Goal: Entertainment & Leisure: Consume media (video, audio)

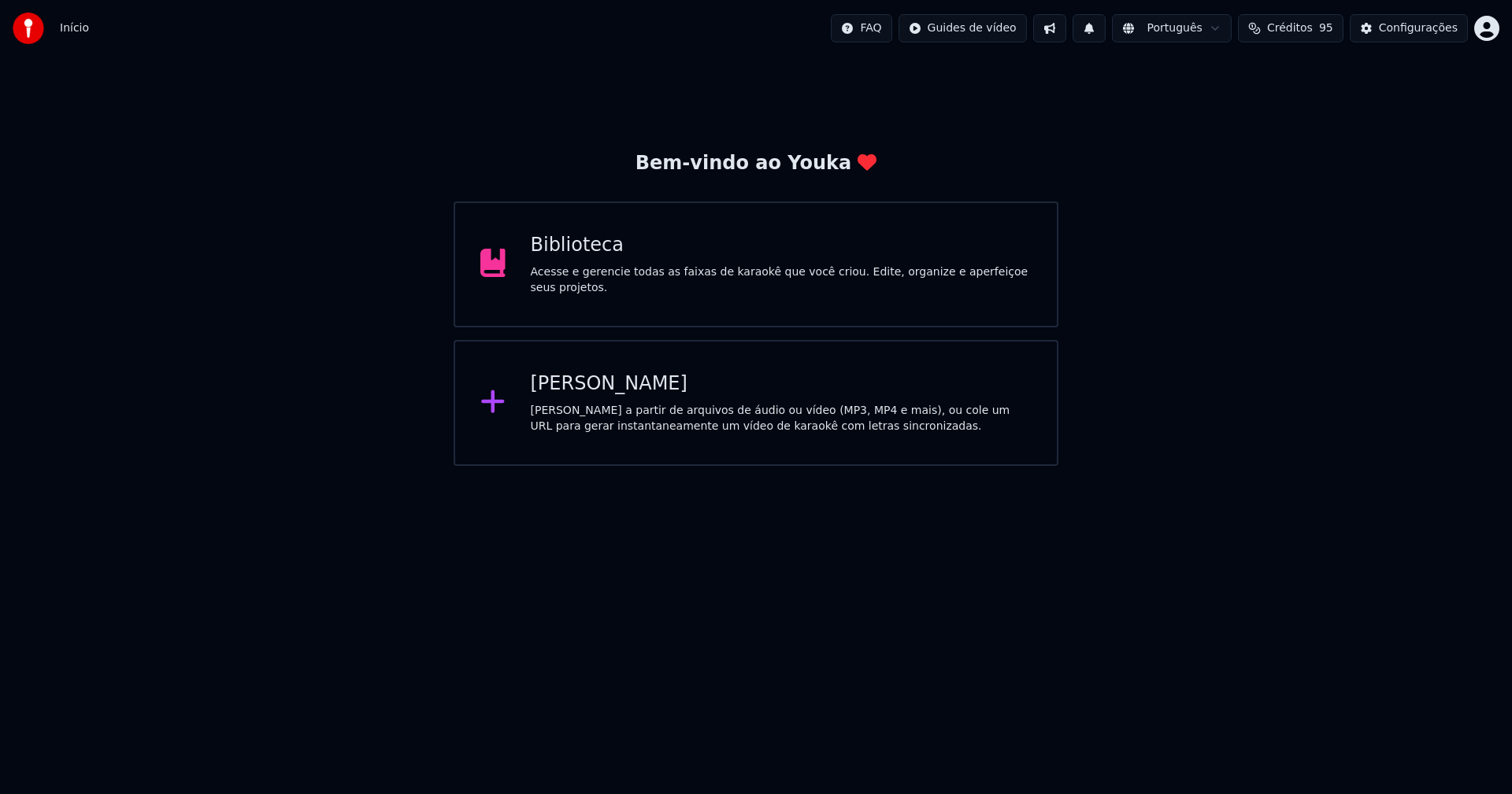
click at [587, 258] on div "Biblioteca" at bounding box center [781, 245] width 501 height 25
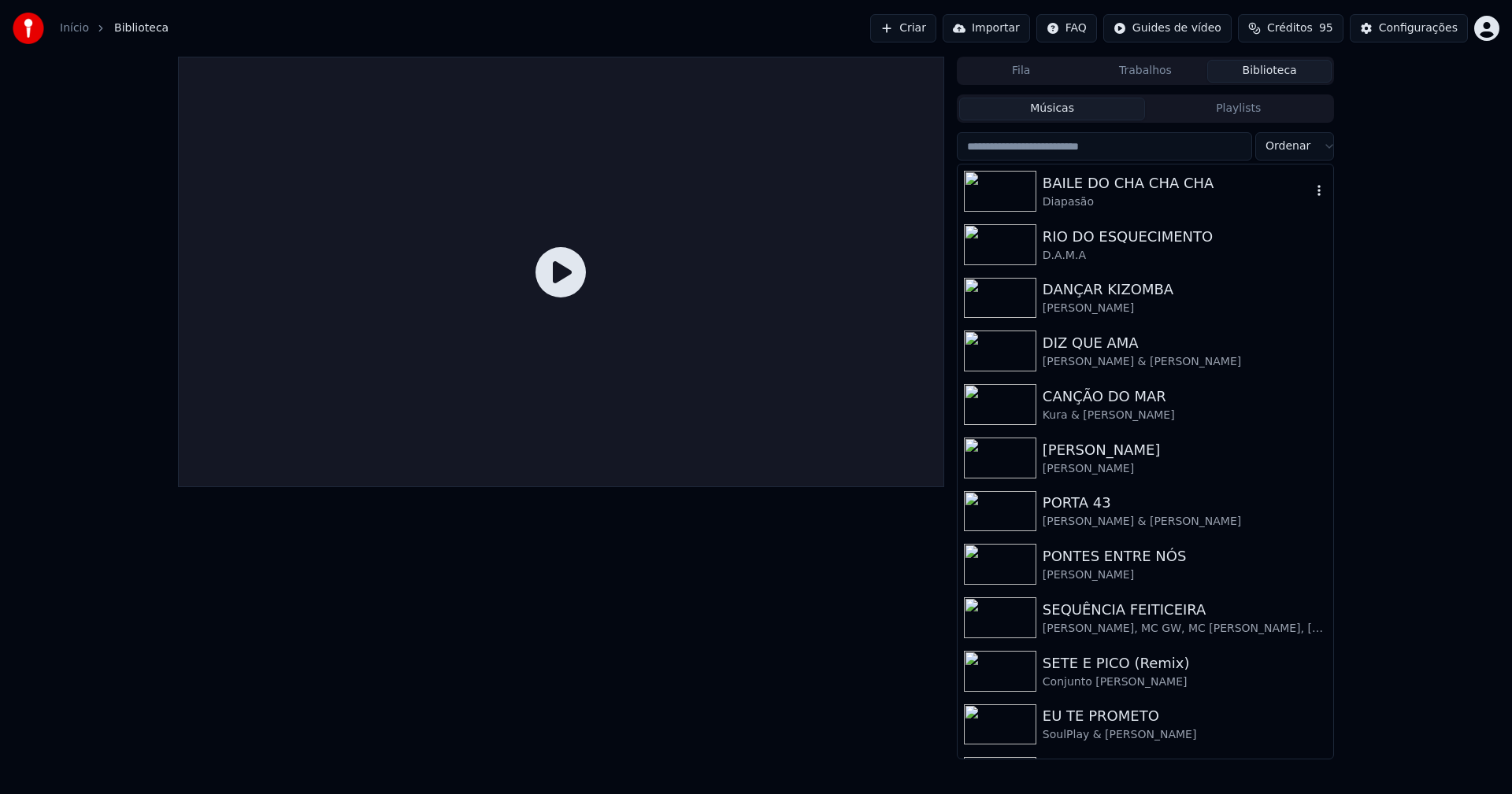
click at [1106, 190] on div "BAILE DO CHA CHA CHA" at bounding box center [1176, 183] width 268 height 22
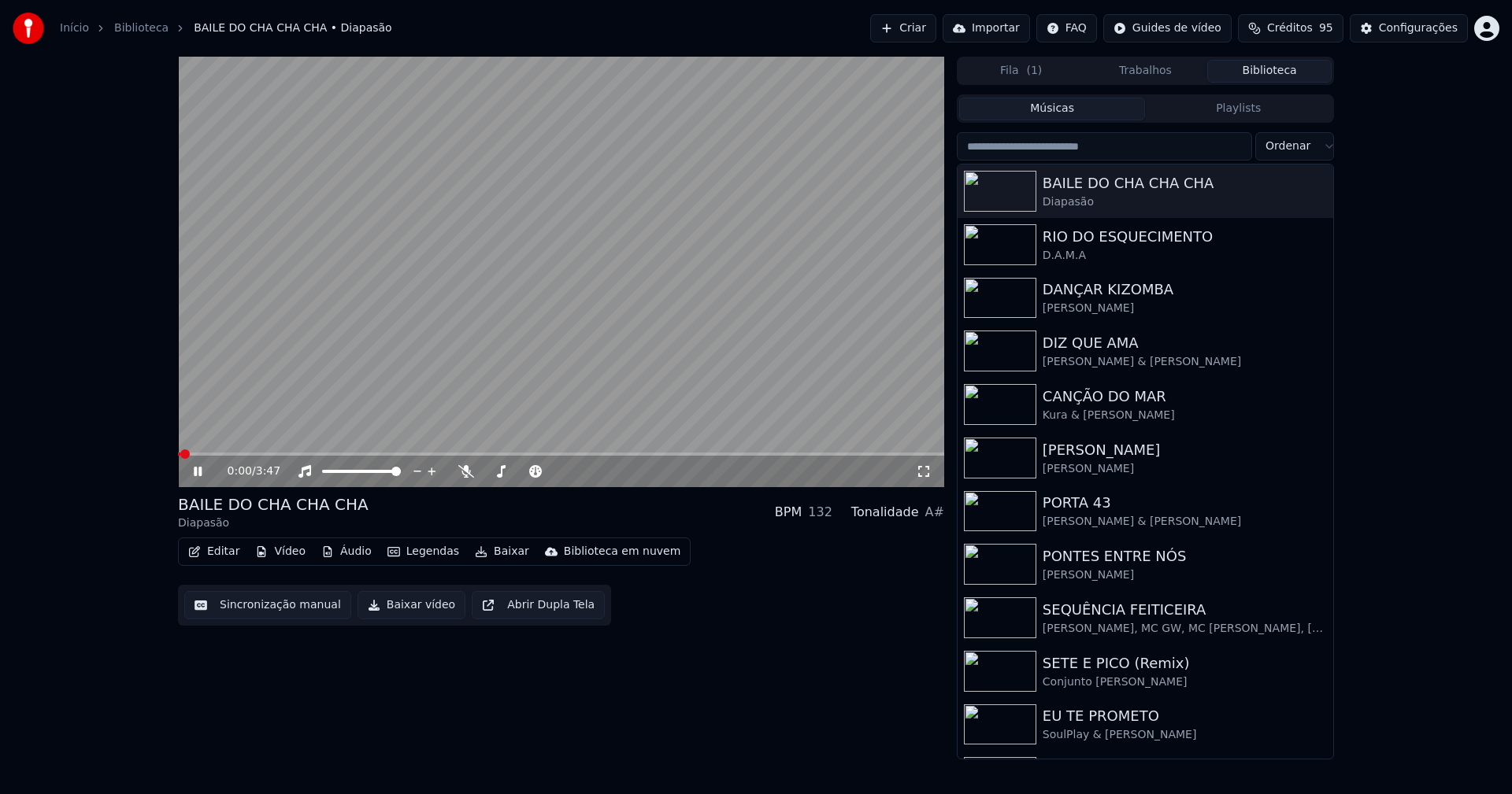
click at [200, 470] on icon at bounding box center [197, 471] width 8 height 9
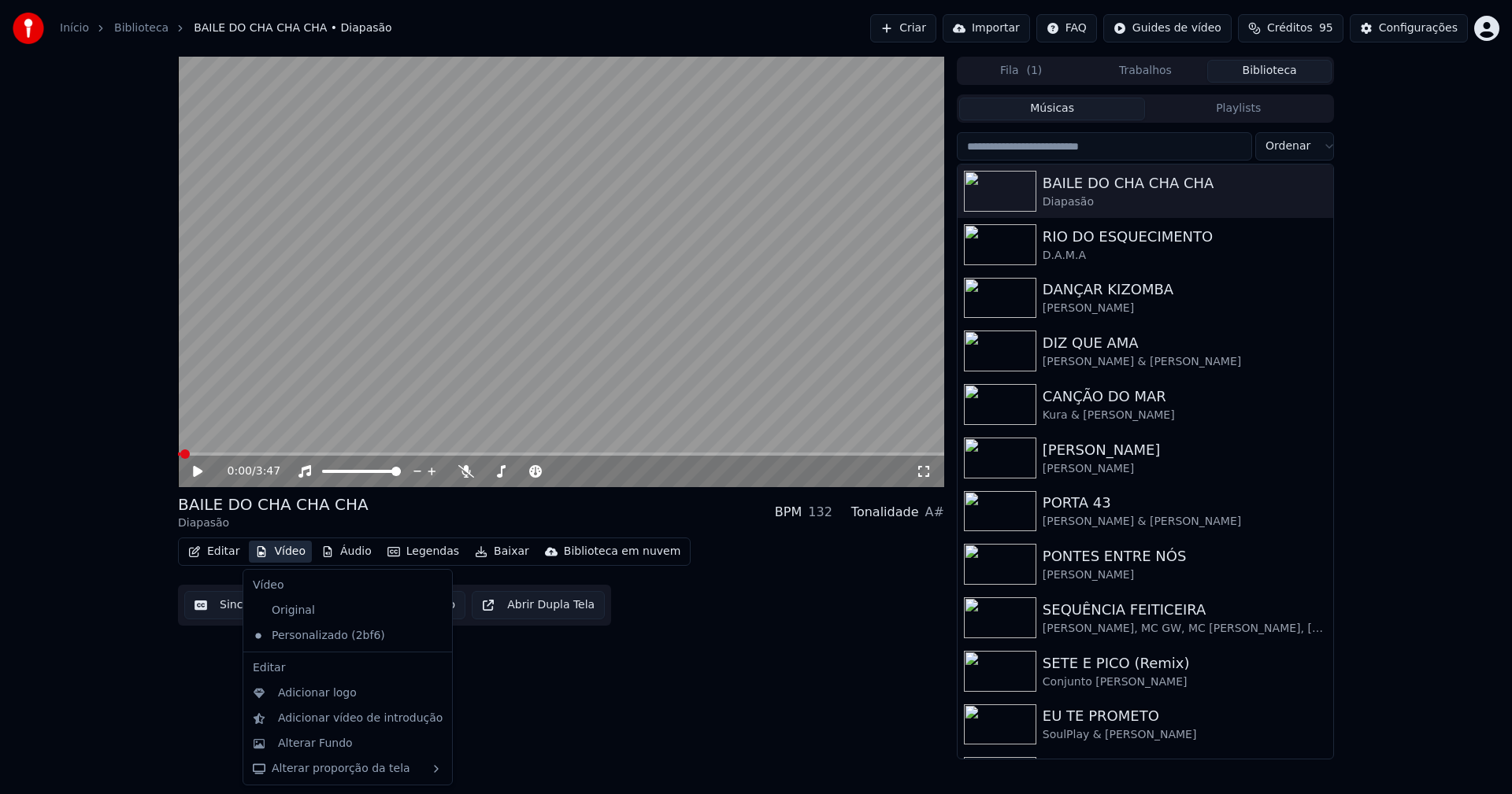
click at [293, 553] on button "Vídeo" at bounding box center [280, 552] width 63 height 22
click at [313, 750] on div "Alterar Fundo" at bounding box center [315, 744] width 75 height 16
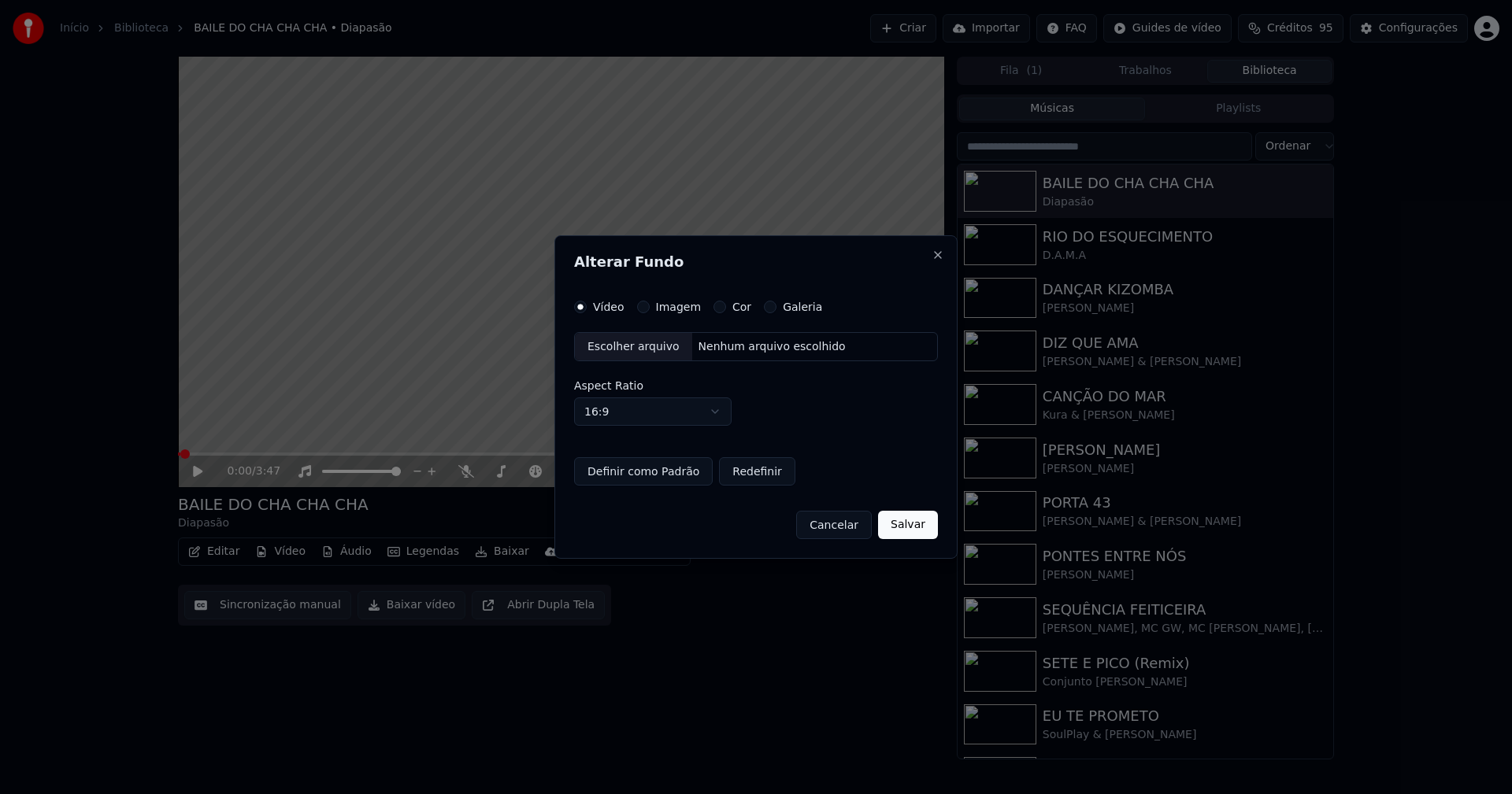
click at [628, 349] on div "Escolher arquivo" at bounding box center [634, 346] width 117 height 28
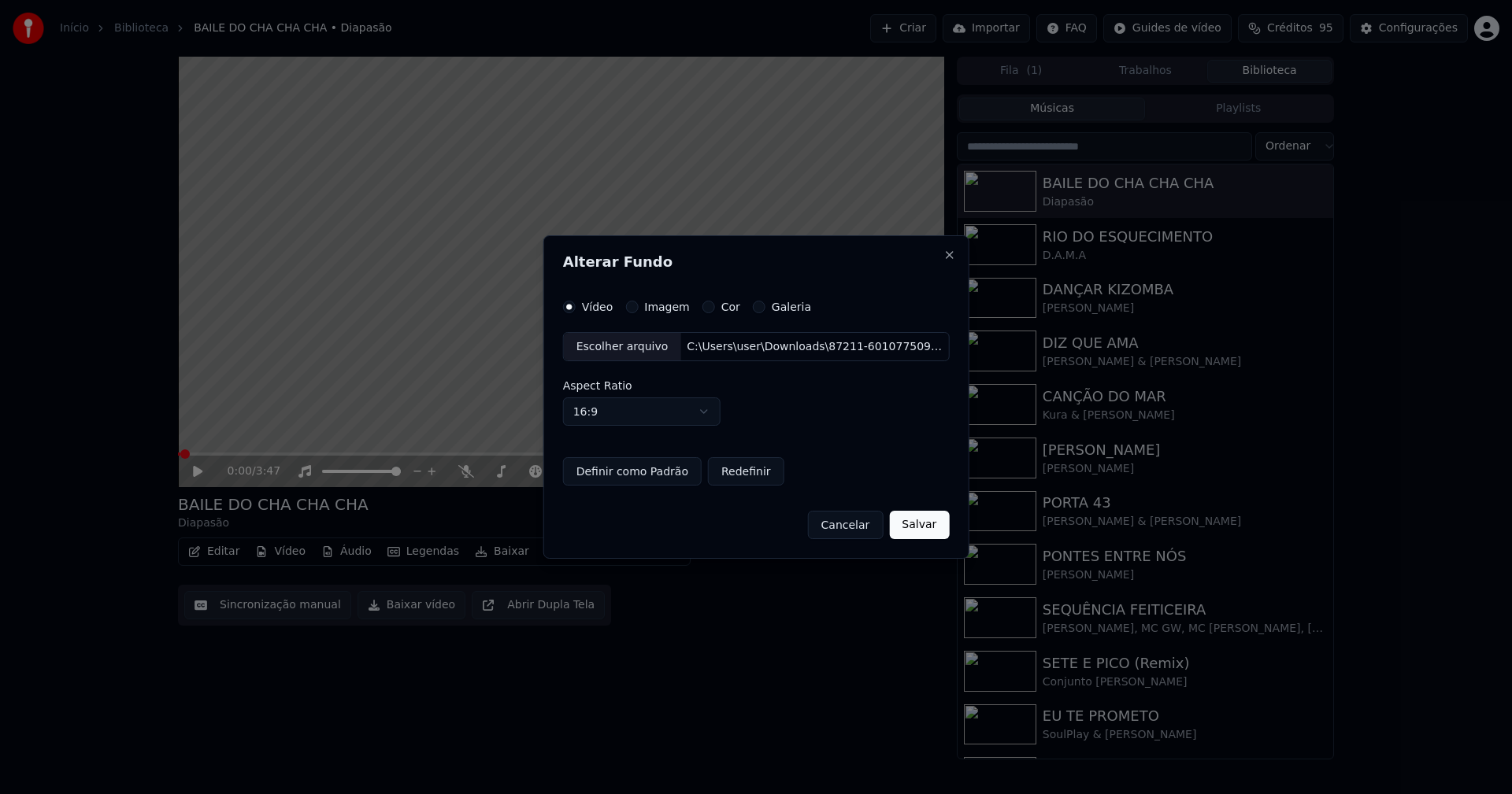
click at [917, 525] on button "Salvar" at bounding box center [918, 525] width 59 height 28
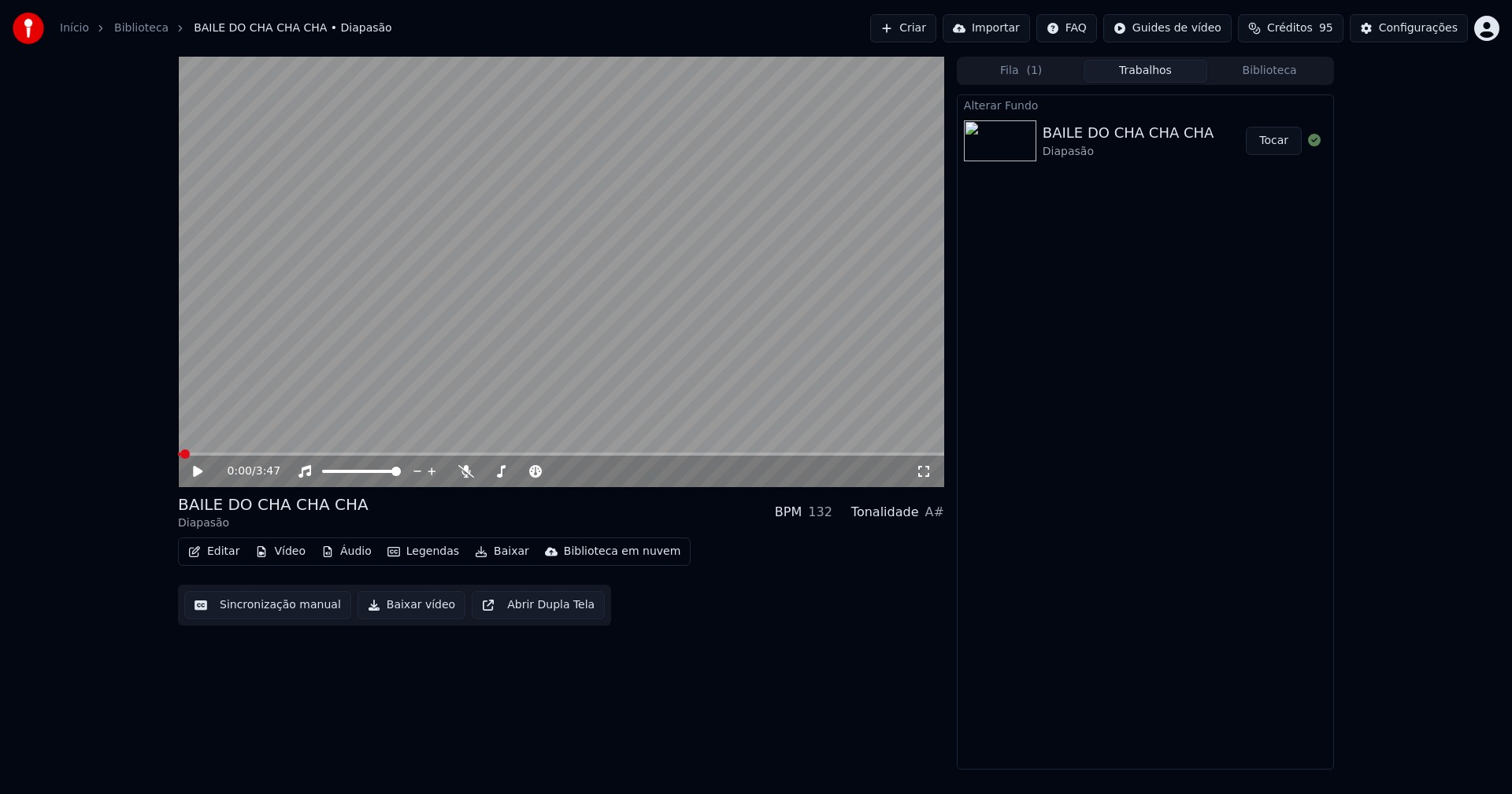
click at [1274, 144] on button "Tocar" at bounding box center [1273, 140] width 56 height 28
click at [927, 466] on icon at bounding box center [923, 471] width 16 height 13
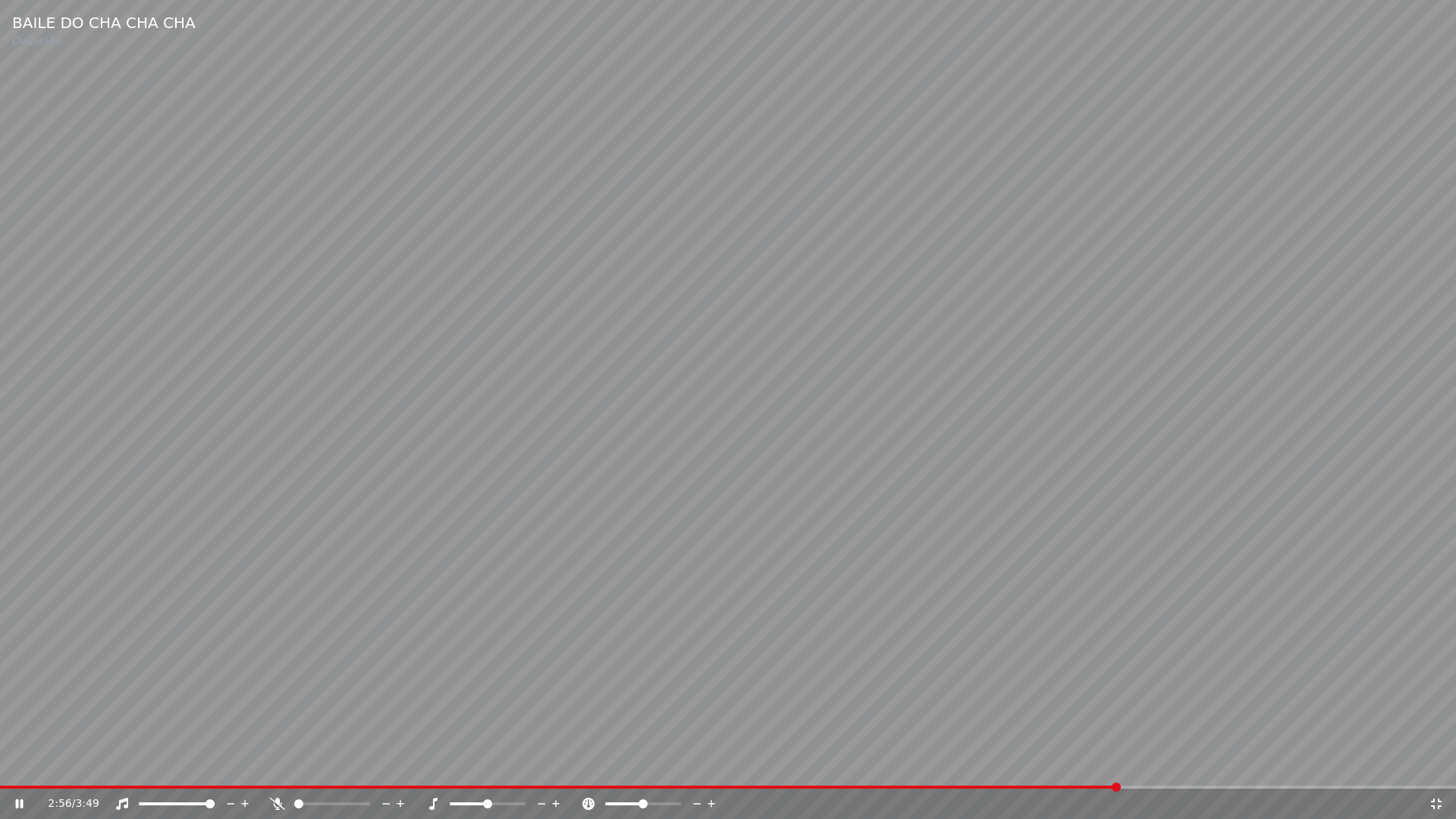
click at [1436, 764] on icon at bounding box center [1436, 803] width 16 height 12
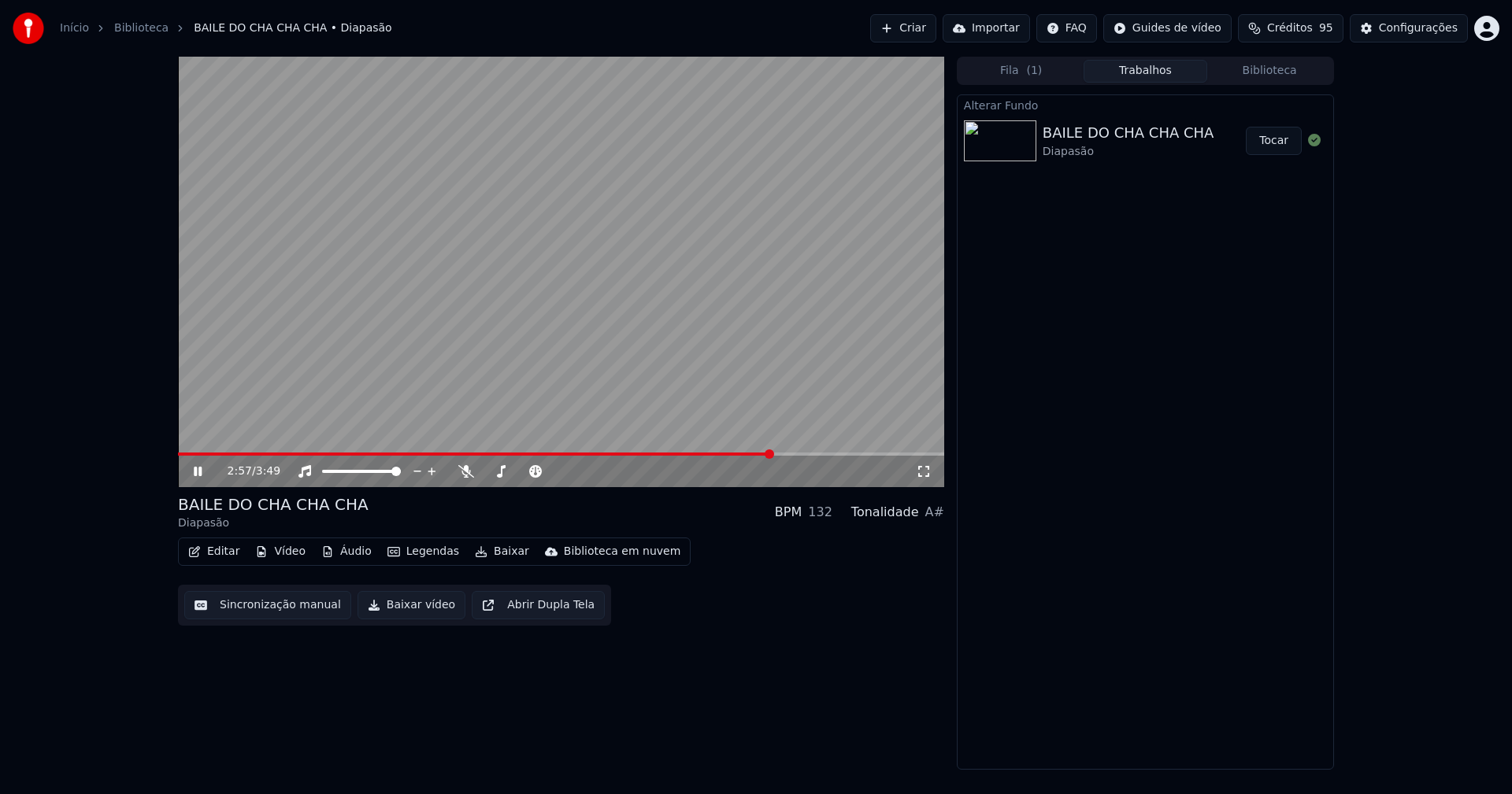
click at [199, 473] on icon at bounding box center [209, 471] width 37 height 13
click at [400, 601] on button "Baixar vídeo" at bounding box center [411, 605] width 108 height 28
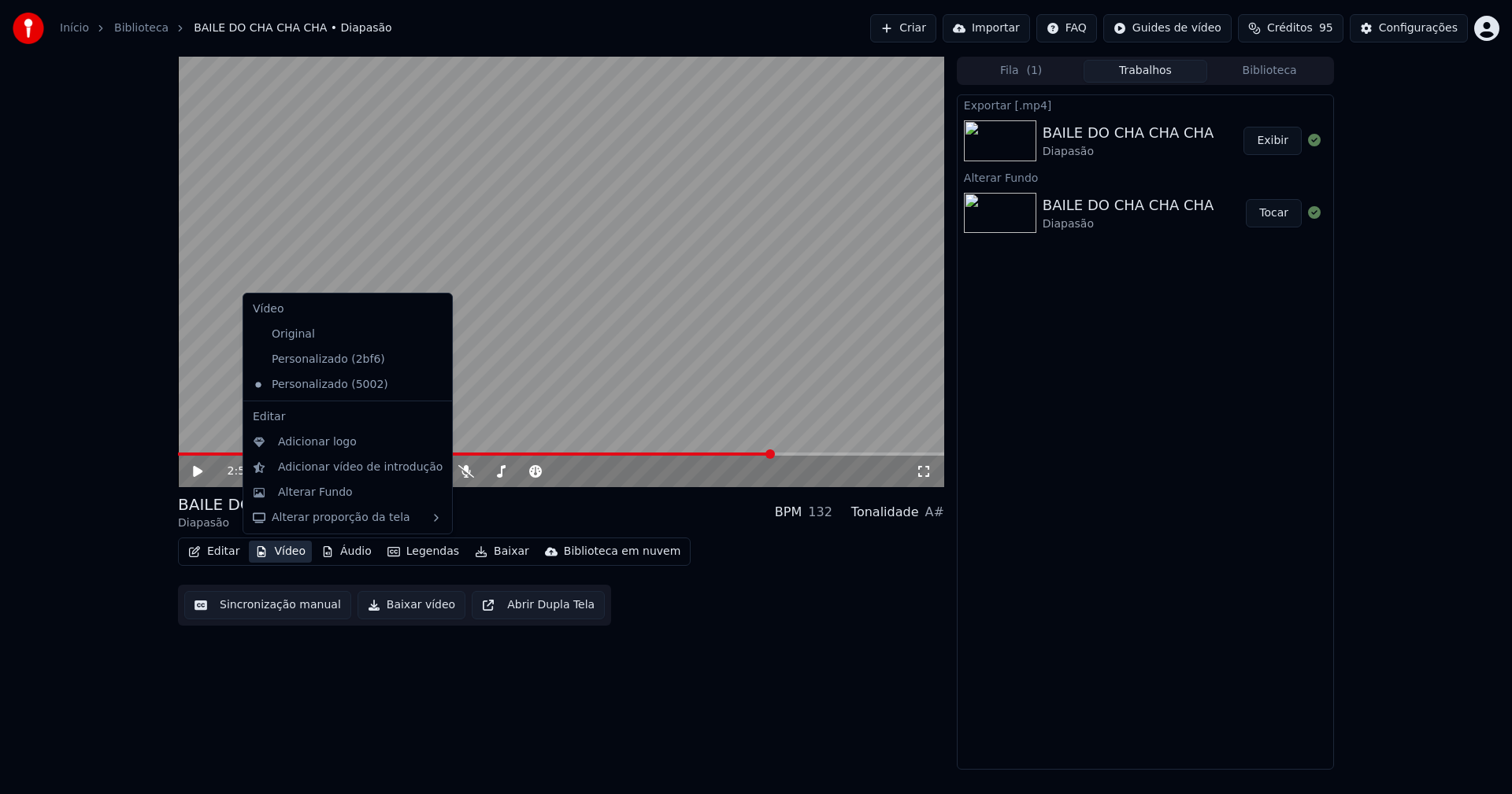
click at [285, 554] on button "Vídeo" at bounding box center [280, 552] width 63 height 22
click at [329, 361] on div "Personalizado (2bf6)" at bounding box center [336, 360] width 178 height 25
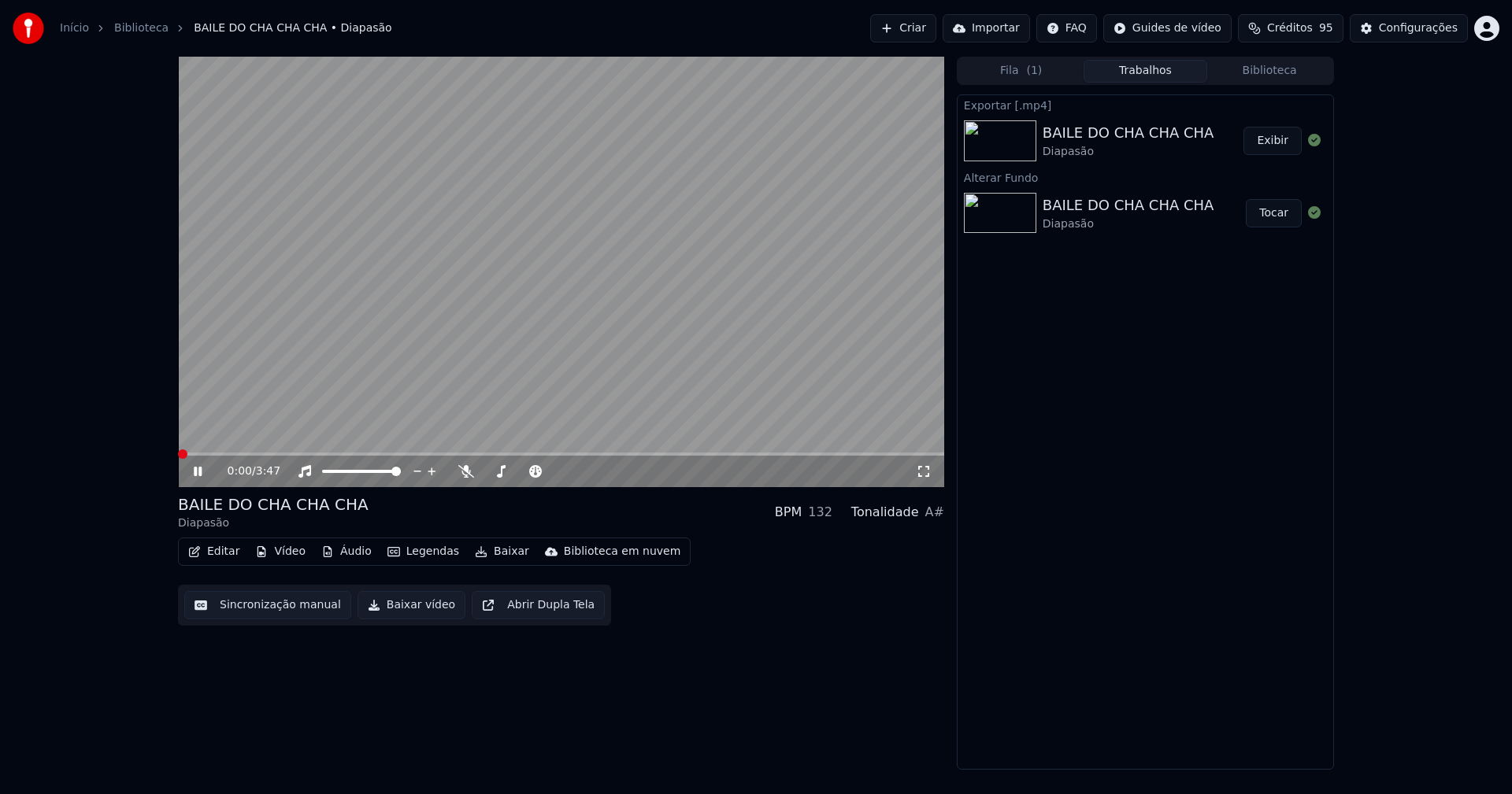
drag, startPoint x: 200, startPoint y: 471, endPoint x: 387, endPoint y: 631, distance: 246.1
click at [200, 471] on icon at bounding box center [197, 471] width 8 height 9
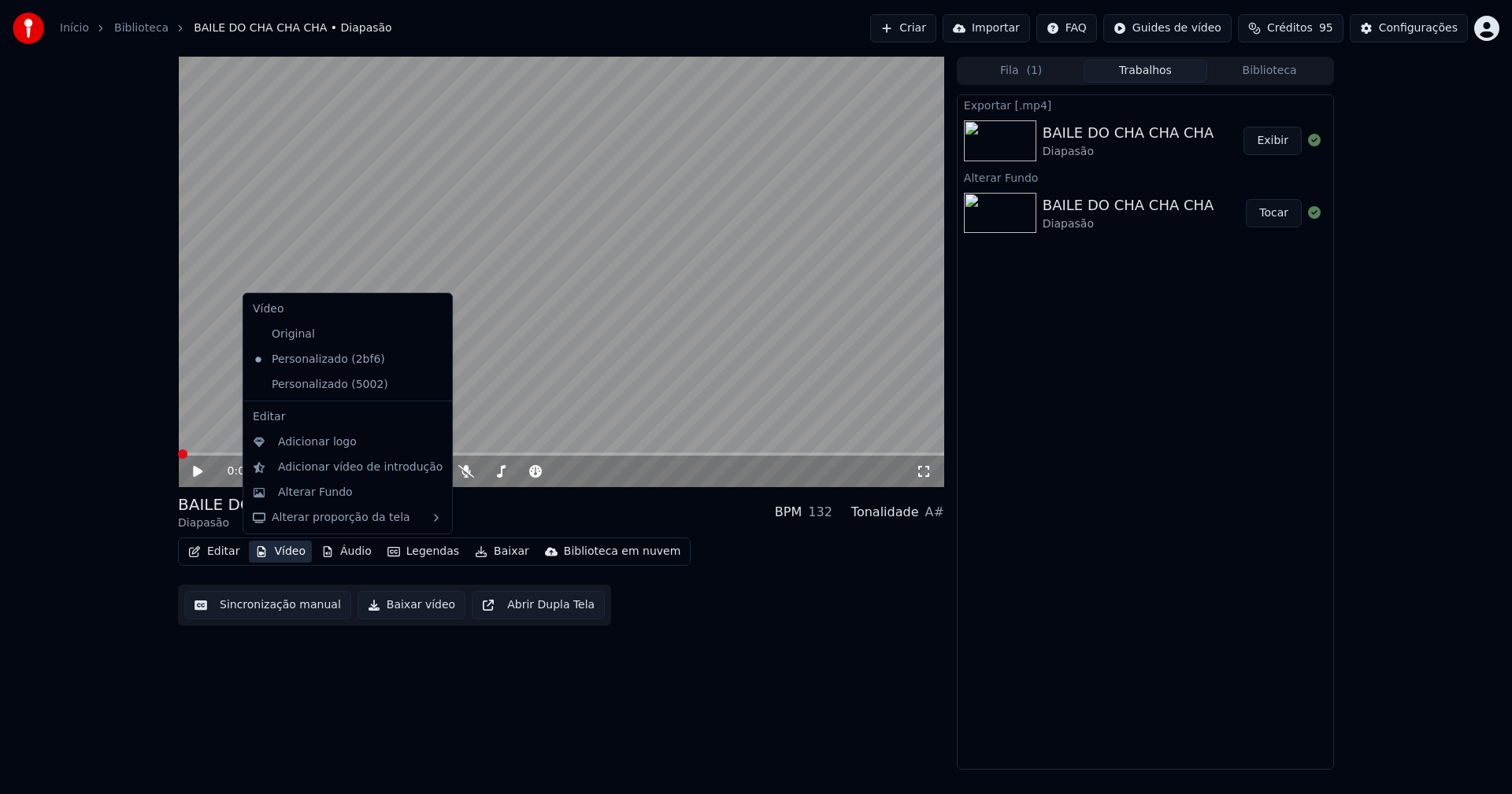
click at [285, 550] on button "Vídeo" at bounding box center [280, 552] width 63 height 22
click at [432, 385] on icon at bounding box center [440, 385] width 17 height 13
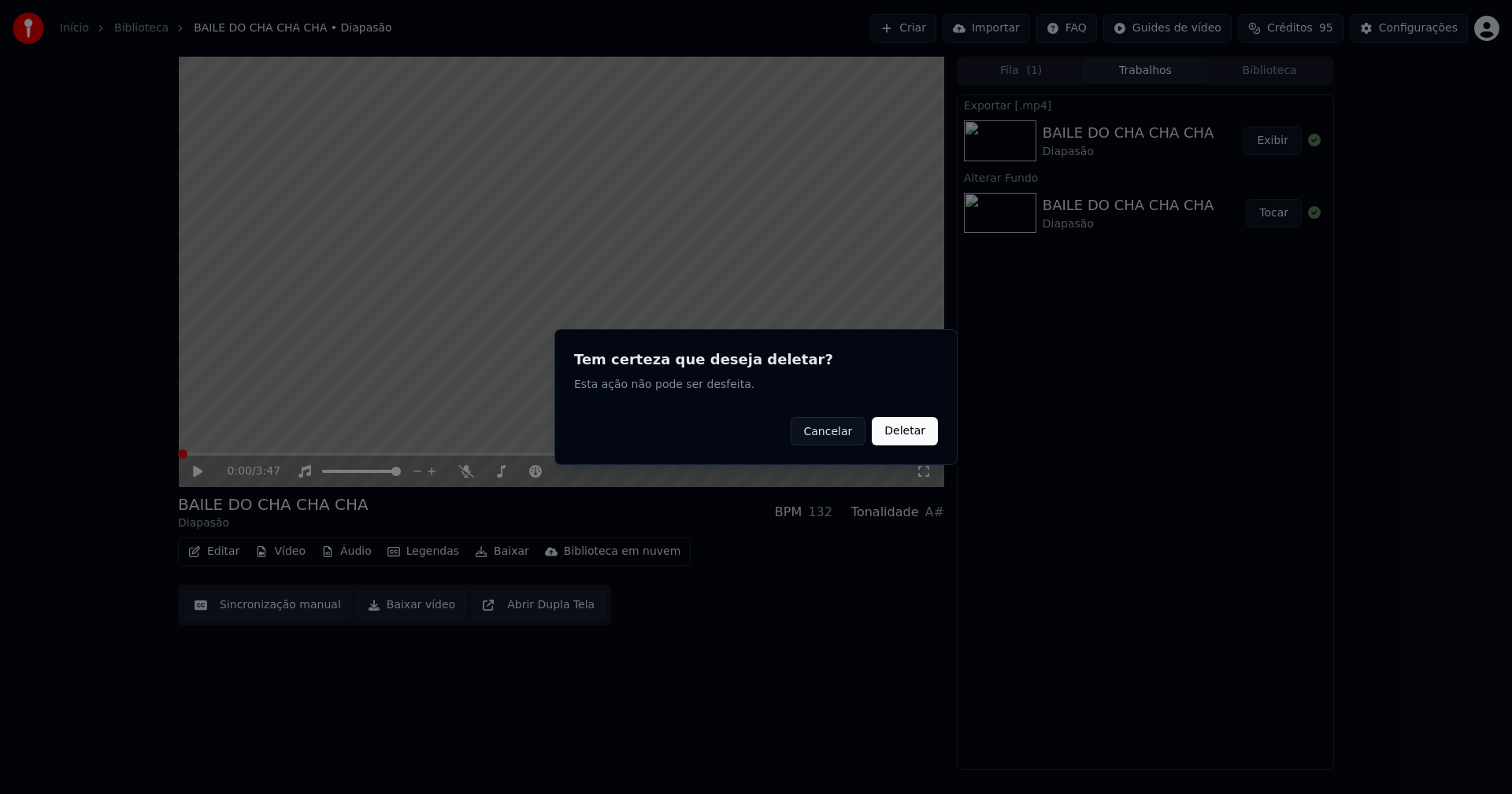
click at [903, 431] on button "Deletar" at bounding box center [905, 431] width 66 height 28
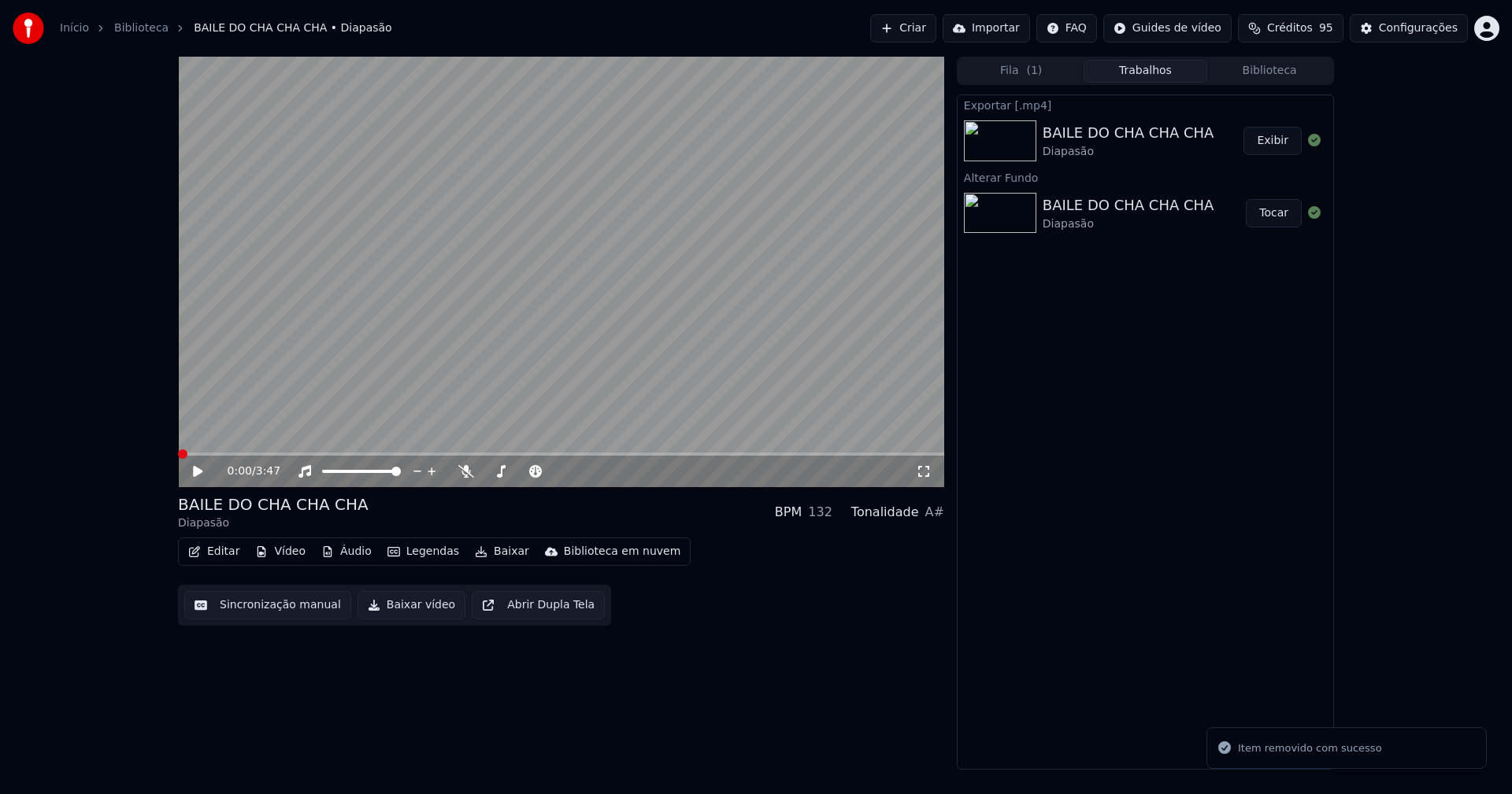
click at [287, 548] on button "Vídeo" at bounding box center [280, 552] width 63 height 22
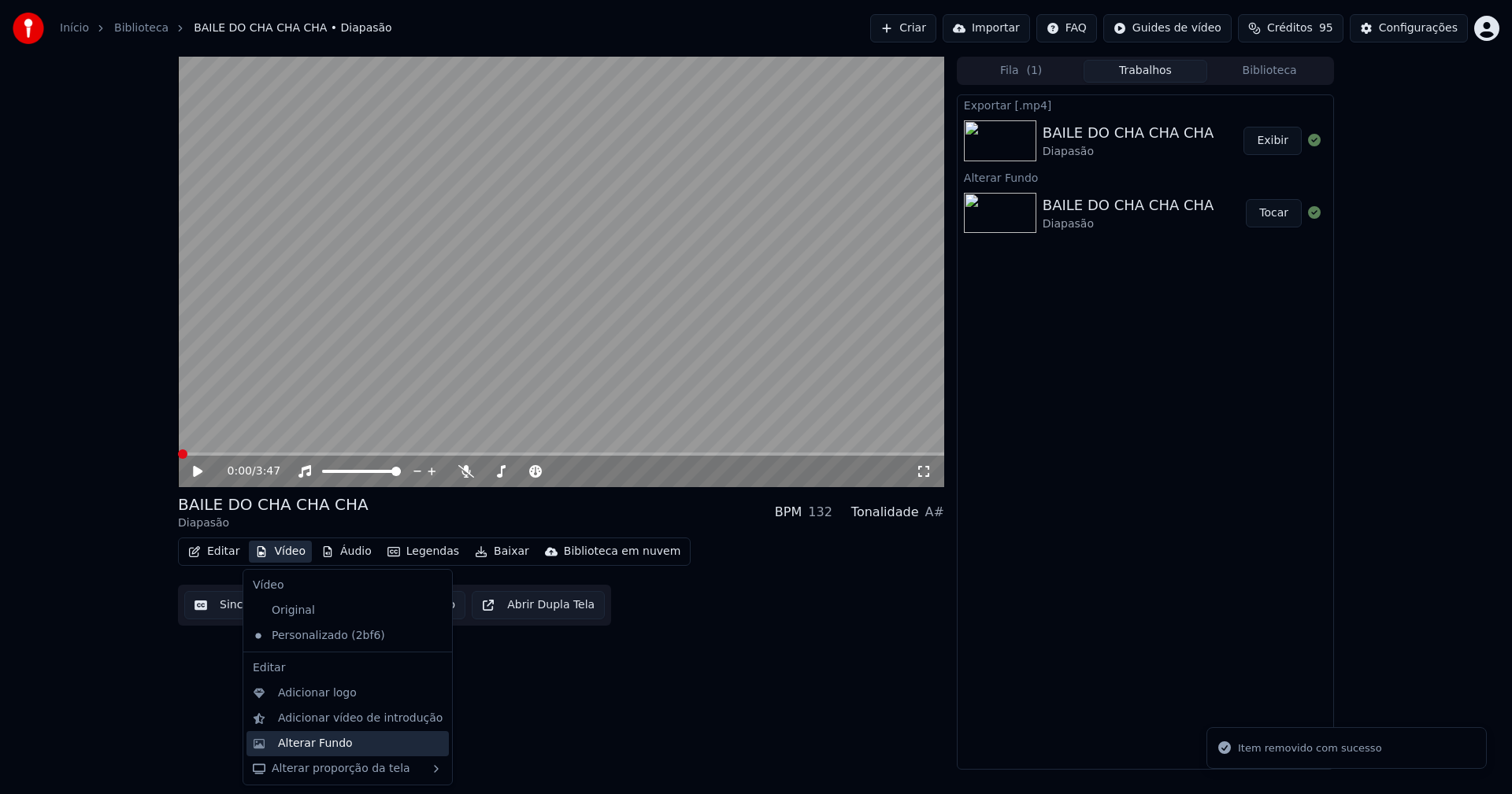
click at [307, 739] on div "Alterar Fundo" at bounding box center [315, 744] width 75 height 16
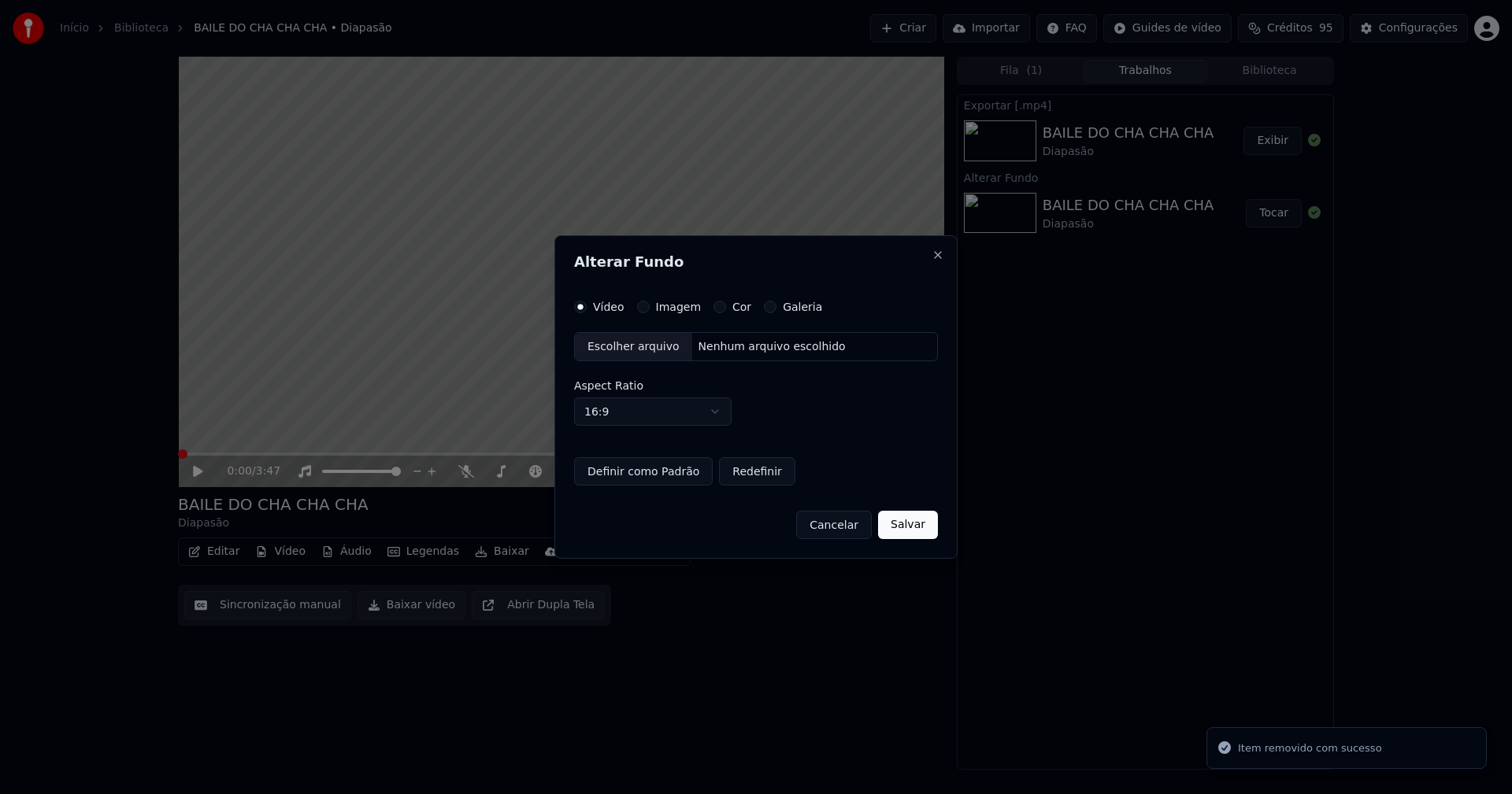
click at [644, 307] on button "Imagem" at bounding box center [643, 307] width 13 height 13
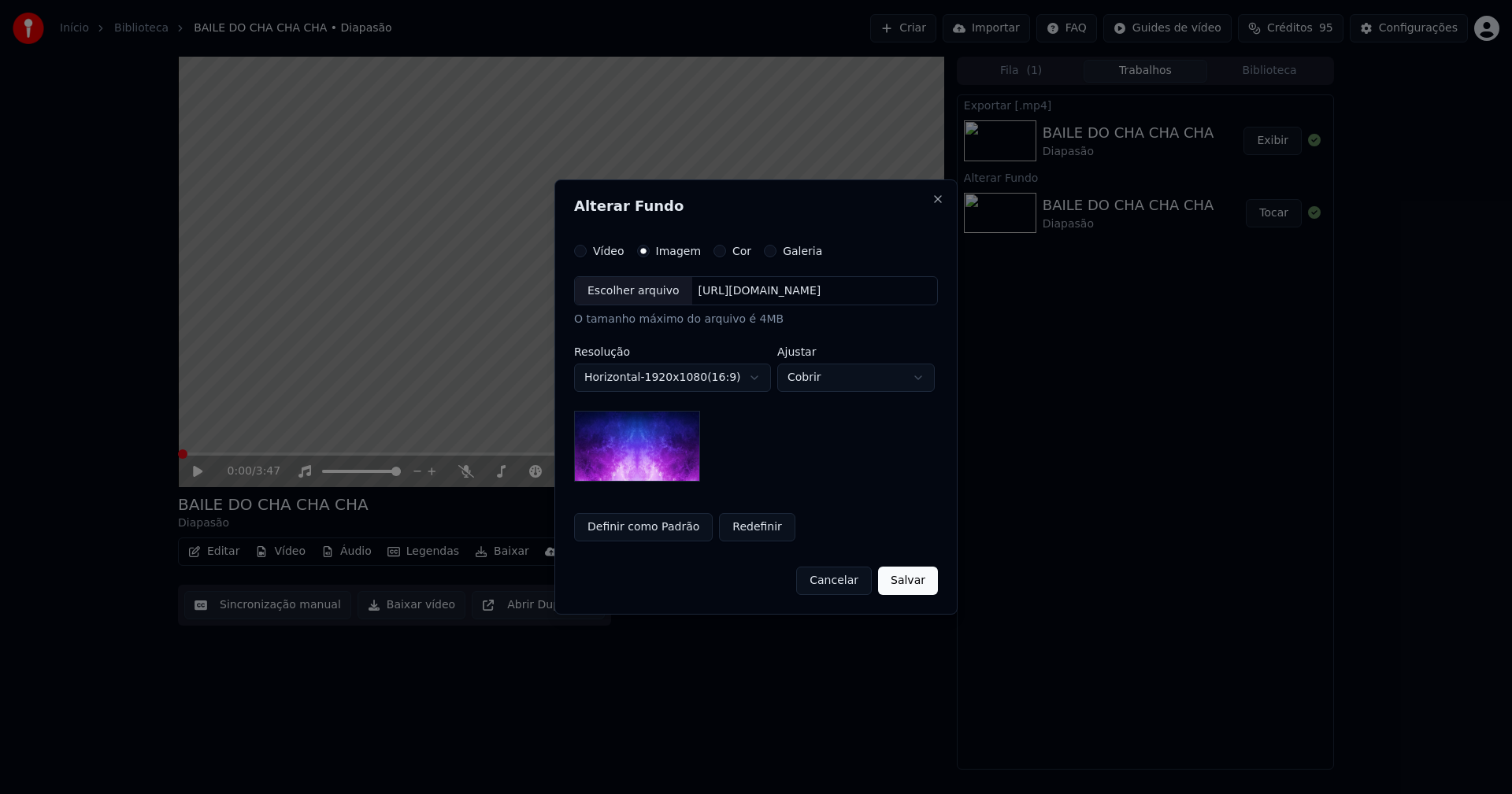
click at [626, 291] on div "Escolher arquivo" at bounding box center [634, 290] width 117 height 28
click at [919, 587] on button "Salvar" at bounding box center [908, 580] width 59 height 28
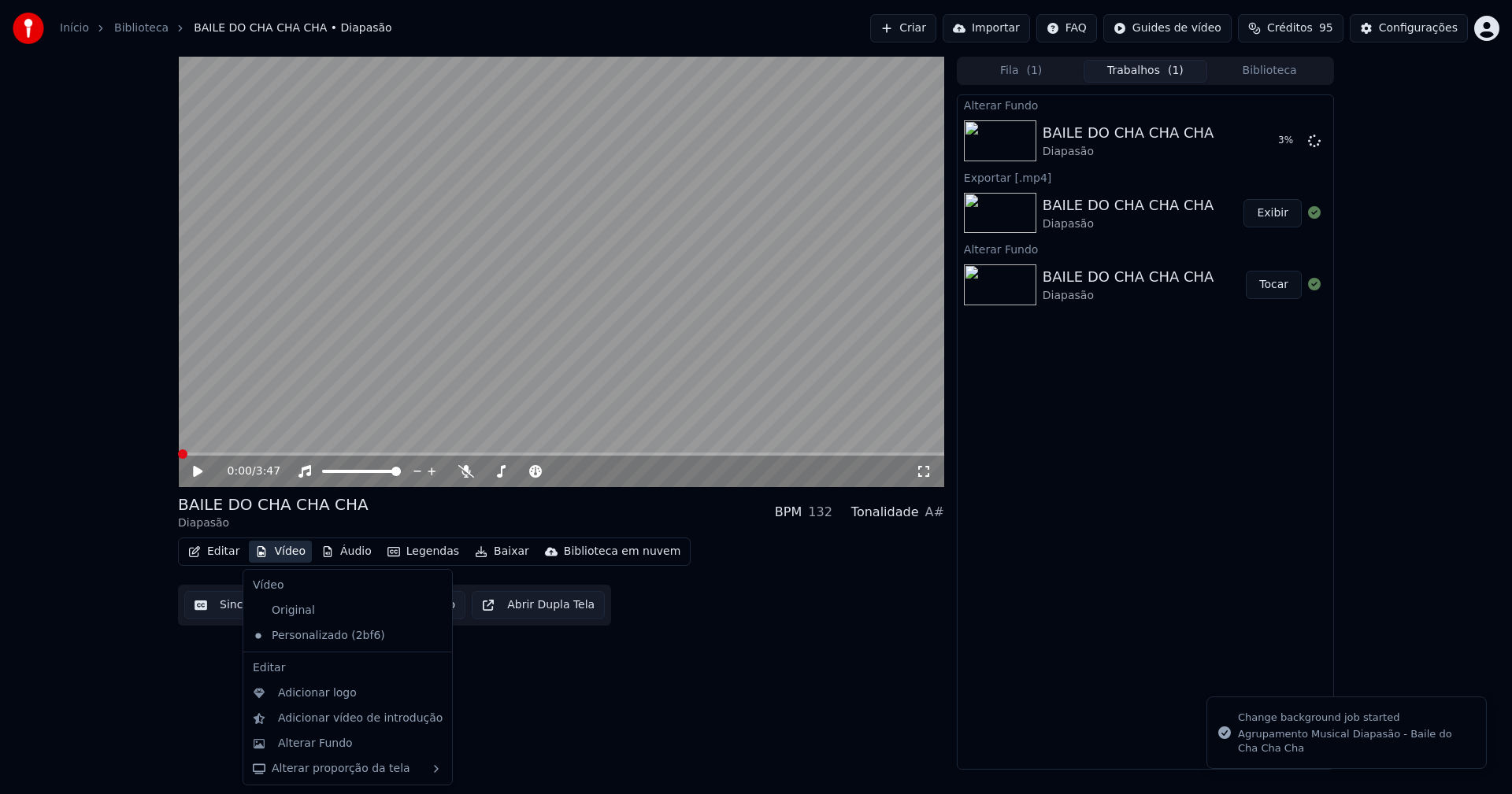
click at [287, 556] on button "Vídeo" at bounding box center [280, 552] width 63 height 22
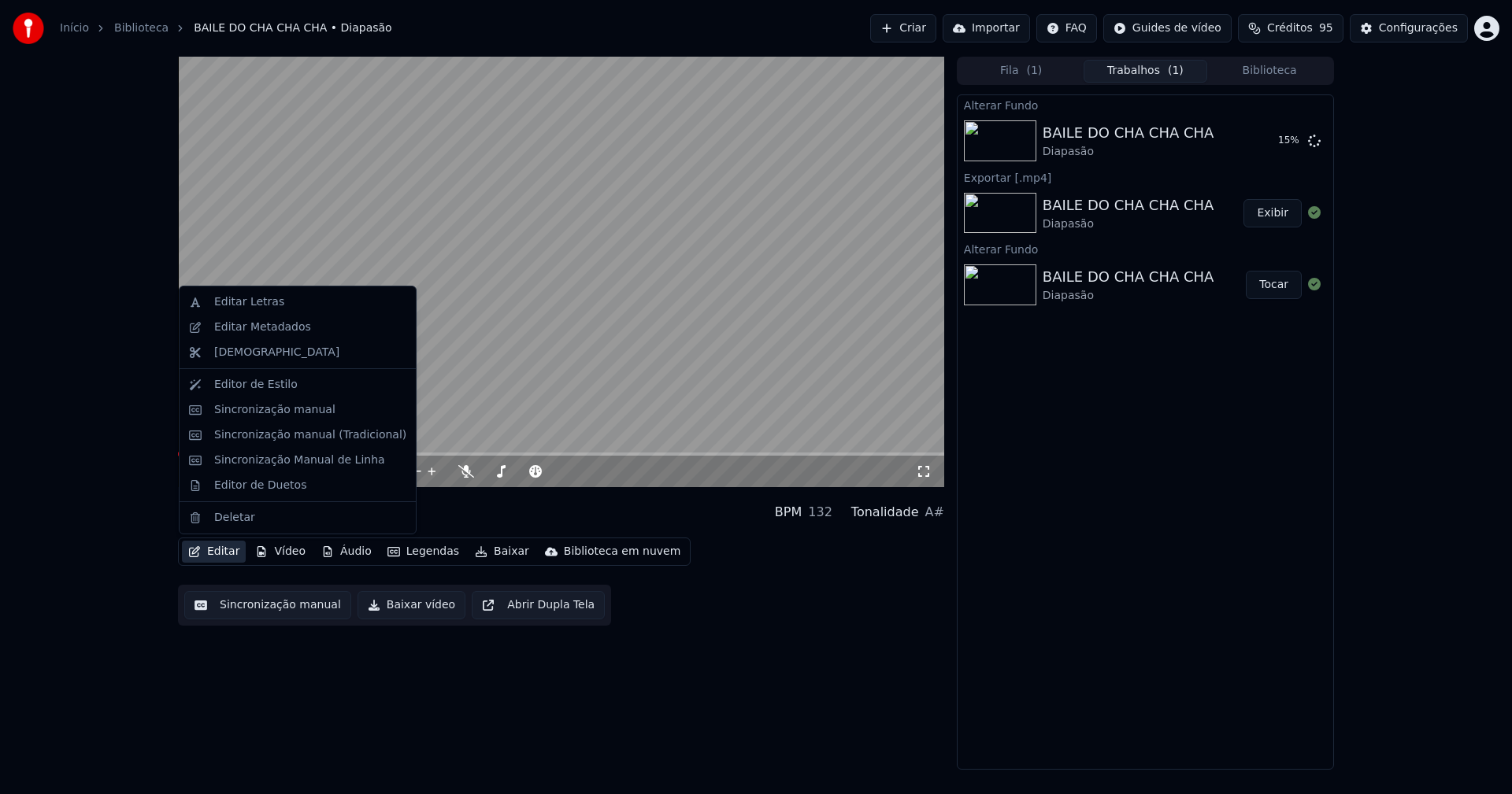
click at [726, 698] on div "0:00 / 3:47 BAILE DO CHA CHA CHA Diapasão BPM 132 Tonalidade A# Editar Vídeo Áu…" at bounding box center [561, 414] width 766 height 713
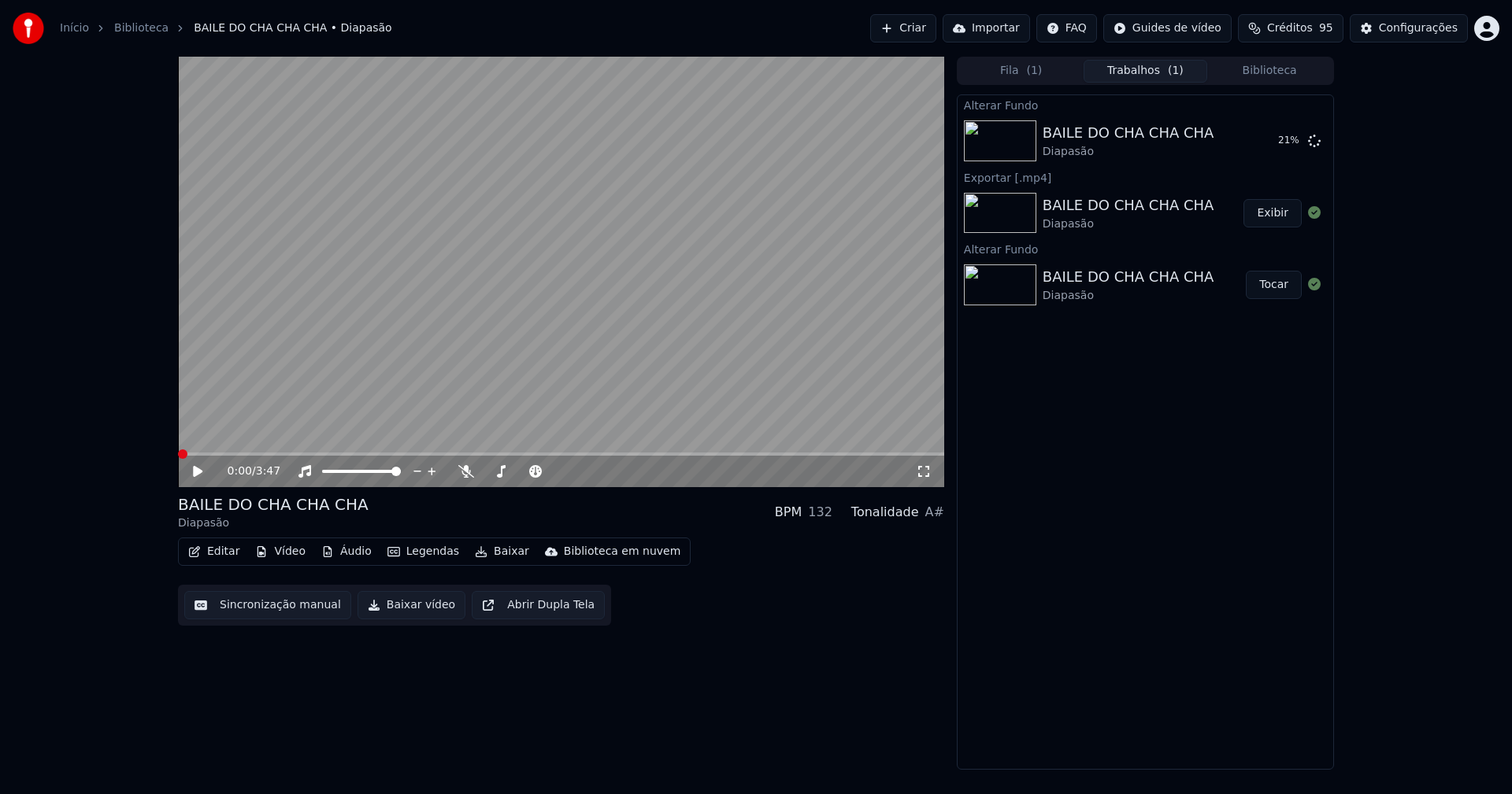
click at [205, 470] on icon at bounding box center [209, 471] width 37 height 13
click at [289, 549] on button "Vídeo" at bounding box center [280, 552] width 63 height 22
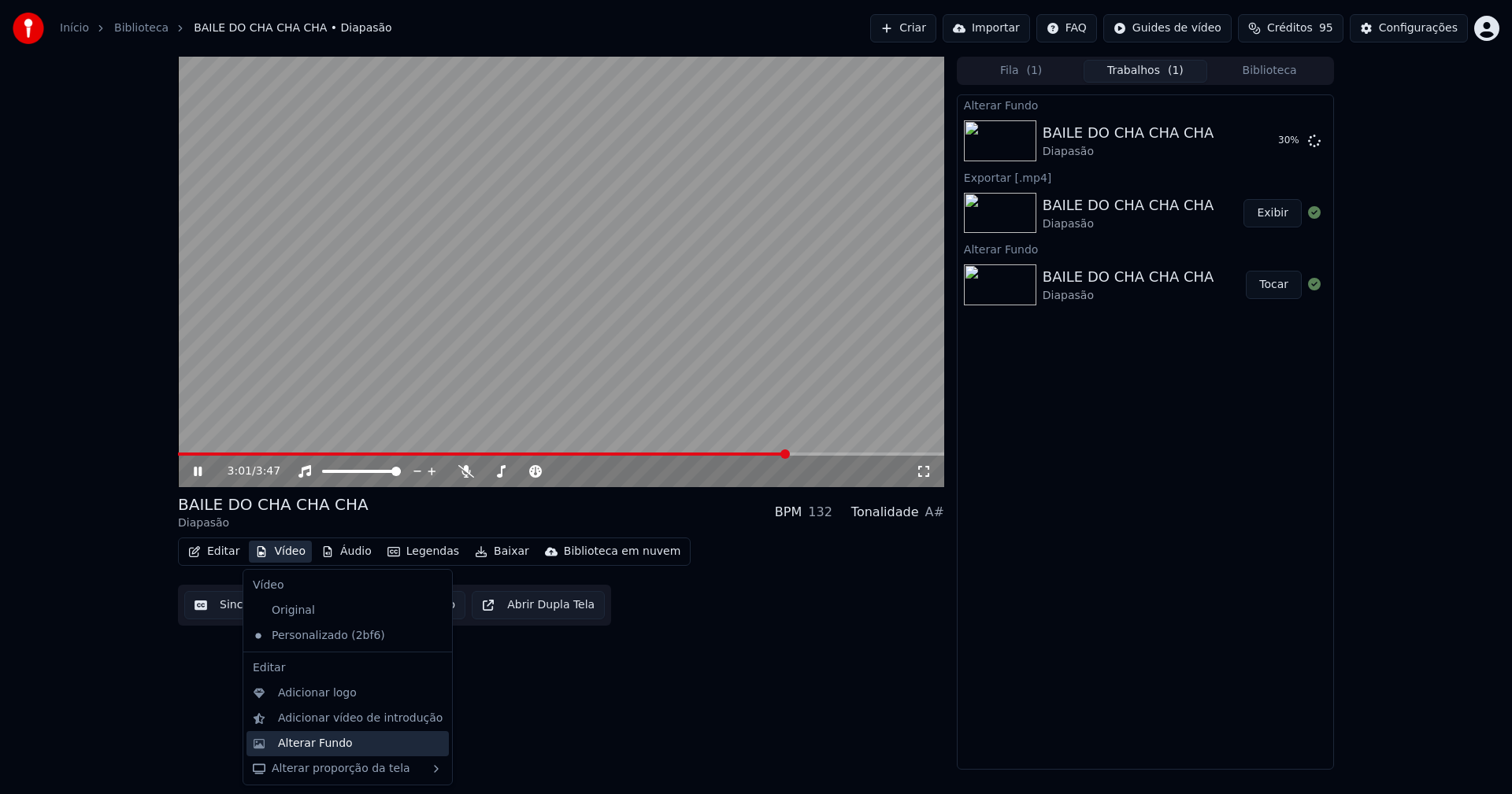
click at [325, 742] on div "Alterar Fundo" at bounding box center [315, 744] width 75 height 16
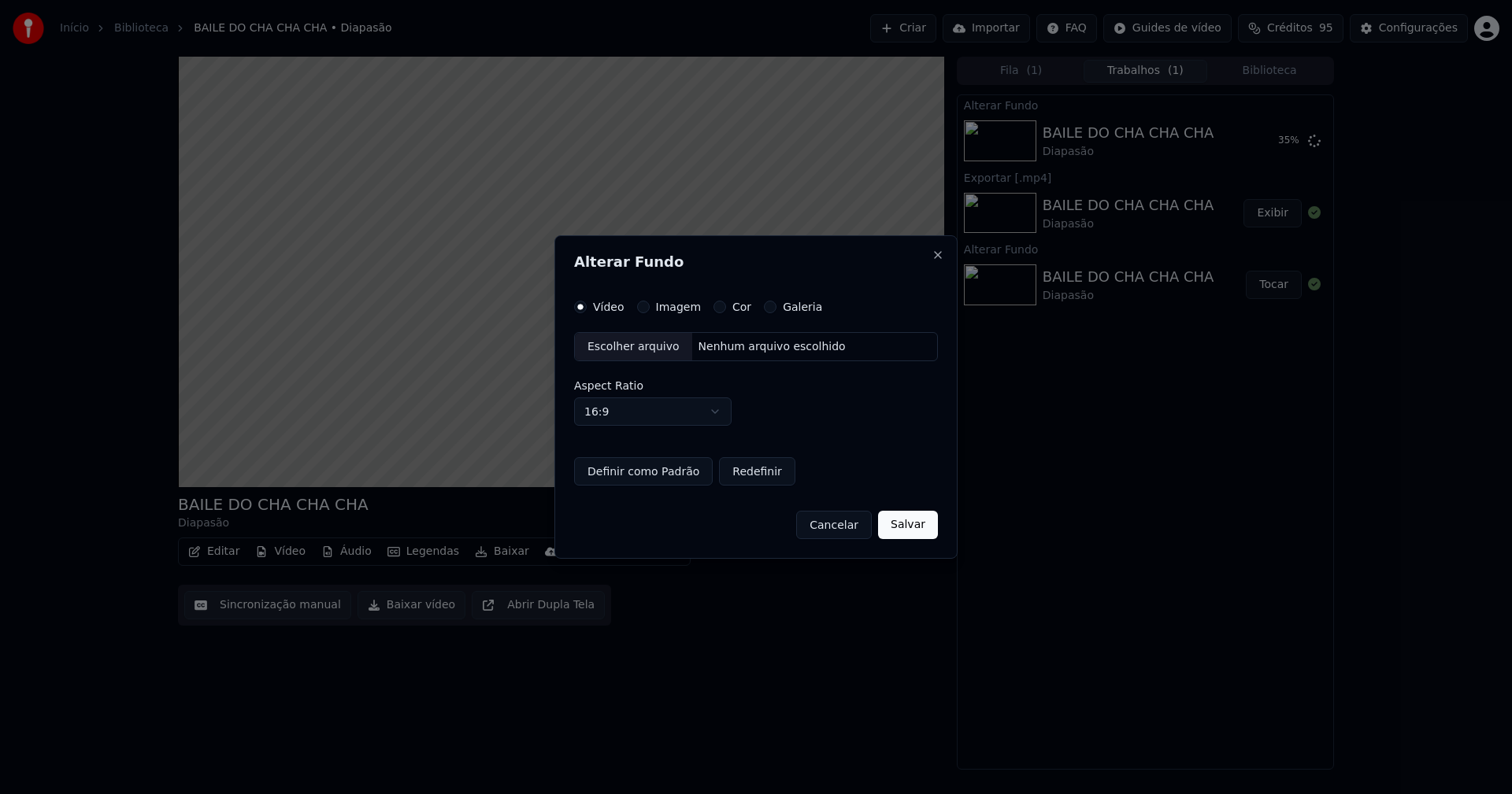
click at [646, 307] on button "Imagem" at bounding box center [643, 307] width 13 height 13
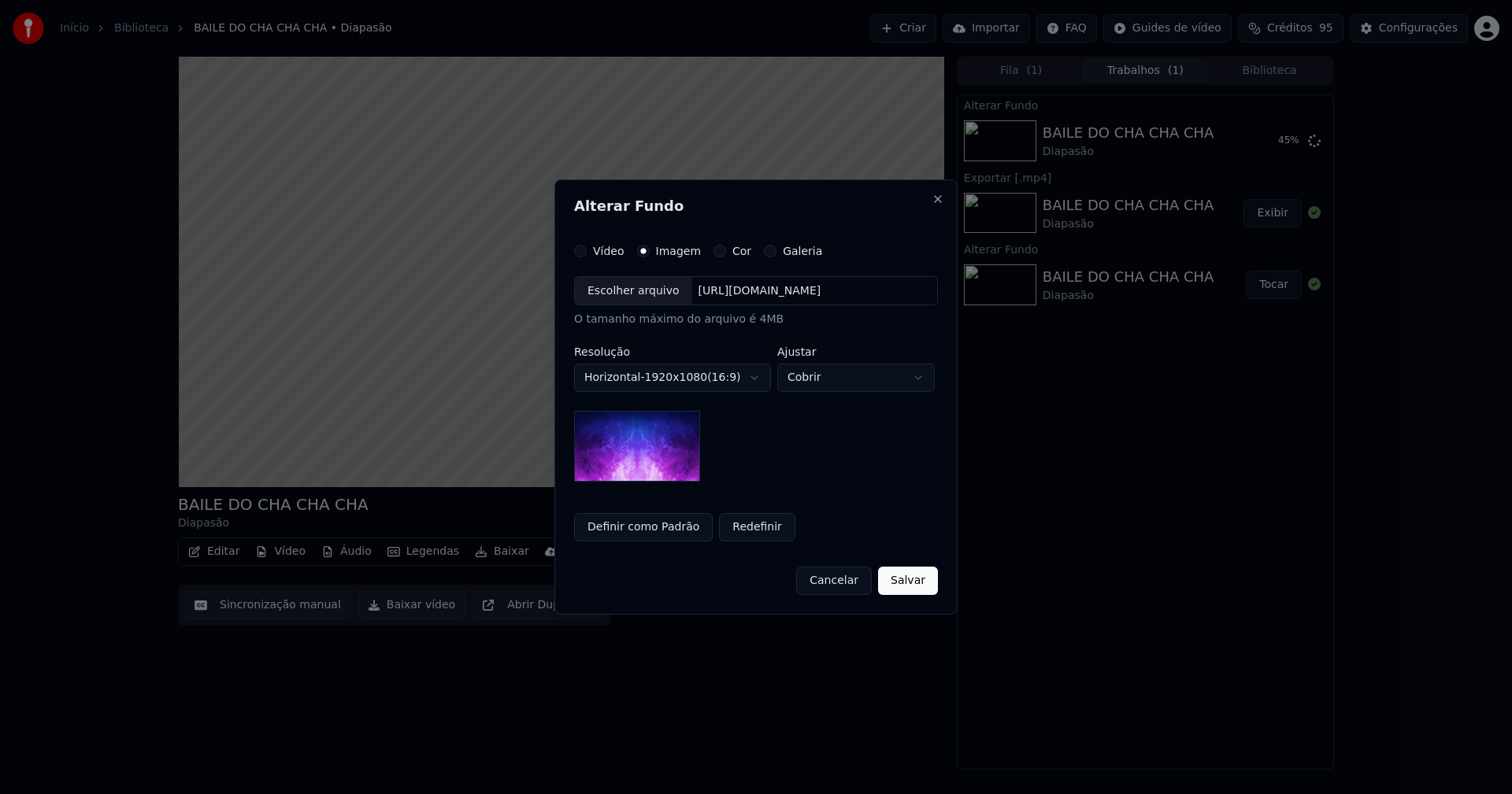
click at [892, 380] on body "**********" at bounding box center [756, 397] width 1512 height 794
click at [850, 382] on body "**********" at bounding box center [756, 397] width 1512 height 794
click at [640, 532] on button "Definir como Padrão" at bounding box center [643, 527] width 138 height 28
click at [922, 584] on button "Salvar" at bounding box center [908, 580] width 59 height 28
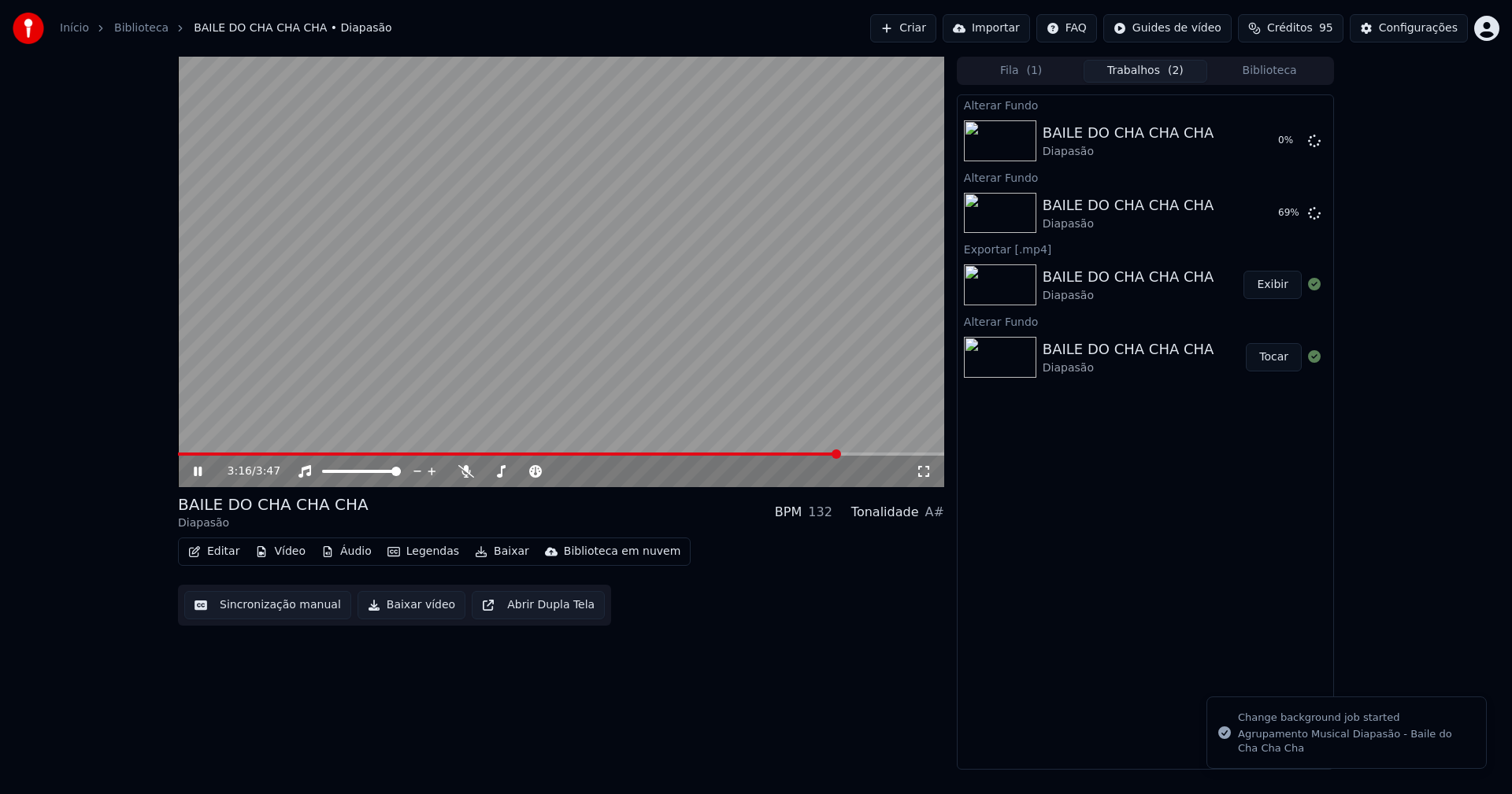
click at [1263, 69] on button "Biblioteca" at bounding box center [1269, 70] width 124 height 23
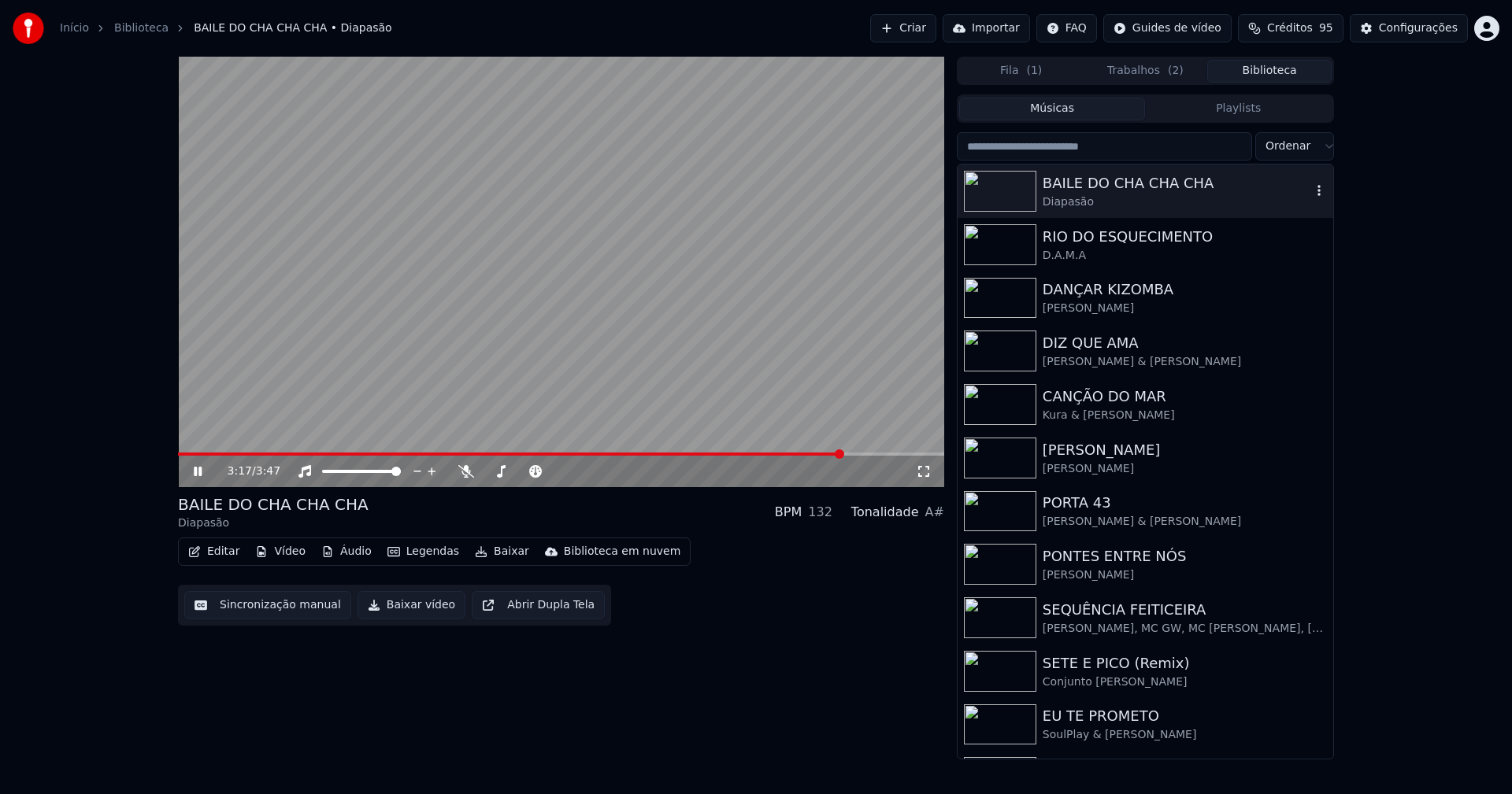
click at [1137, 167] on div "BAILE DO CHA CHA CHA Diapasão" at bounding box center [1145, 191] width 375 height 53
click at [289, 556] on button "Vídeo" at bounding box center [280, 552] width 63 height 22
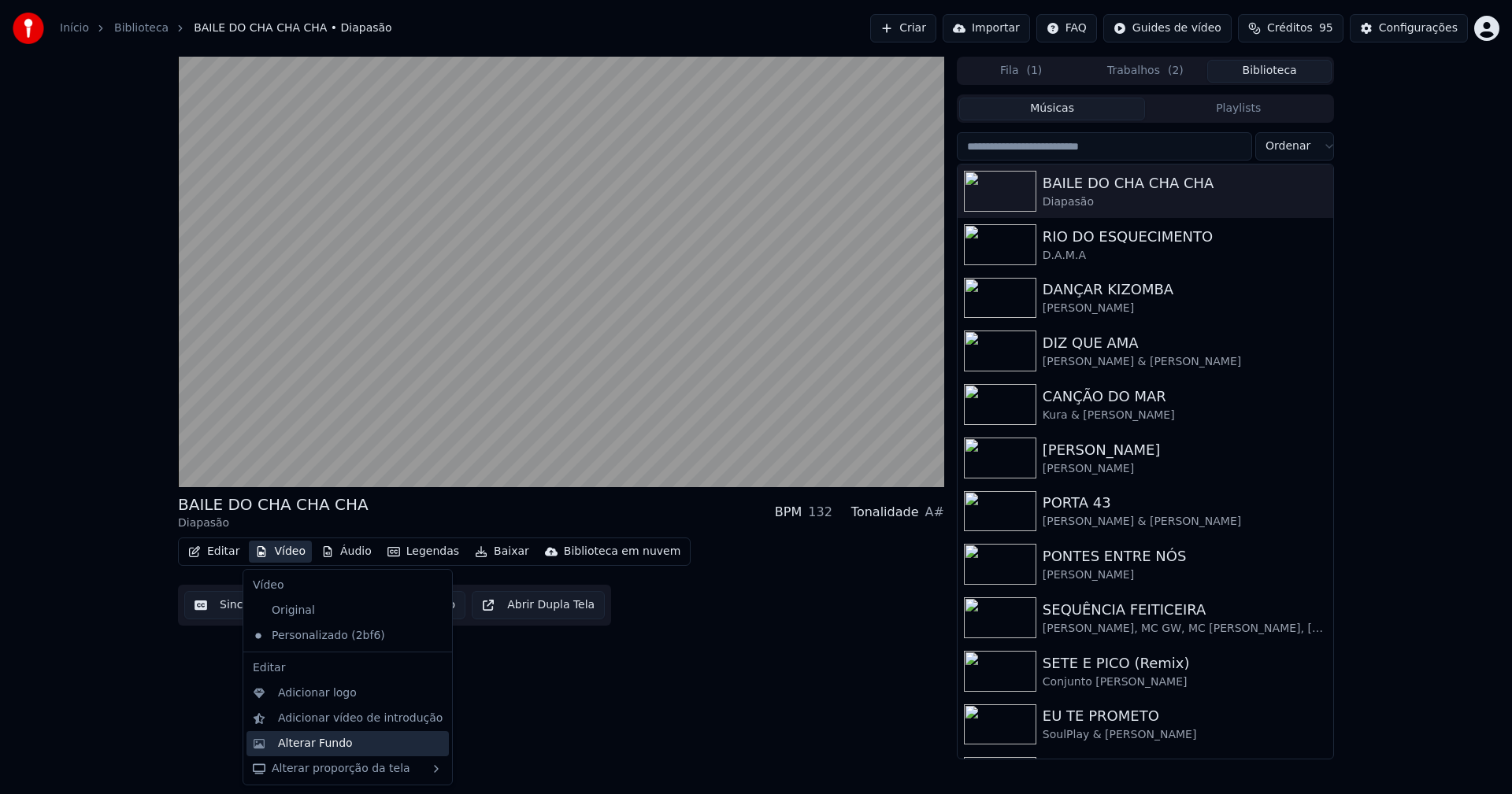
click at [313, 748] on div "Alterar Fundo" at bounding box center [315, 744] width 75 height 16
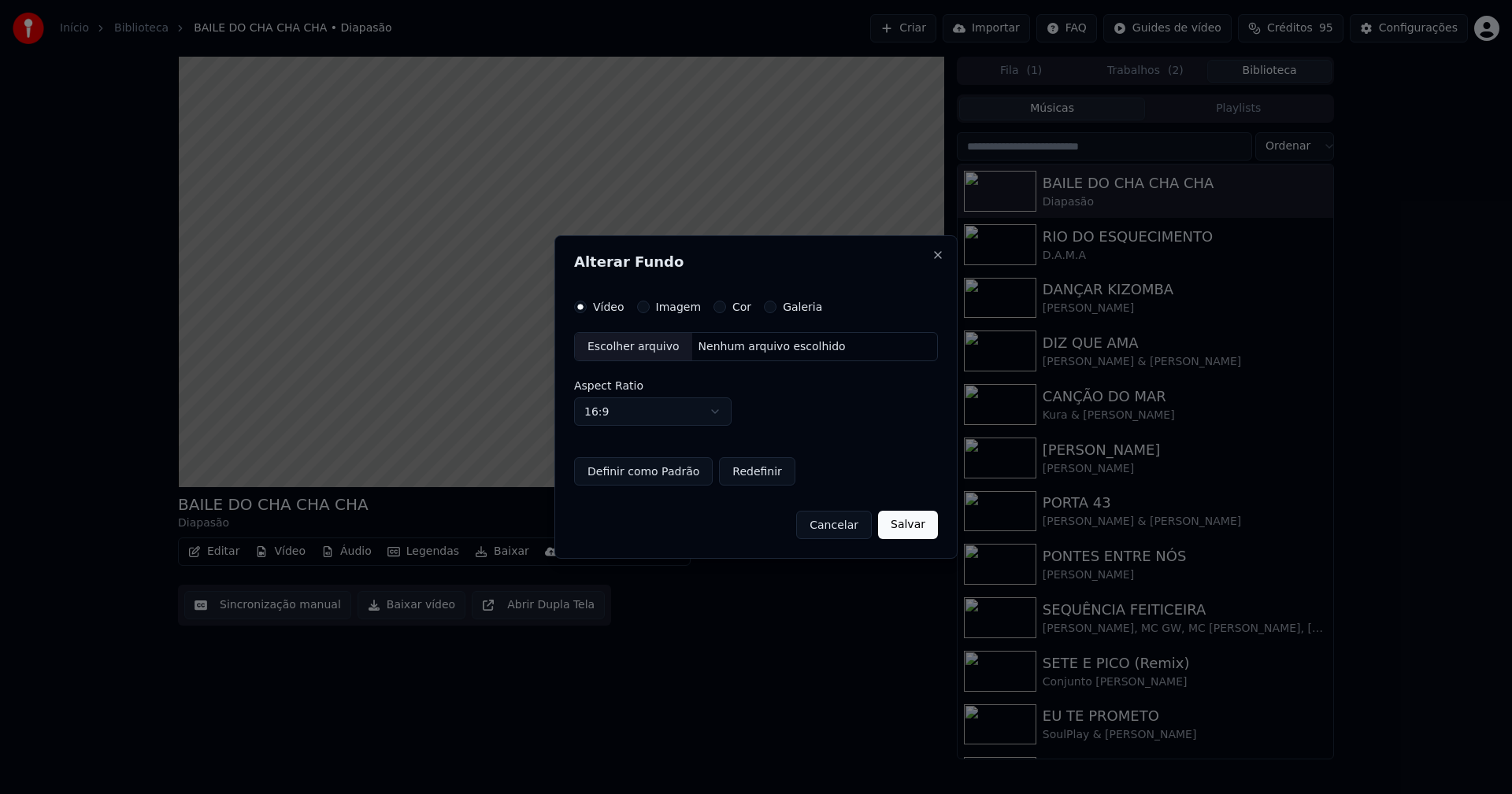
click at [641, 306] on button "Imagem" at bounding box center [643, 307] width 13 height 13
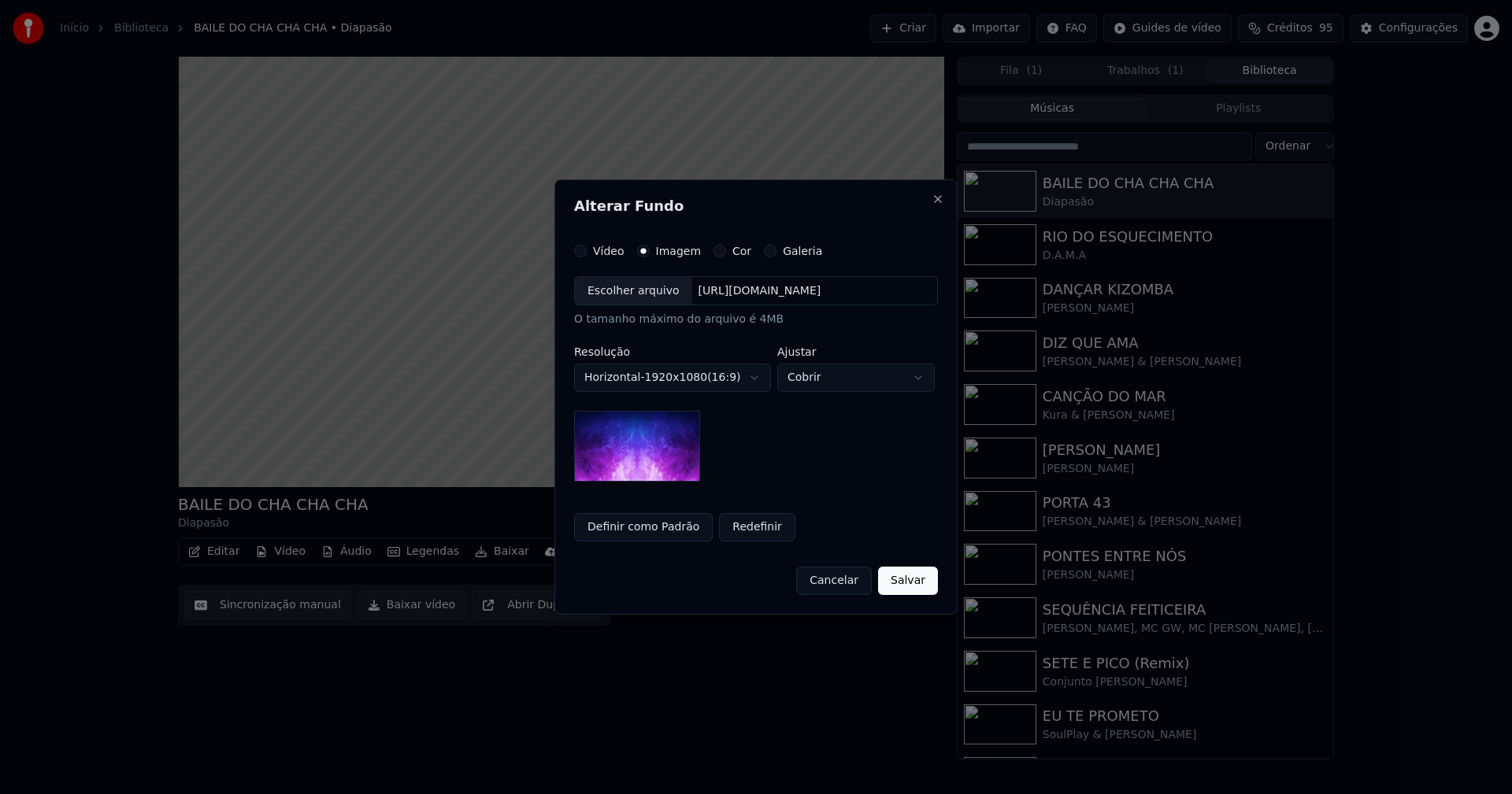
click at [630, 293] on div "Escolher arquivo" at bounding box center [634, 290] width 117 height 28
click at [646, 524] on button "Definir como Padrão" at bounding box center [643, 527] width 138 height 28
click at [921, 584] on button "Salvar" at bounding box center [908, 580] width 59 height 28
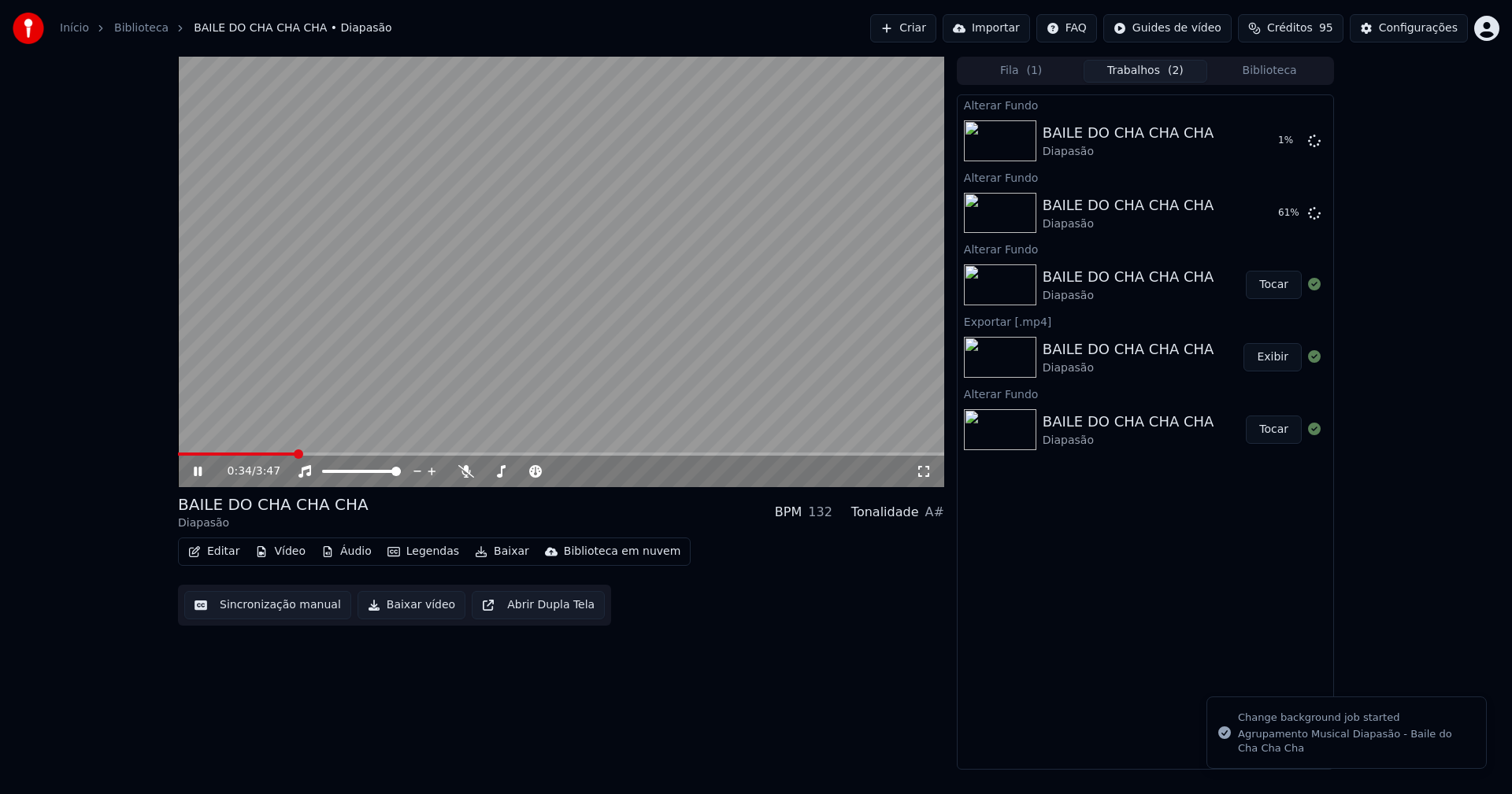
click at [279, 558] on button "Vídeo" at bounding box center [280, 552] width 63 height 22
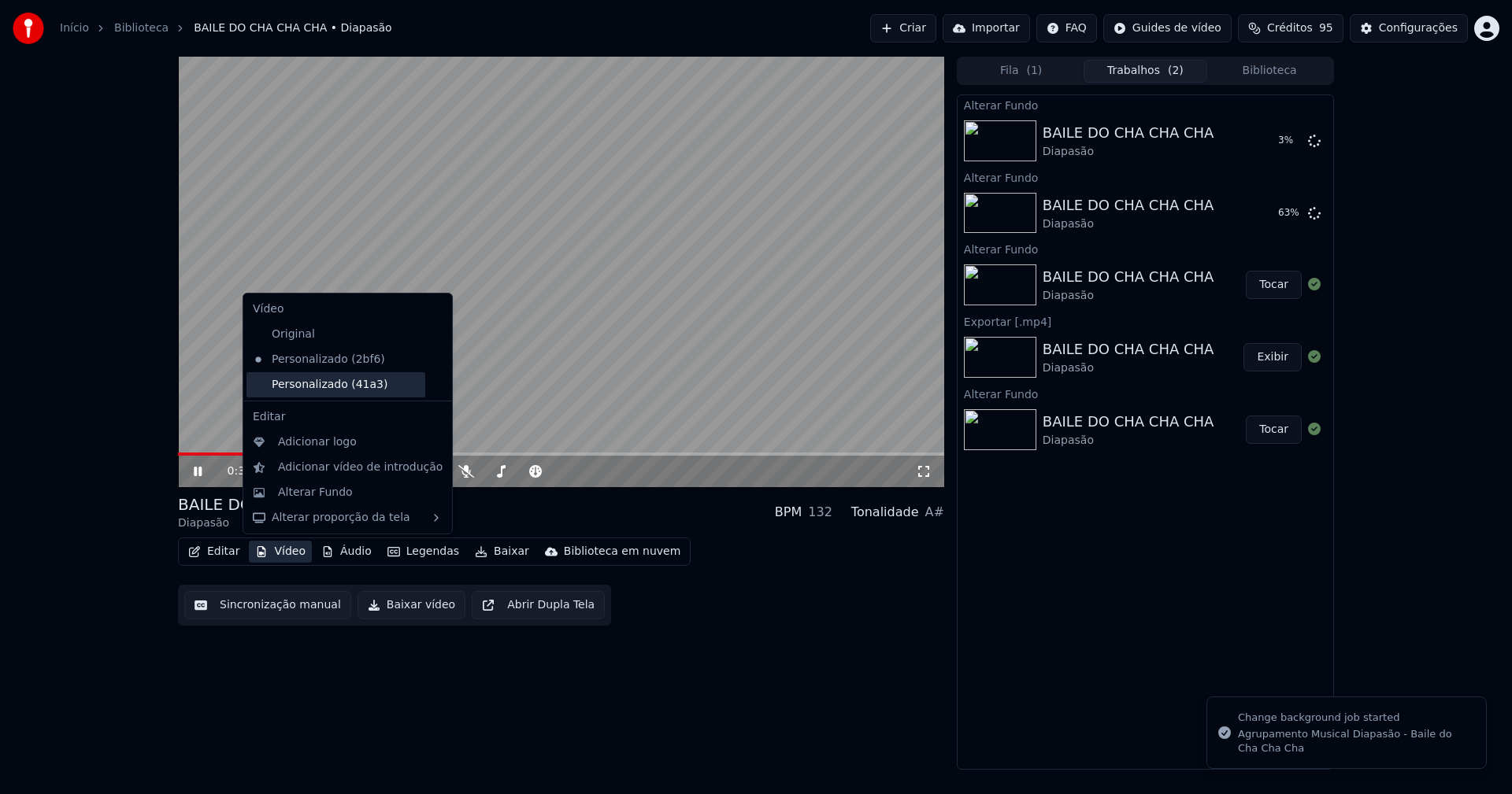
click at [323, 389] on div "Personalizado (41a3)" at bounding box center [336, 385] width 178 height 25
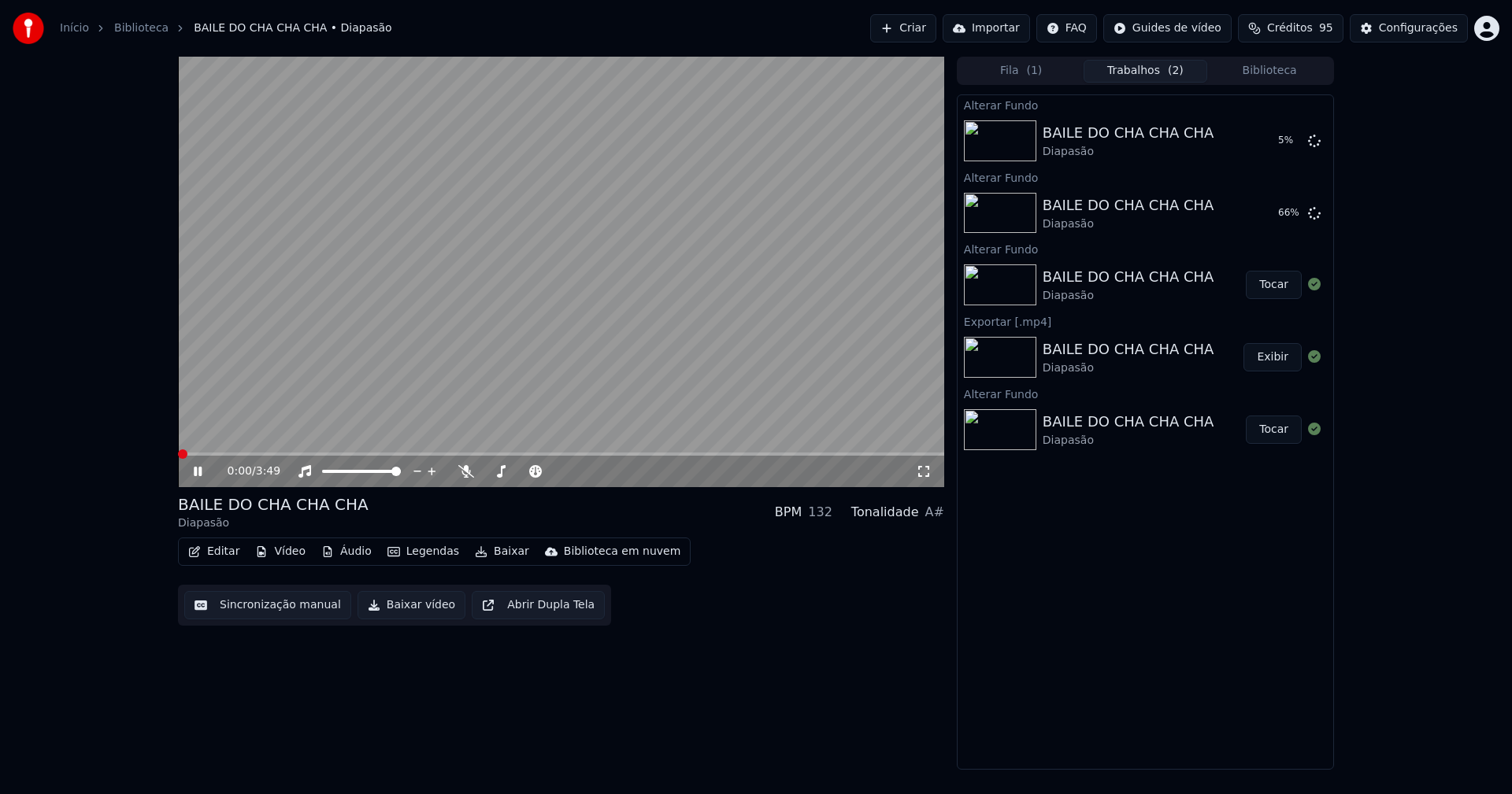
click at [927, 476] on icon at bounding box center [923, 471] width 16 height 13
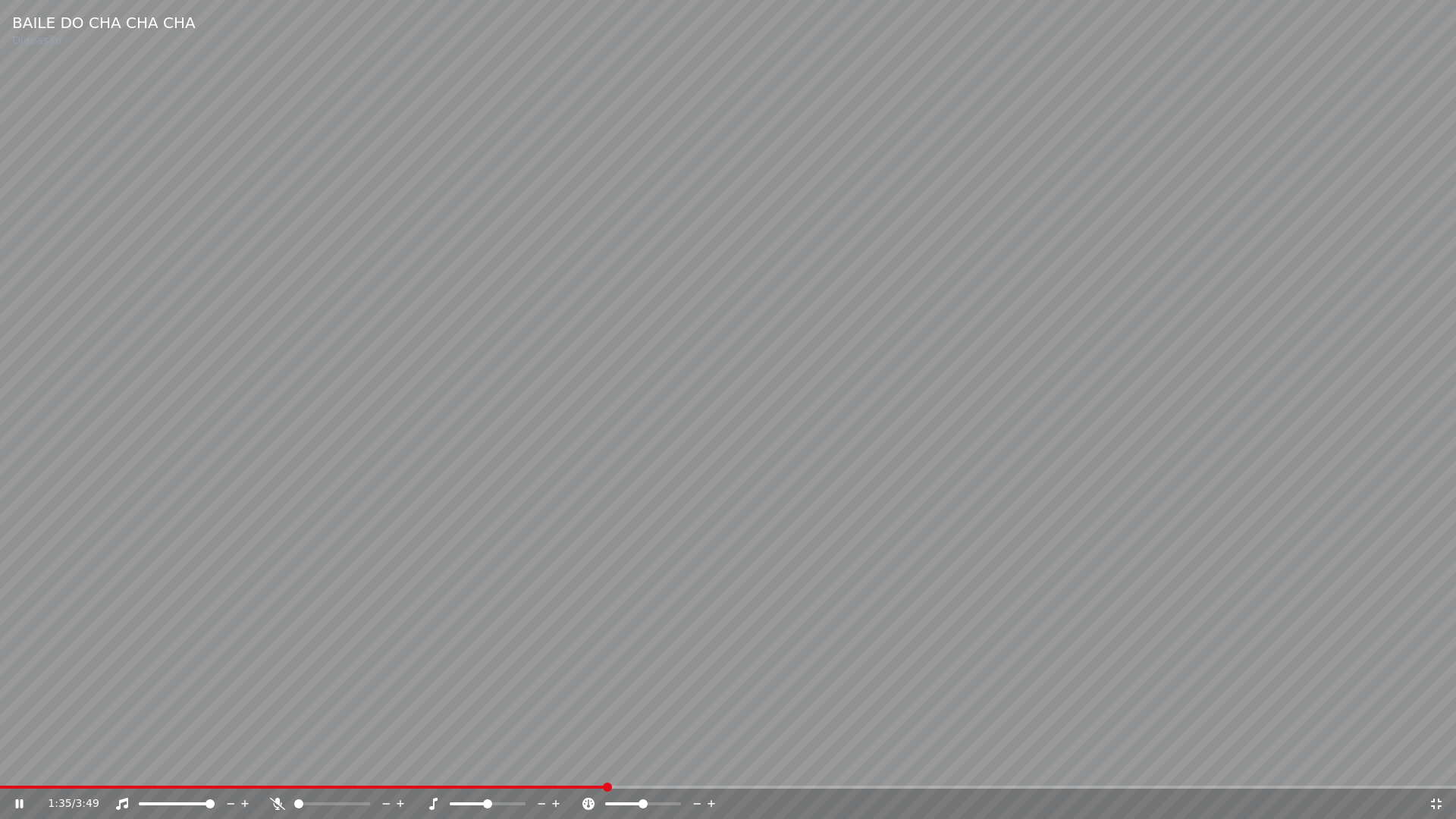
click at [1440, 764] on icon at bounding box center [1436, 803] width 11 height 11
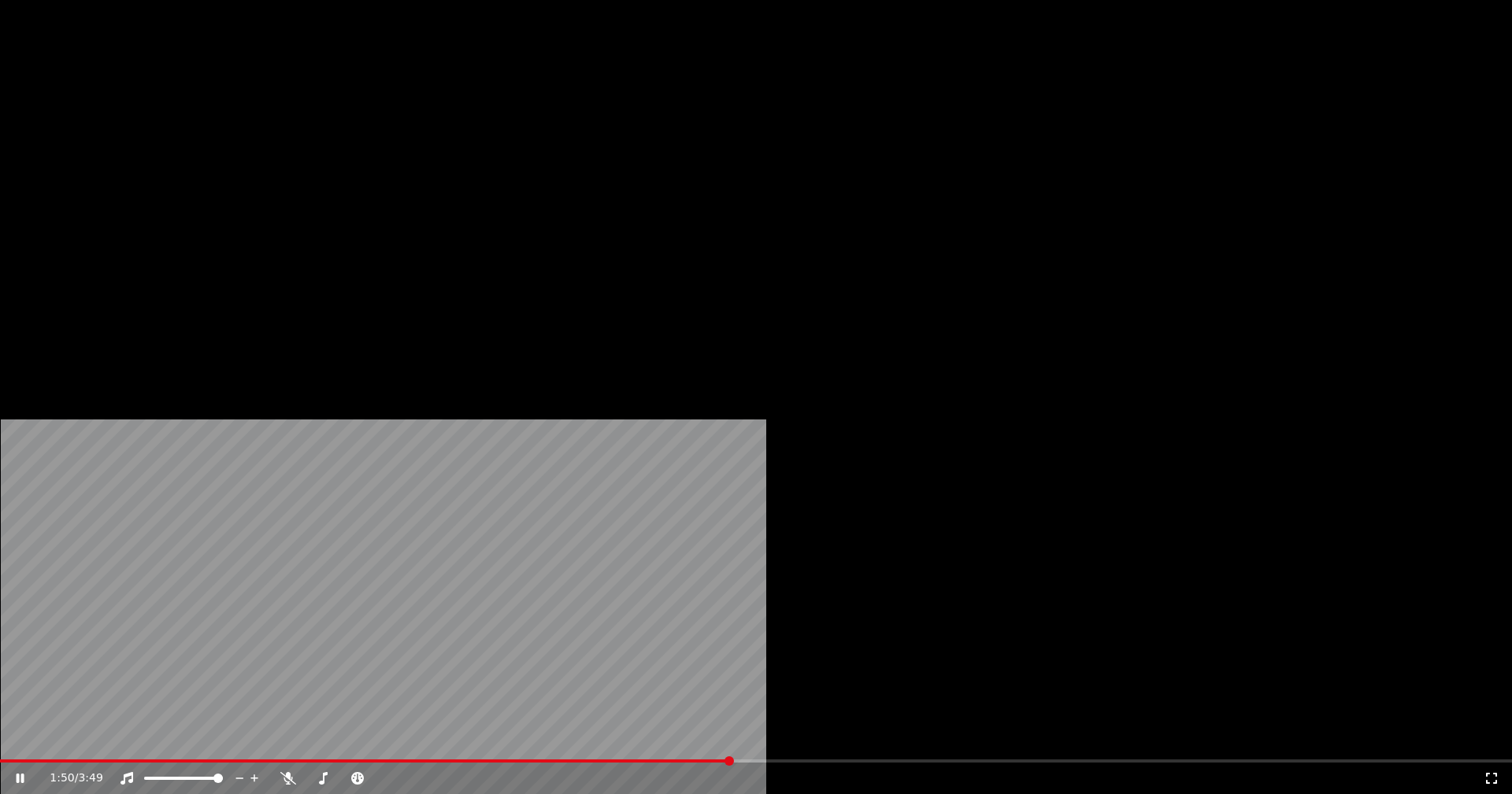
click at [217, 132] on button "Editar" at bounding box center [213, 121] width 64 height 22
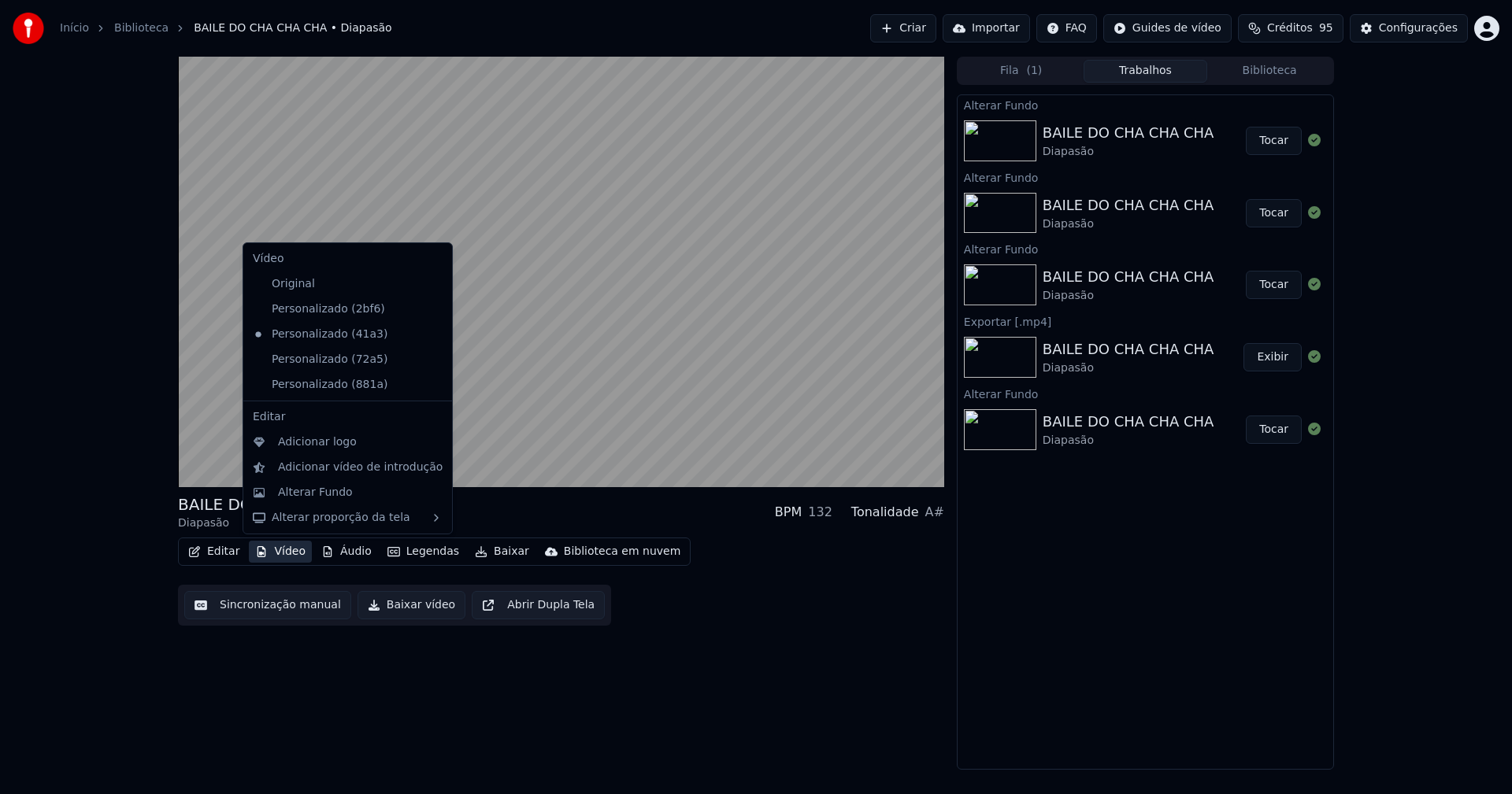
click at [432, 361] on icon at bounding box center [440, 359] width 17 height 13
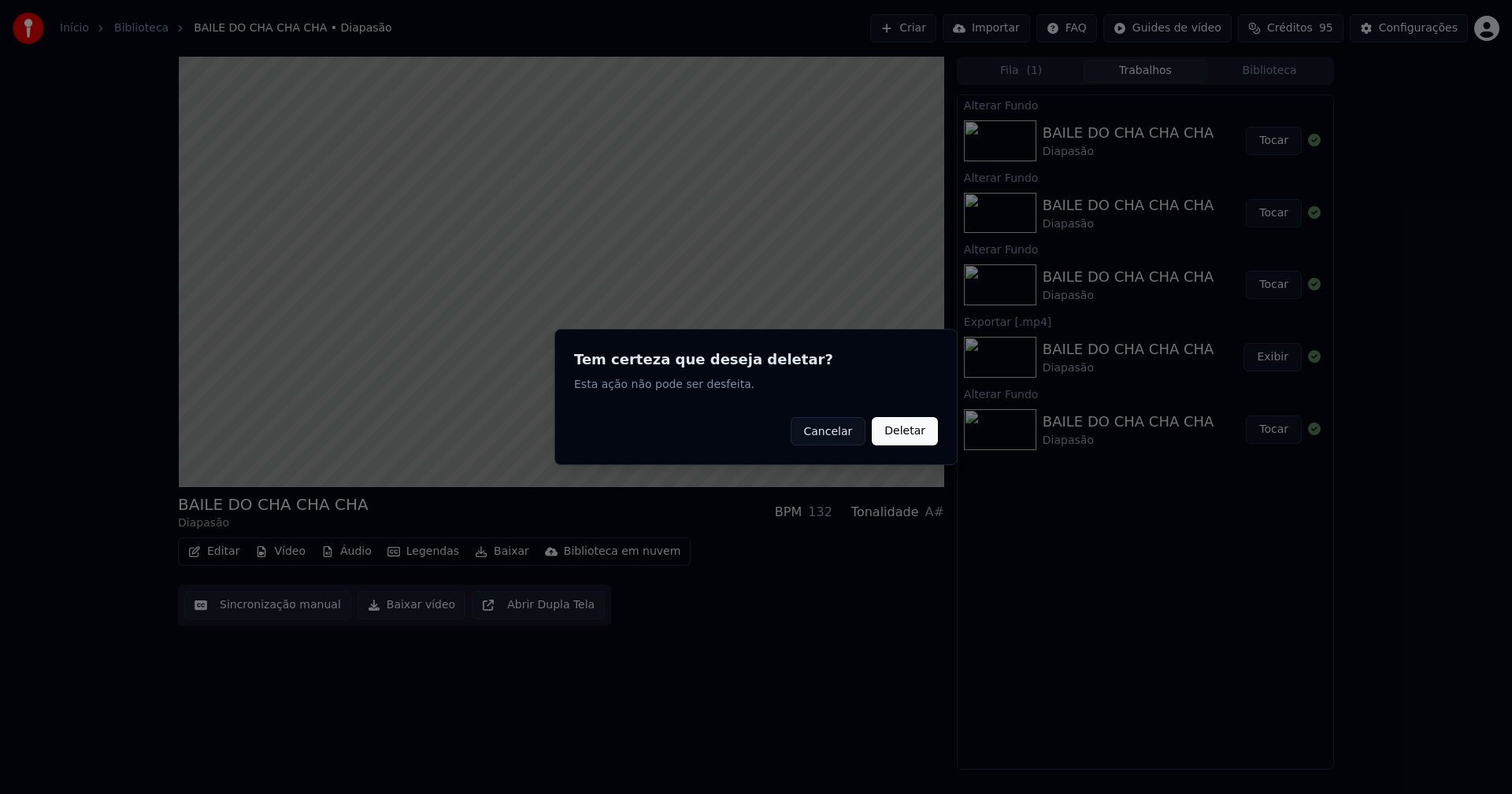
drag, startPoint x: 907, startPoint y: 431, endPoint x: 669, endPoint y: 432, distance: 238.0
click at [907, 432] on button "Deletar" at bounding box center [905, 431] width 66 height 28
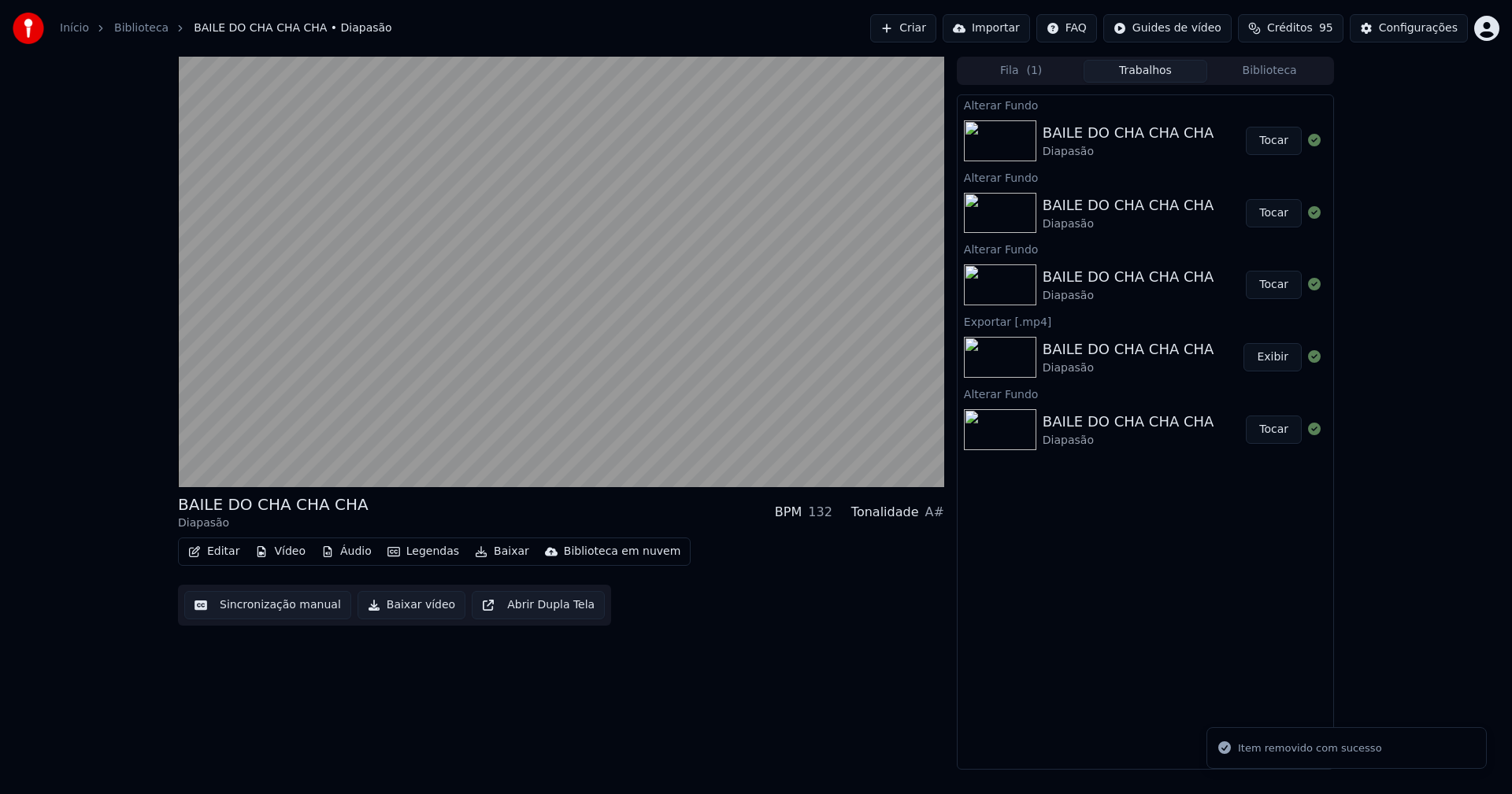
click at [292, 554] on button "Vídeo" at bounding box center [280, 552] width 63 height 22
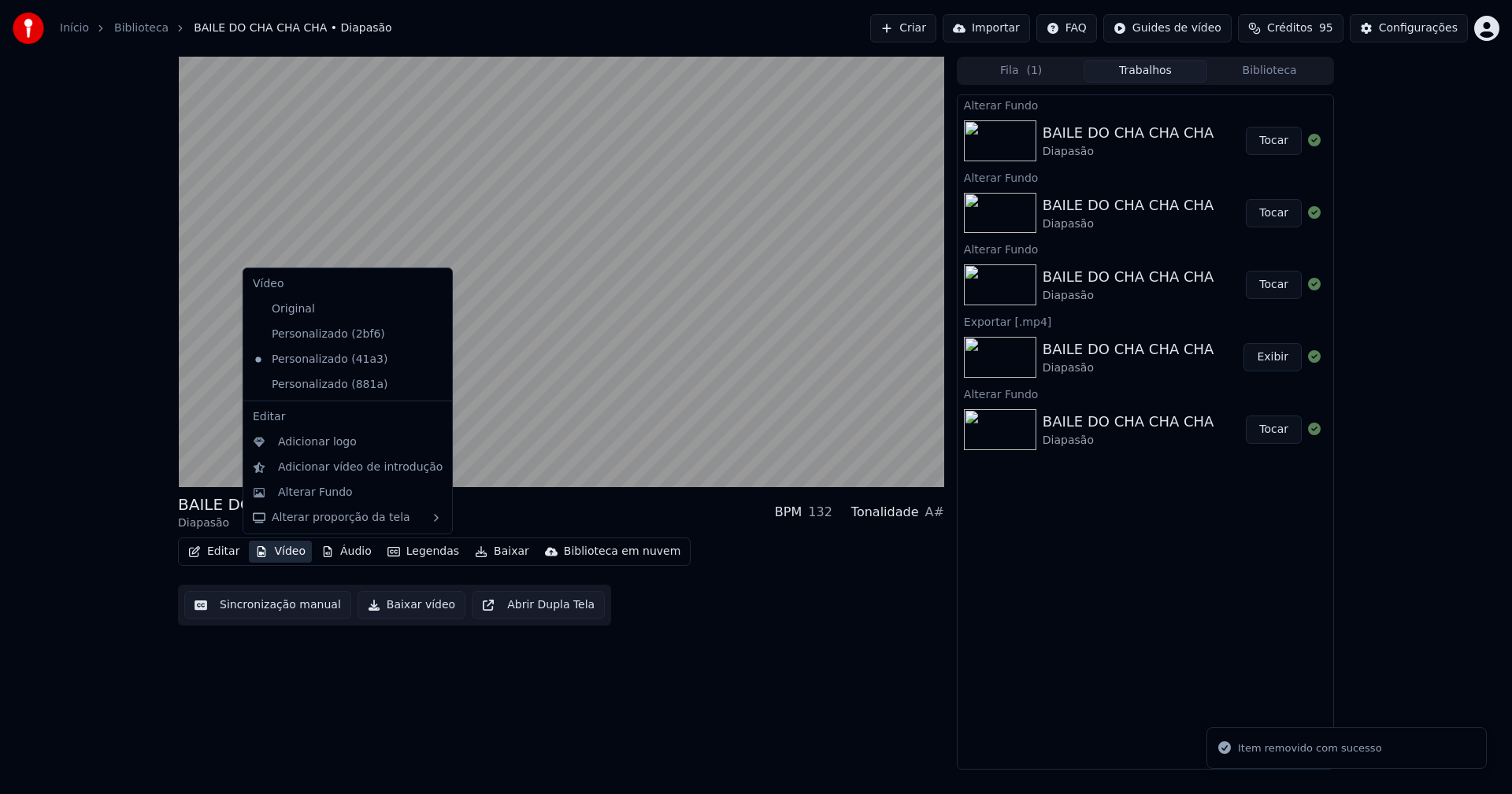
click at [432, 386] on icon at bounding box center [440, 385] width 17 height 13
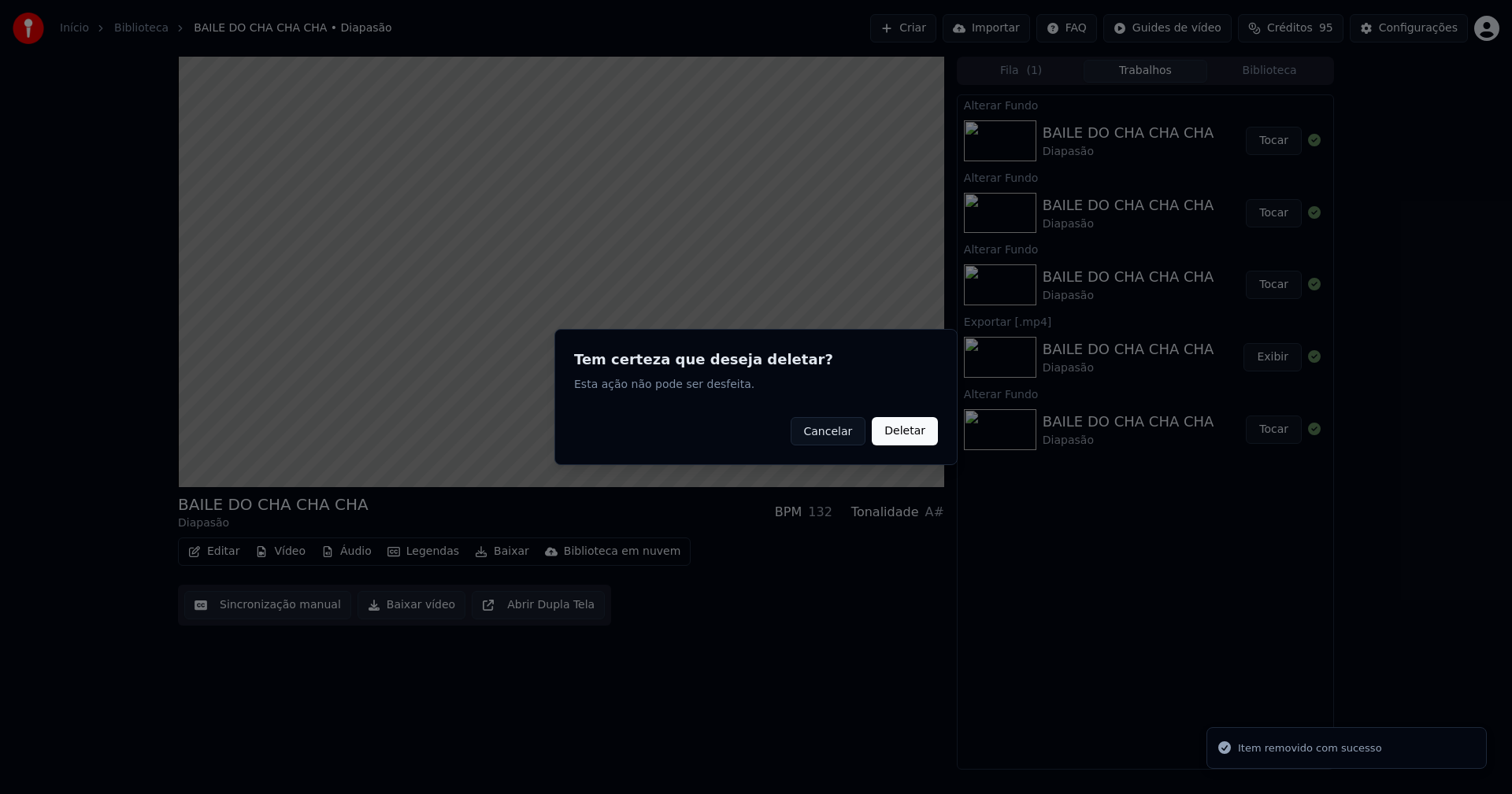
click at [905, 436] on button "Deletar" at bounding box center [905, 431] width 66 height 28
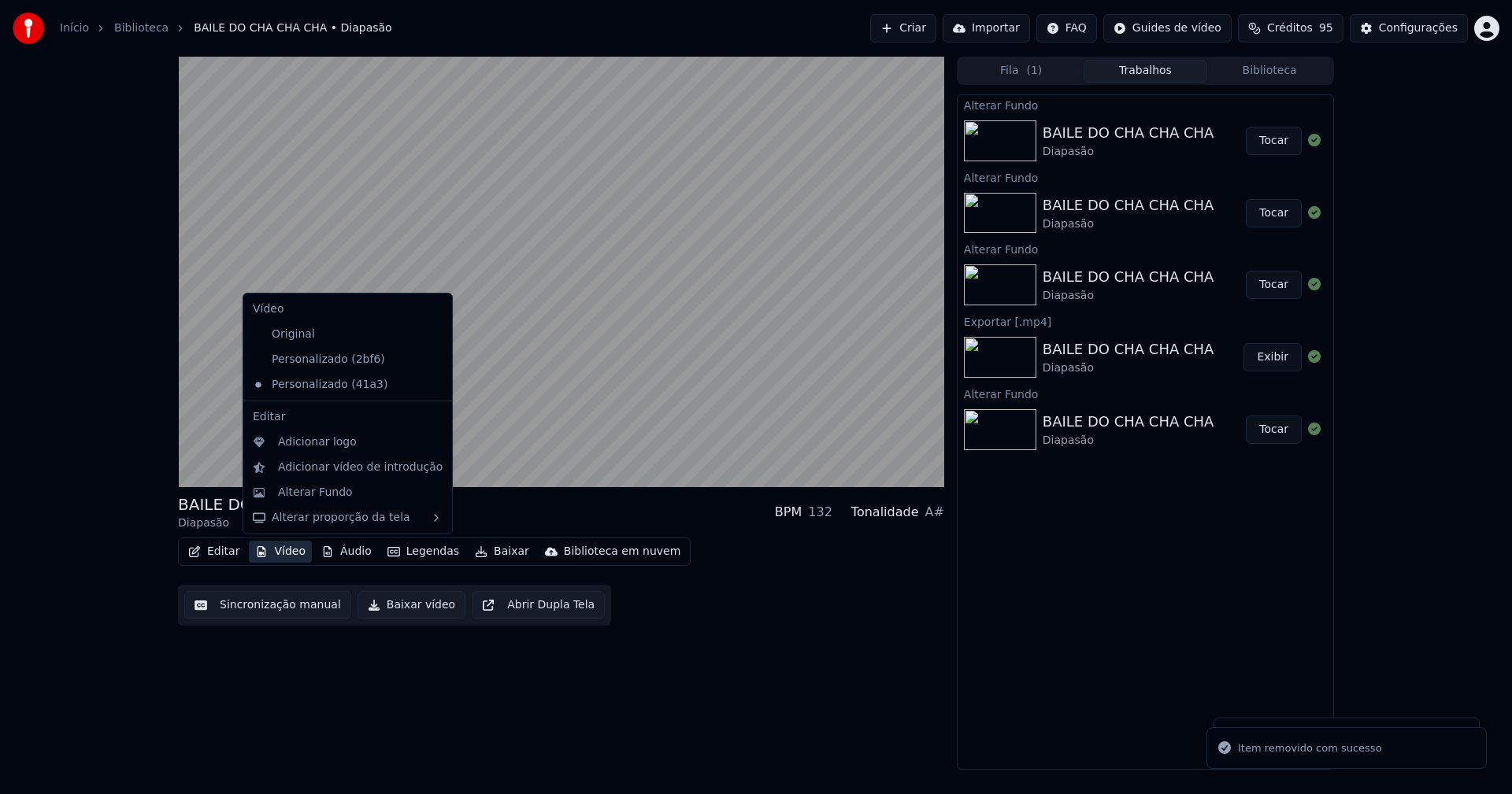
click at [290, 556] on button "Vídeo" at bounding box center [280, 552] width 63 height 22
click at [313, 362] on div "Personalizado (2bf6)" at bounding box center [336, 360] width 178 height 25
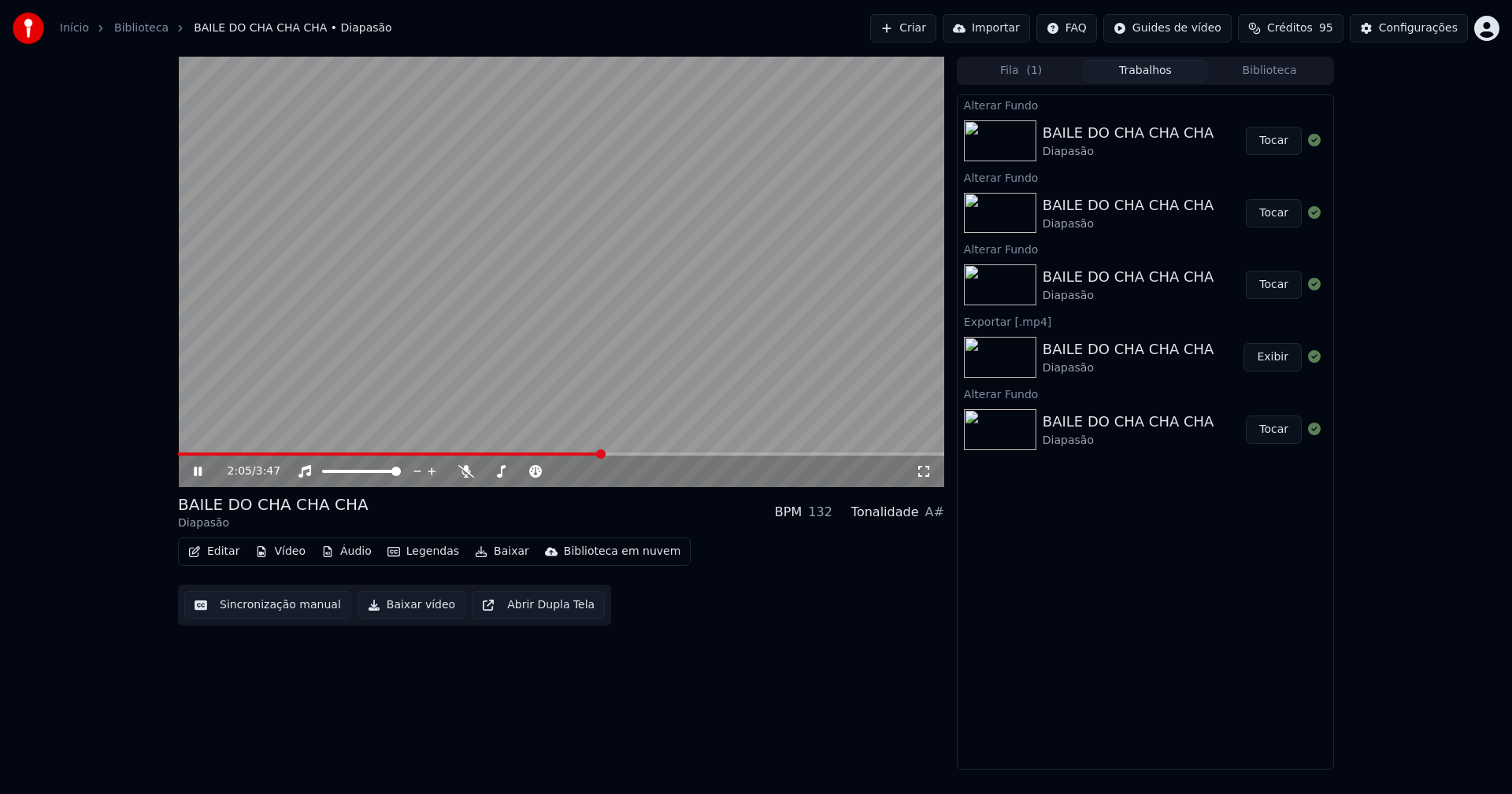
click at [271, 555] on button "Vídeo" at bounding box center [280, 552] width 63 height 22
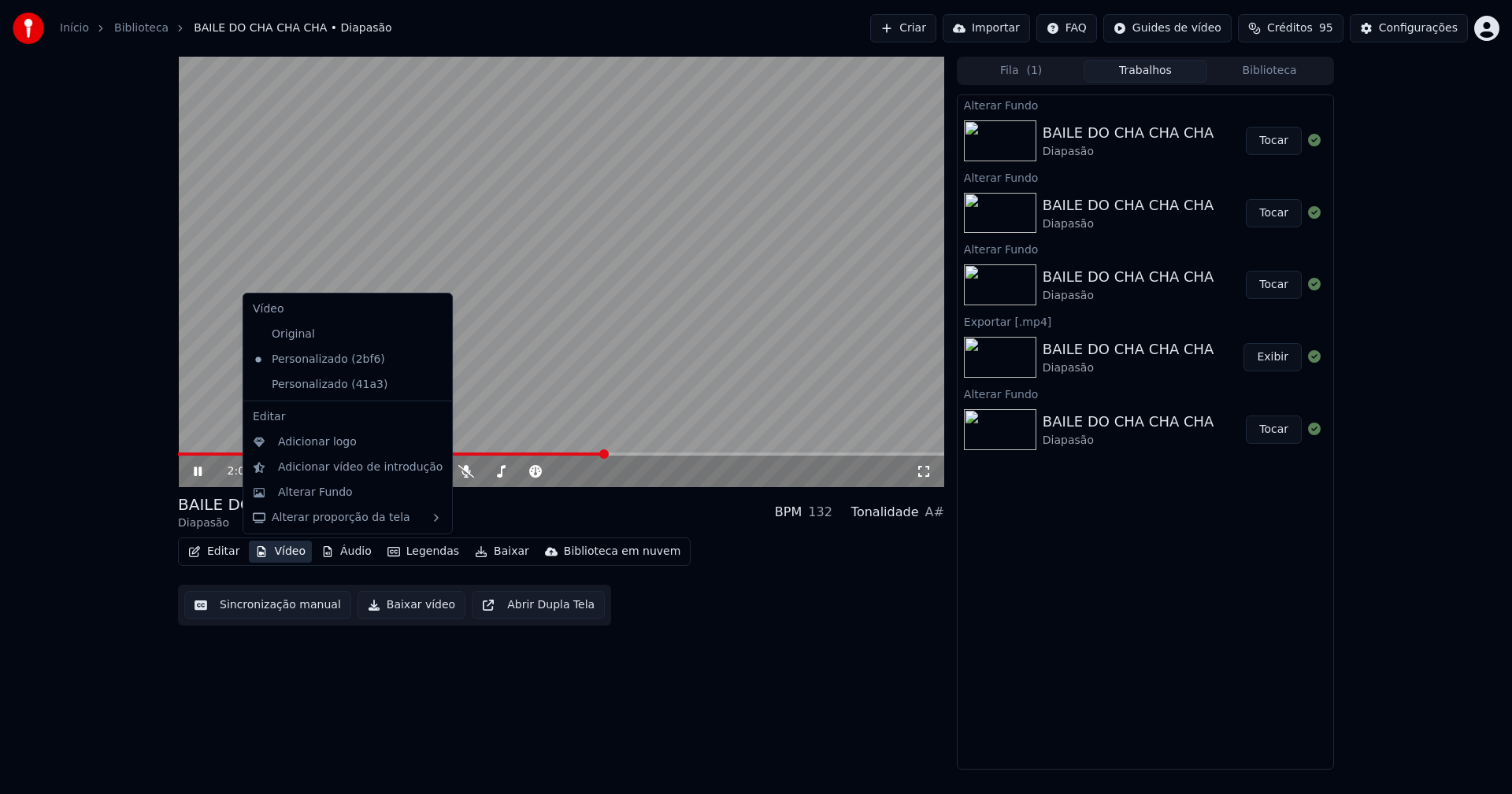
click at [432, 386] on icon at bounding box center [440, 385] width 17 height 13
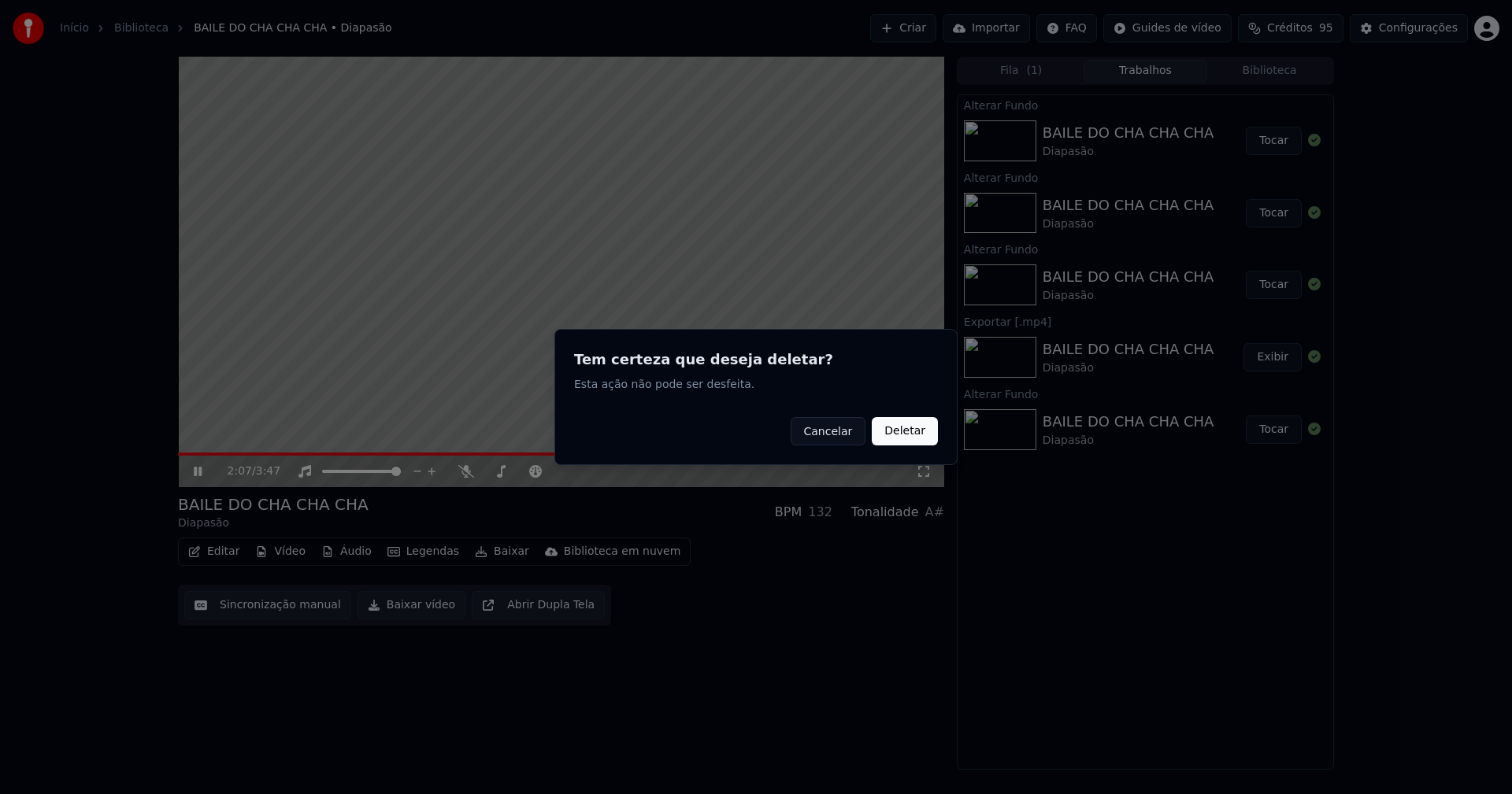
drag, startPoint x: 922, startPoint y: 433, endPoint x: 851, endPoint y: 431, distance: 71.0
click at [921, 431] on button "Deletar" at bounding box center [905, 431] width 66 height 28
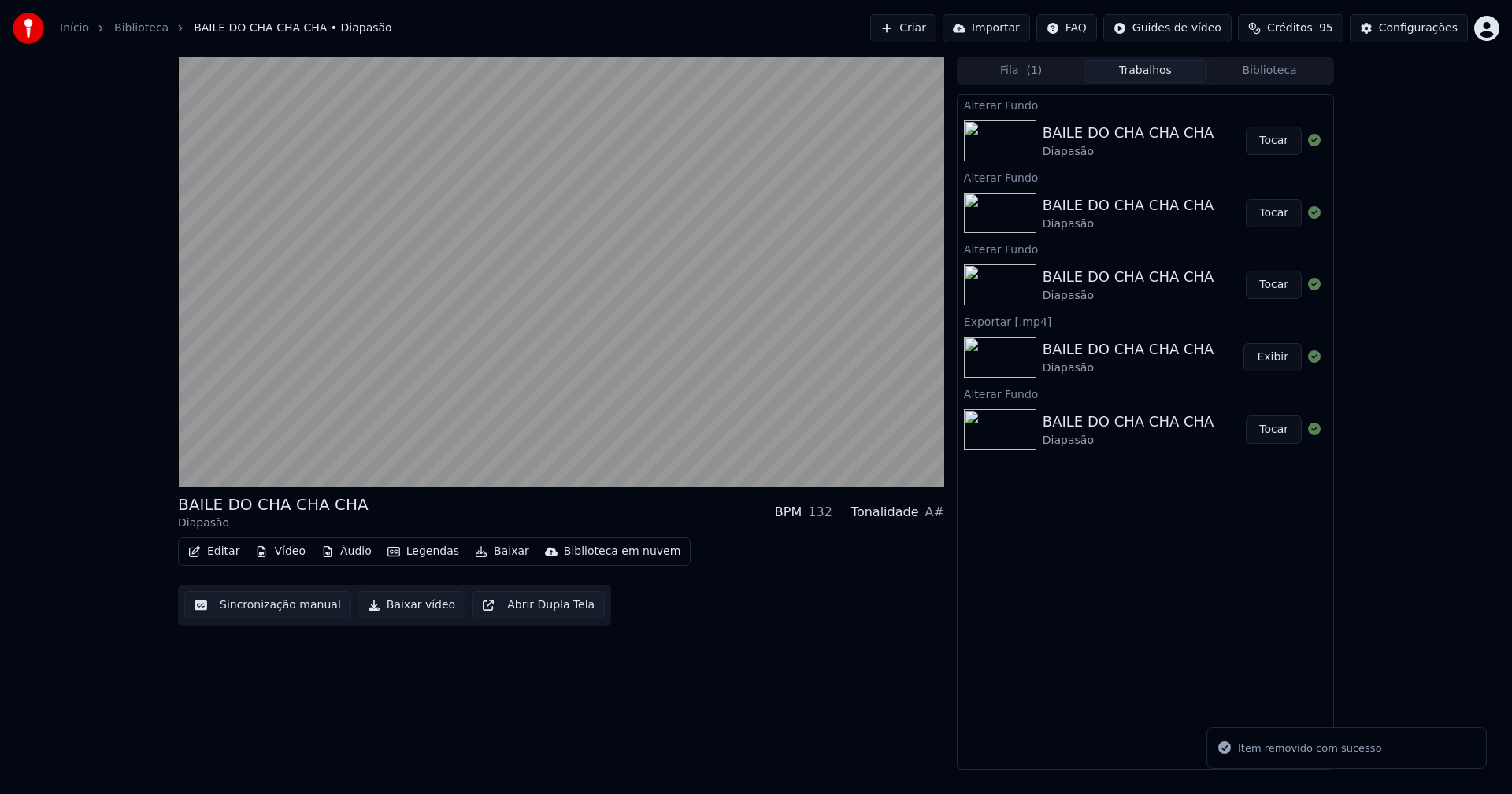
click at [291, 559] on button "Vídeo" at bounding box center [280, 552] width 63 height 22
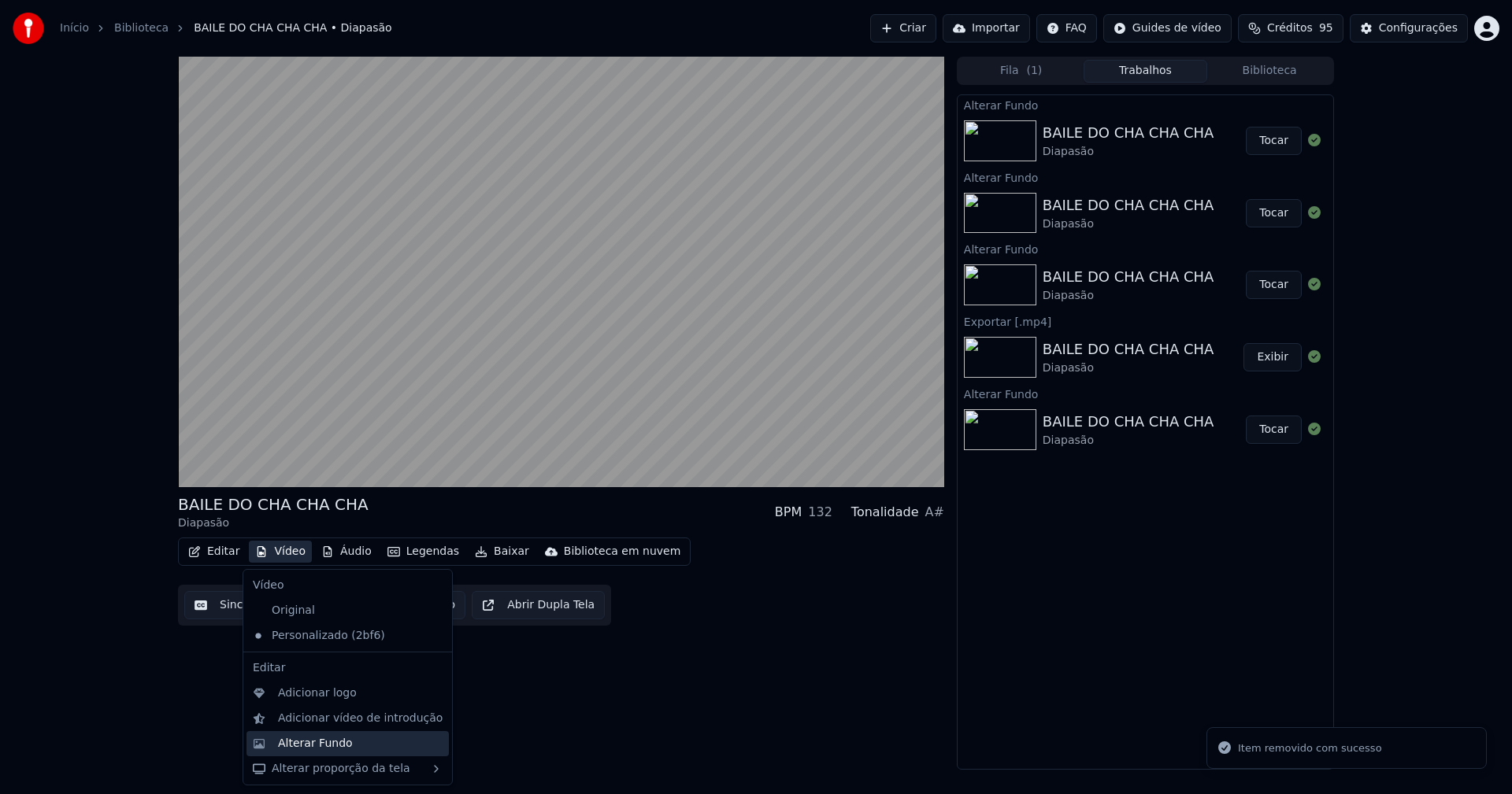
click at [318, 739] on div "Alterar Fundo" at bounding box center [315, 744] width 75 height 16
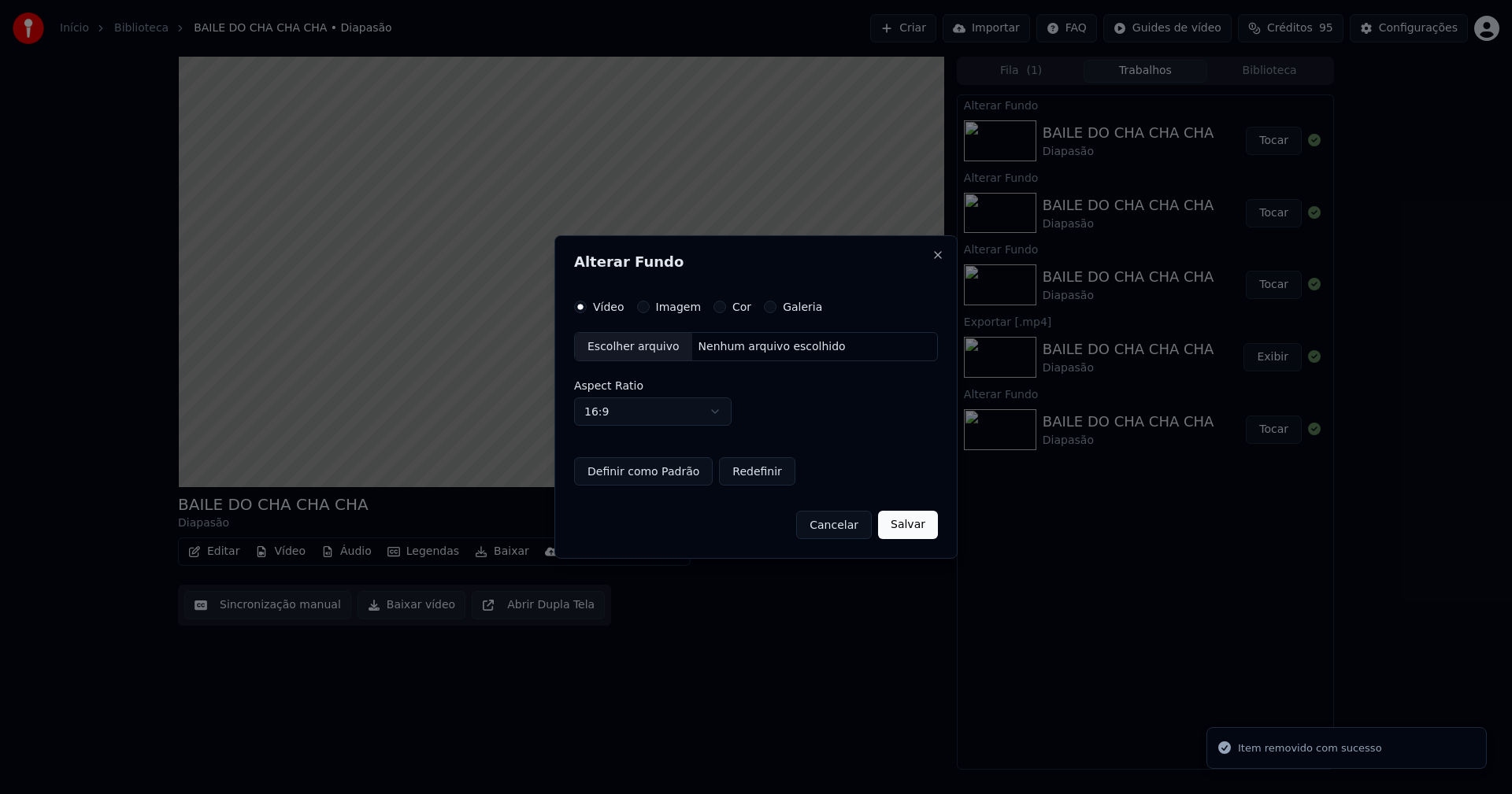
click at [642, 307] on button "Imagem" at bounding box center [643, 307] width 13 height 13
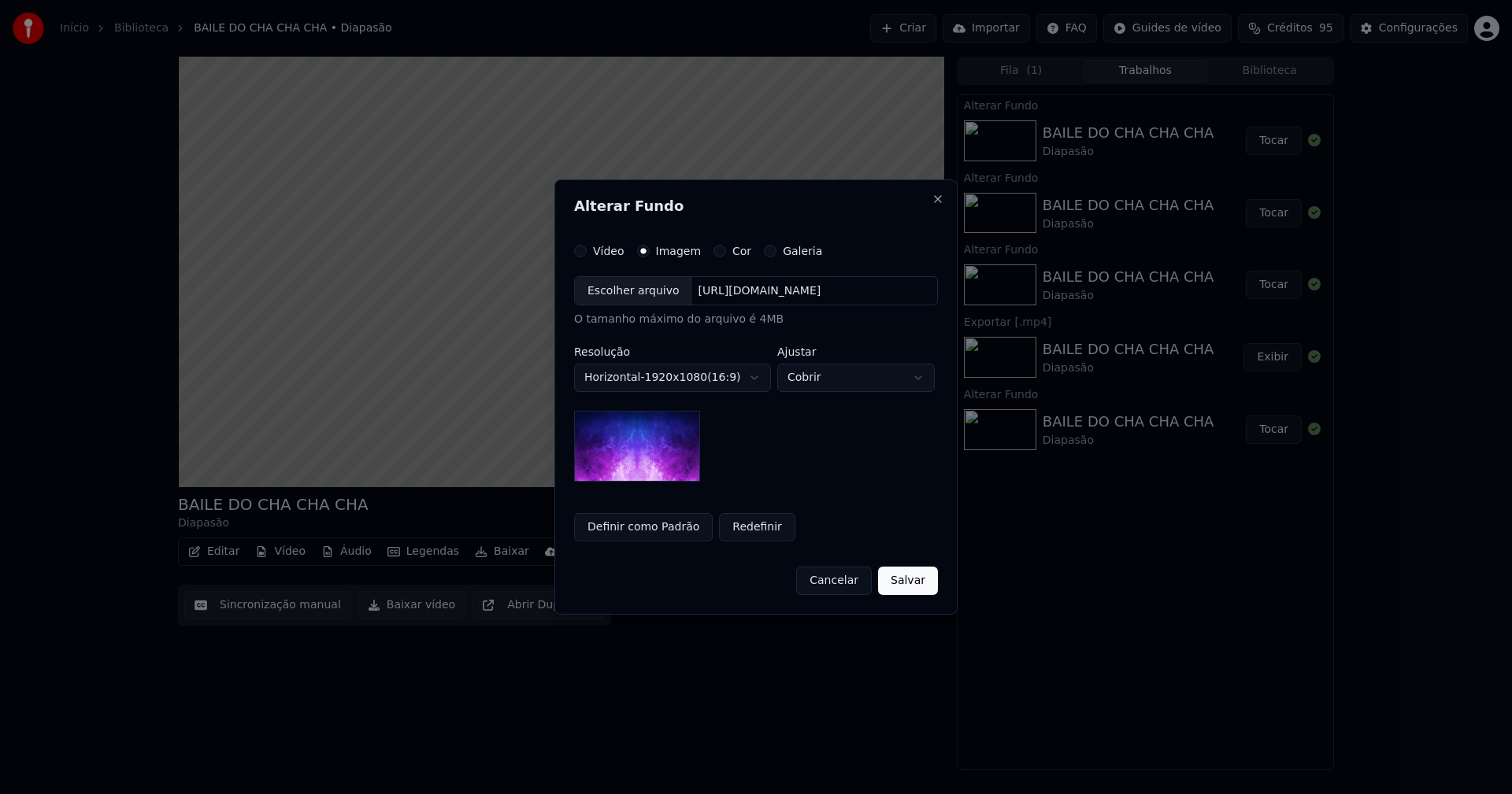
click at [631, 292] on div "Escolher arquivo" at bounding box center [634, 290] width 117 height 28
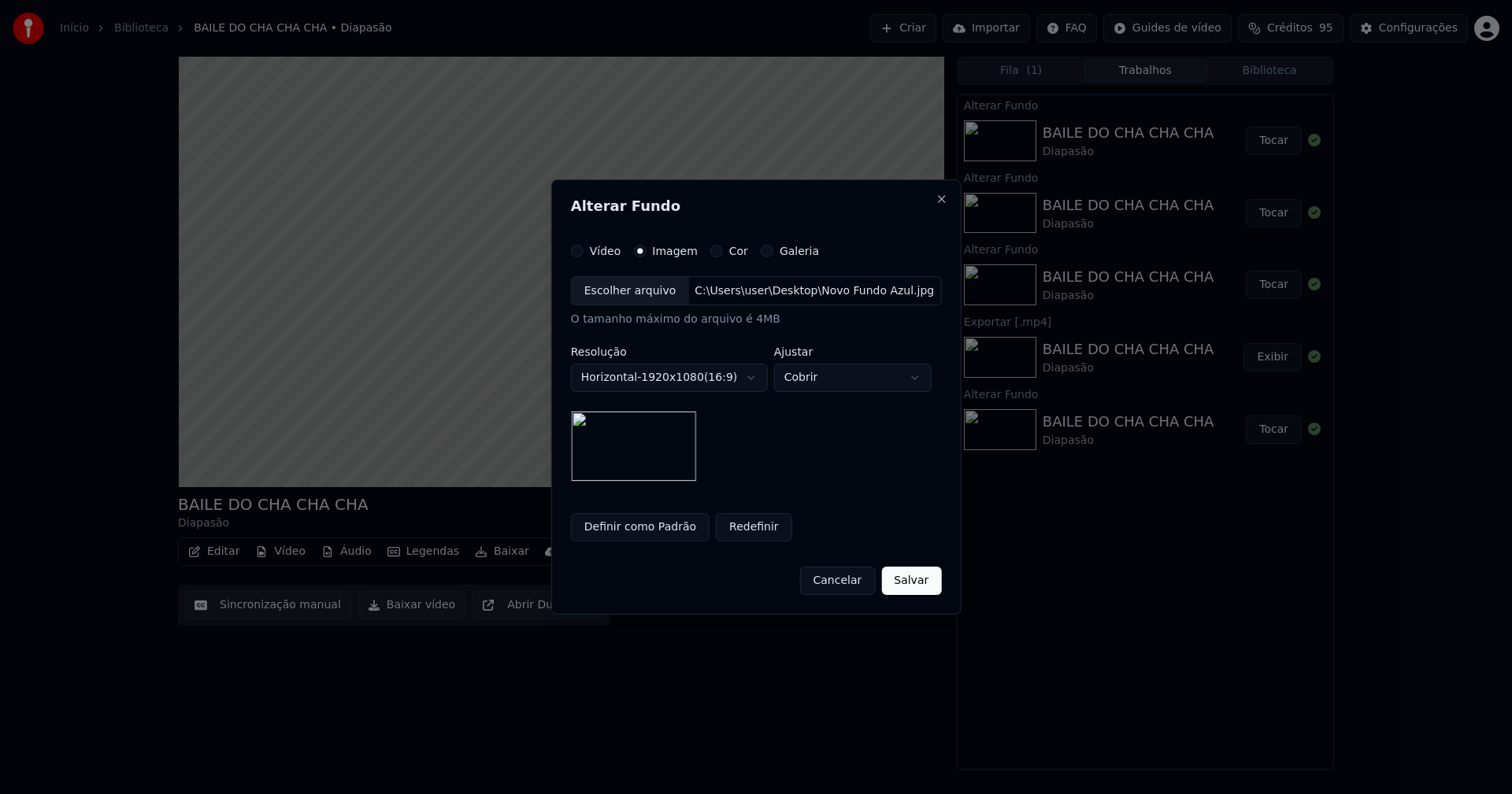
click at [900, 587] on button "Salvar" at bounding box center [911, 580] width 59 height 28
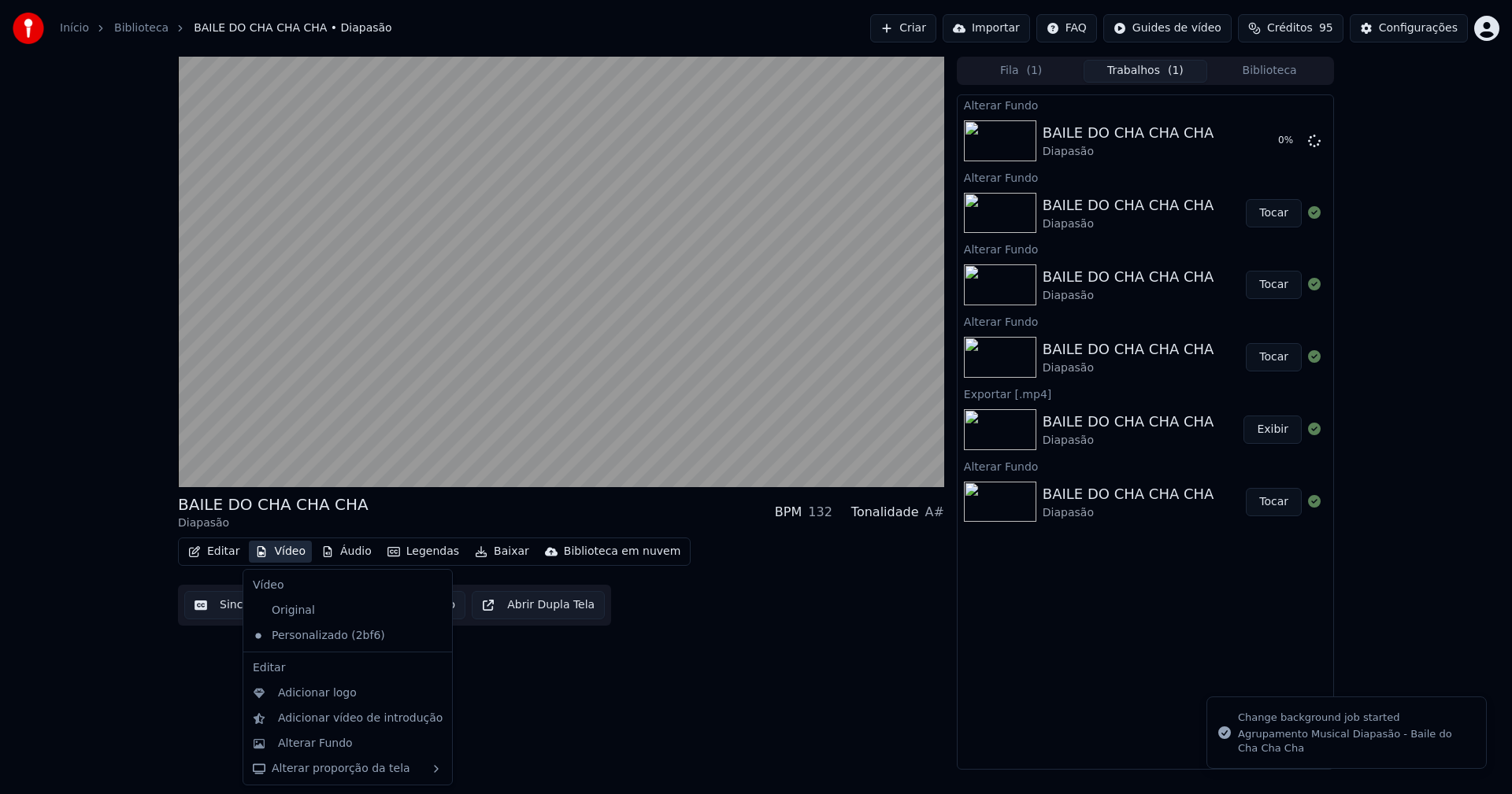
click at [288, 552] on button "Vídeo" at bounding box center [280, 552] width 63 height 22
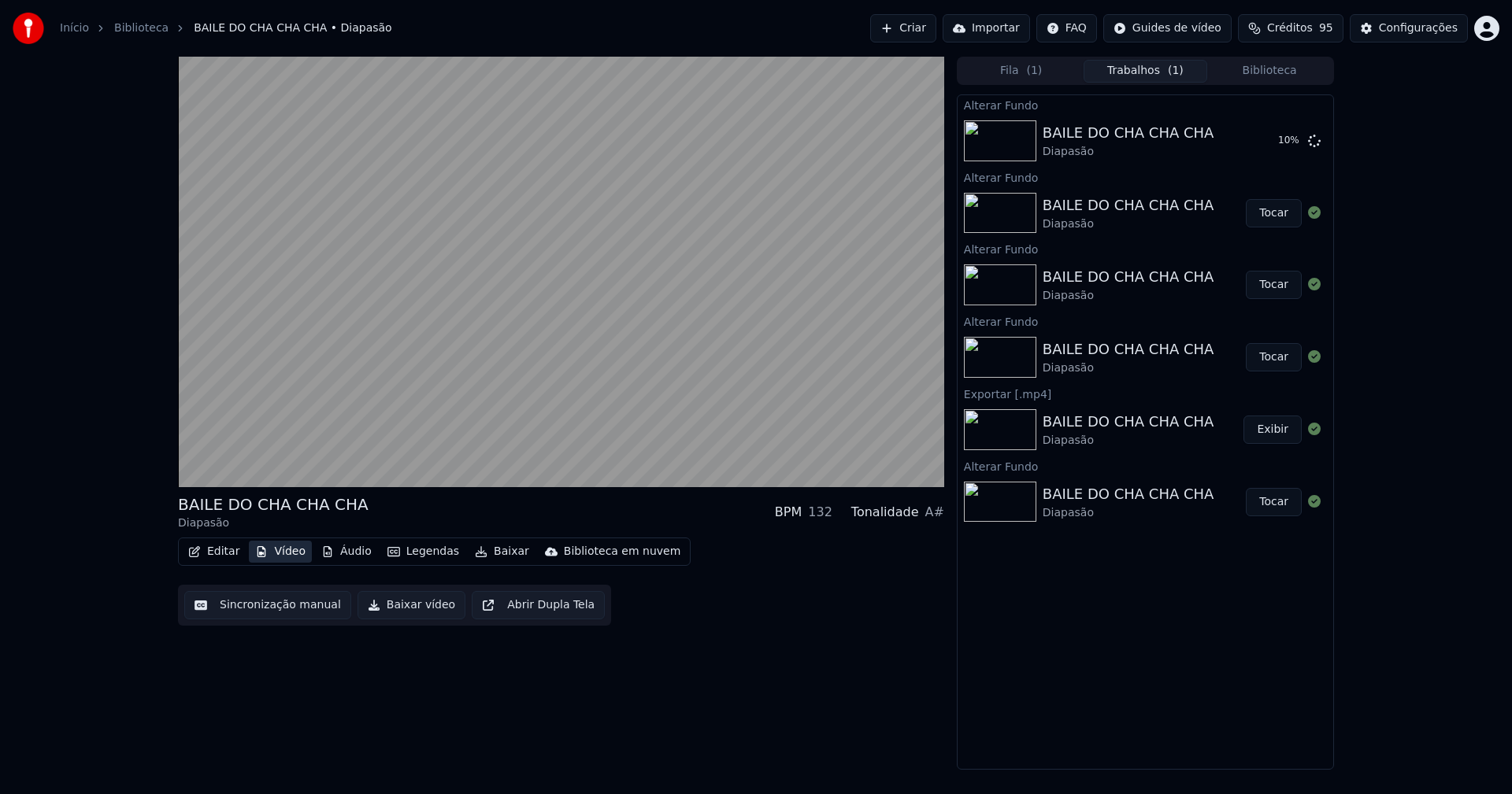
click at [290, 552] on button "Vídeo" at bounding box center [280, 552] width 63 height 22
click at [290, 549] on button "Vídeo" at bounding box center [280, 552] width 63 height 22
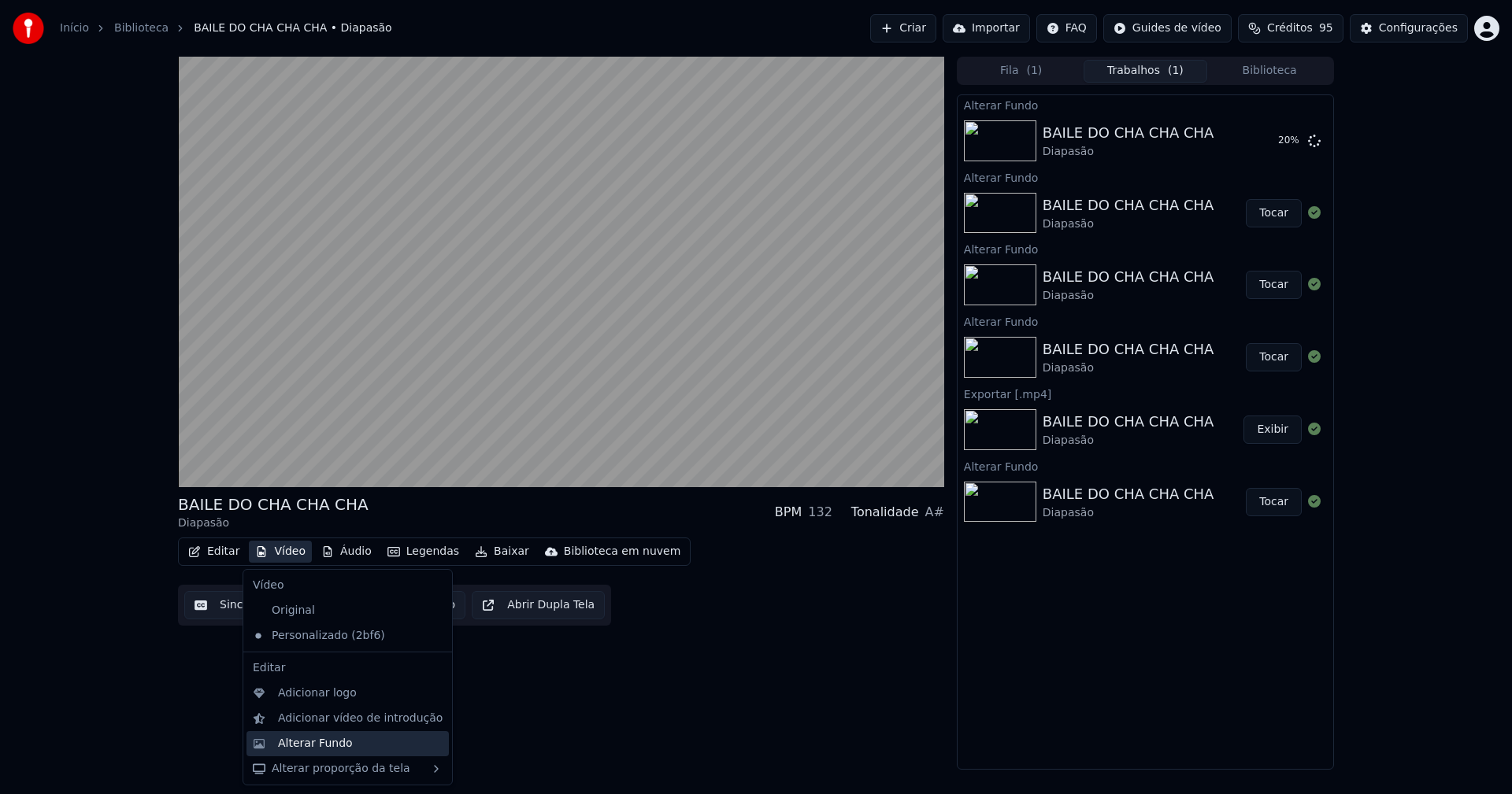
click at [307, 742] on div "Alterar Fundo" at bounding box center [315, 744] width 75 height 16
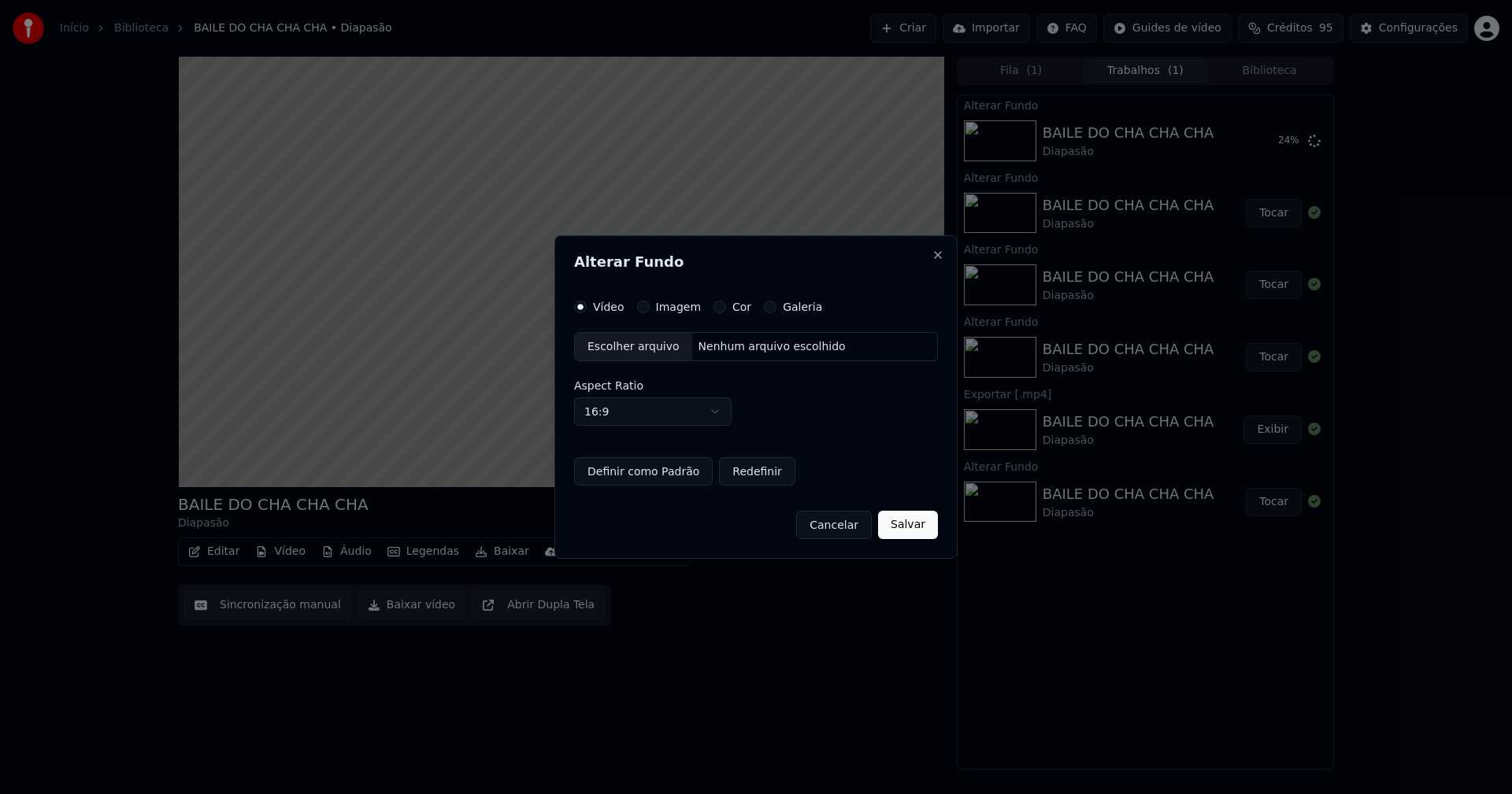
click at [641, 346] on div "Escolher arquivo" at bounding box center [634, 346] width 117 height 28
click at [639, 309] on button "Imagem" at bounding box center [643, 307] width 13 height 13
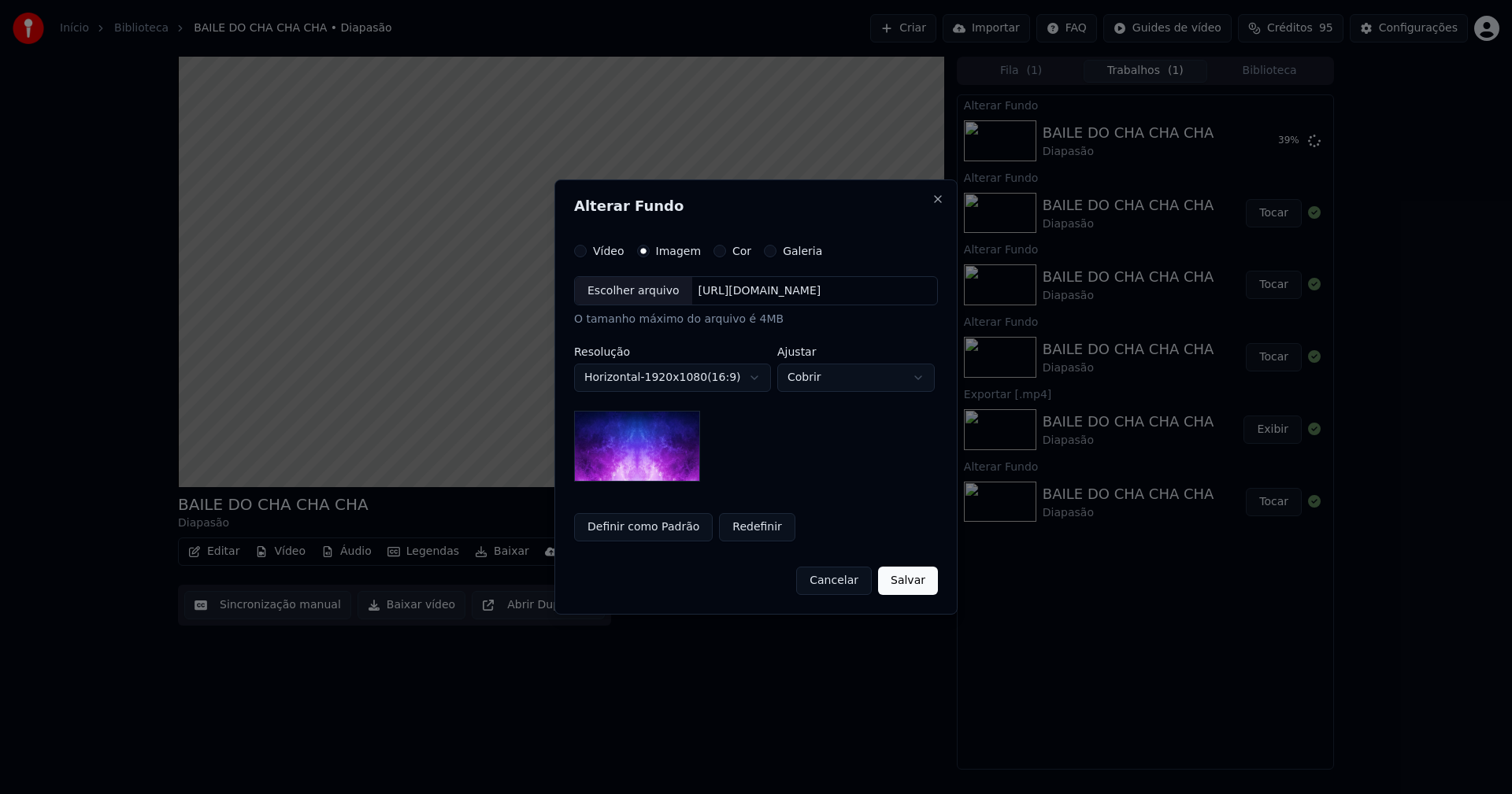
click at [634, 290] on div "Escolher arquivo" at bounding box center [634, 290] width 117 height 28
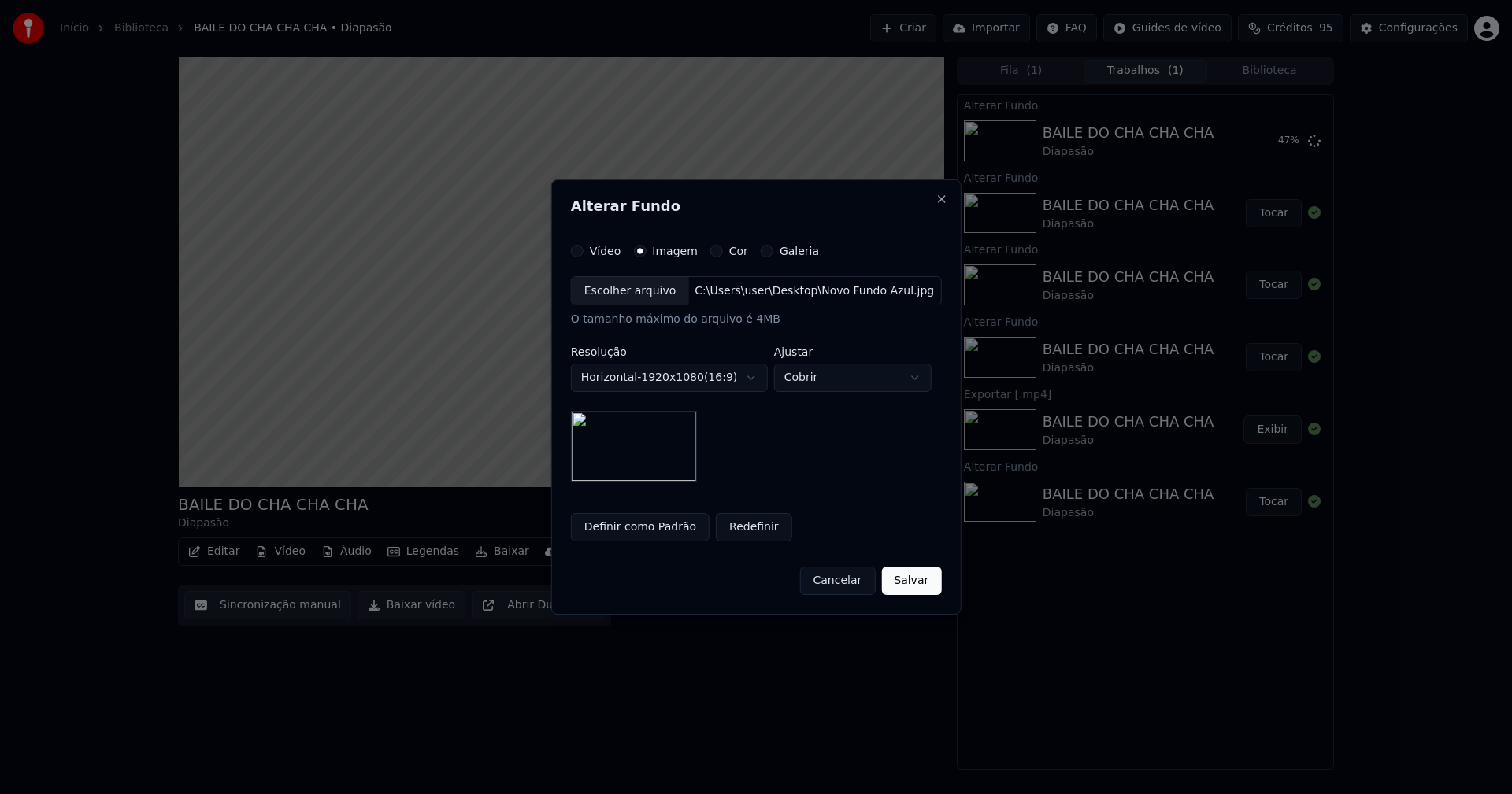
click at [656, 526] on button "Definir como Padrão" at bounding box center [640, 527] width 138 height 28
click at [914, 584] on button "Salvar" at bounding box center [911, 580] width 59 height 28
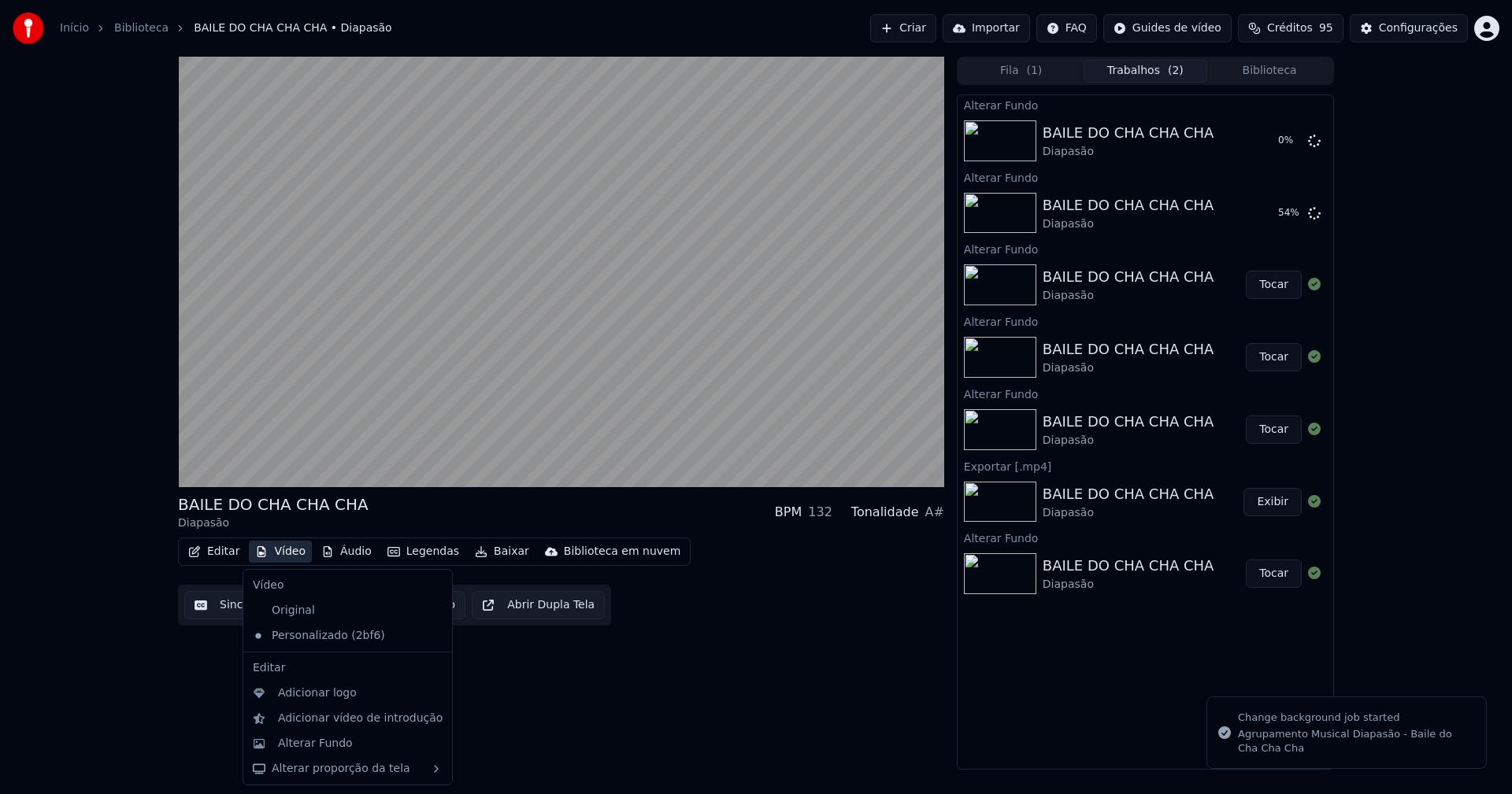
click at [287, 554] on button "Vídeo" at bounding box center [280, 552] width 63 height 22
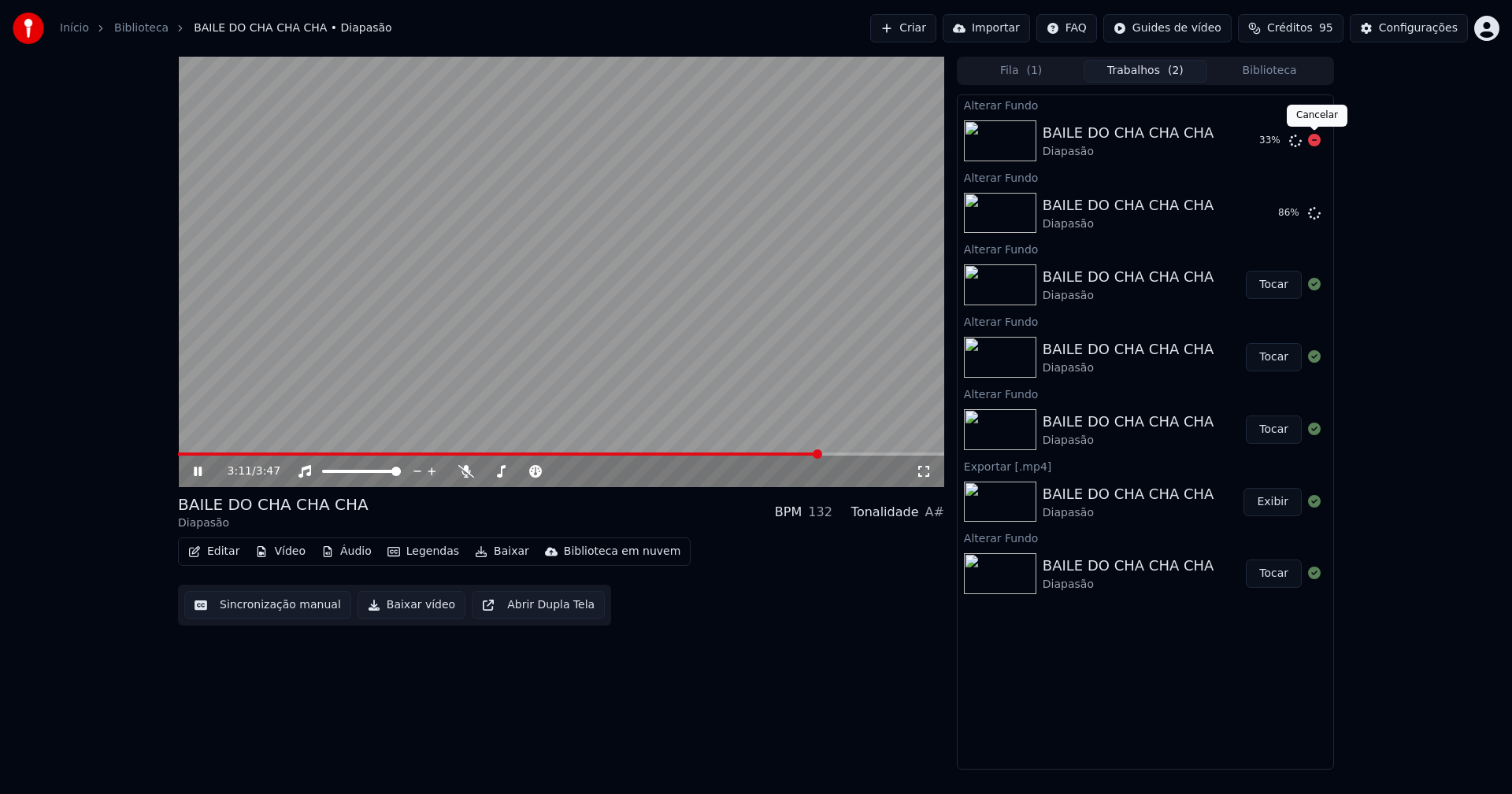
click at [1315, 138] on icon at bounding box center [1314, 140] width 13 height 13
click at [280, 553] on button "Vídeo" at bounding box center [280, 552] width 63 height 22
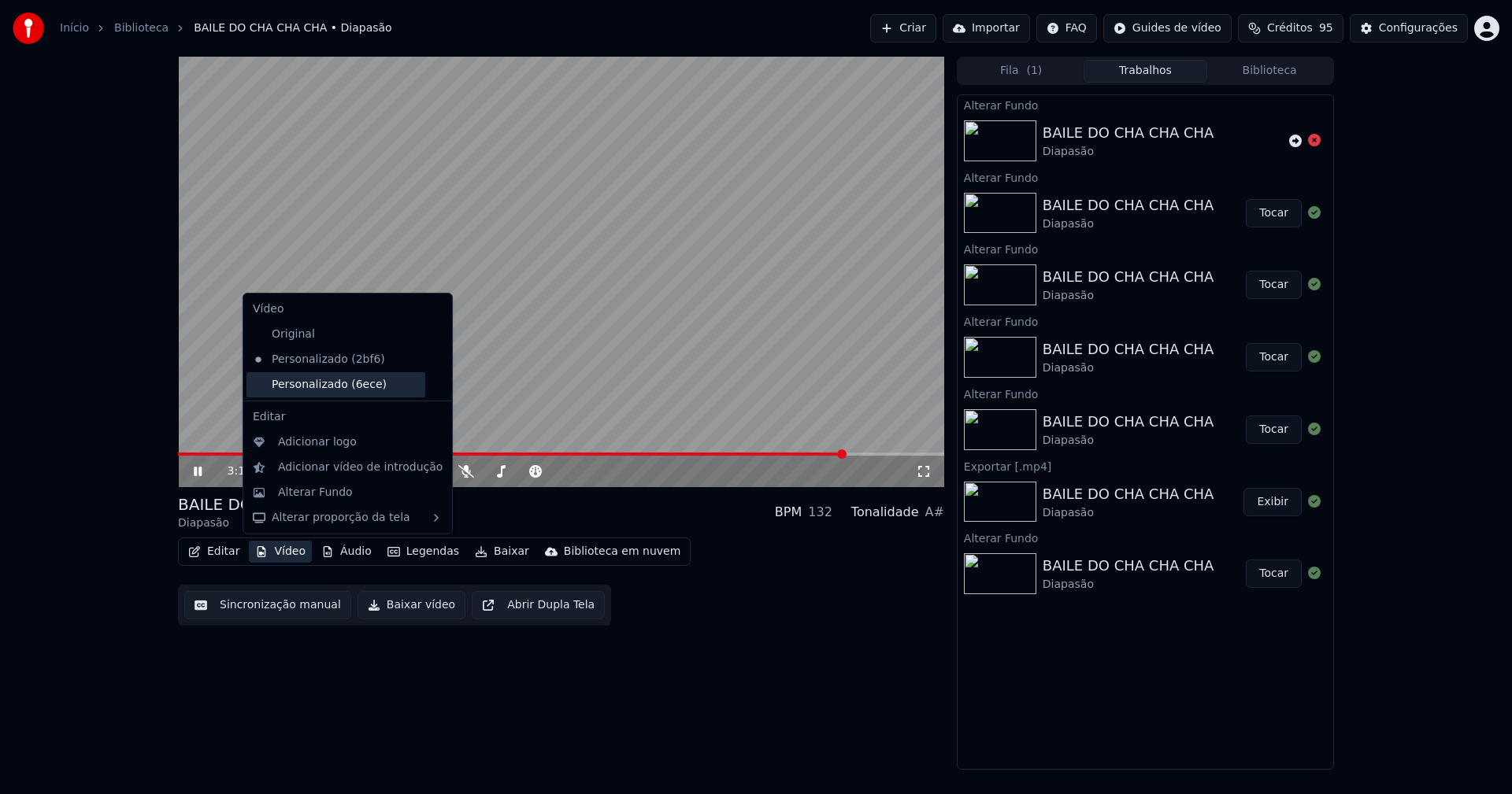
click at [311, 388] on div "Personalizado (6ece)" at bounding box center [336, 385] width 178 height 25
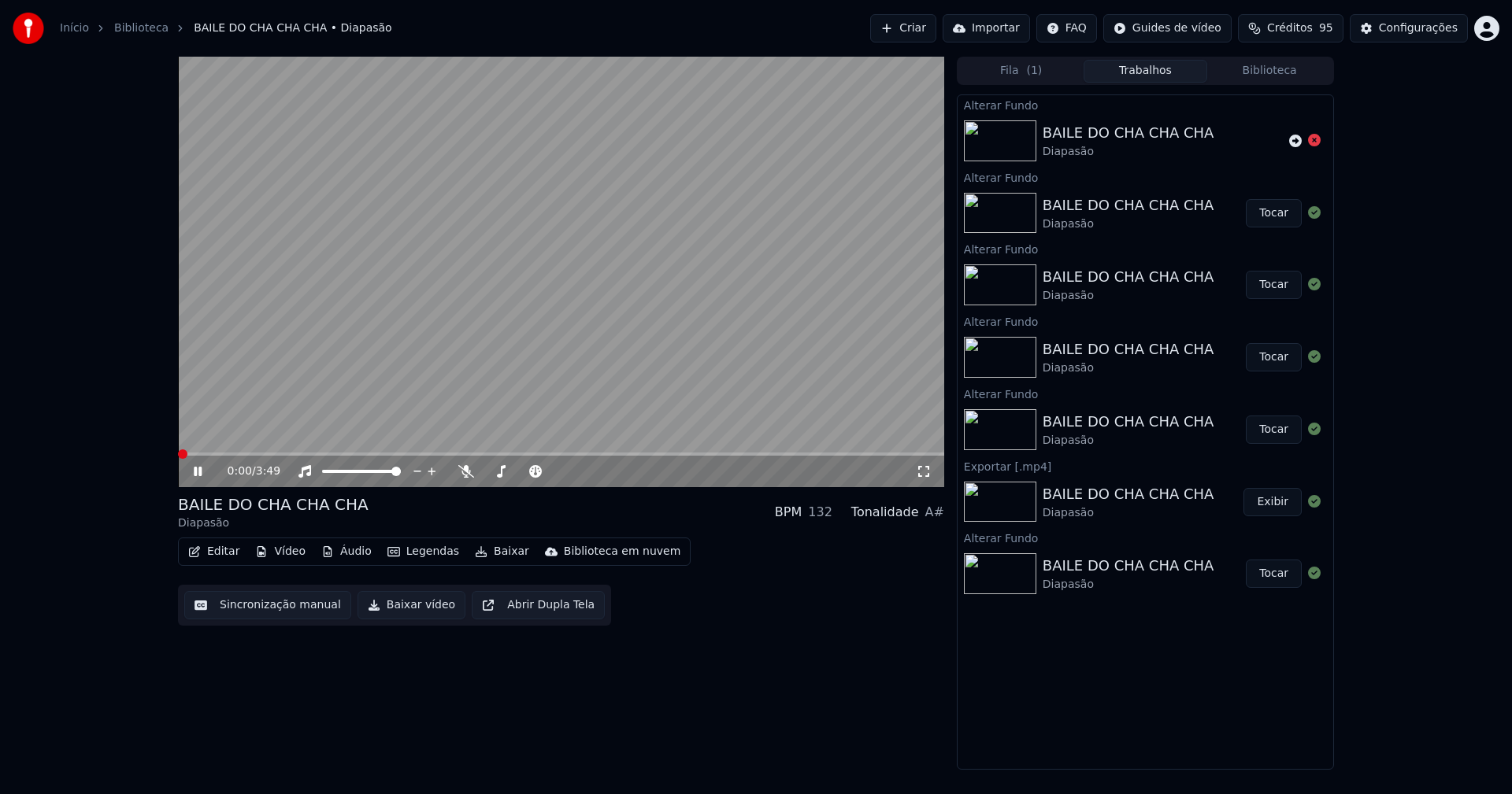
click at [926, 470] on icon at bounding box center [923, 471] width 16 height 13
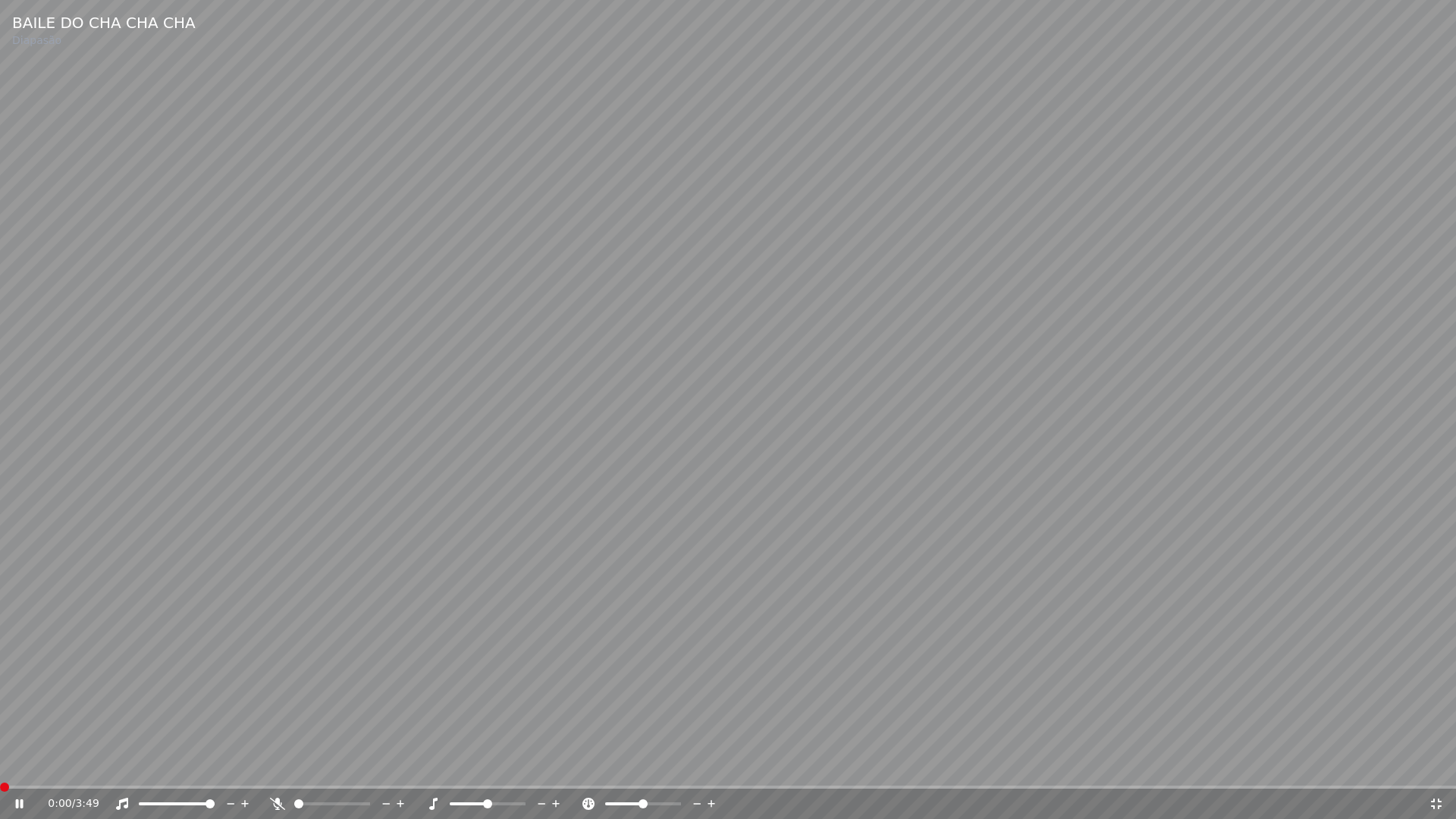
click at [0, 764] on span at bounding box center [0, 787] width 0 height 3
click at [1435, 764] on icon at bounding box center [1436, 803] width 16 height 12
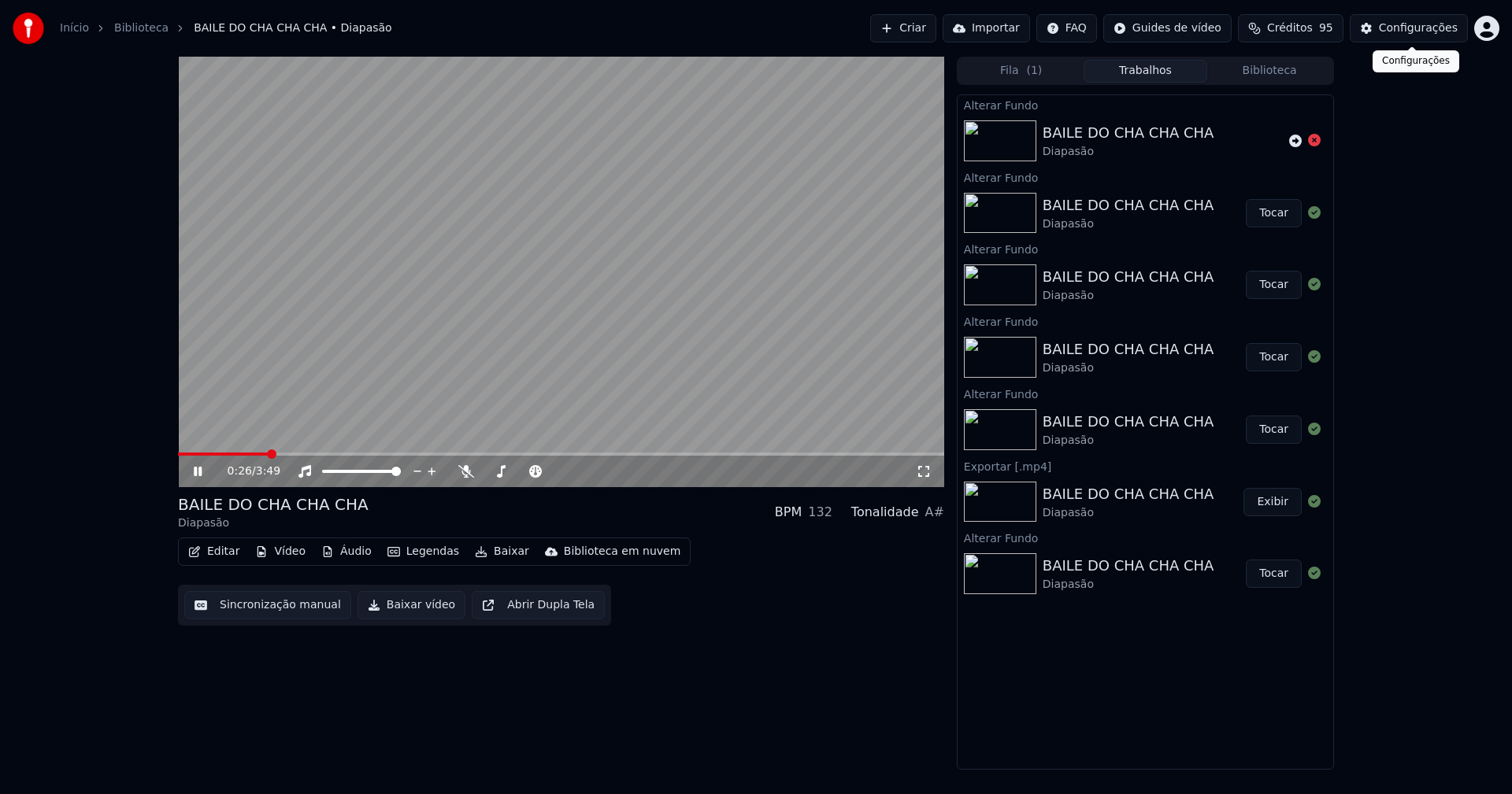
click at [1413, 28] on div "Configurações" at bounding box center [1418, 28] width 79 height 16
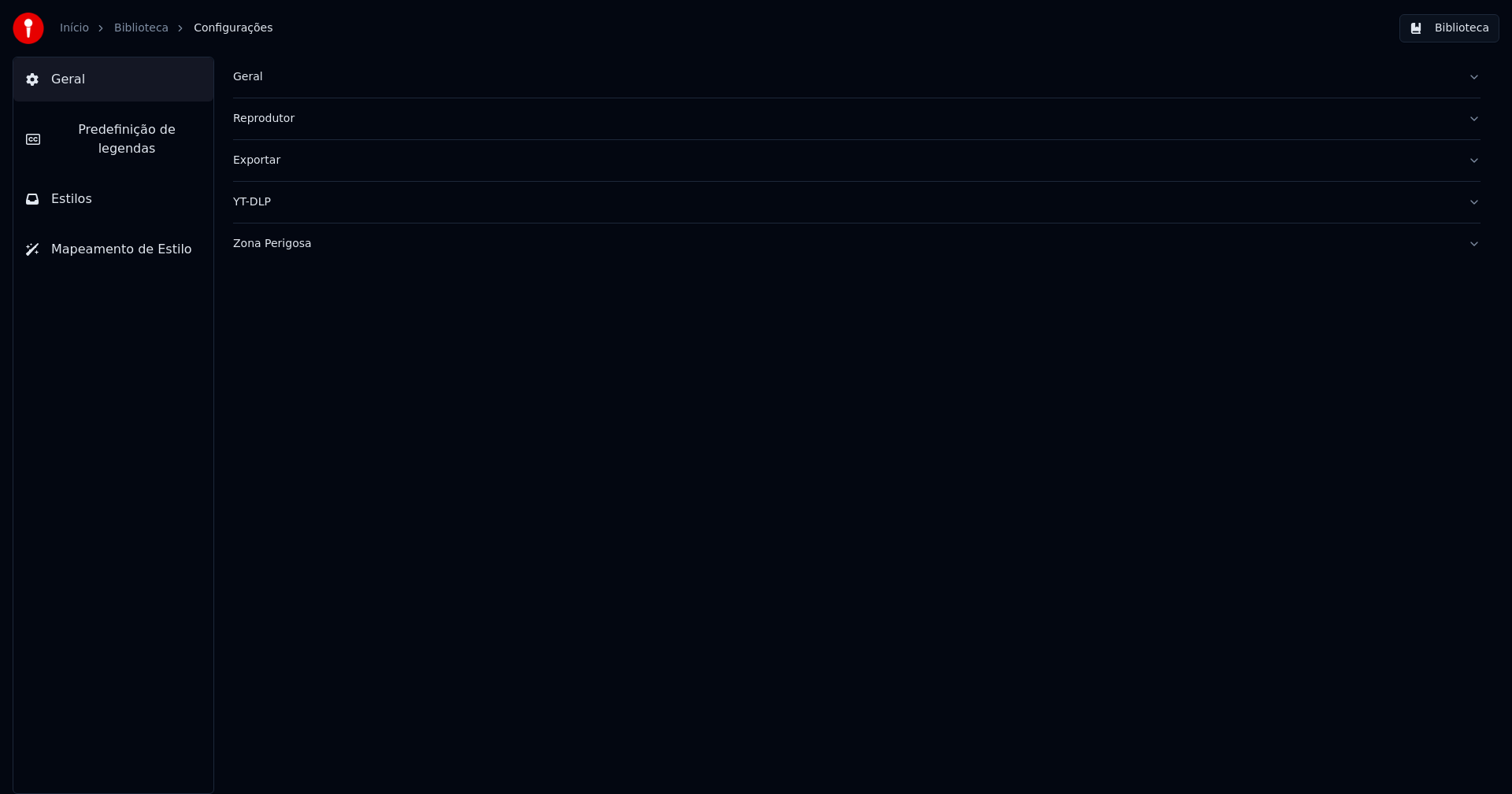
click at [93, 180] on button "Estilos" at bounding box center [113, 200] width 200 height 44
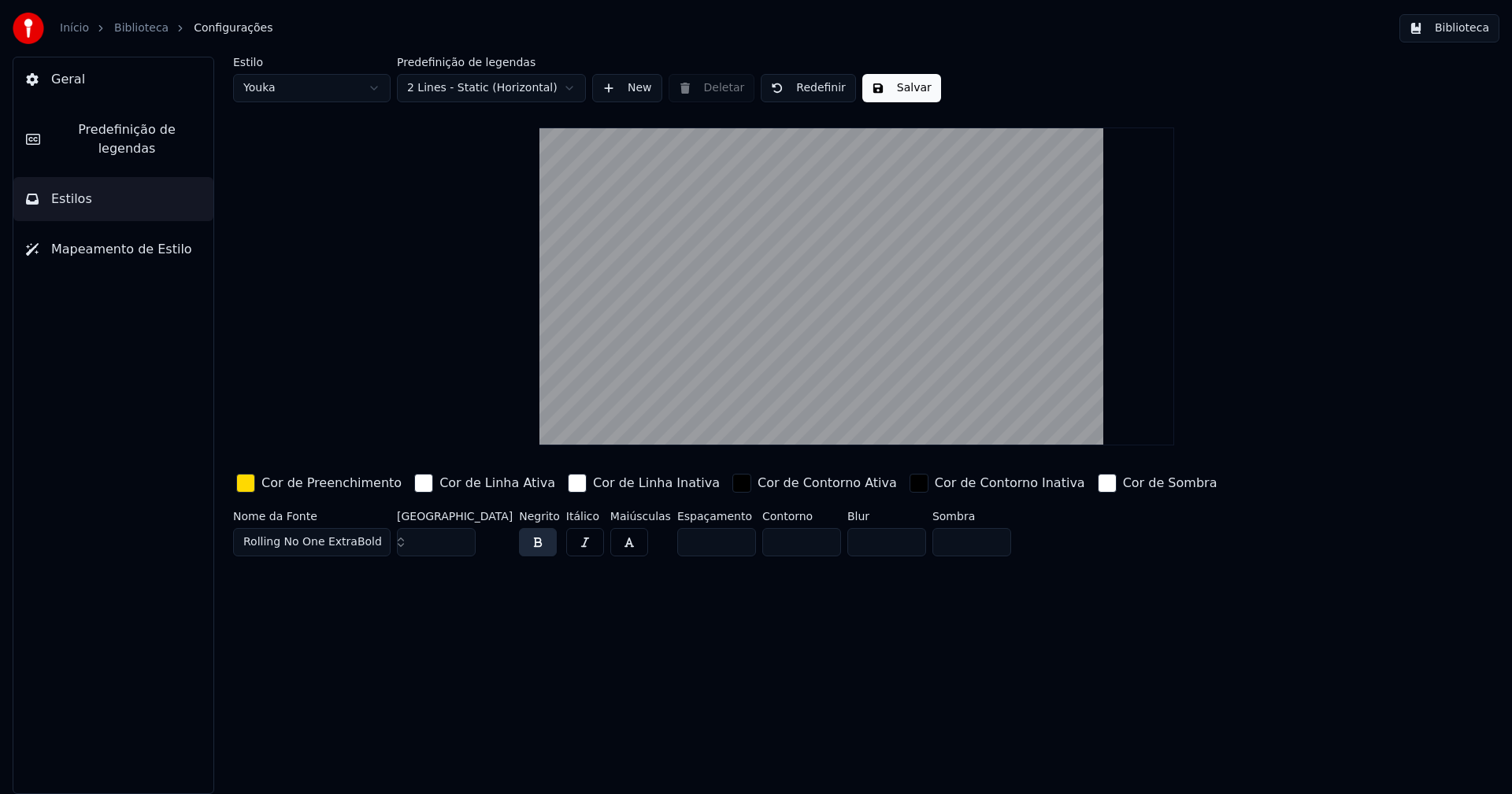
type input "*"
click at [793, 536] on input "*" at bounding box center [801, 542] width 79 height 28
click at [900, 90] on button "Salvar" at bounding box center [901, 87] width 79 height 28
click at [1470, 31] on button "Biblioteca" at bounding box center [1449, 28] width 100 height 28
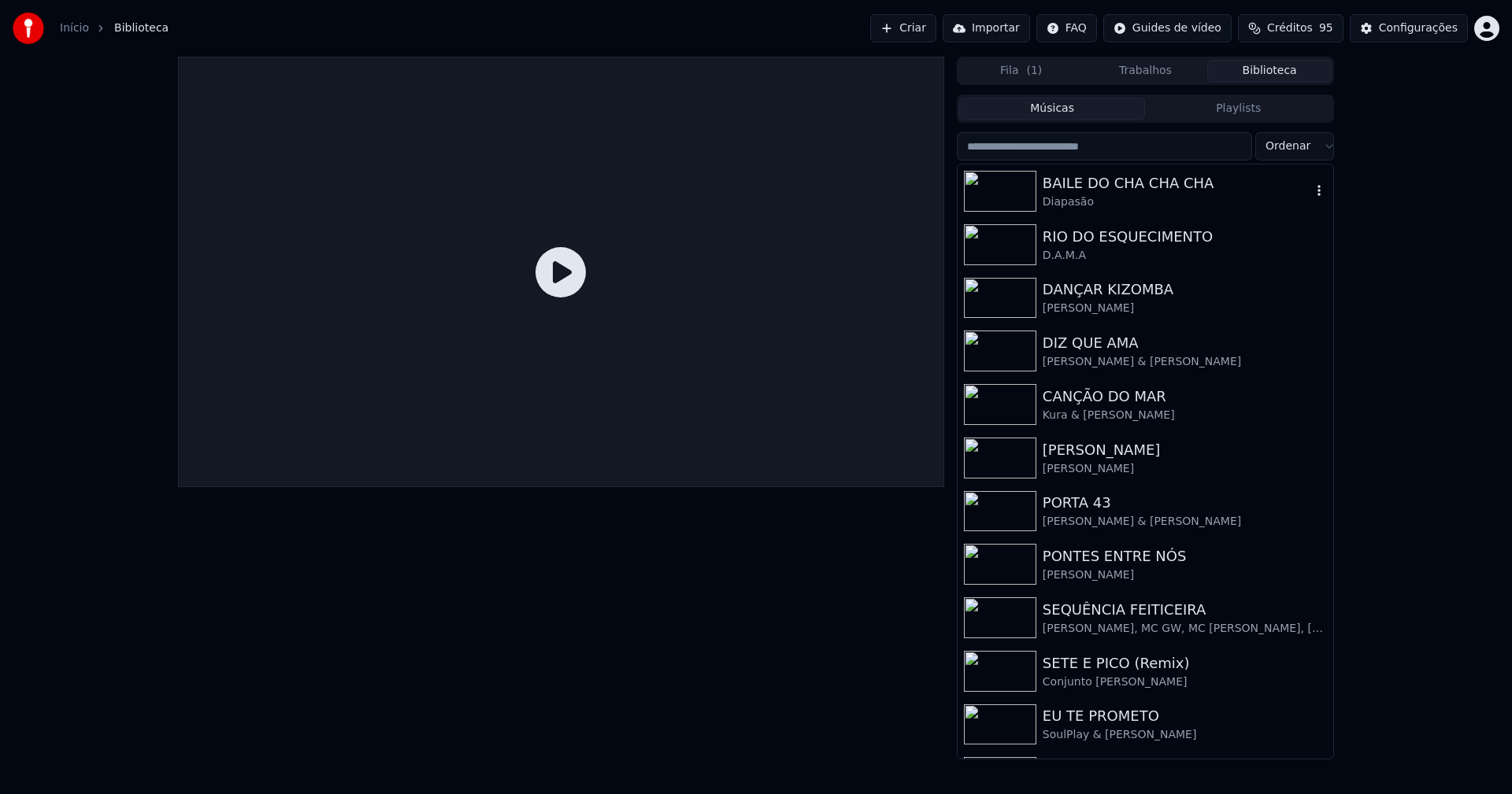
drag, startPoint x: 1114, startPoint y: 189, endPoint x: 977, endPoint y: 194, distance: 137.1
click at [1113, 188] on div "BAILE DO CHA CHA CHA" at bounding box center [1176, 183] width 268 height 22
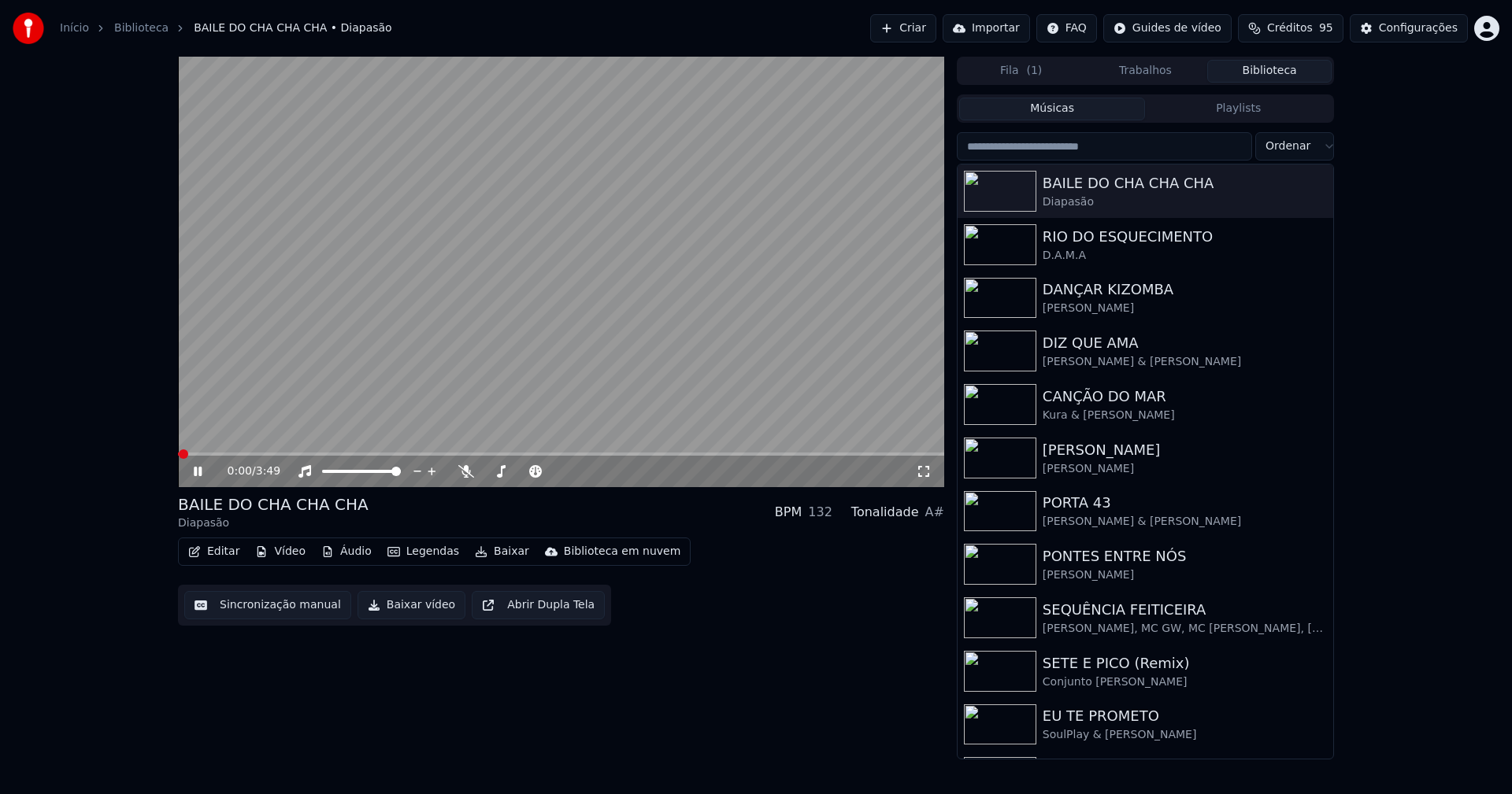
click at [917, 470] on icon at bounding box center [923, 471] width 16 height 13
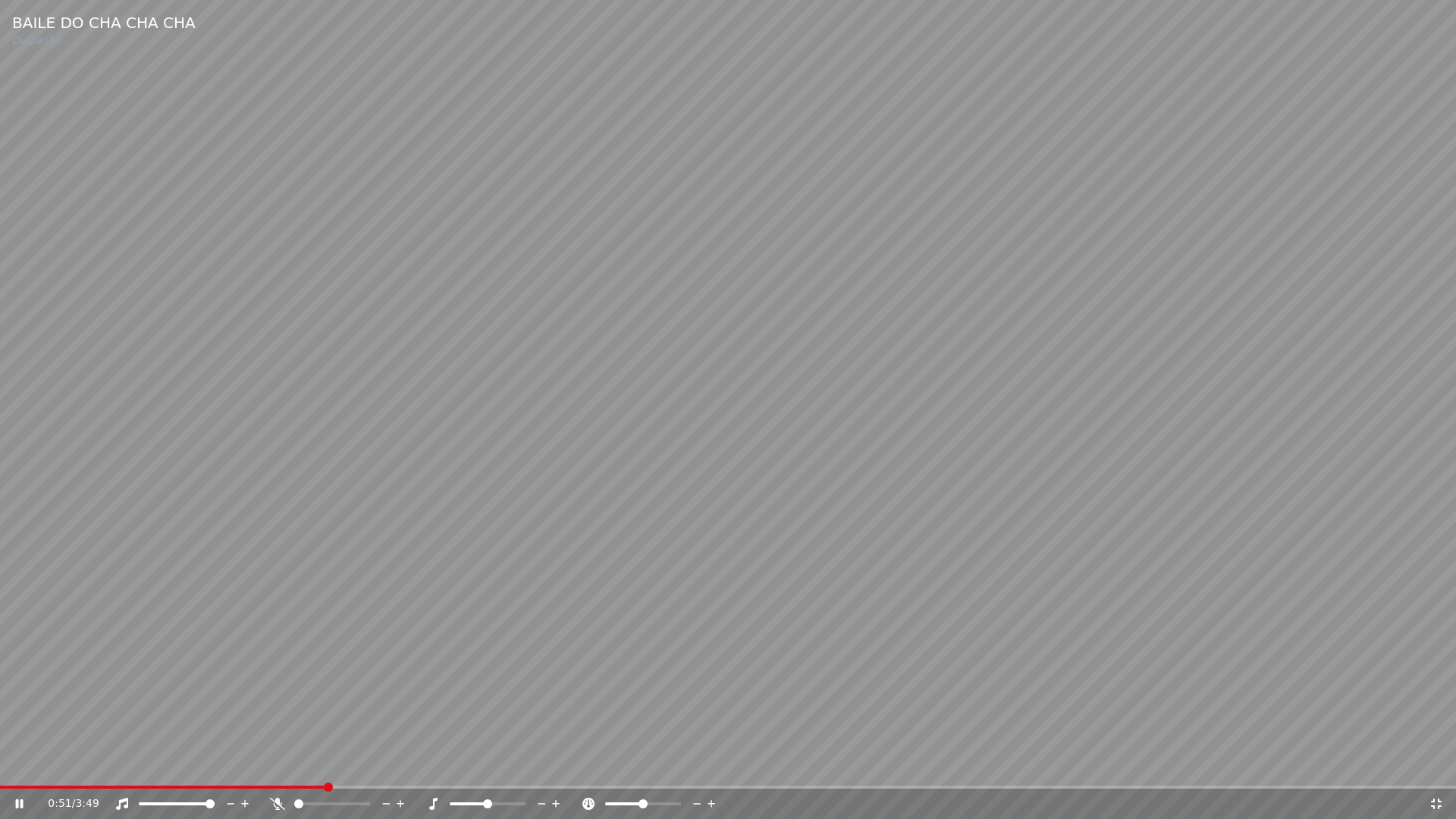
click at [1436, 764] on icon at bounding box center [1436, 803] width 16 height 12
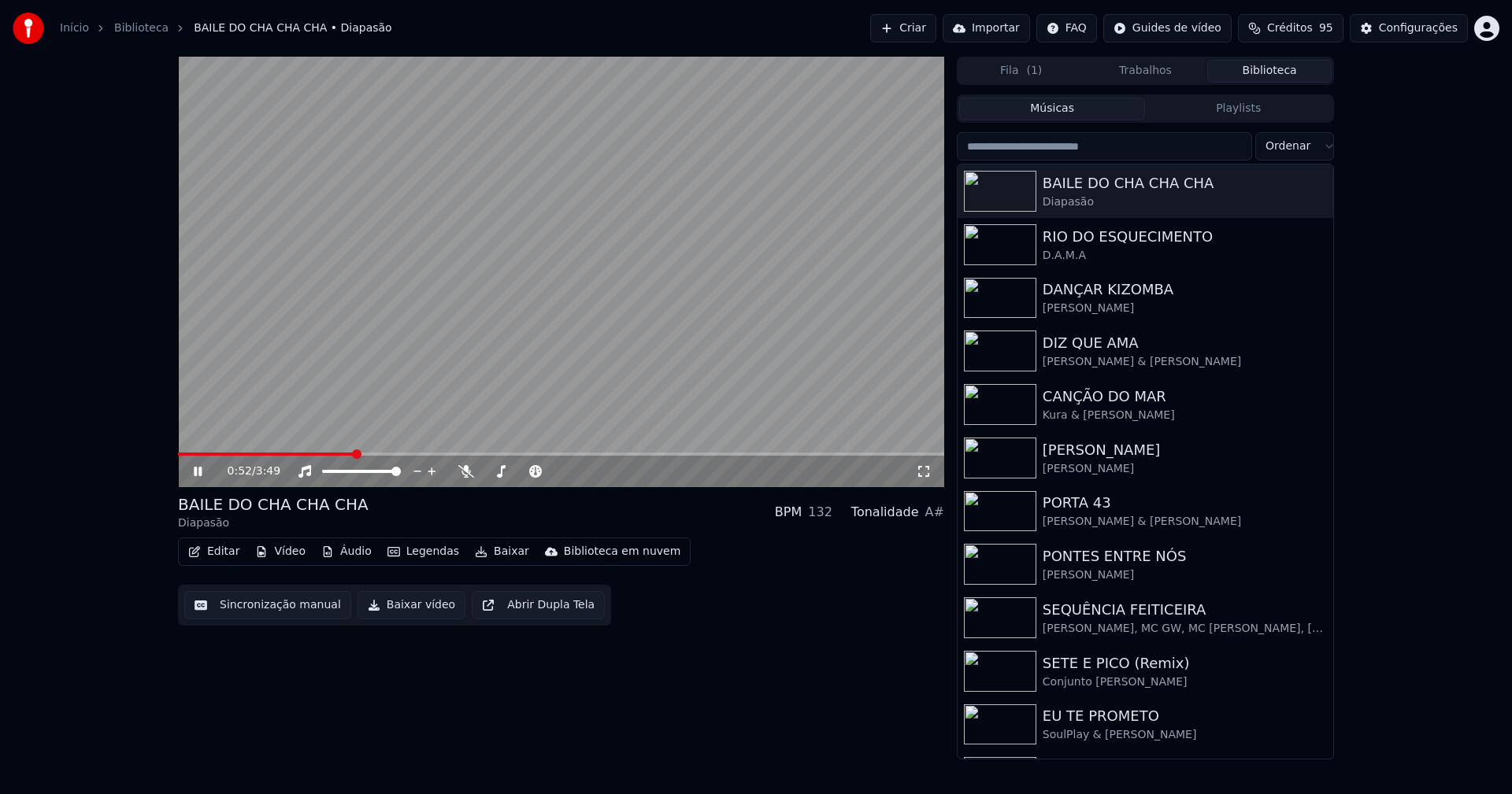
click at [417, 616] on button "Baixar vídeo" at bounding box center [411, 605] width 108 height 28
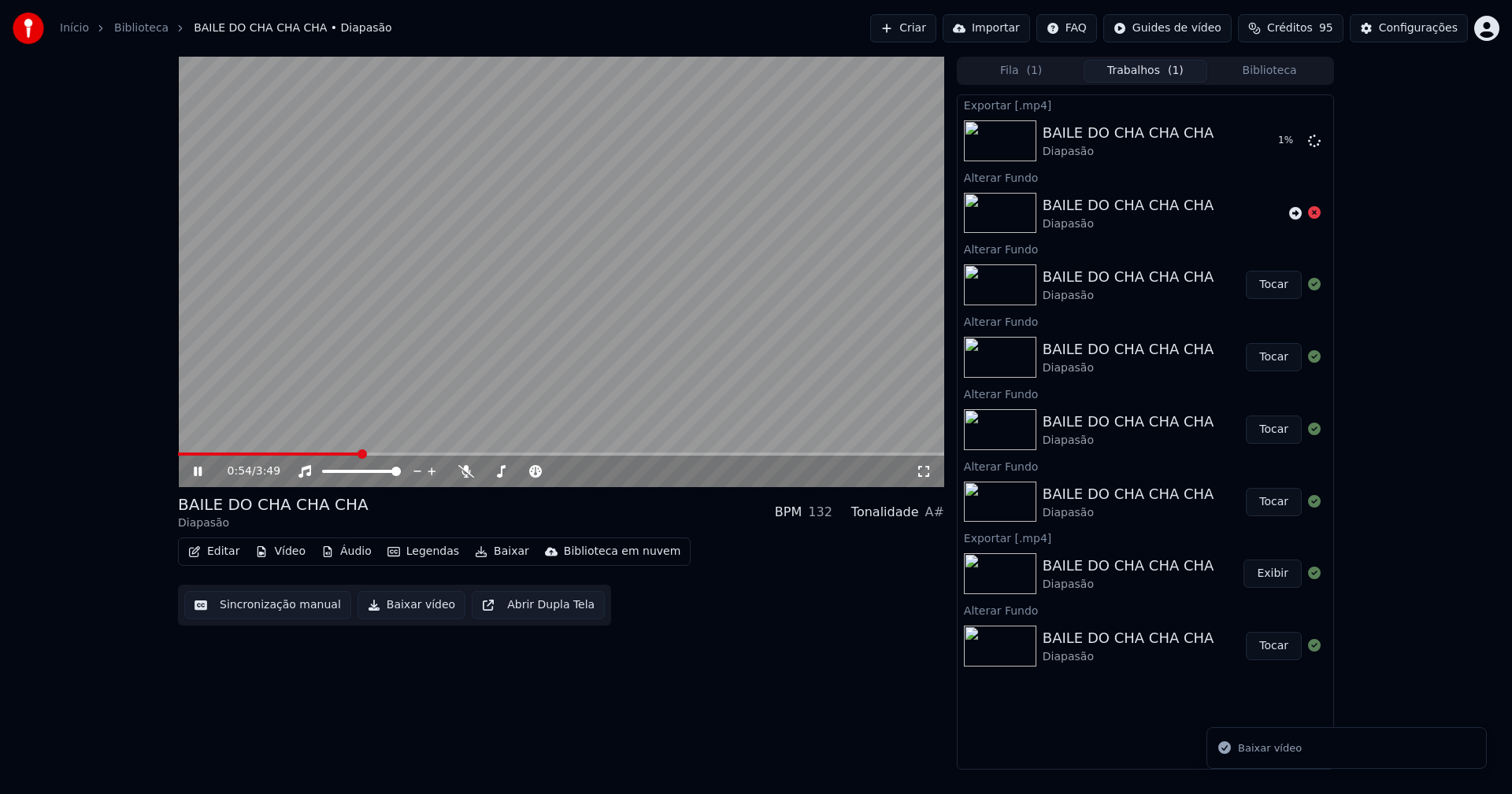
click at [201, 470] on icon at bounding box center [197, 471] width 8 height 9
click at [286, 557] on button "Vídeo" at bounding box center [280, 552] width 63 height 22
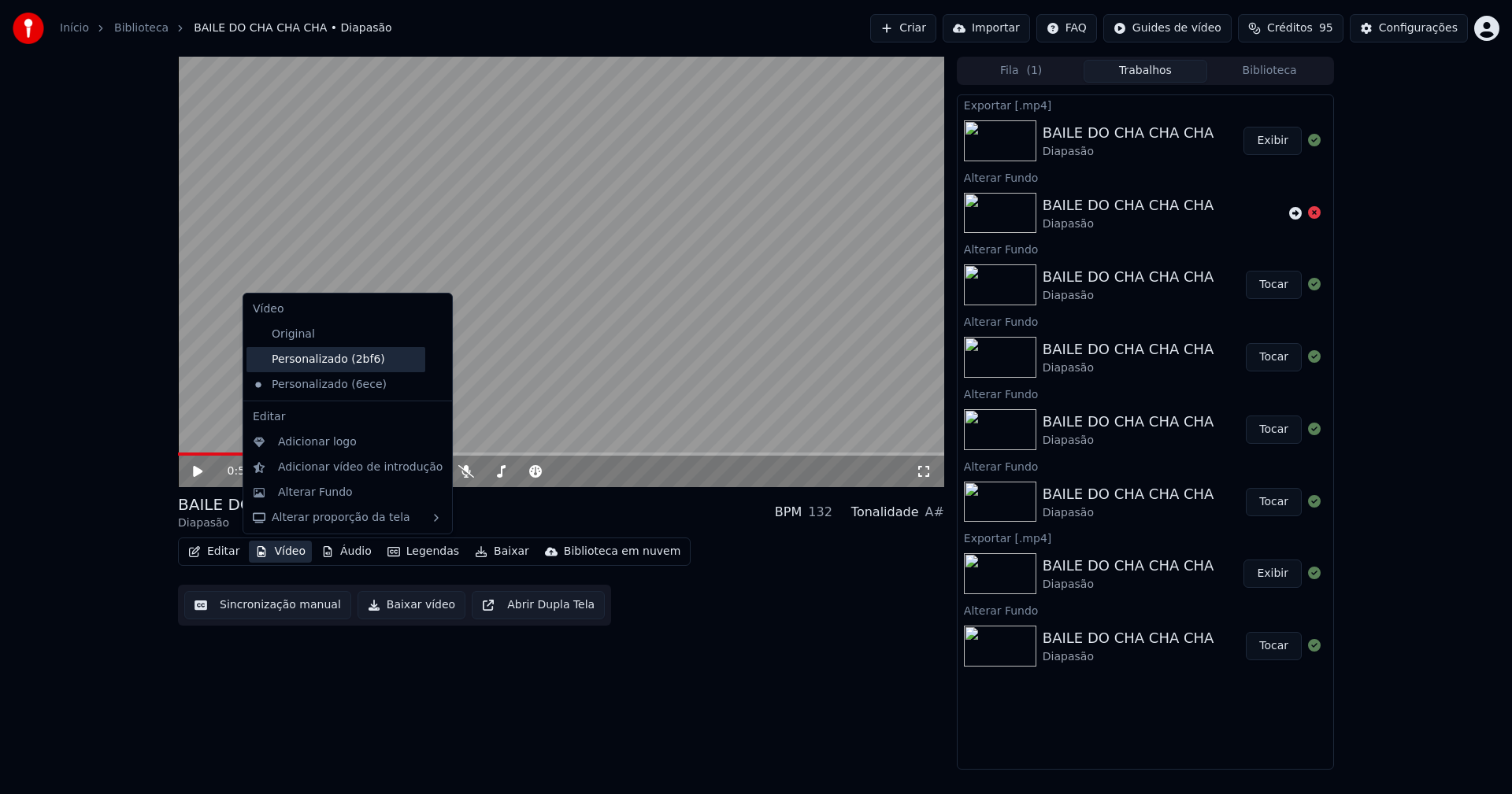
click at [315, 361] on div "Personalizado (2bf6)" at bounding box center [336, 360] width 178 height 25
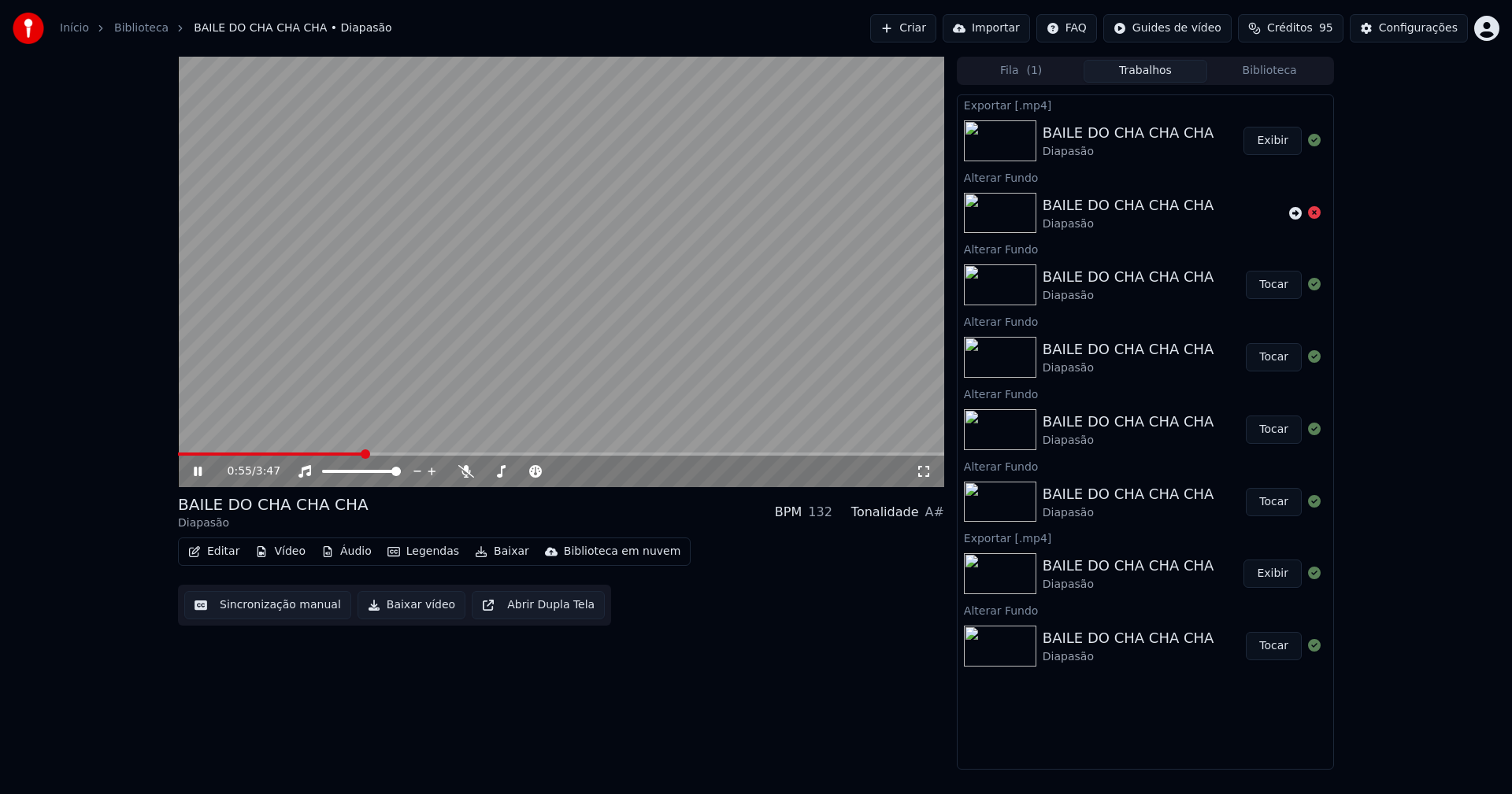
click at [196, 472] on icon at bounding box center [197, 471] width 8 height 9
click at [285, 555] on button "Vídeo" at bounding box center [280, 552] width 63 height 22
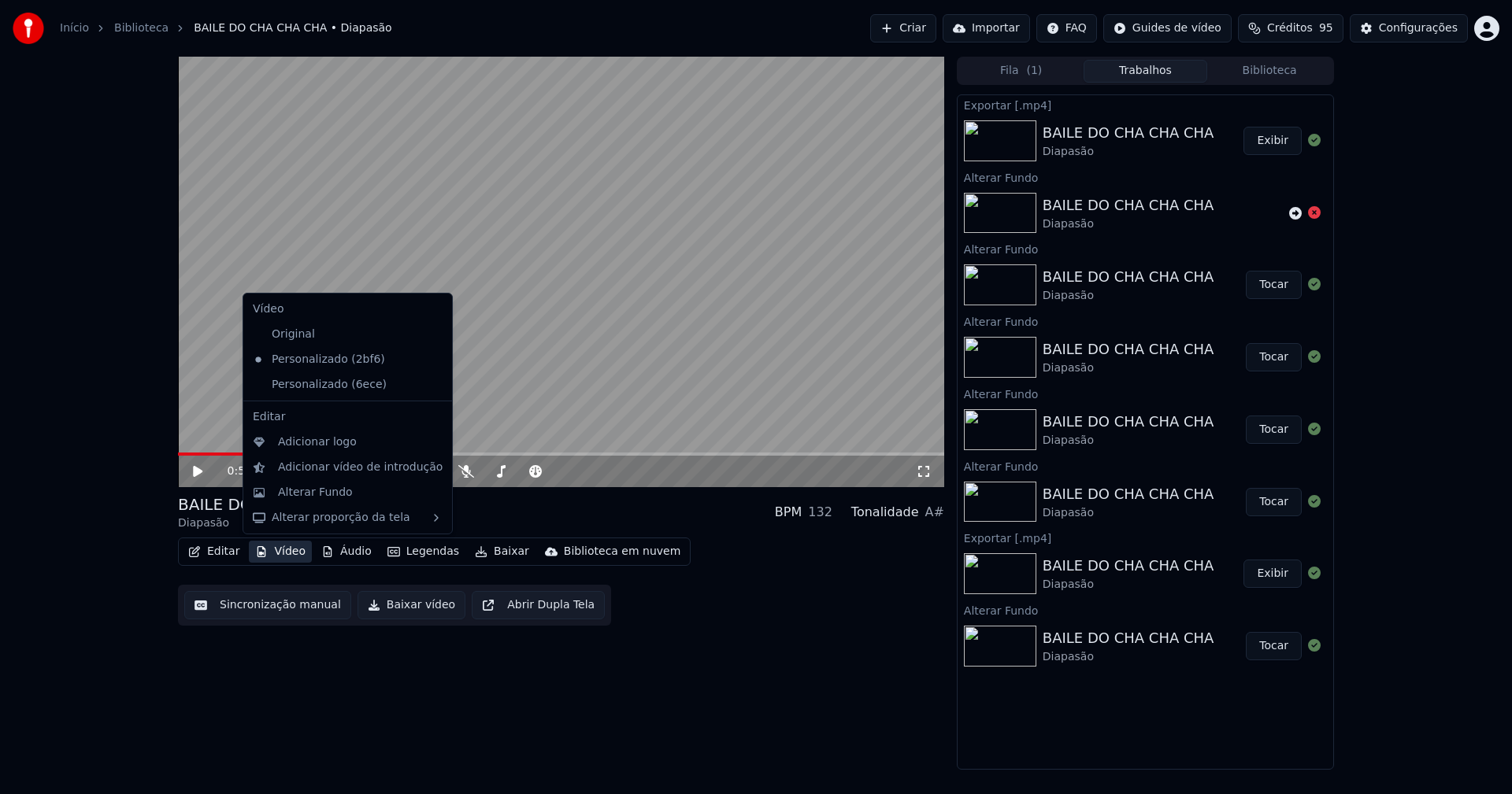
click at [432, 384] on icon at bounding box center [440, 385] width 17 height 13
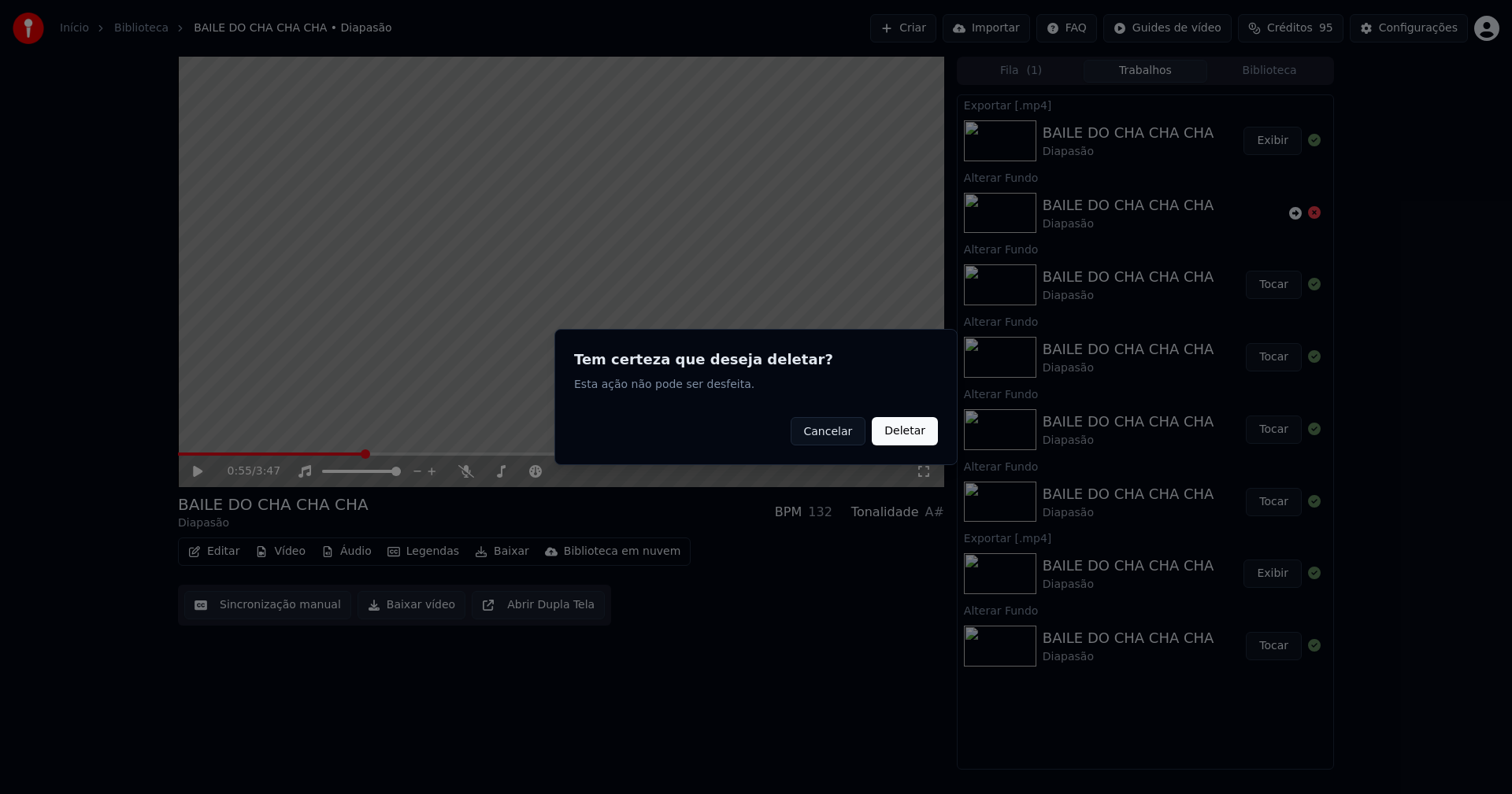
click at [911, 429] on button "Deletar" at bounding box center [905, 431] width 66 height 28
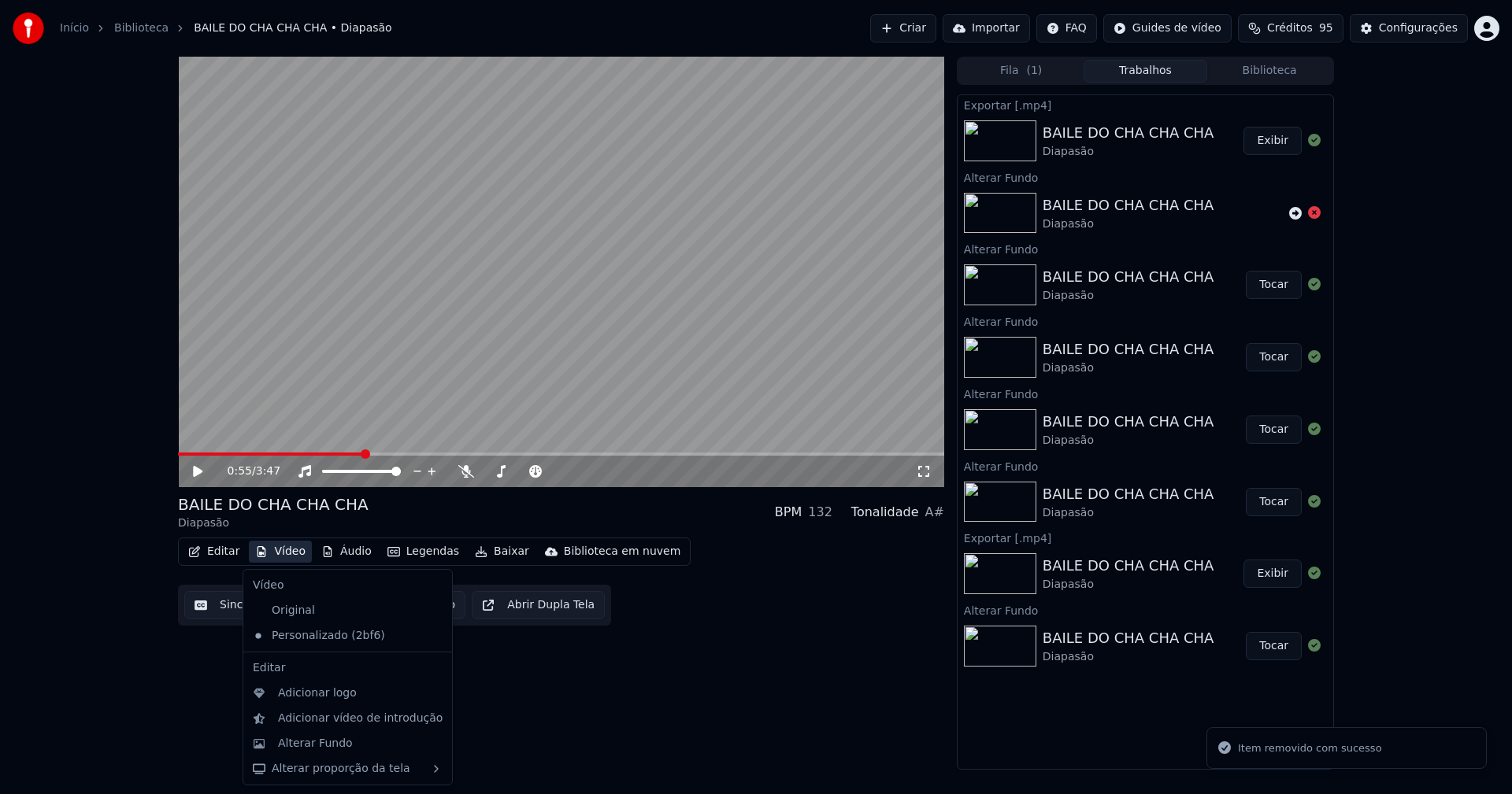
click at [282, 543] on button "Vídeo" at bounding box center [280, 552] width 63 height 22
click at [1283, 69] on button "Biblioteca" at bounding box center [1269, 70] width 124 height 23
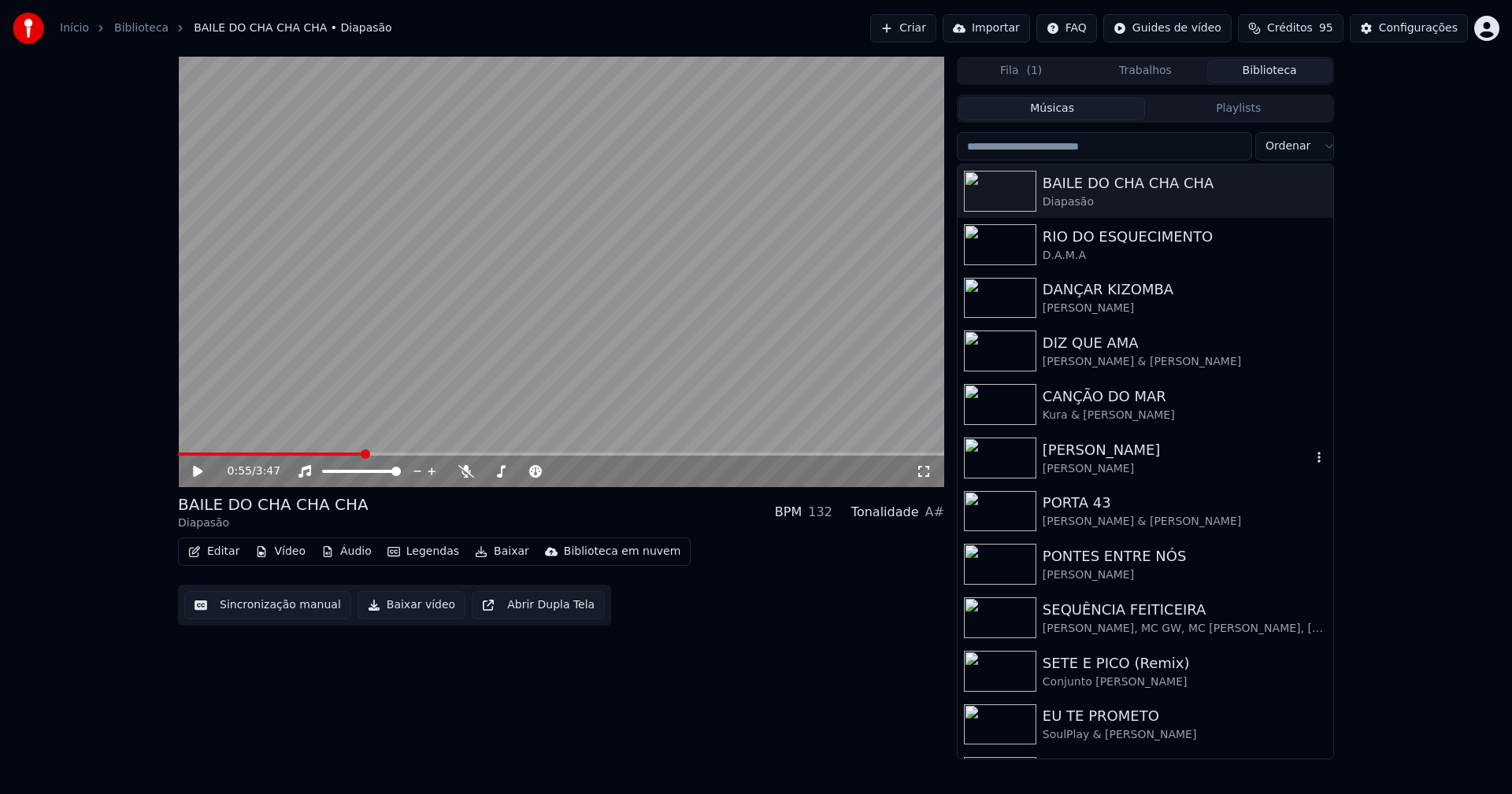
drag, startPoint x: 1101, startPoint y: 458, endPoint x: 1129, endPoint y: 443, distance: 31.8
click at [1103, 458] on div "[PERSON_NAME]" at bounding box center [1176, 450] width 268 height 22
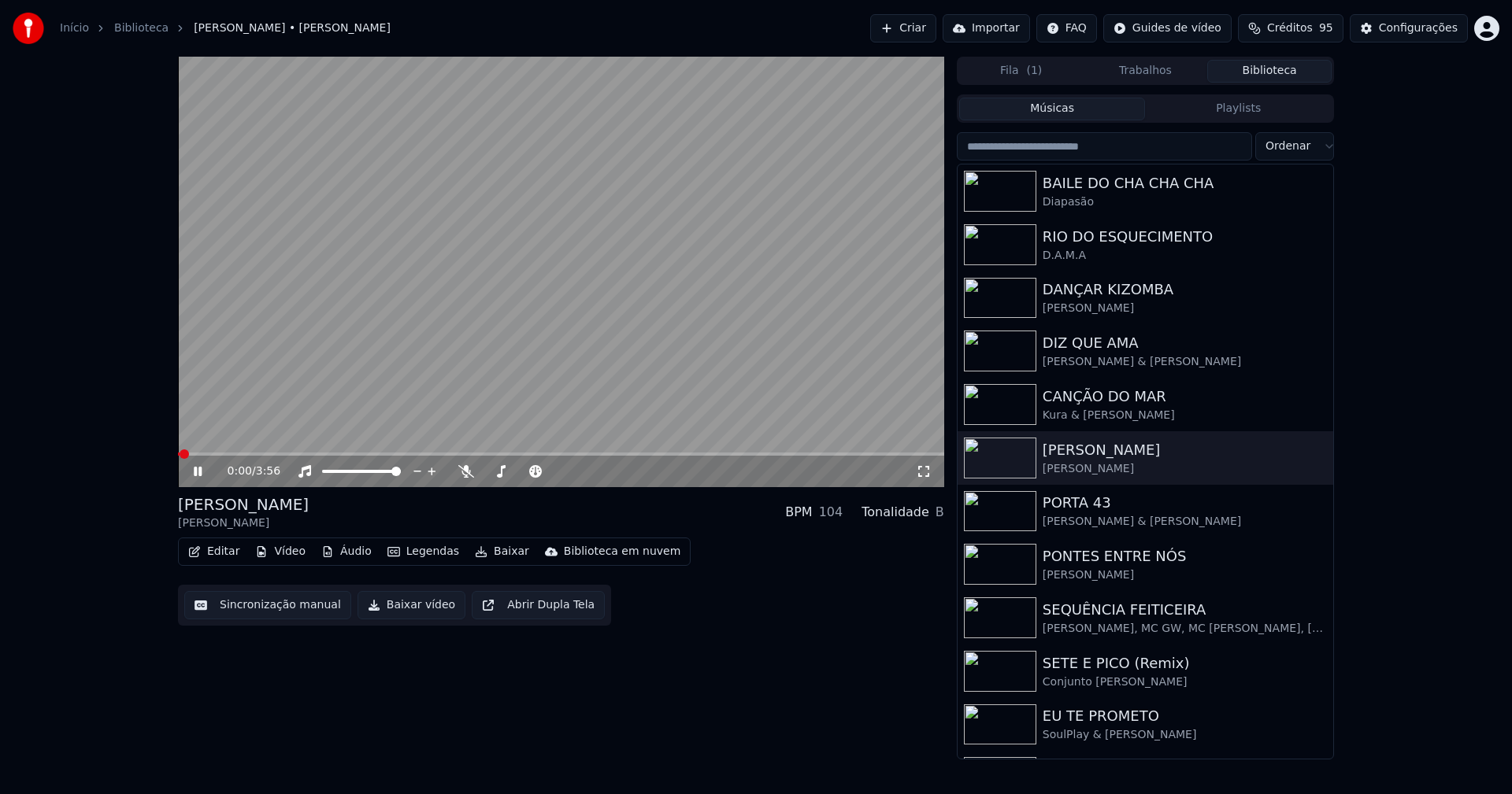
click at [199, 473] on icon at bounding box center [209, 471] width 37 height 13
click at [289, 554] on button "Vídeo" at bounding box center [280, 552] width 63 height 22
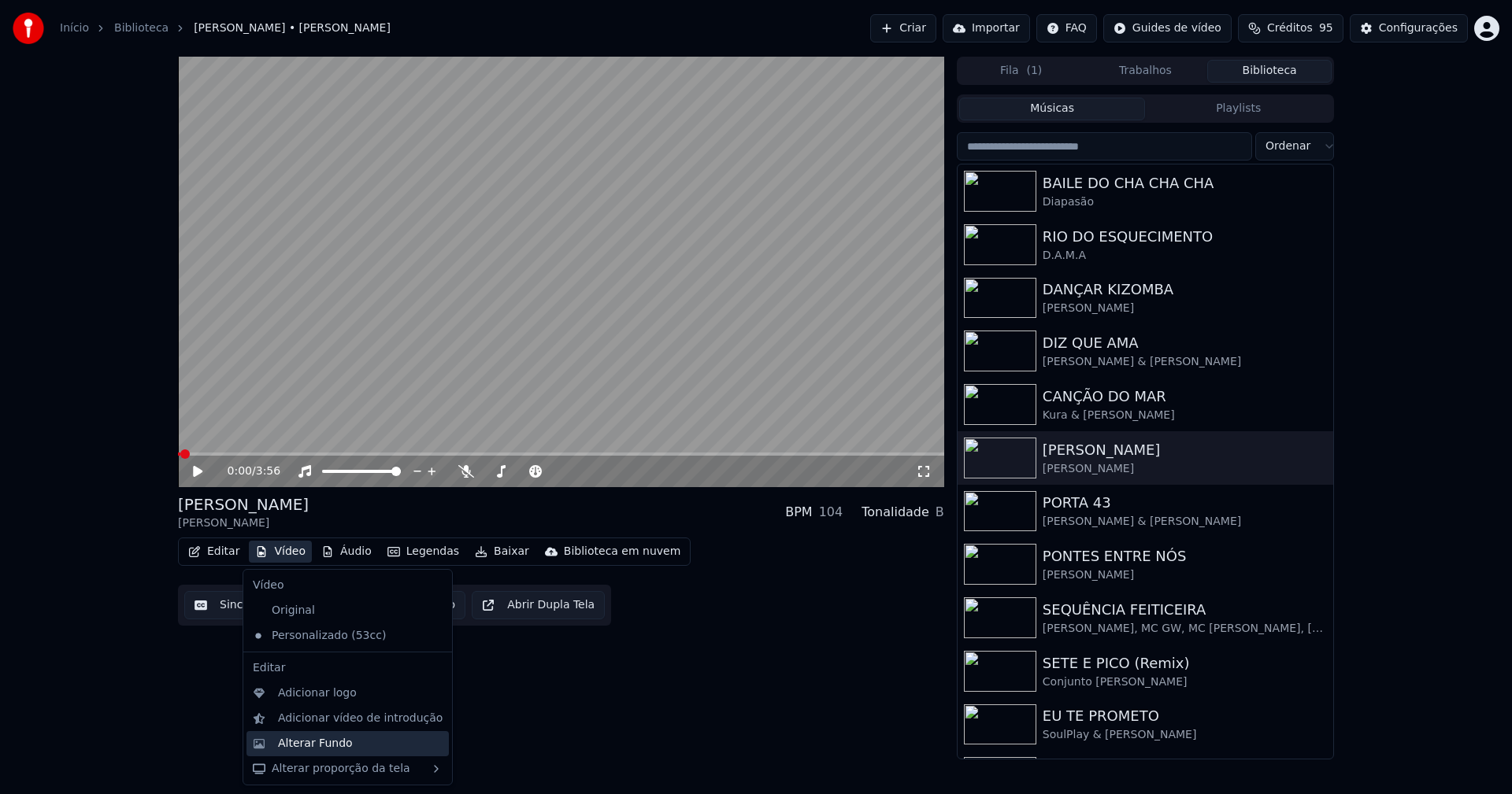
click at [319, 742] on div "Alterar Fundo" at bounding box center [315, 744] width 75 height 16
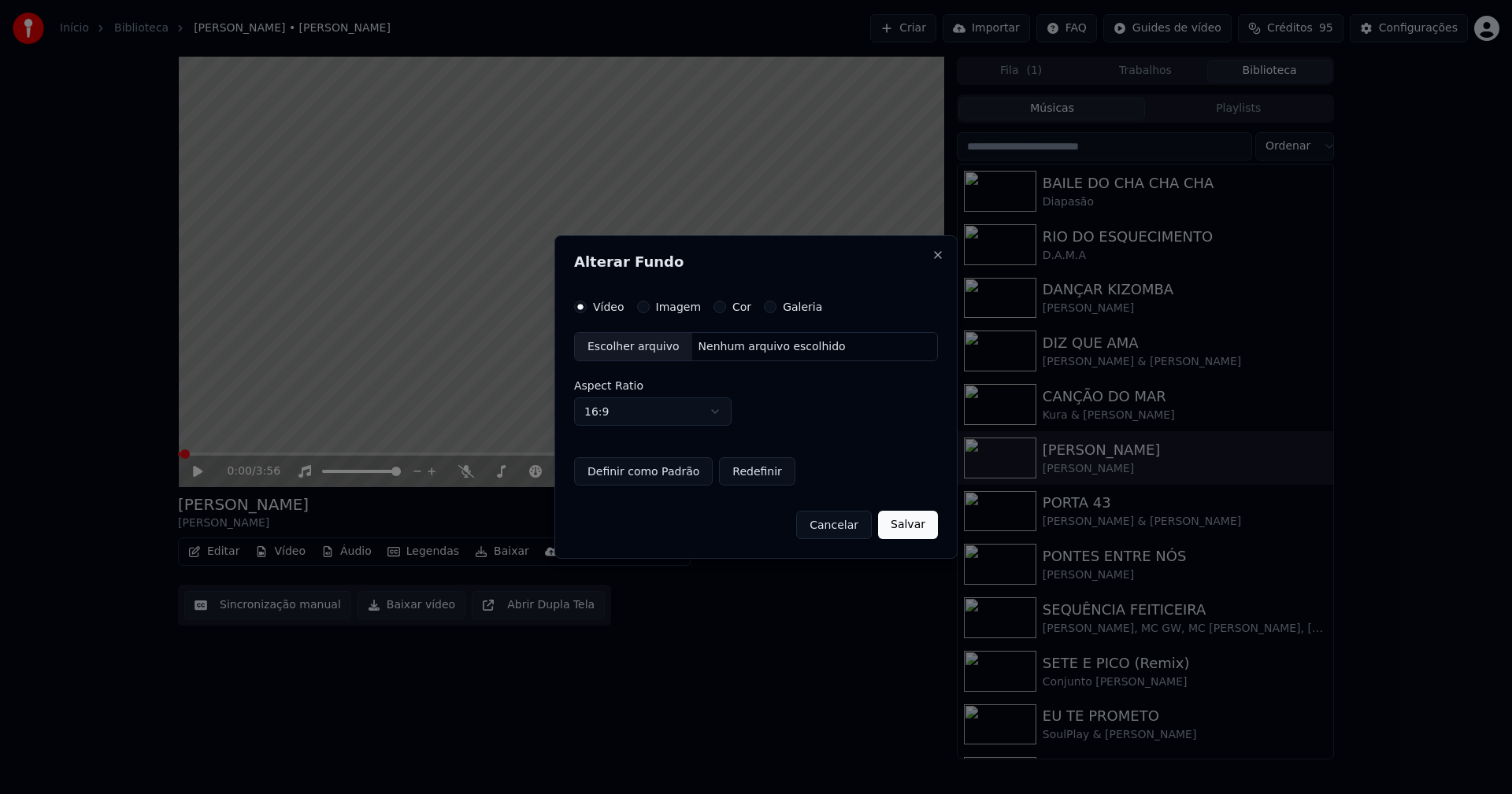
click at [637, 308] on button "Imagem" at bounding box center [643, 307] width 13 height 13
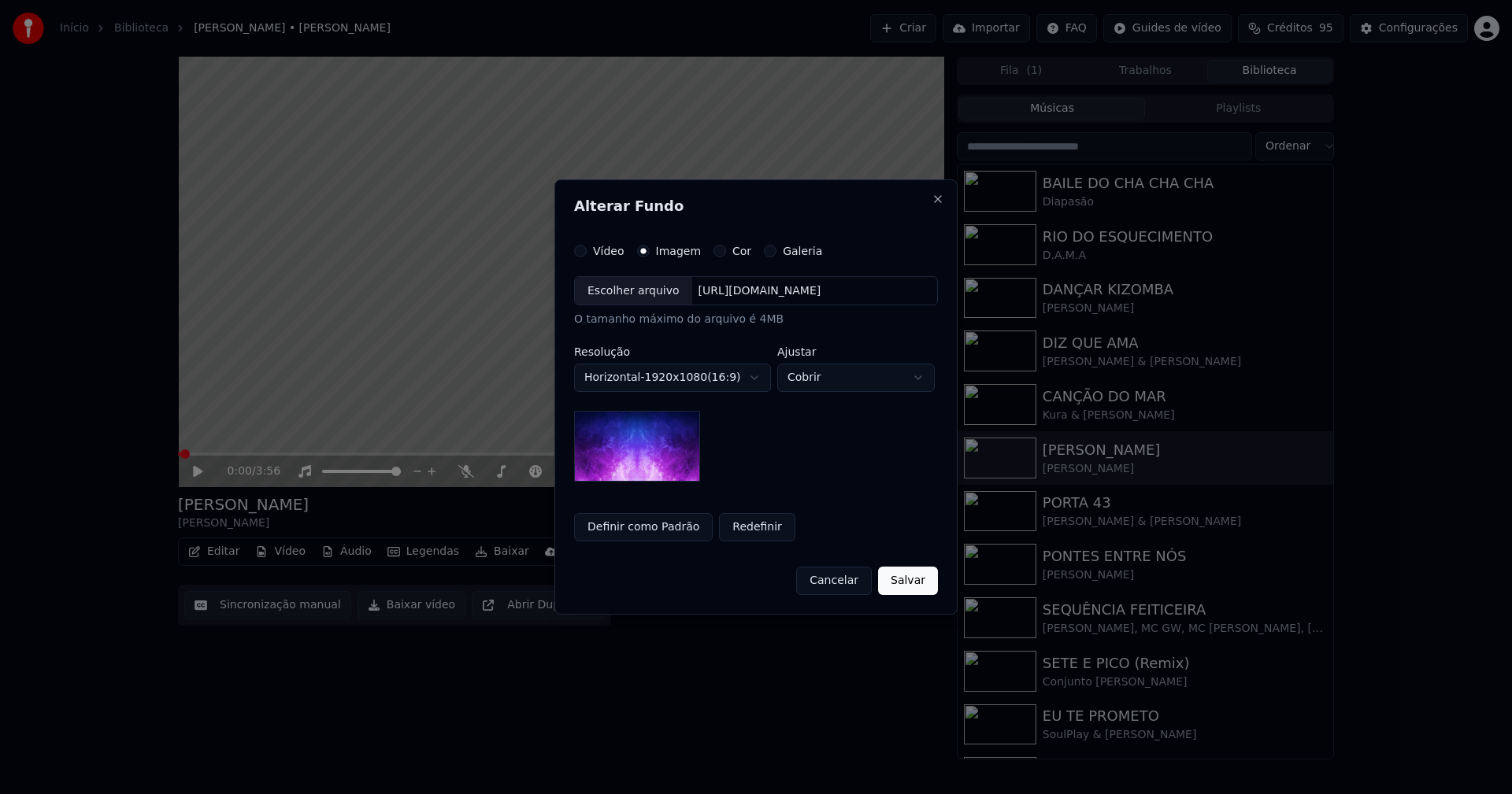
click at [618, 302] on div "Escolher arquivo" at bounding box center [634, 290] width 117 height 28
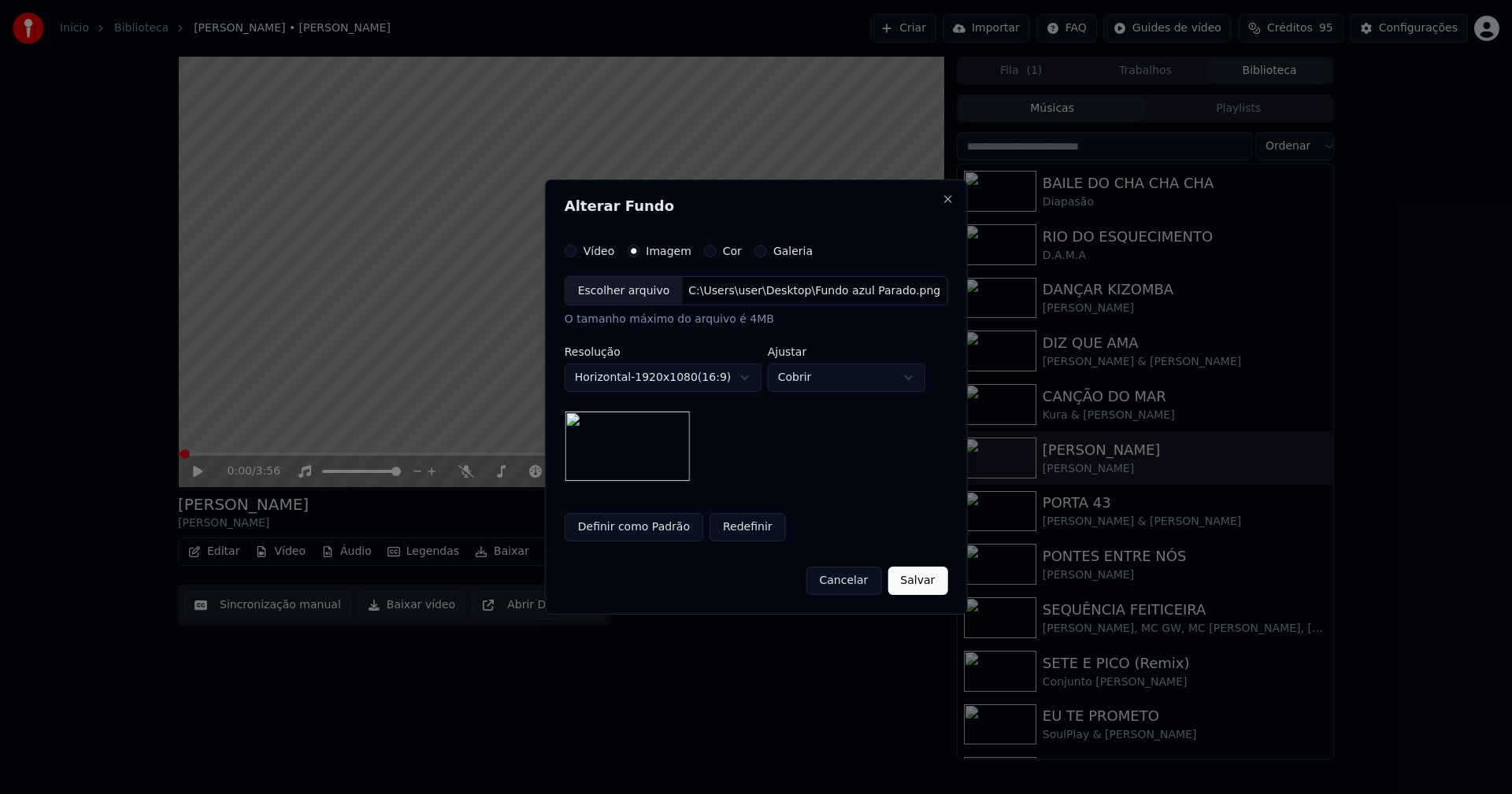
click at [646, 530] on button "Definir como Padrão" at bounding box center [634, 527] width 138 height 28
click at [907, 585] on button "Salvar" at bounding box center [917, 580] width 59 height 28
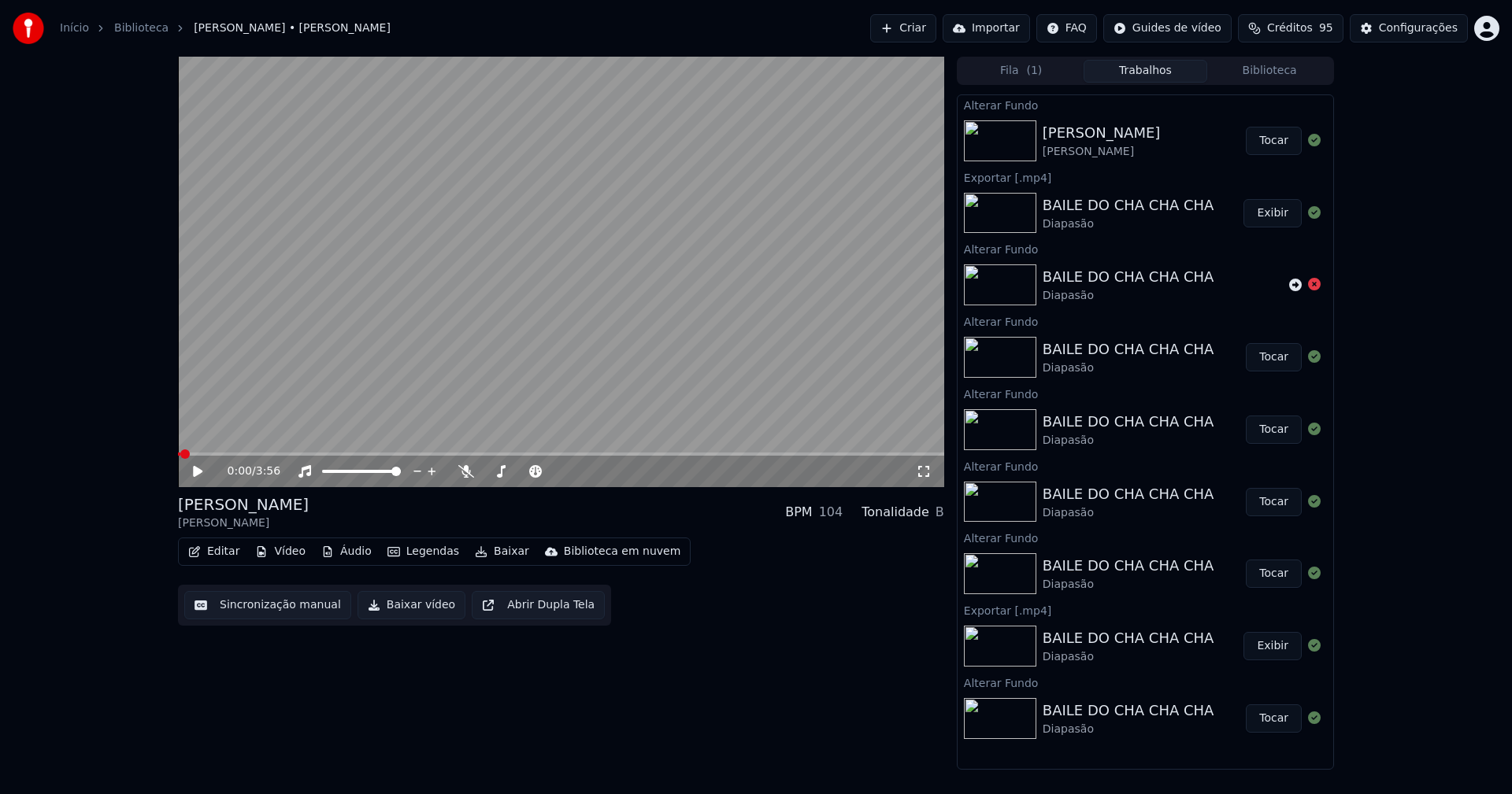
drag, startPoint x: 1280, startPoint y: 147, endPoint x: 1260, endPoint y: 145, distance: 20.1
click at [1279, 146] on button "Tocar" at bounding box center [1273, 140] width 56 height 28
click at [921, 470] on icon at bounding box center [923, 471] width 16 height 13
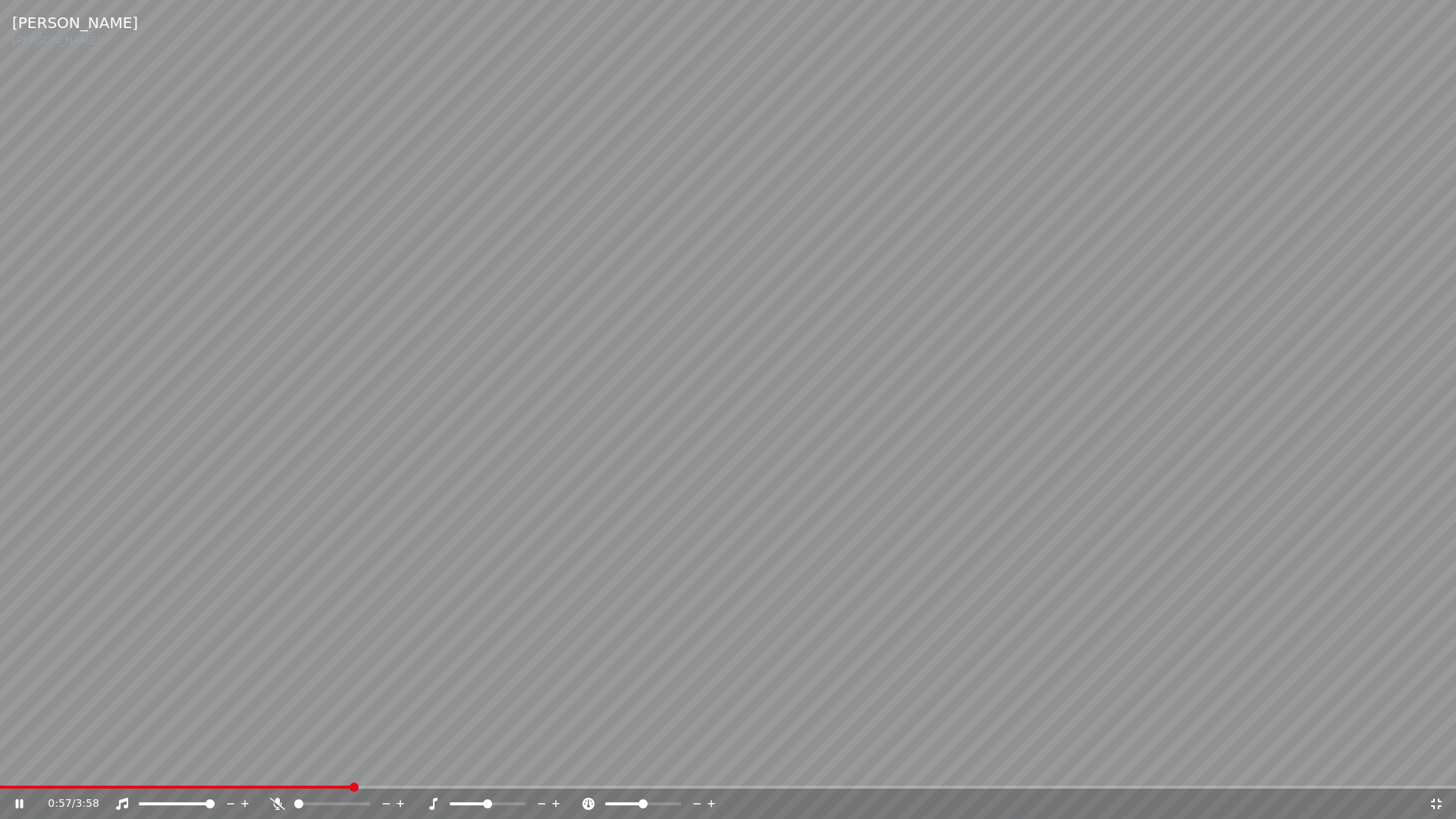
click at [95, 764] on video at bounding box center [728, 409] width 1456 height 819
click at [95, 764] on span at bounding box center [176, 787] width 353 height 3
click at [20, 764] on icon at bounding box center [20, 803] width 9 height 11
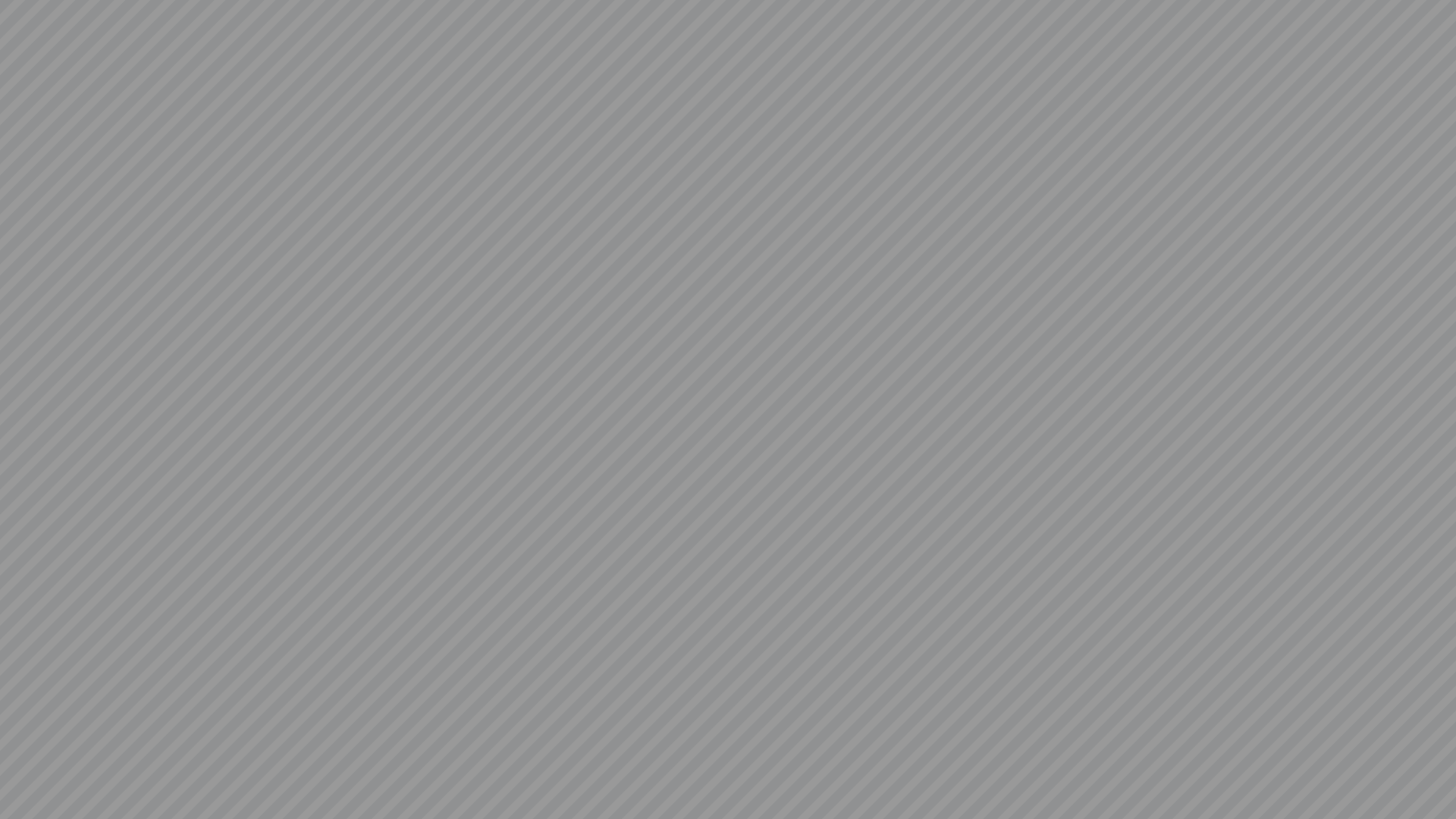
click at [20, 764] on video at bounding box center [728, 409] width 1456 height 819
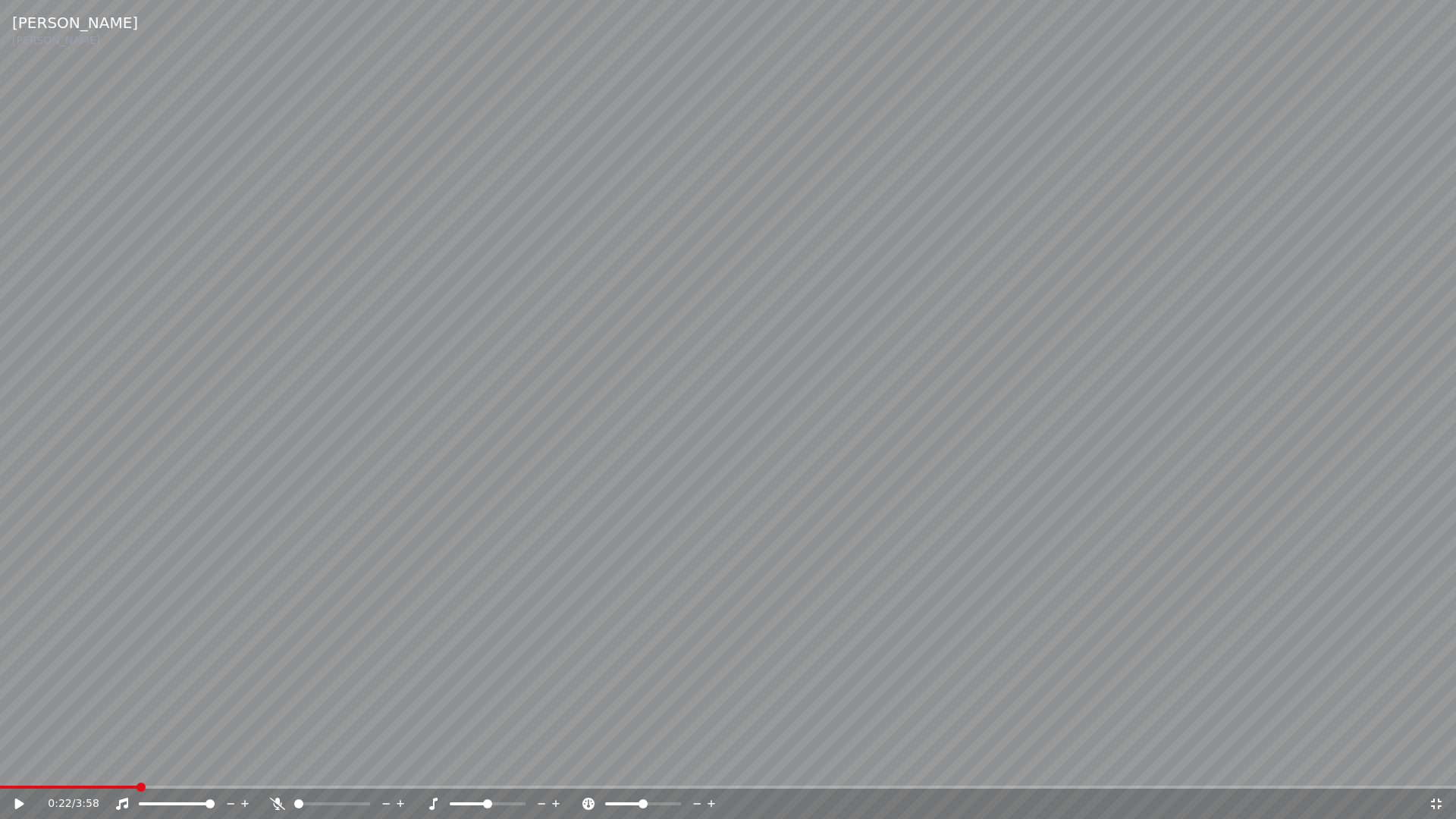
click at [1430, 764] on icon at bounding box center [1436, 803] width 16 height 12
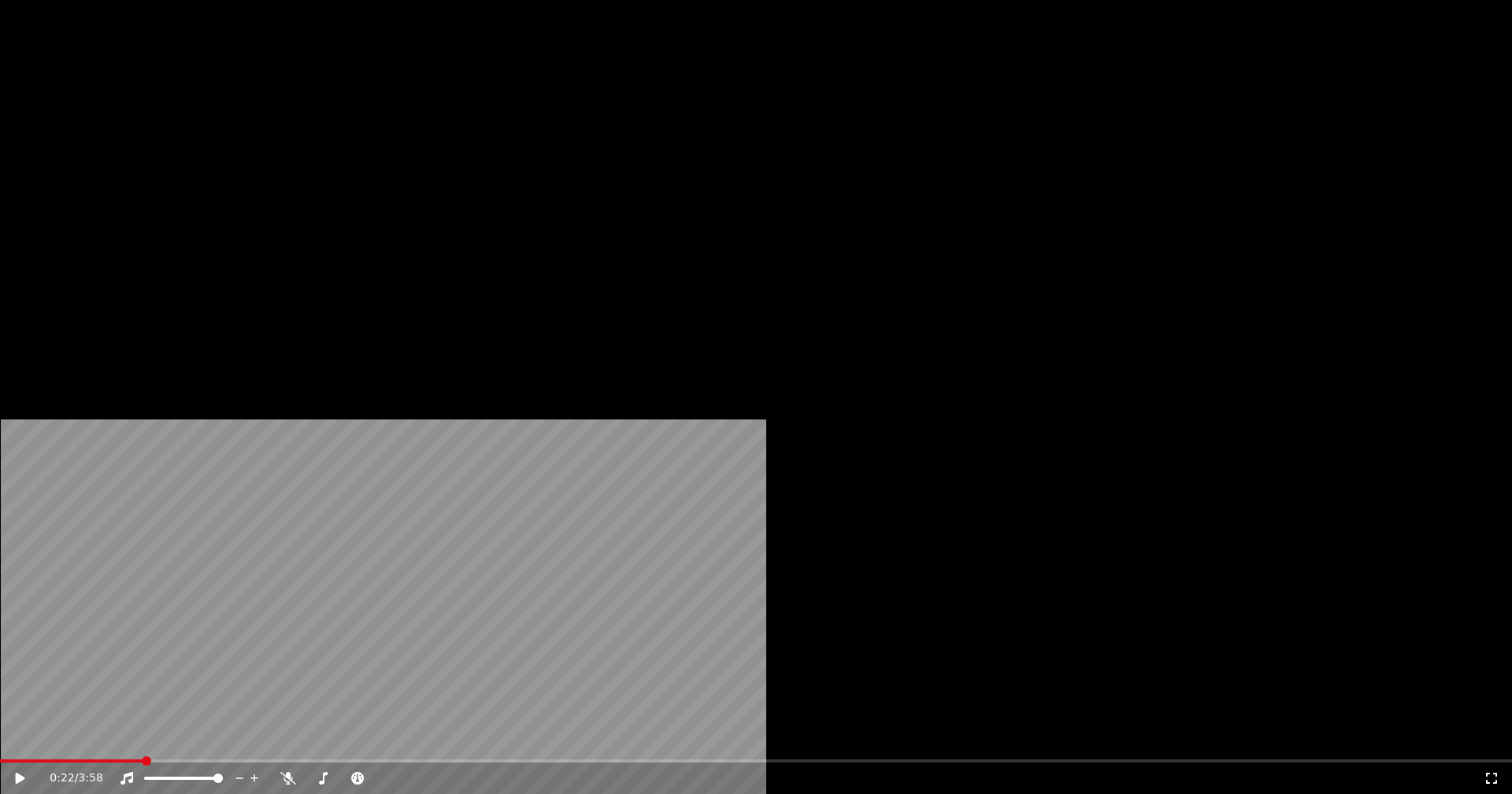
click at [285, 132] on button "Vídeo" at bounding box center [280, 121] width 63 height 22
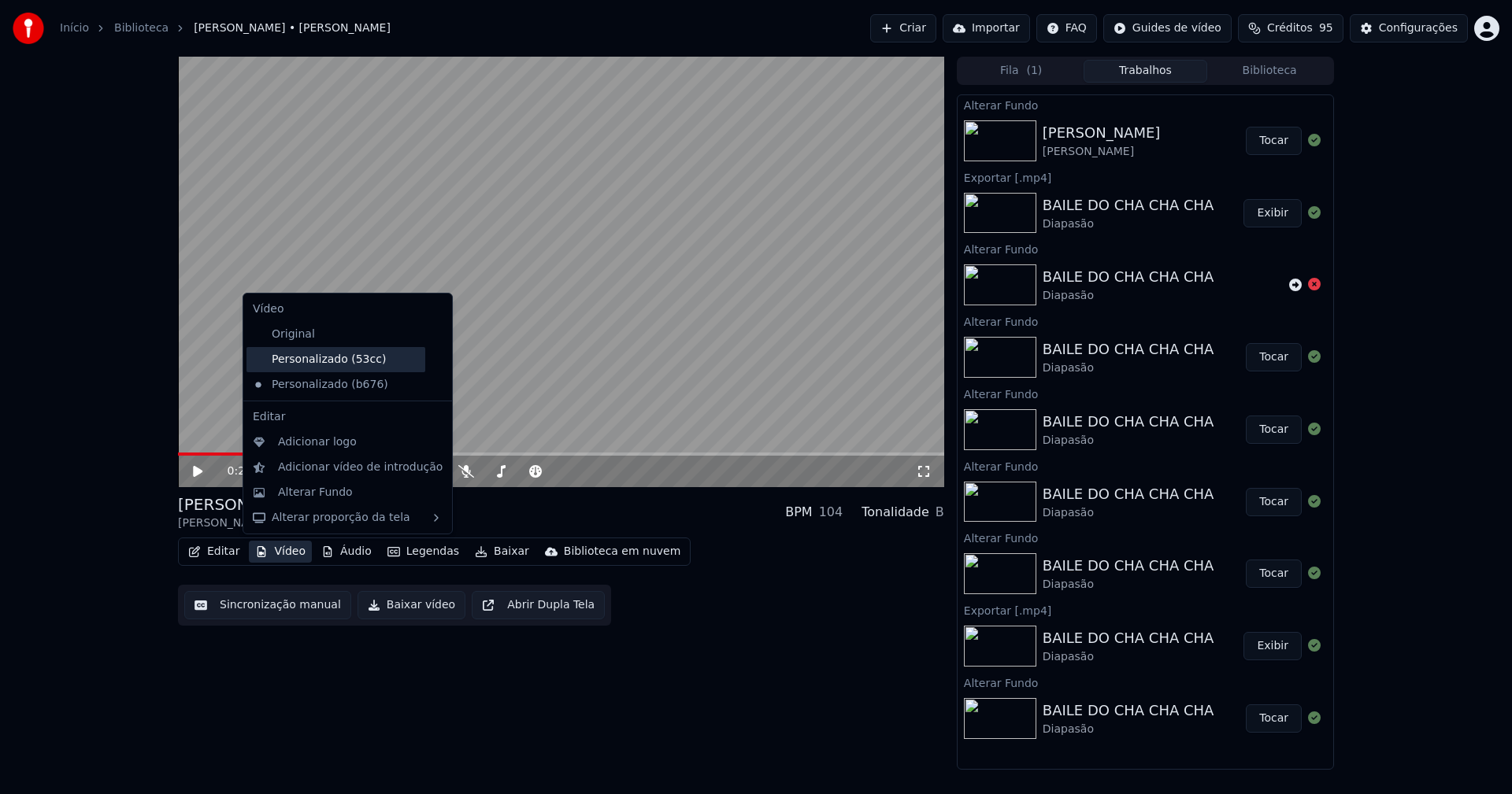
click at [325, 359] on div "Personalizado (53cc)" at bounding box center [336, 360] width 178 height 25
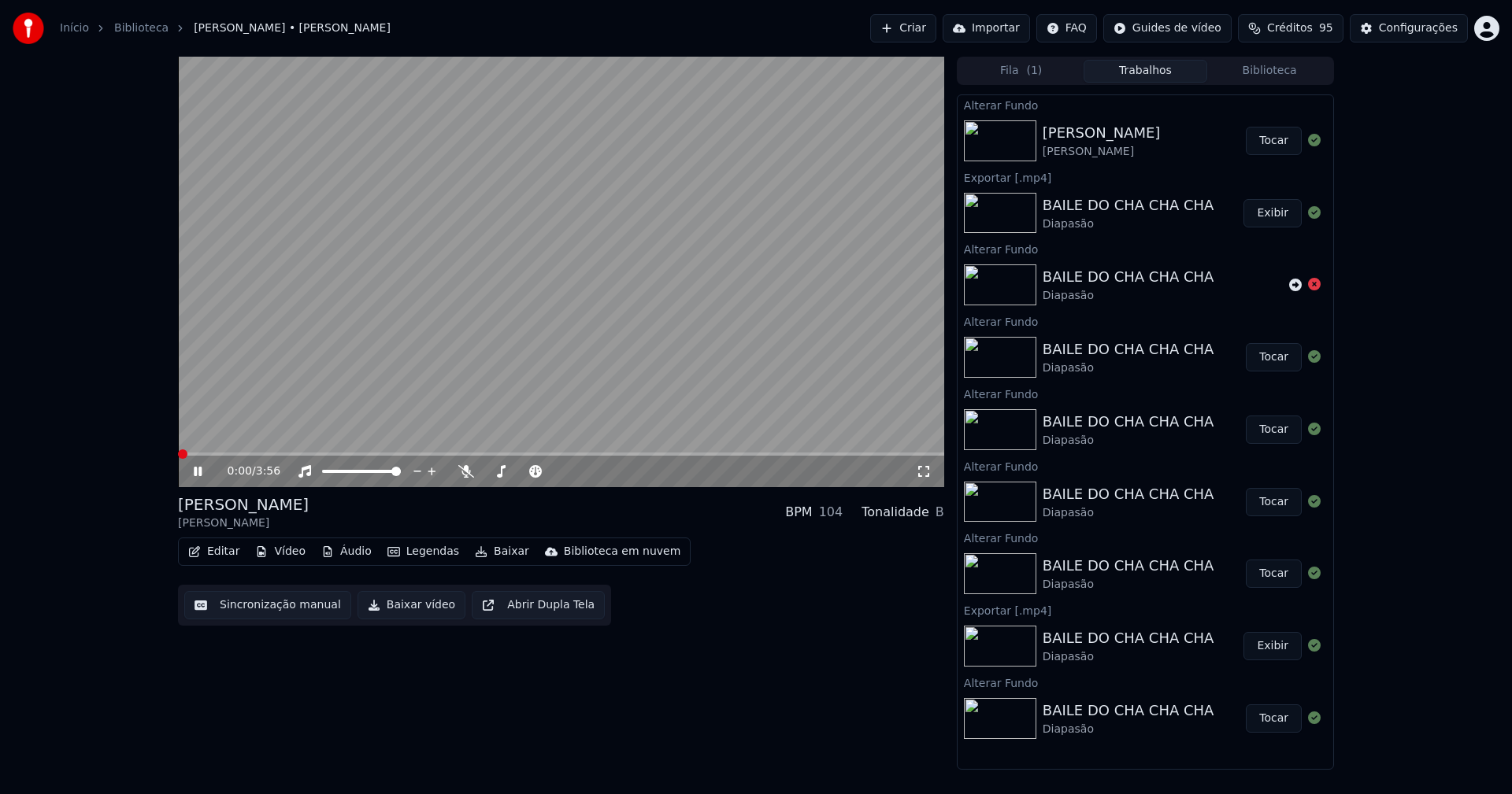
click at [200, 470] on icon at bounding box center [197, 471] width 8 height 9
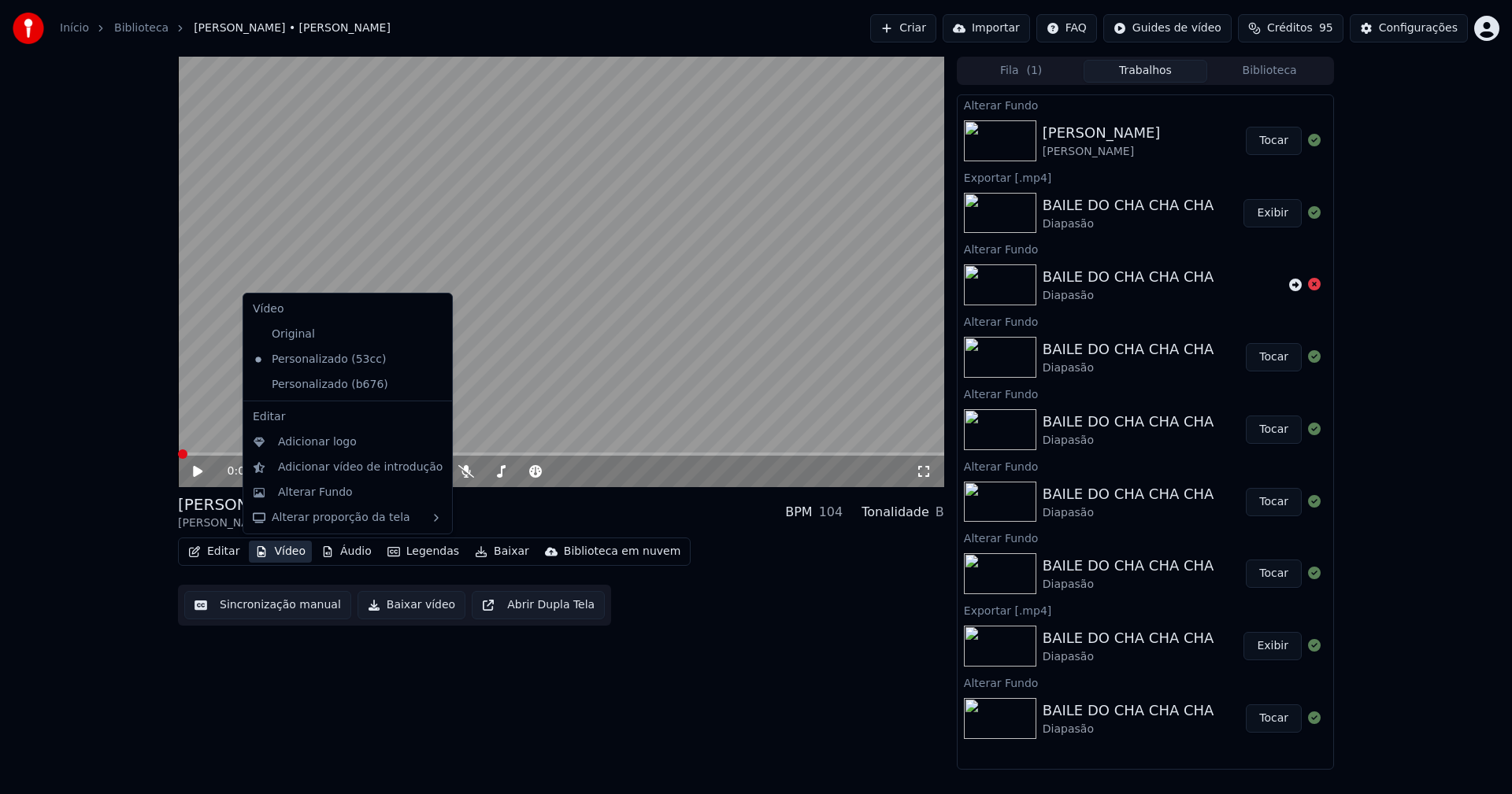
click at [285, 550] on button "Vídeo" at bounding box center [280, 552] width 63 height 22
click at [432, 385] on icon at bounding box center [440, 385] width 17 height 13
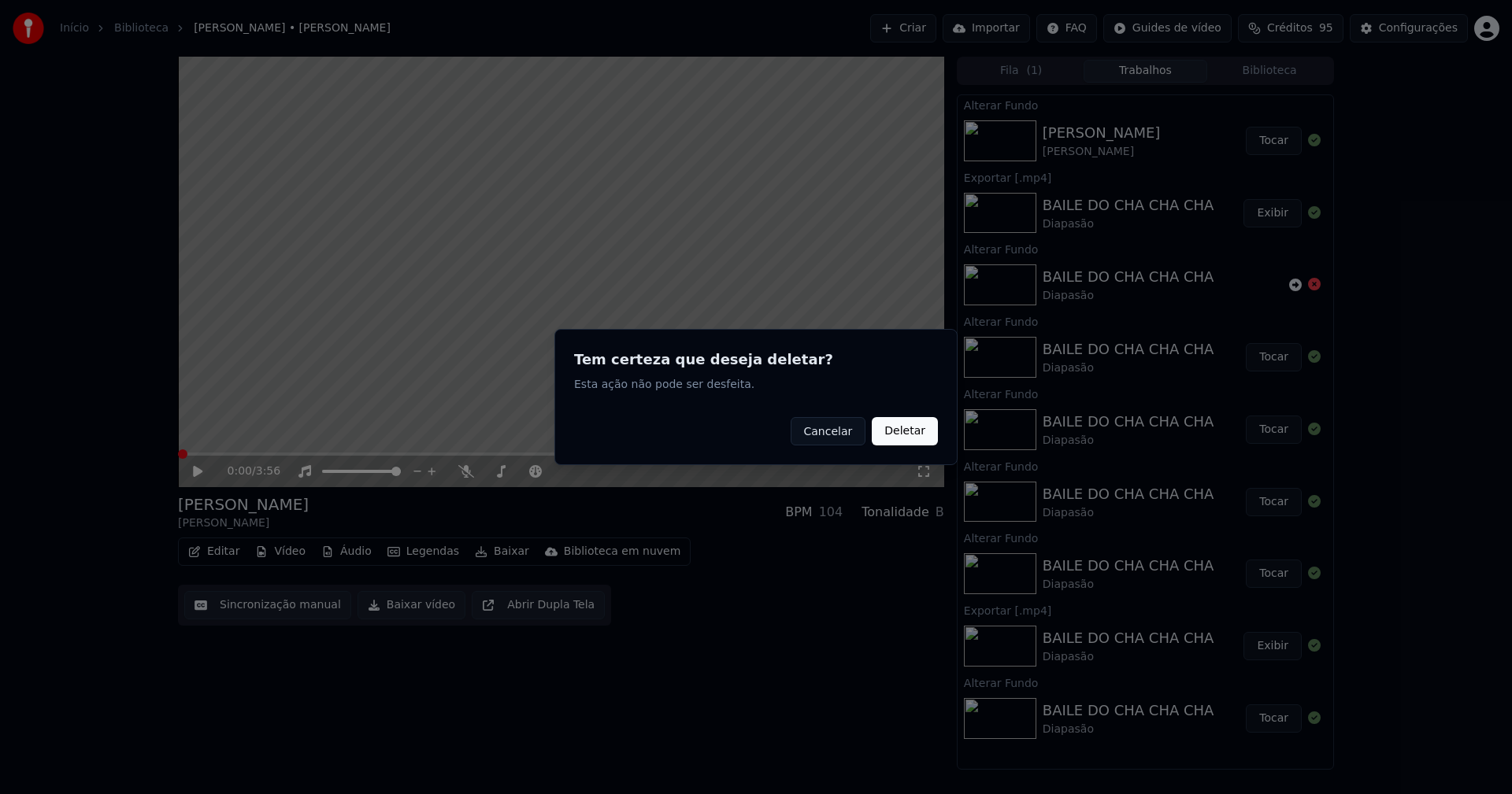
click at [915, 433] on button "Deletar" at bounding box center [905, 431] width 66 height 28
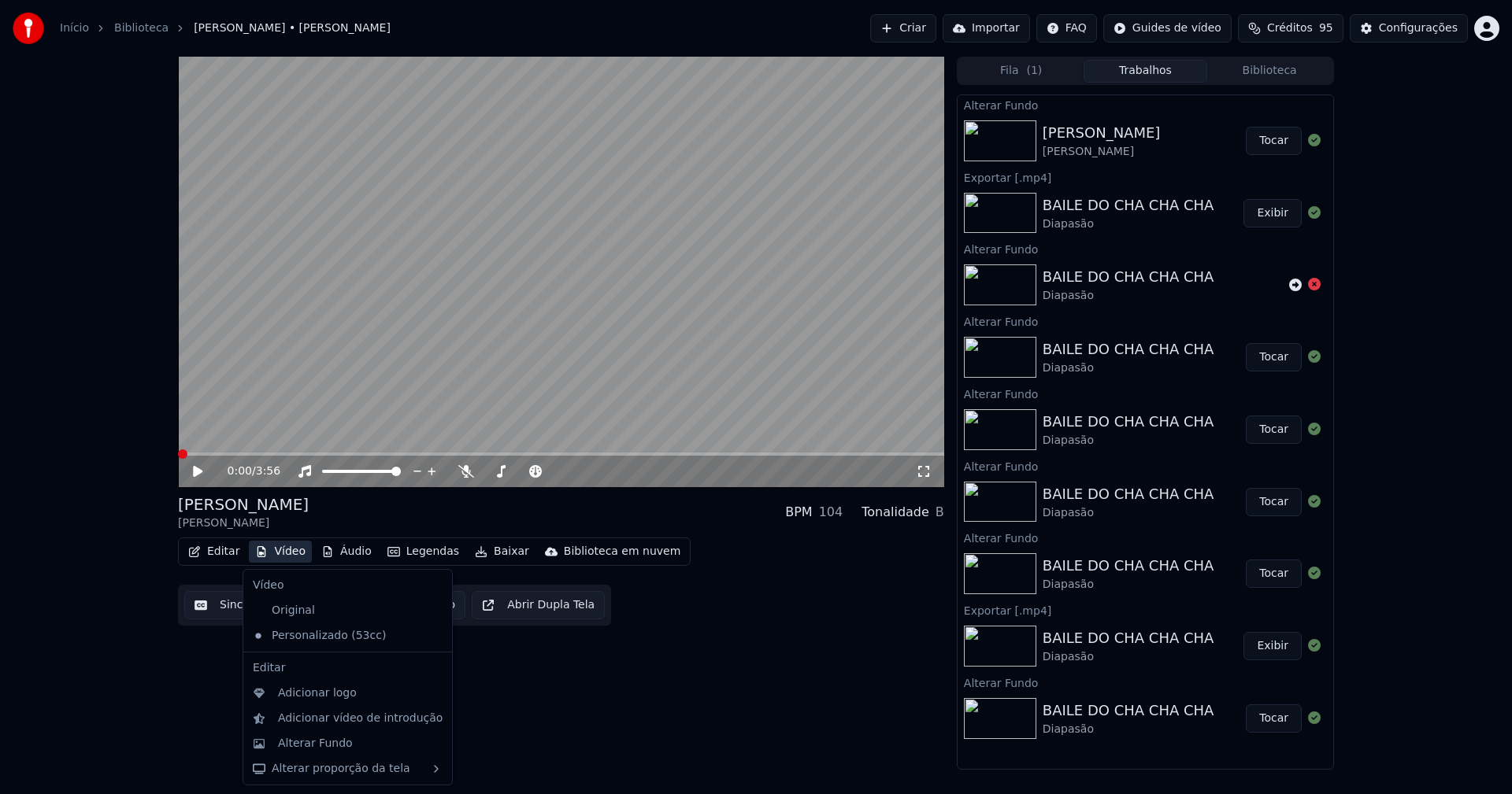
click at [274, 557] on button "Vídeo" at bounding box center [280, 552] width 63 height 22
click at [326, 741] on div "Alterar Fundo" at bounding box center [315, 744] width 75 height 16
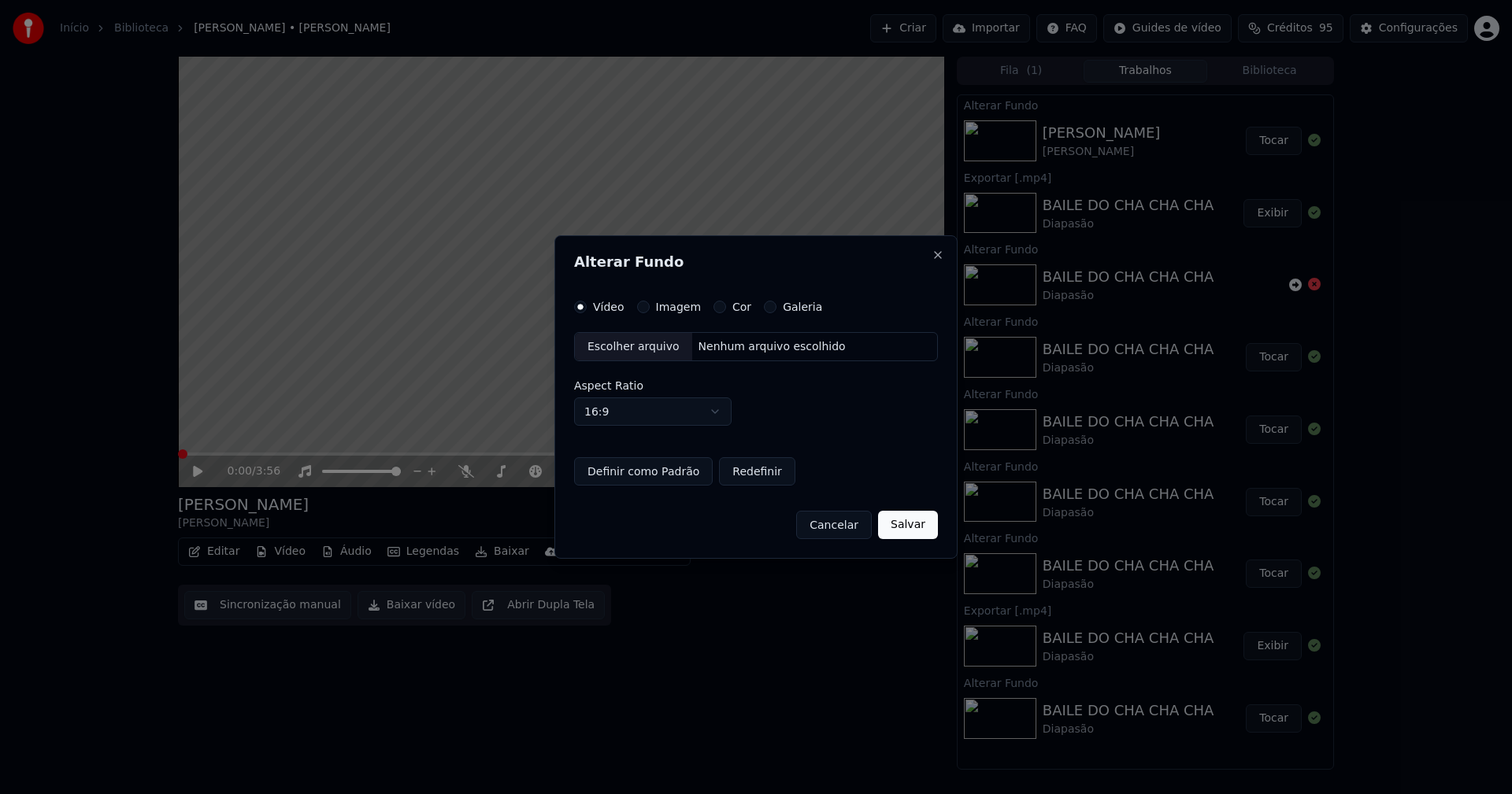
click at [646, 307] on button "Imagem" at bounding box center [643, 307] width 13 height 13
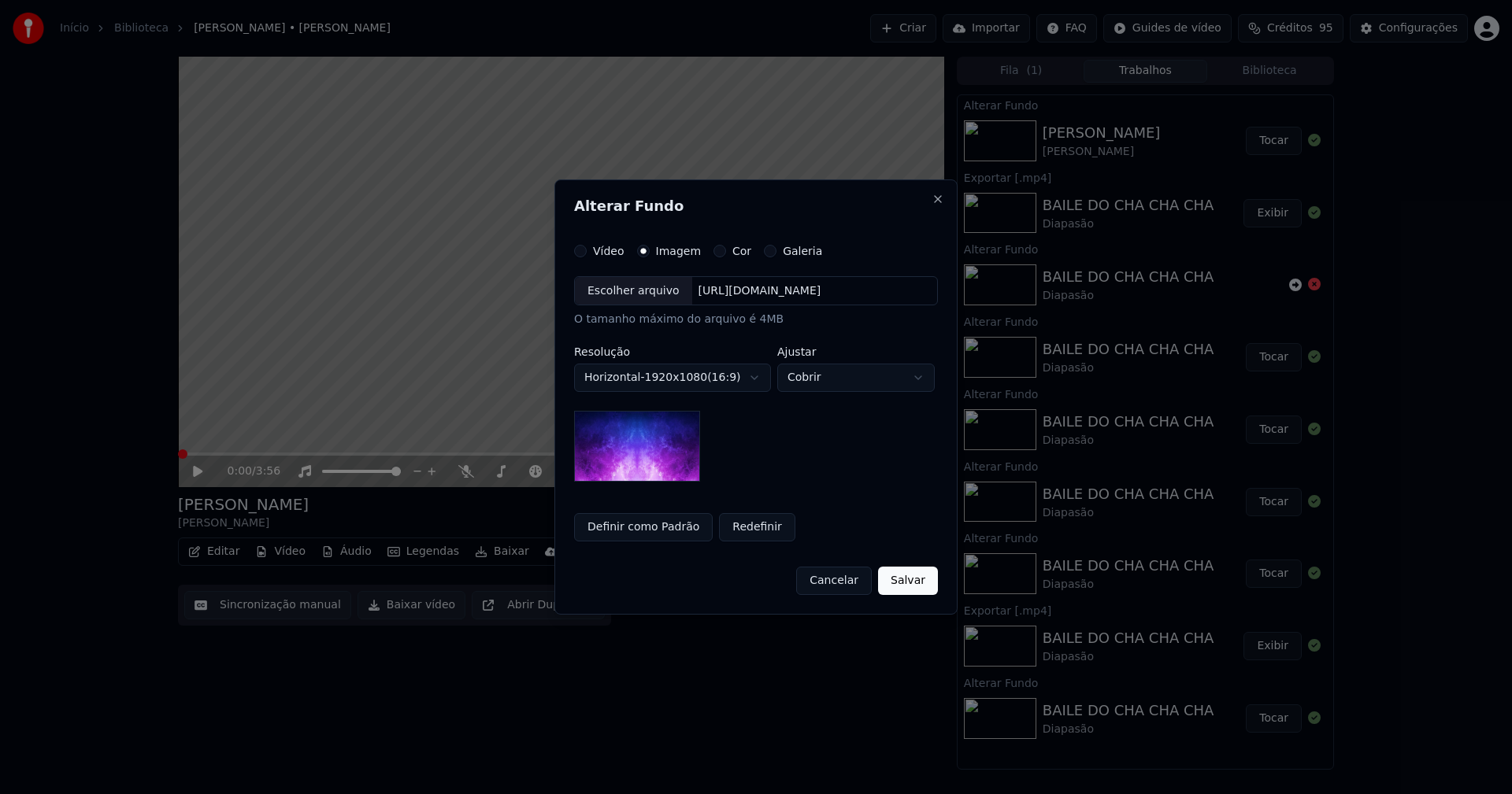
click at [639, 298] on div "Escolher arquivo" at bounding box center [634, 290] width 117 height 28
click at [635, 529] on button "Definir como Padrão" at bounding box center [643, 527] width 138 height 28
click at [919, 587] on button "Salvar" at bounding box center [908, 580] width 59 height 28
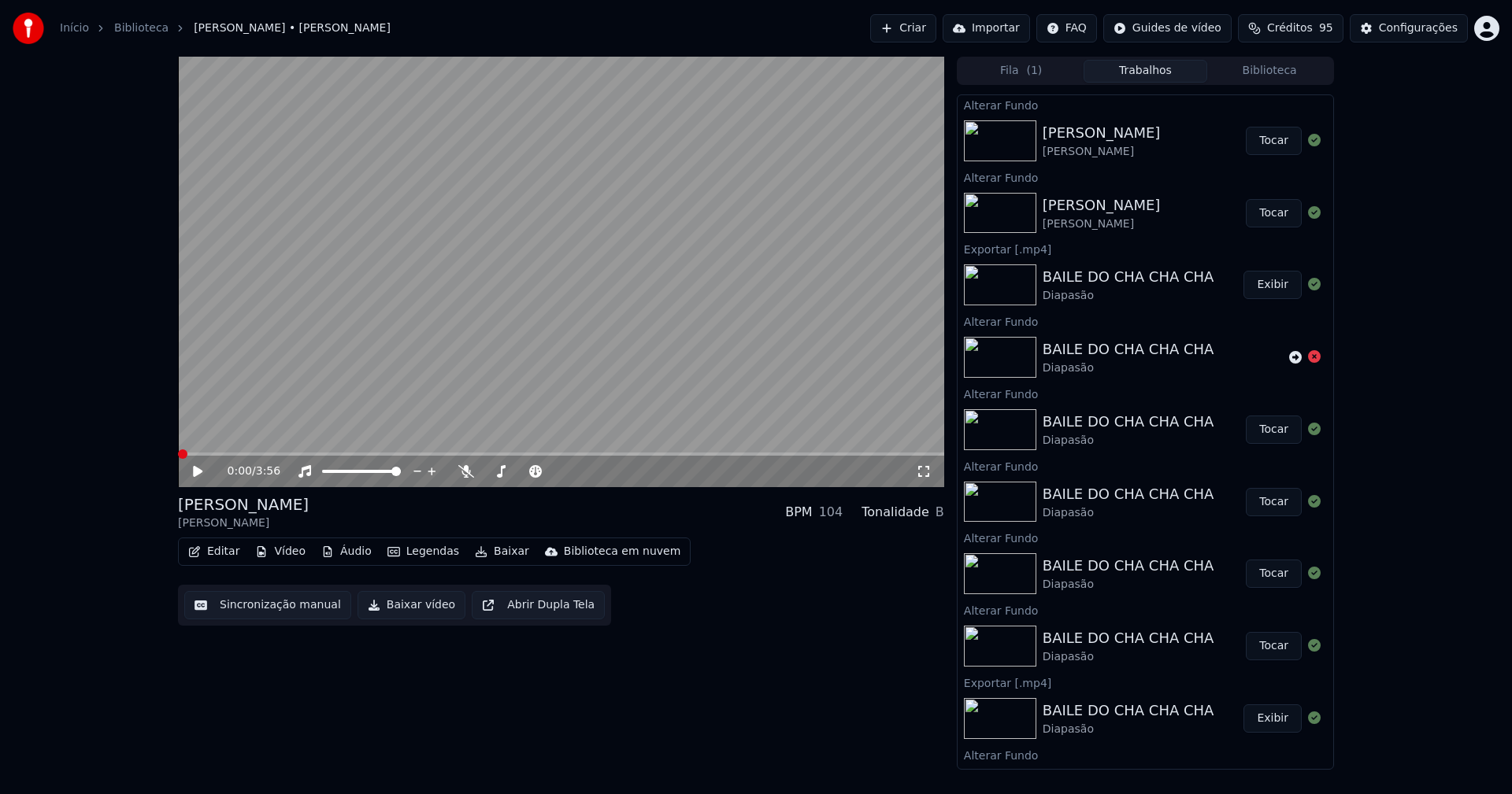
click at [1255, 141] on button "Tocar" at bounding box center [1273, 140] width 56 height 28
click at [924, 469] on icon at bounding box center [923, 471] width 16 height 13
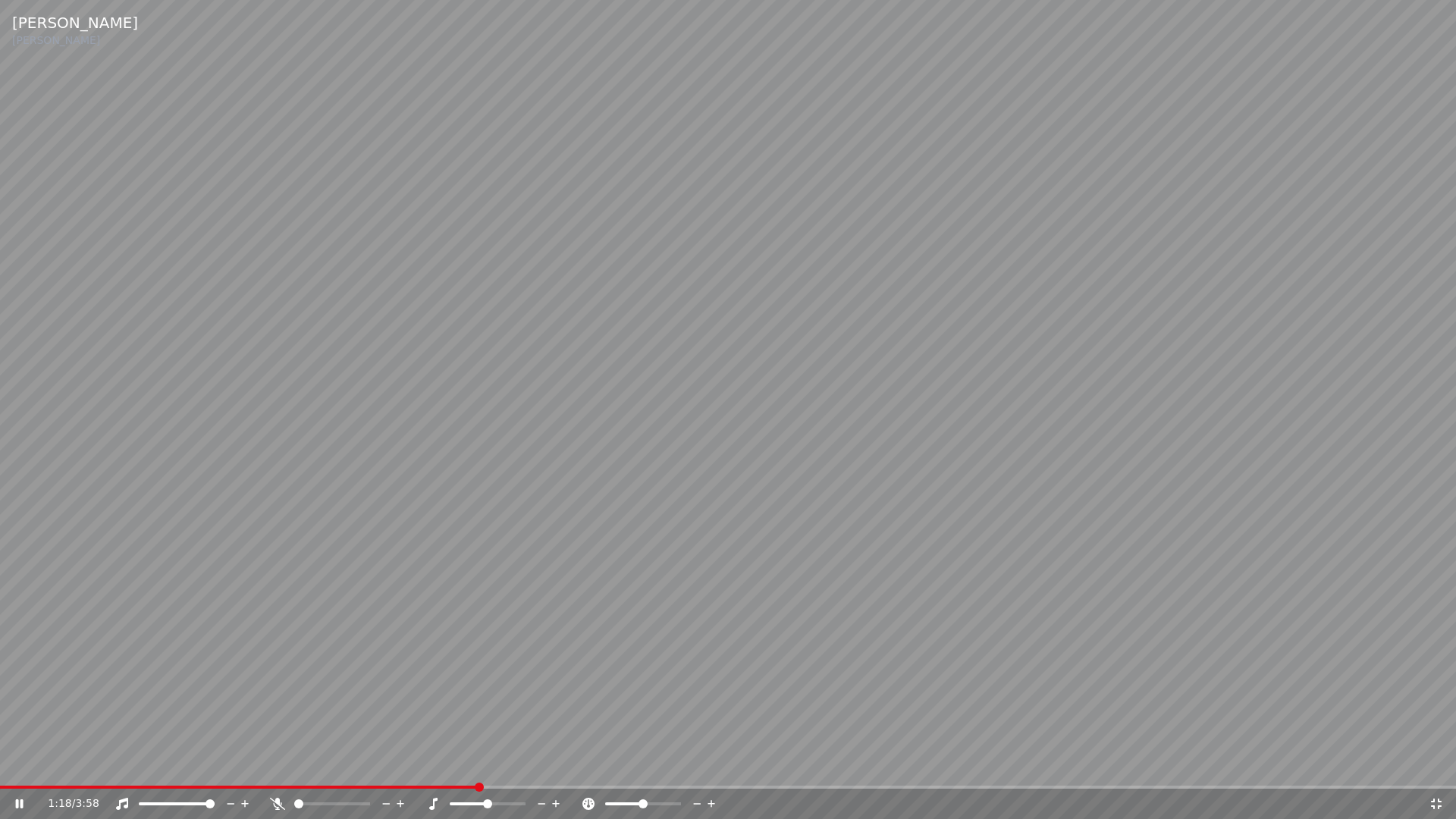
click at [1436, 764] on icon at bounding box center [1436, 803] width 16 height 12
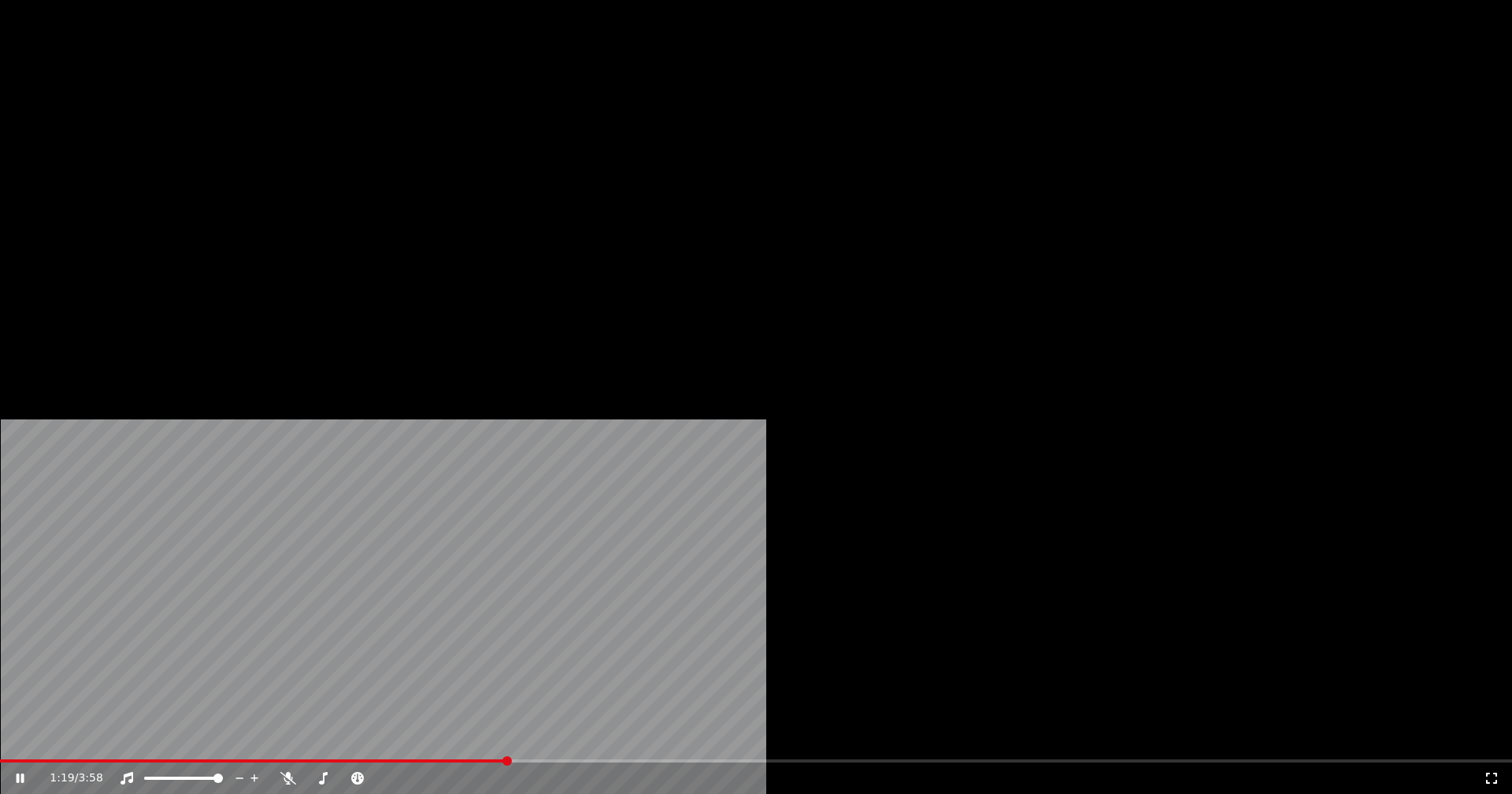
click at [280, 132] on button "Vídeo" at bounding box center [280, 121] width 63 height 22
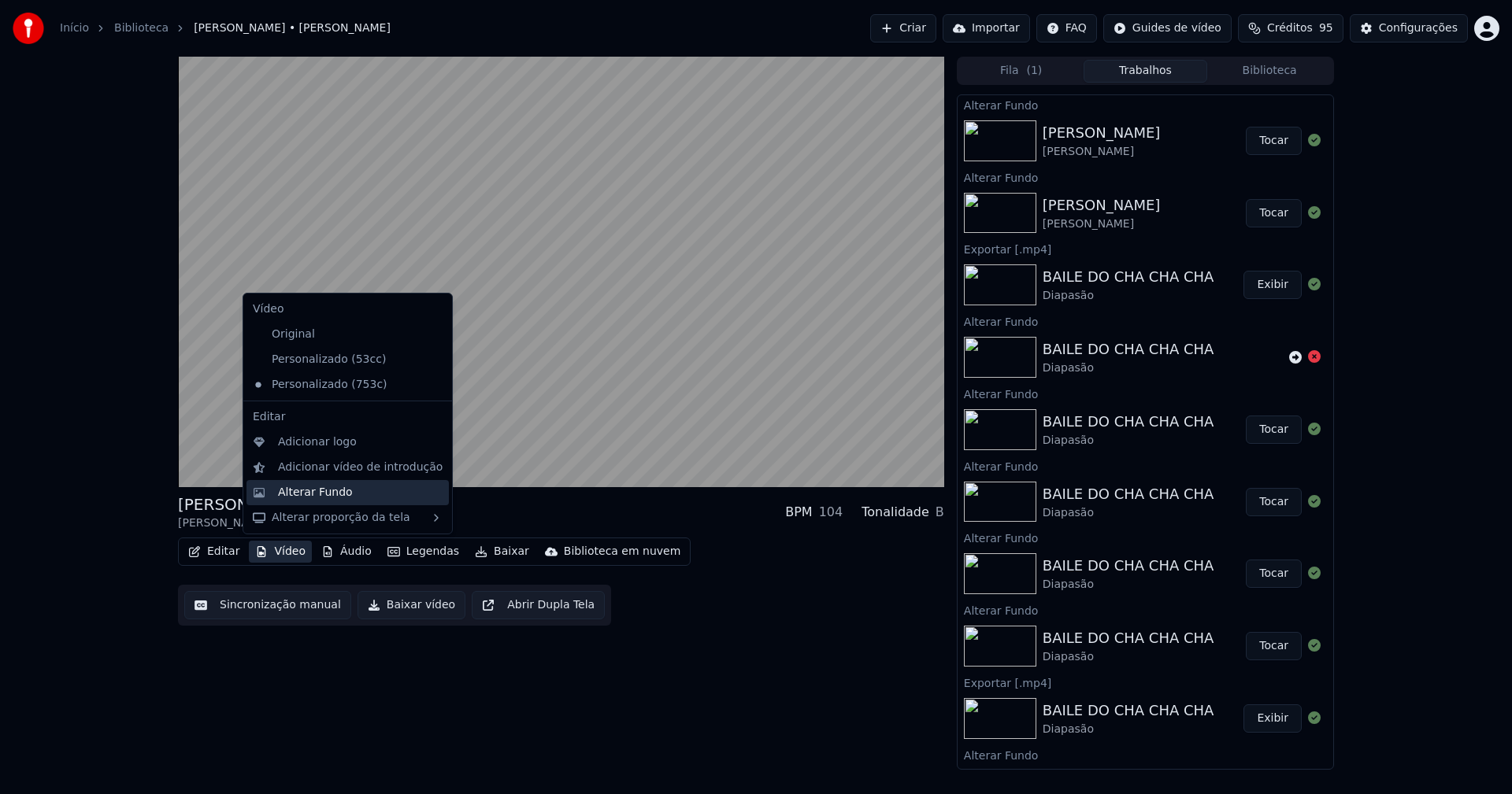
click at [307, 491] on div "Alterar Fundo" at bounding box center [315, 493] width 75 height 16
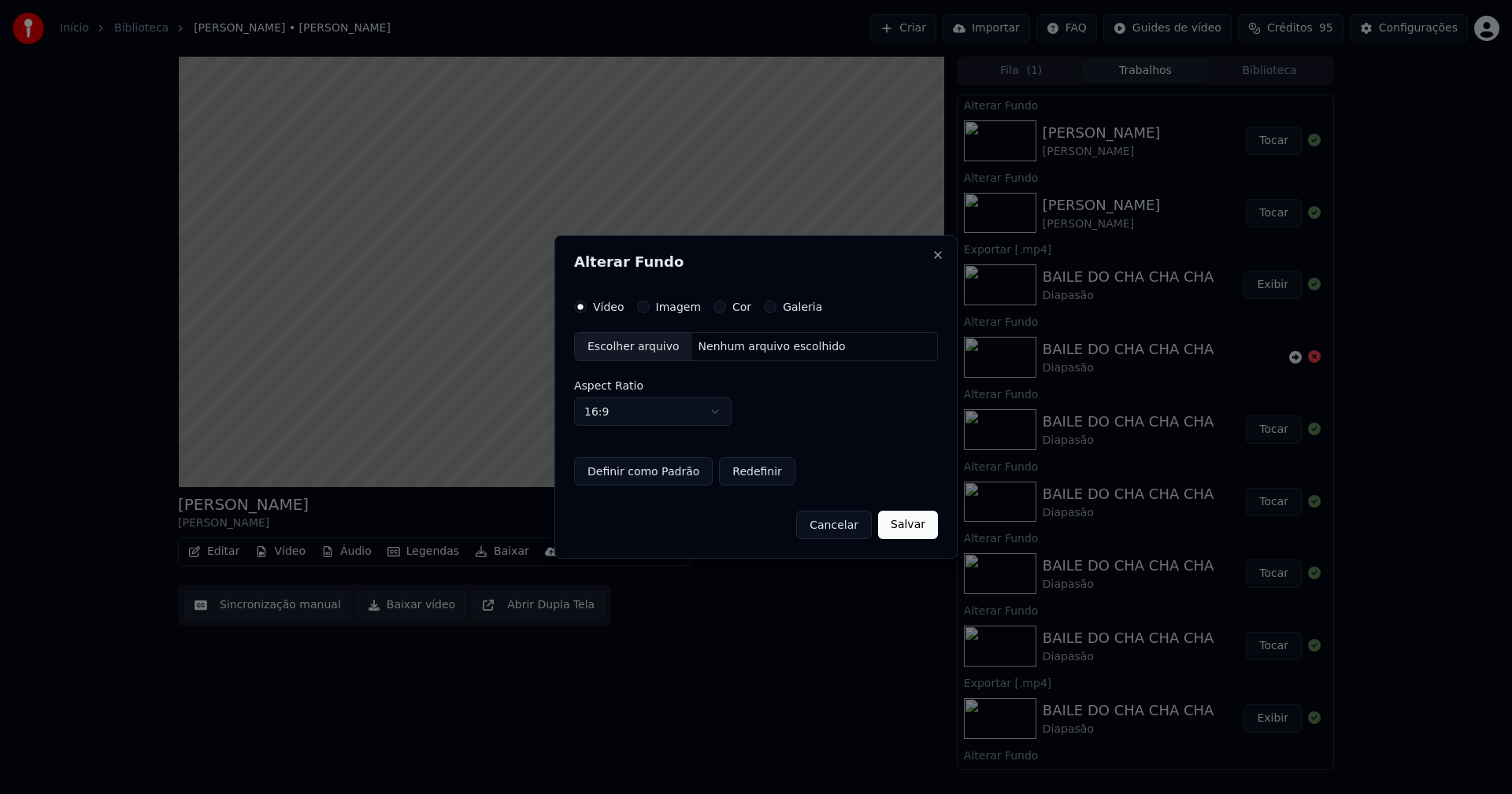
click at [717, 308] on button "Cor" at bounding box center [719, 307] width 13 height 13
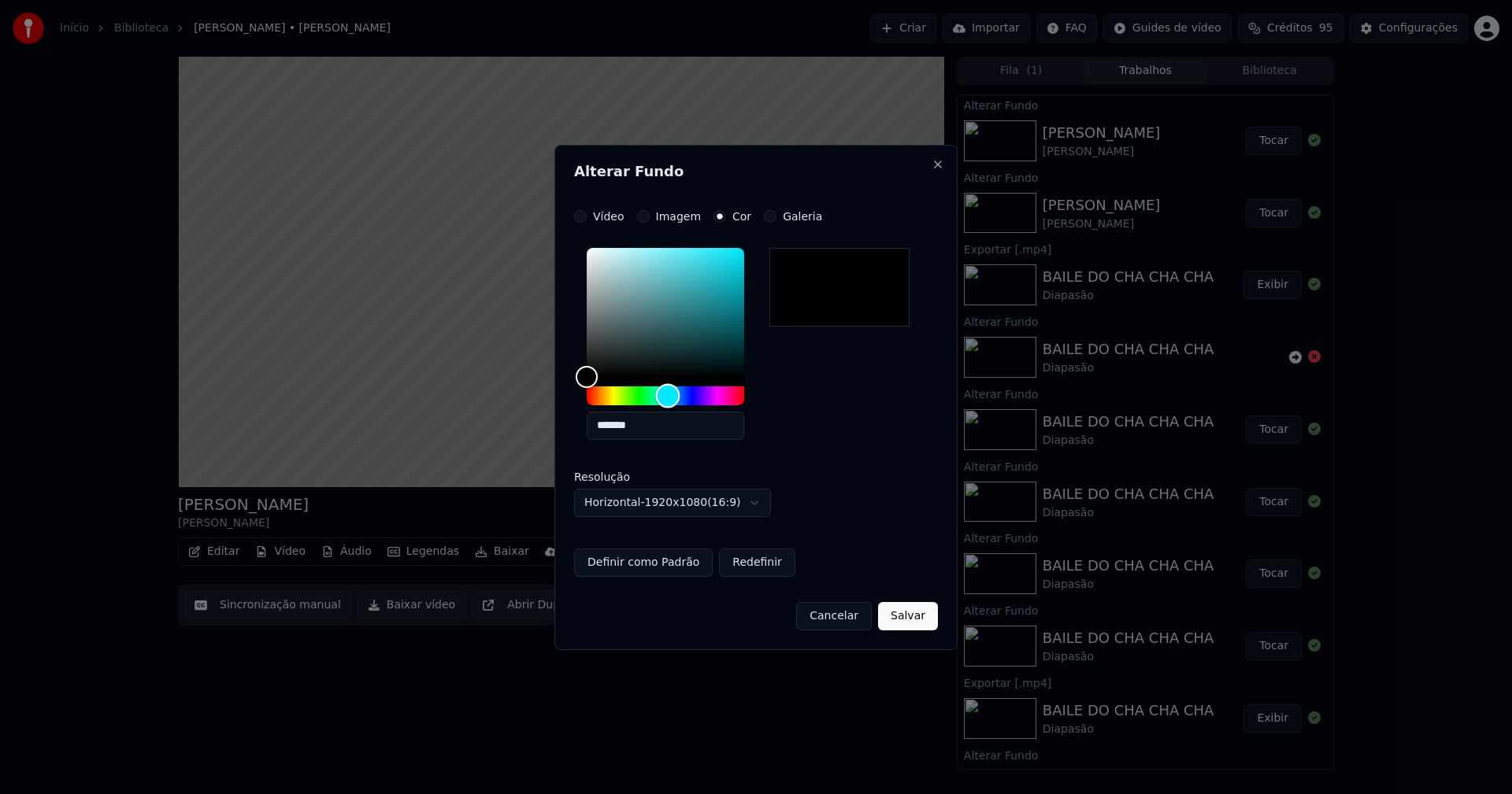
drag, startPoint x: 587, startPoint y: 395, endPoint x: 668, endPoint y: 373, distance: 83.9
click at [668, 373] on div at bounding box center [665, 326] width 157 height 157
click at [636, 566] on button "Definir como Padrão" at bounding box center [643, 562] width 138 height 28
click at [904, 620] on button "Salvar" at bounding box center [908, 616] width 59 height 28
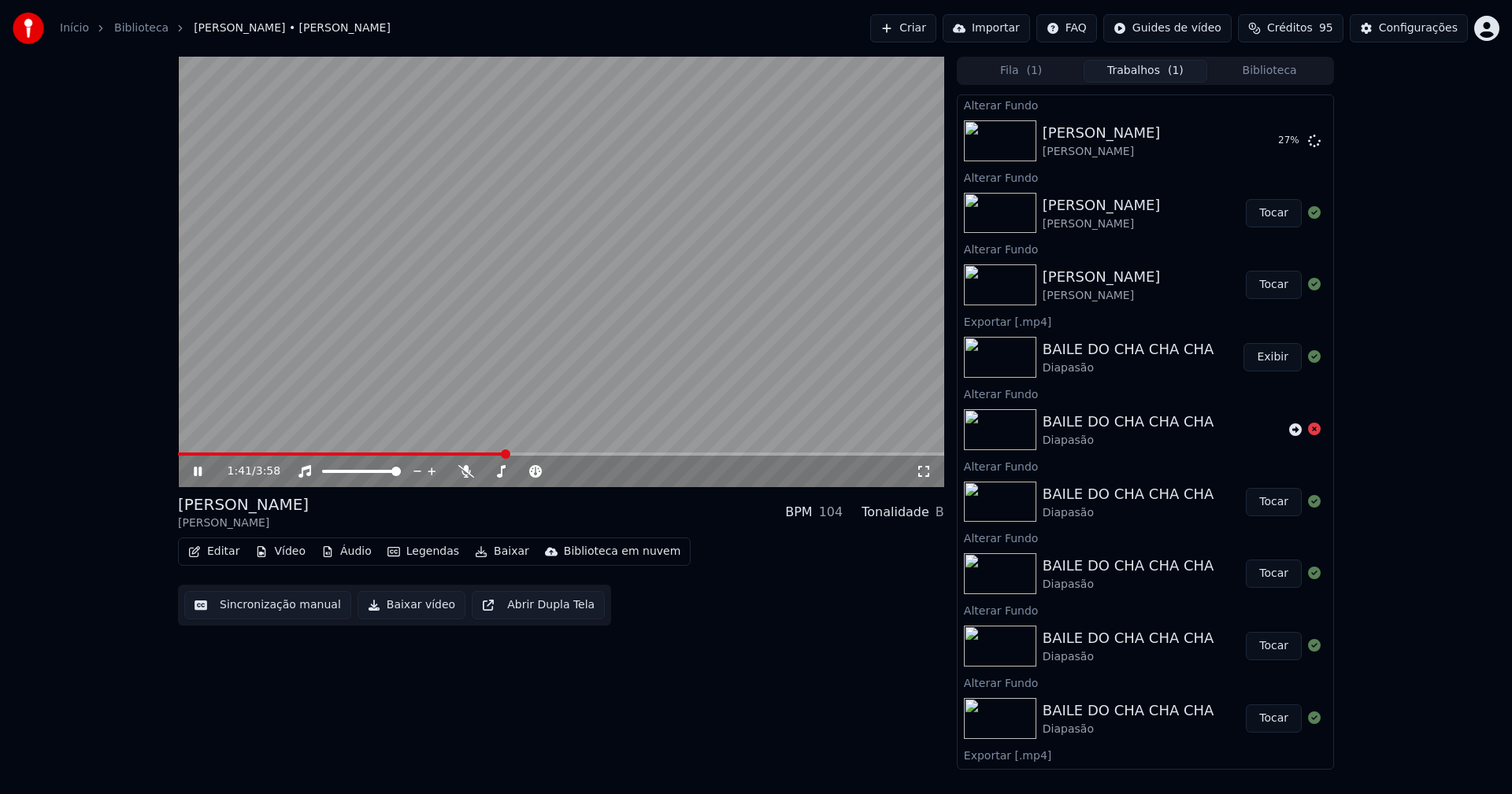
click at [921, 471] on icon at bounding box center [923, 471] width 16 height 13
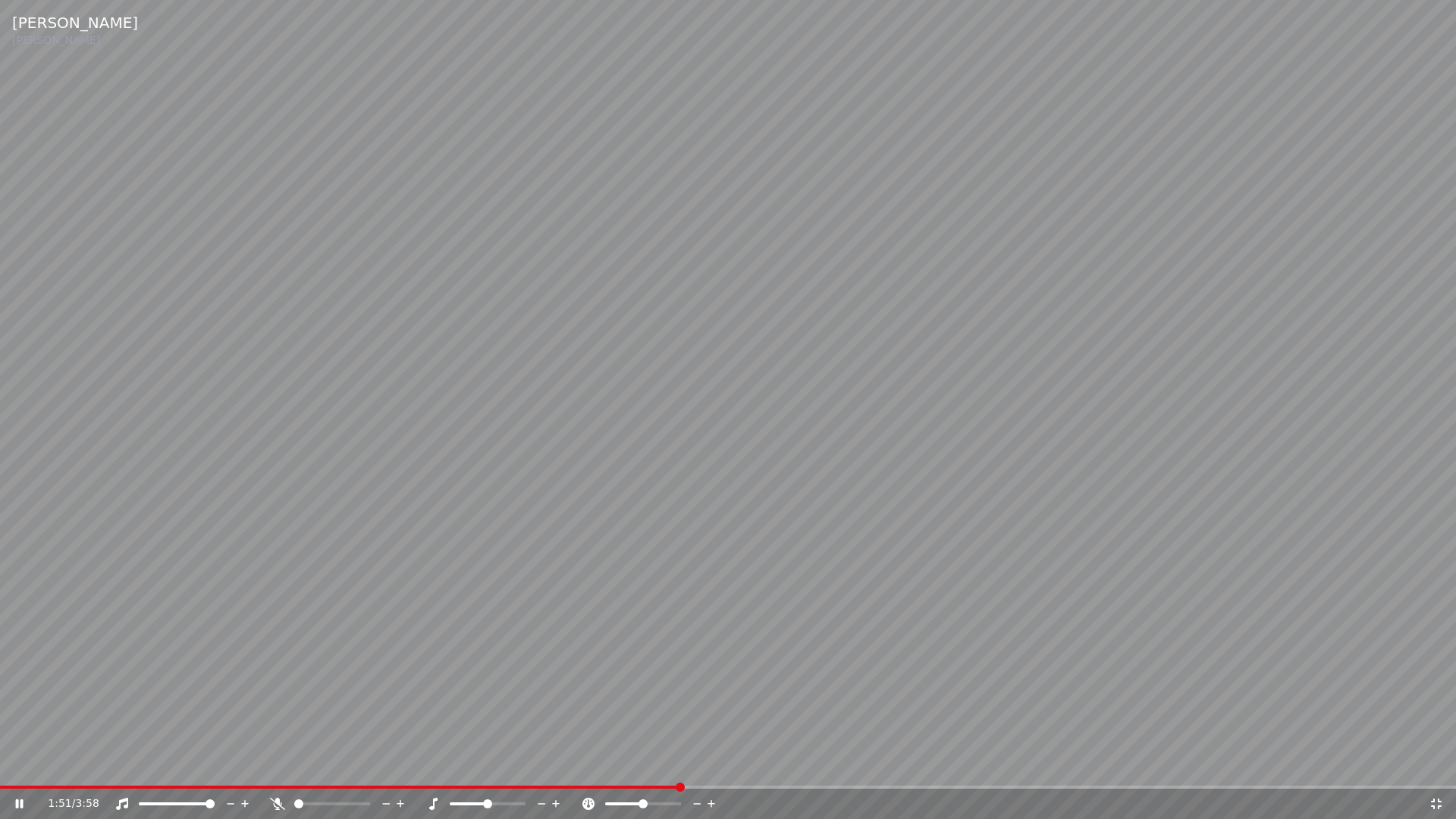
click at [1438, 764] on icon at bounding box center [1436, 803] width 11 height 11
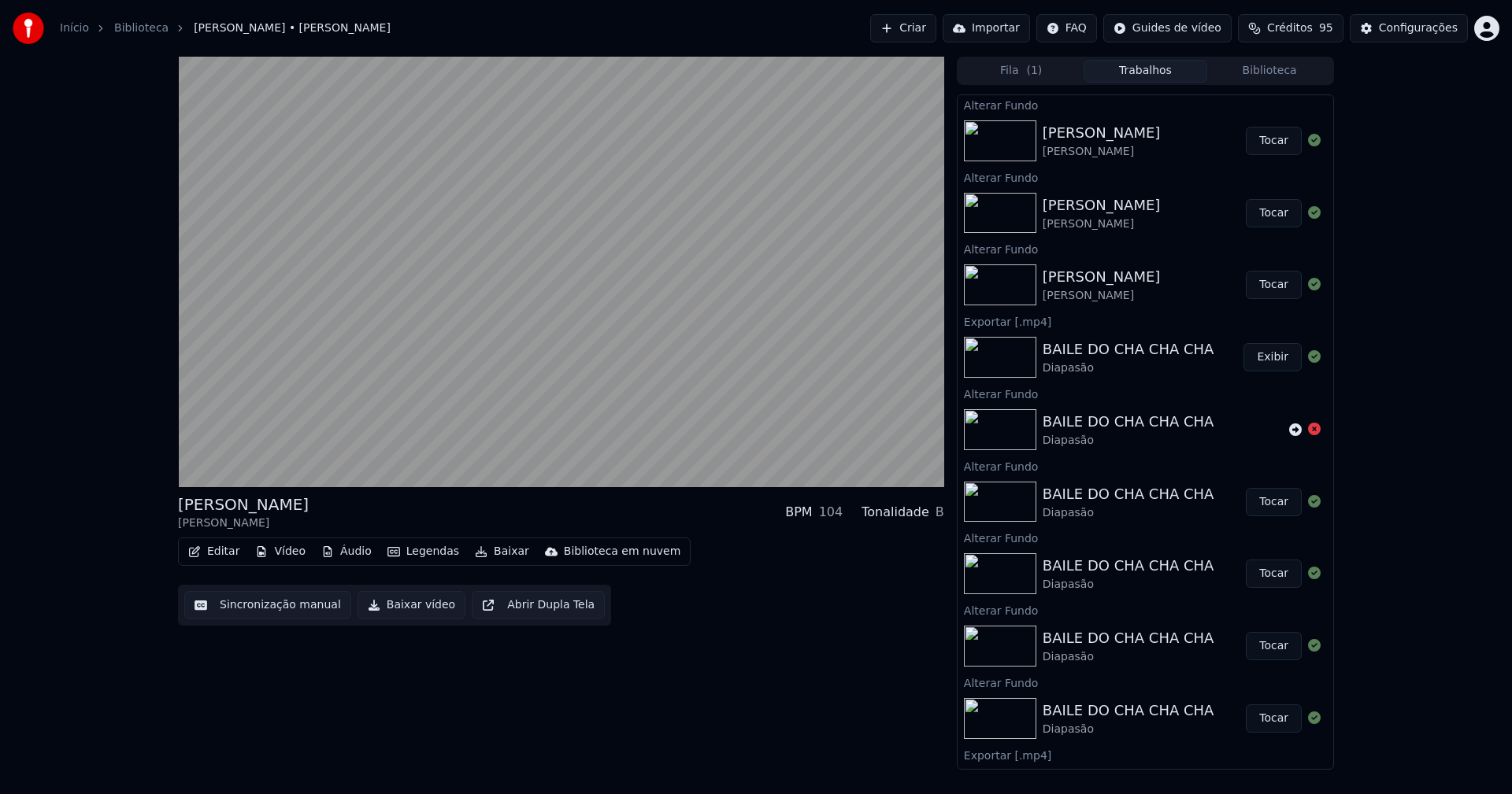
click at [1262, 144] on button "Tocar" at bounding box center [1273, 140] width 56 height 28
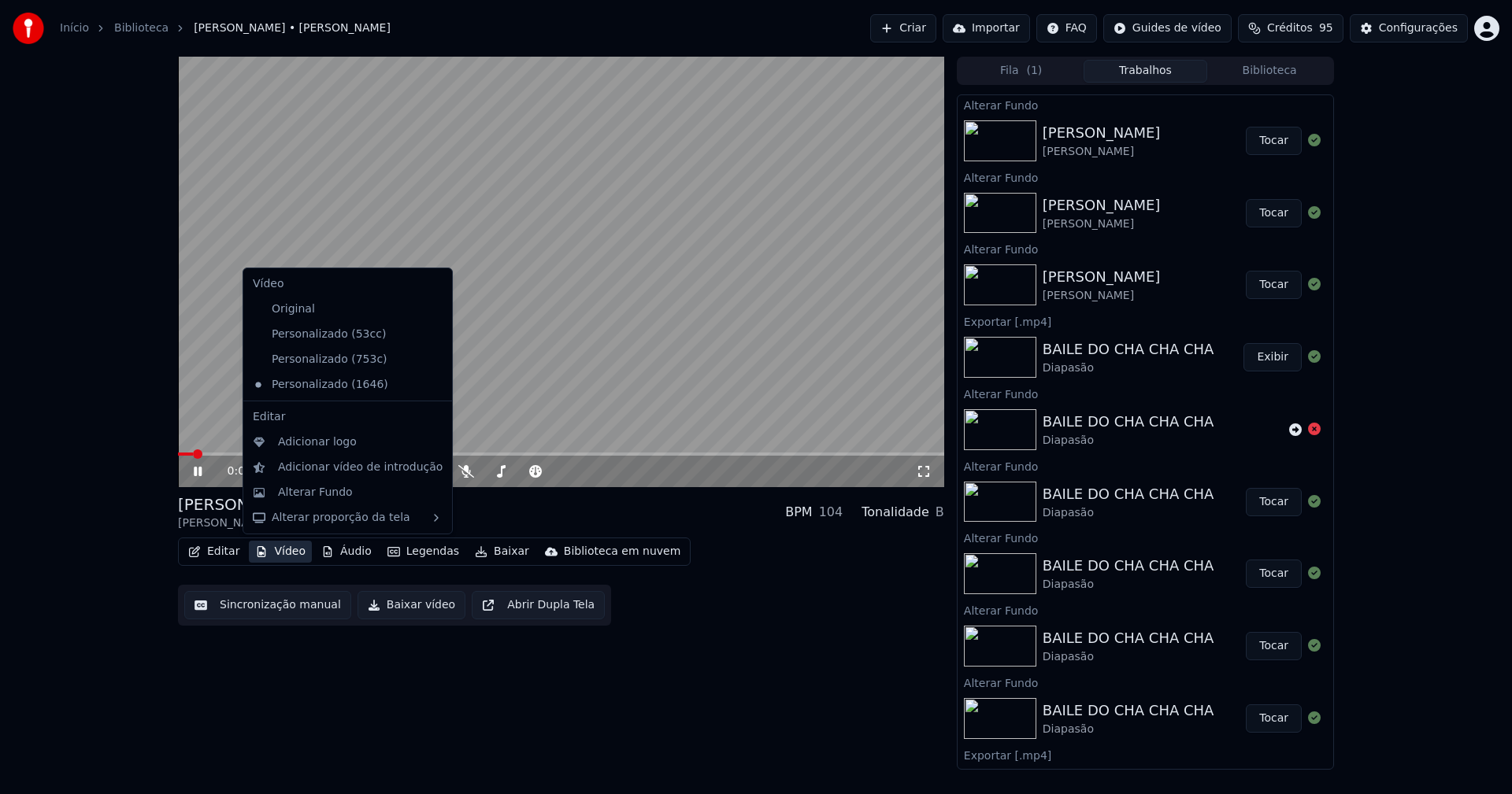
click at [284, 556] on button "Vídeo" at bounding box center [280, 552] width 63 height 22
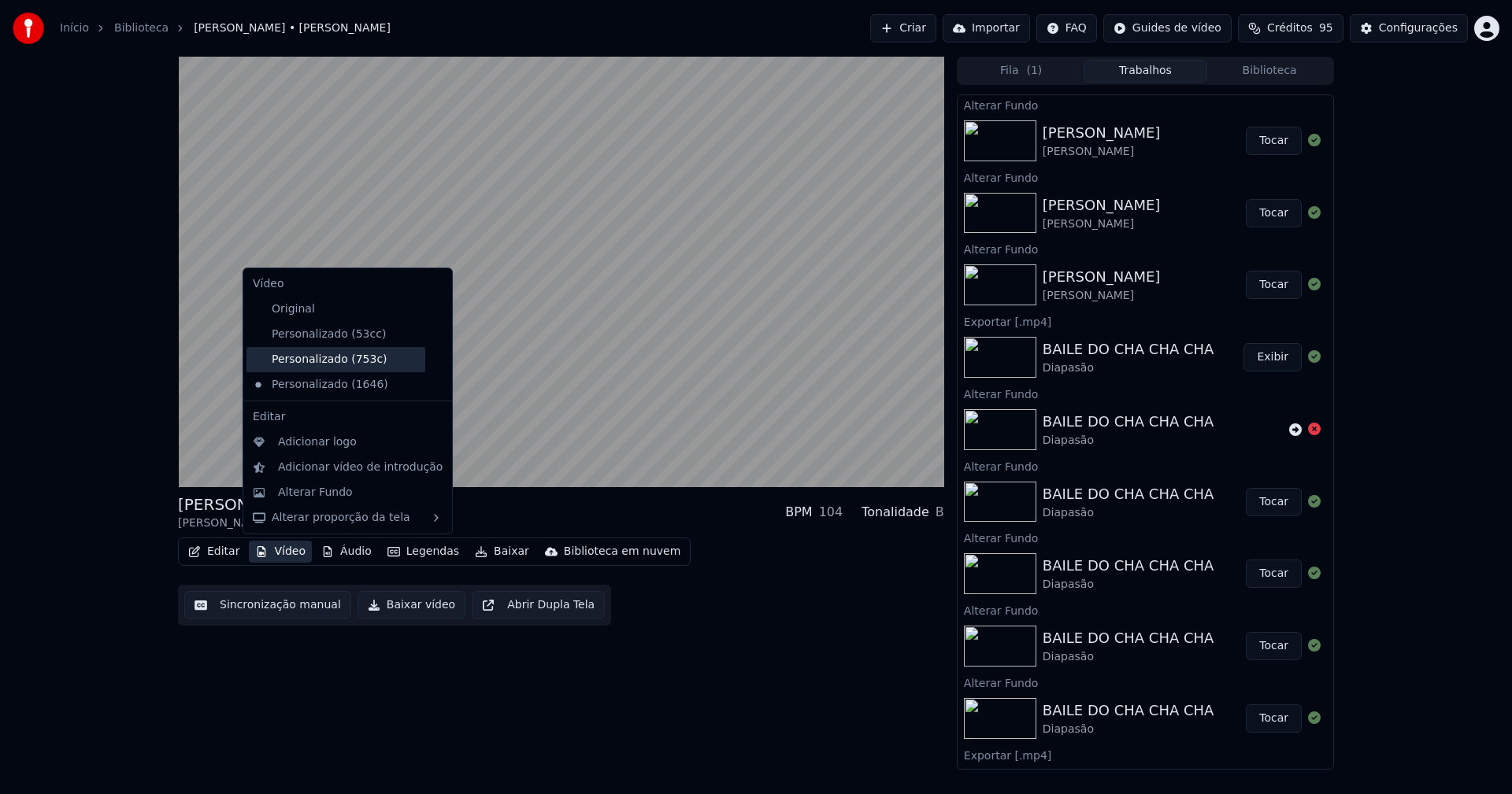
click at [305, 361] on div "Personalizado (753c)" at bounding box center [336, 360] width 178 height 25
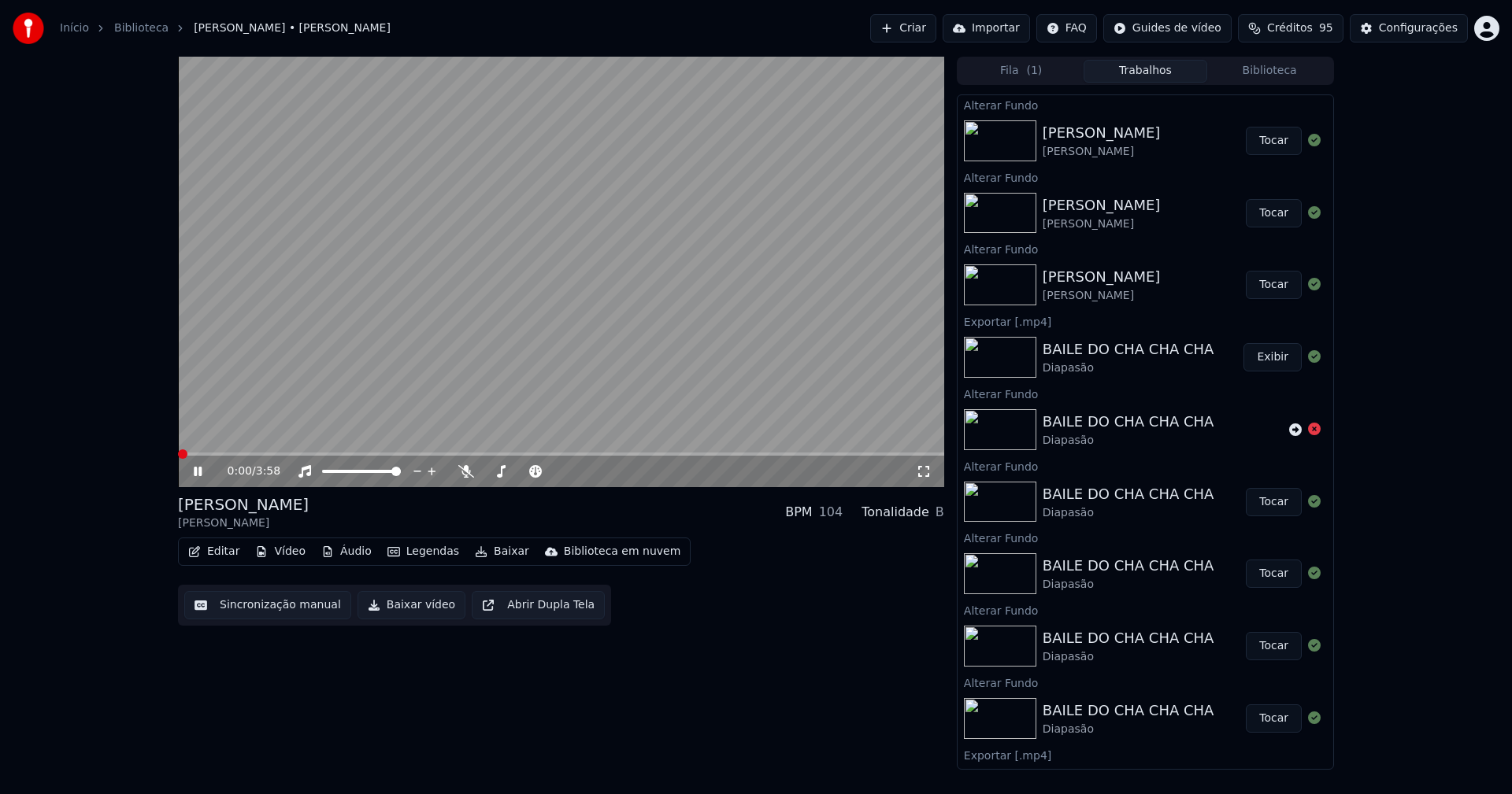
click at [287, 549] on button "Vídeo" at bounding box center [280, 552] width 63 height 22
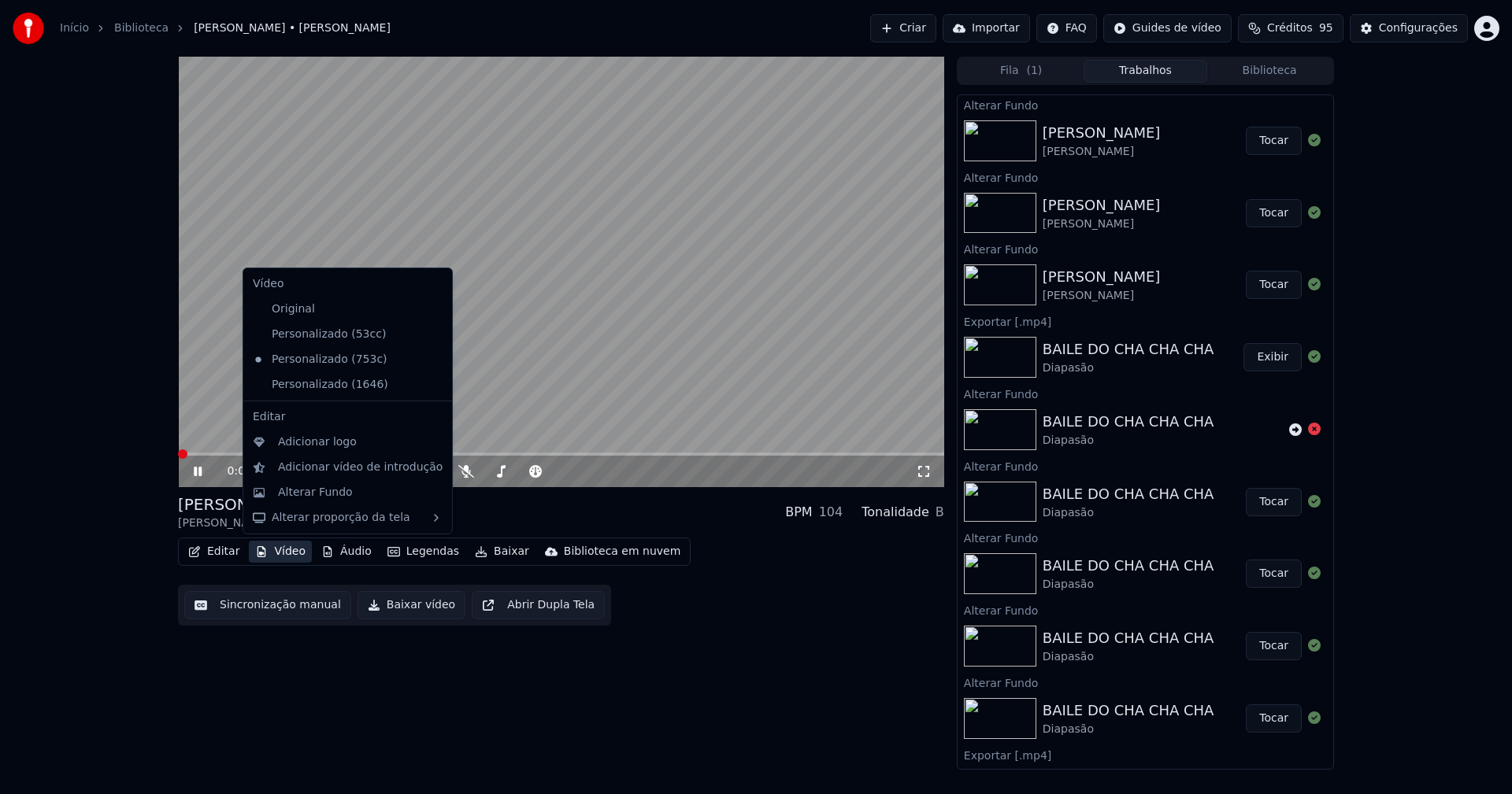
click at [432, 387] on icon at bounding box center [437, 385] width 11 height 13
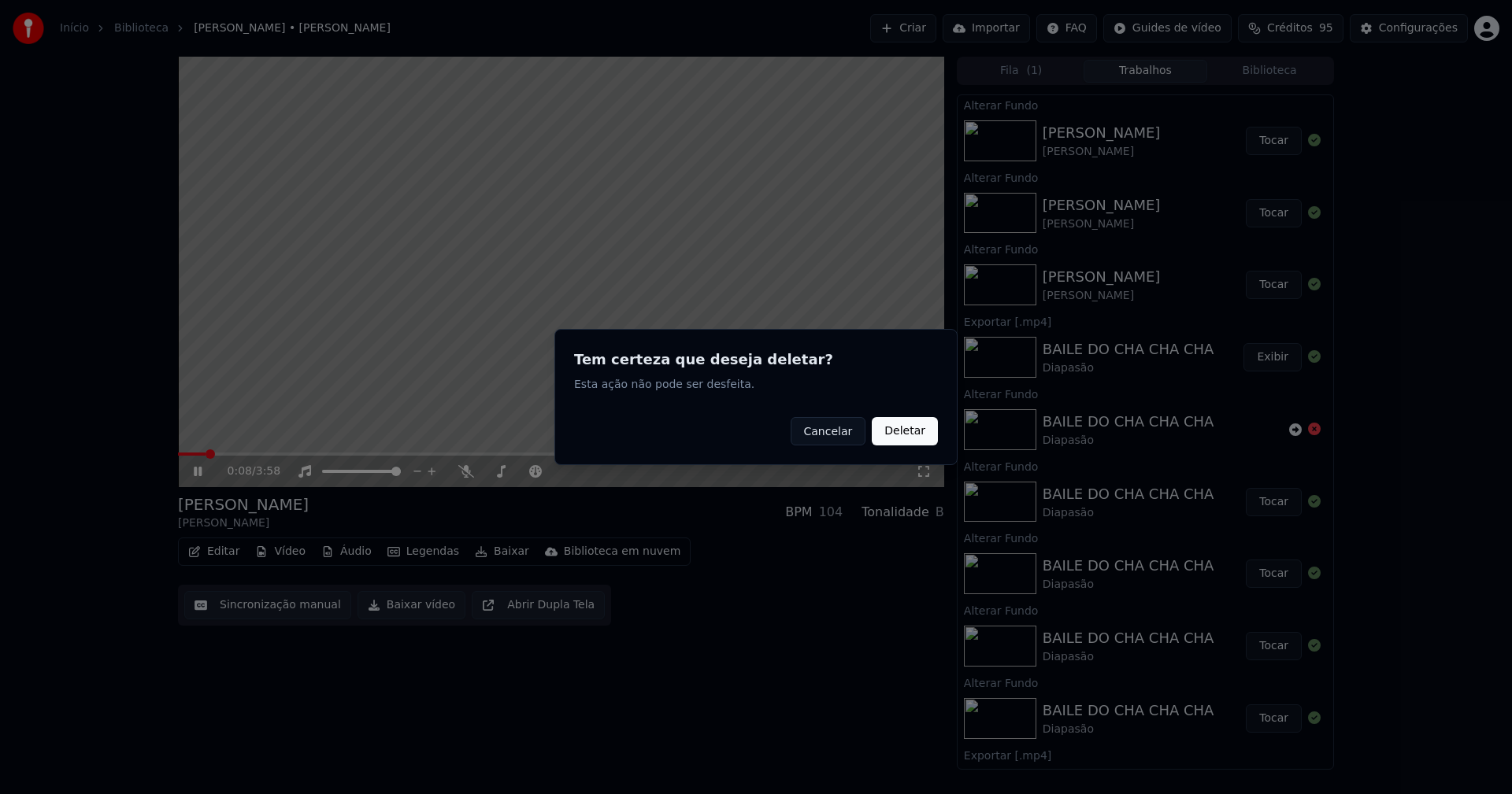
drag, startPoint x: 920, startPoint y: 438, endPoint x: 748, endPoint y: 442, distance: 172.0
click at [920, 437] on button "Deletar" at bounding box center [905, 431] width 66 height 28
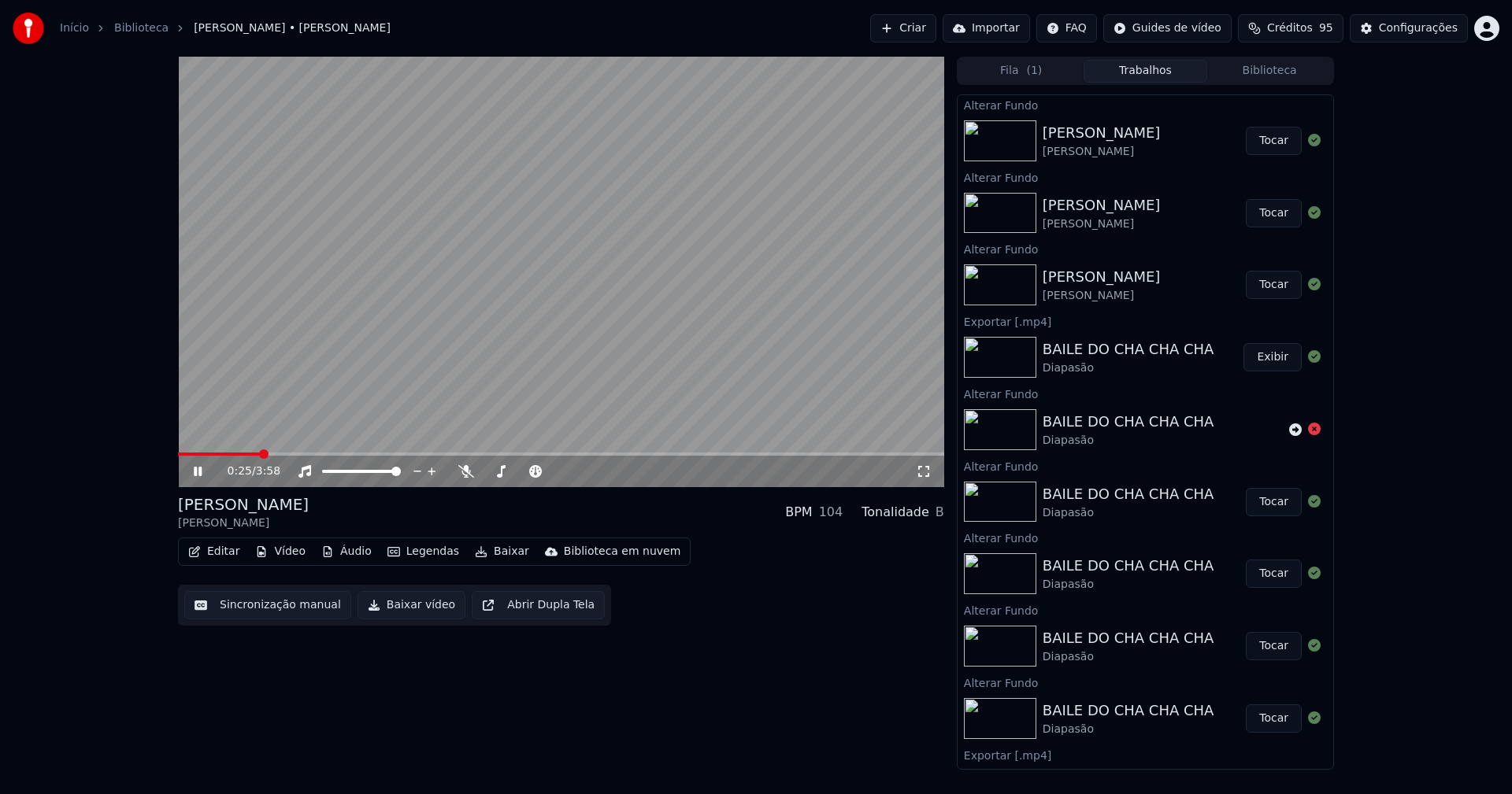
click at [928, 473] on icon at bounding box center [923, 471] width 16 height 13
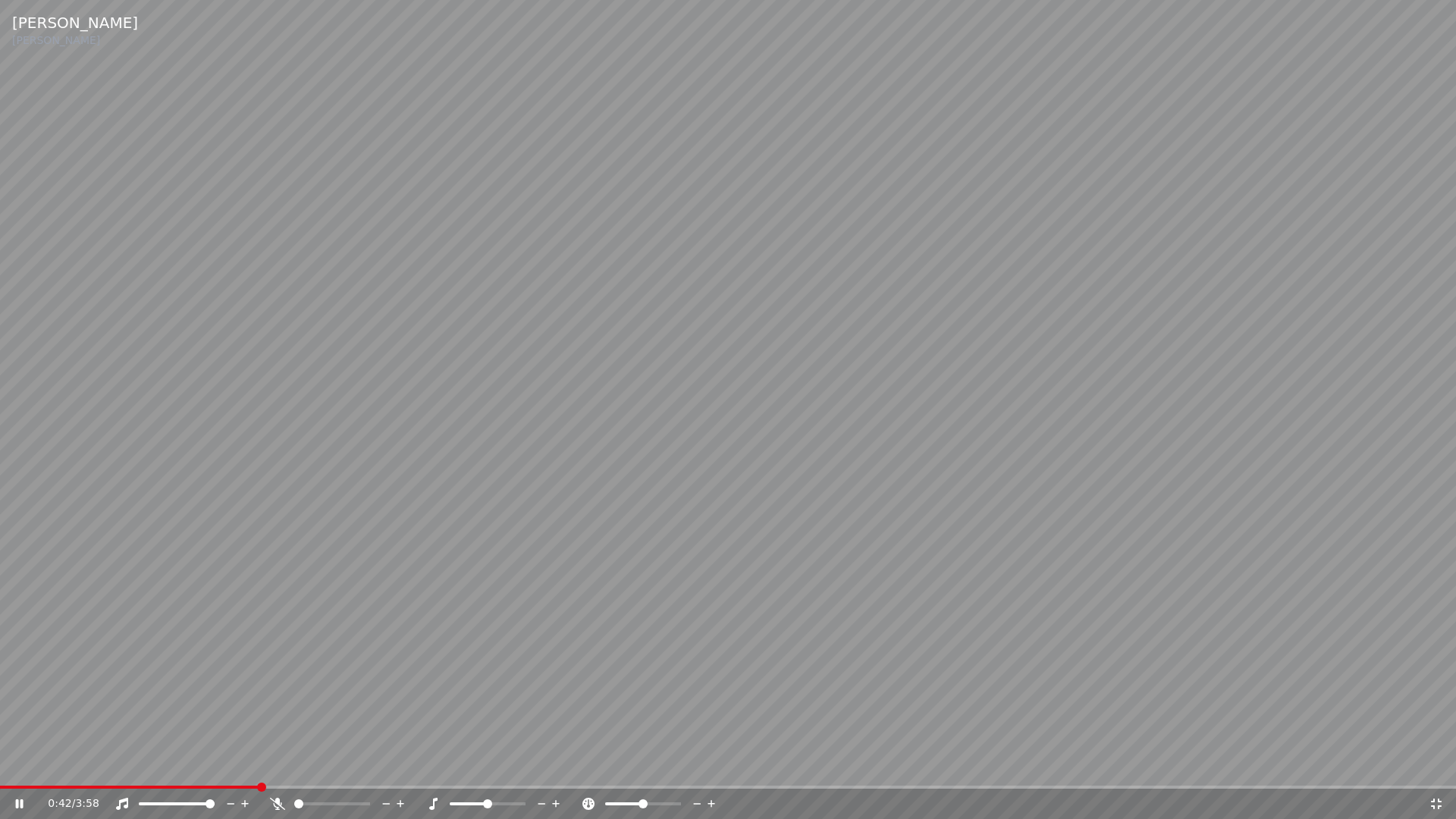
click at [1432, 764] on icon at bounding box center [1436, 803] width 16 height 12
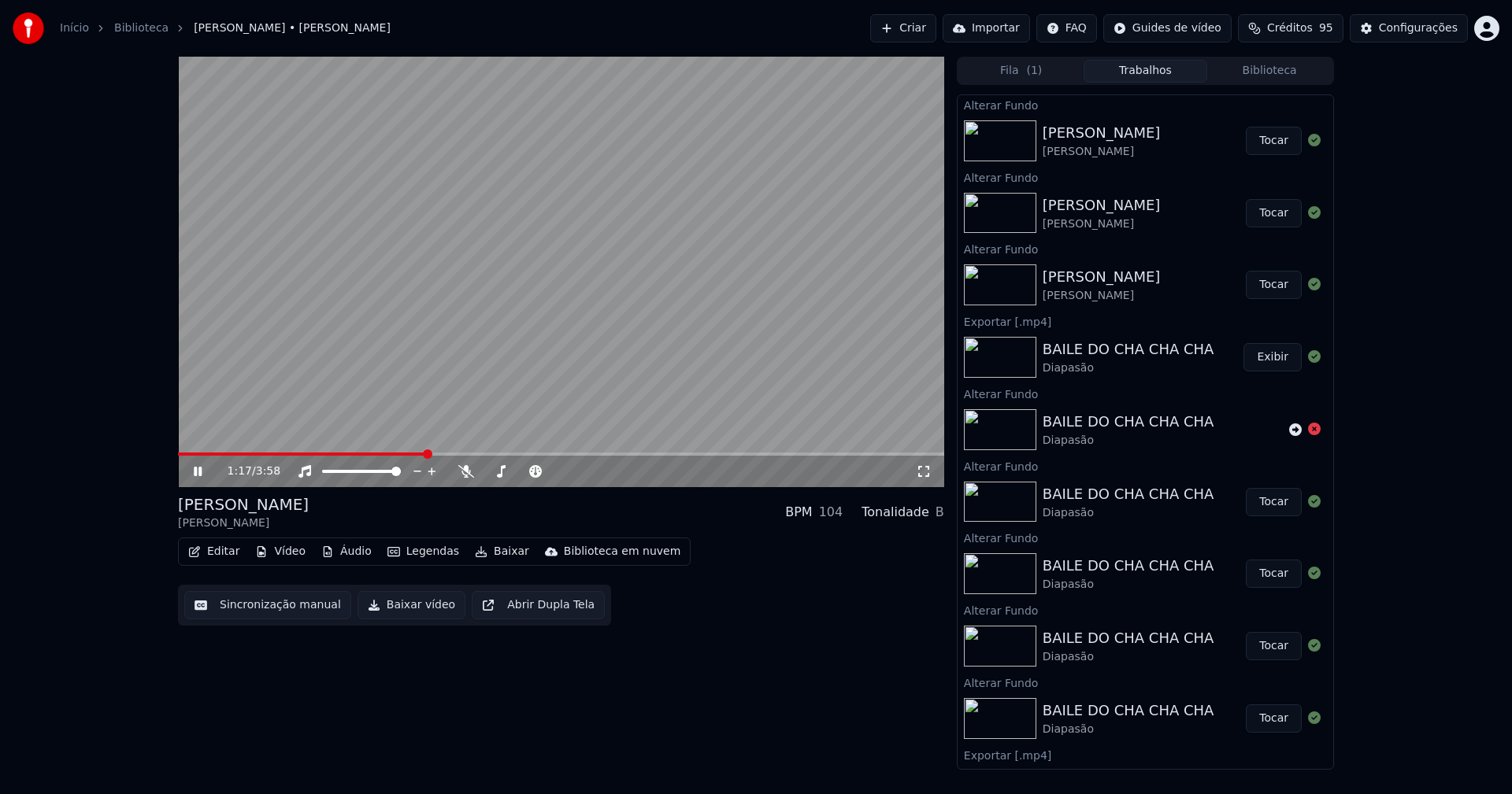
click at [196, 470] on icon at bounding box center [197, 471] width 8 height 9
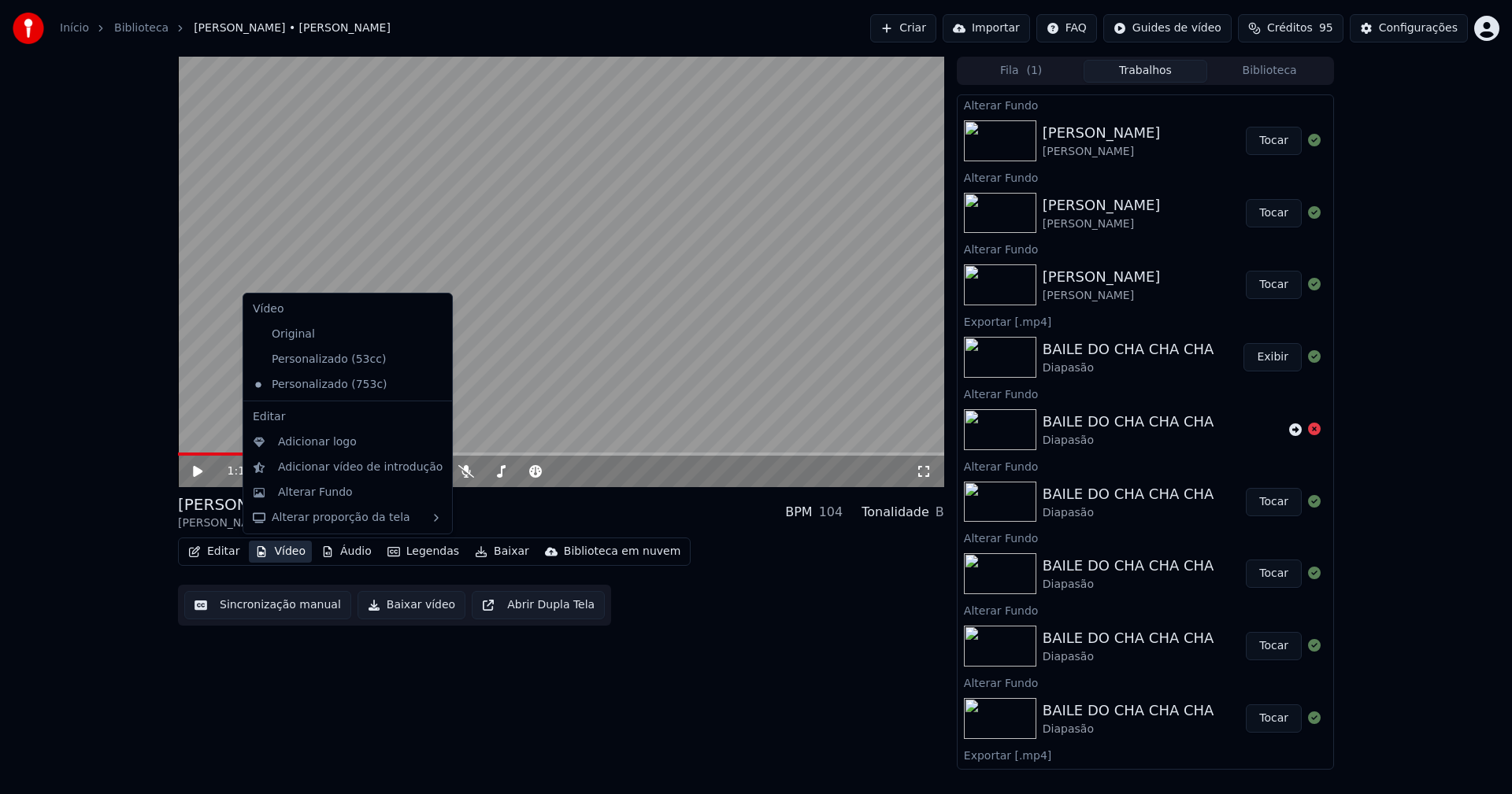
click at [296, 555] on button "Vídeo" at bounding box center [280, 552] width 63 height 22
click at [309, 364] on div "Personalizado (53cc)" at bounding box center [336, 360] width 178 height 25
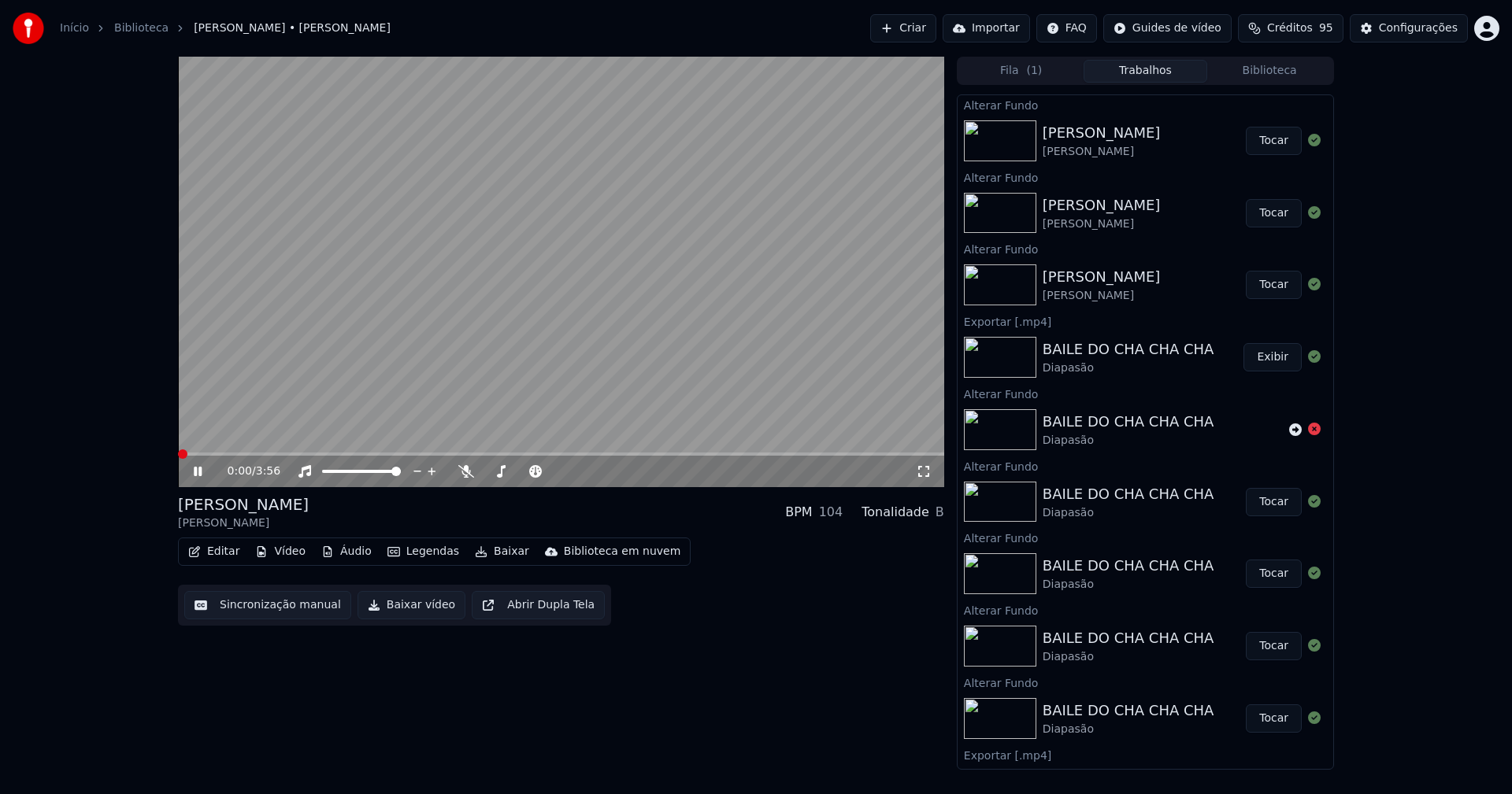
click at [197, 472] on icon at bounding box center [197, 471] width 8 height 9
click at [285, 552] on button "Vídeo" at bounding box center [280, 552] width 63 height 22
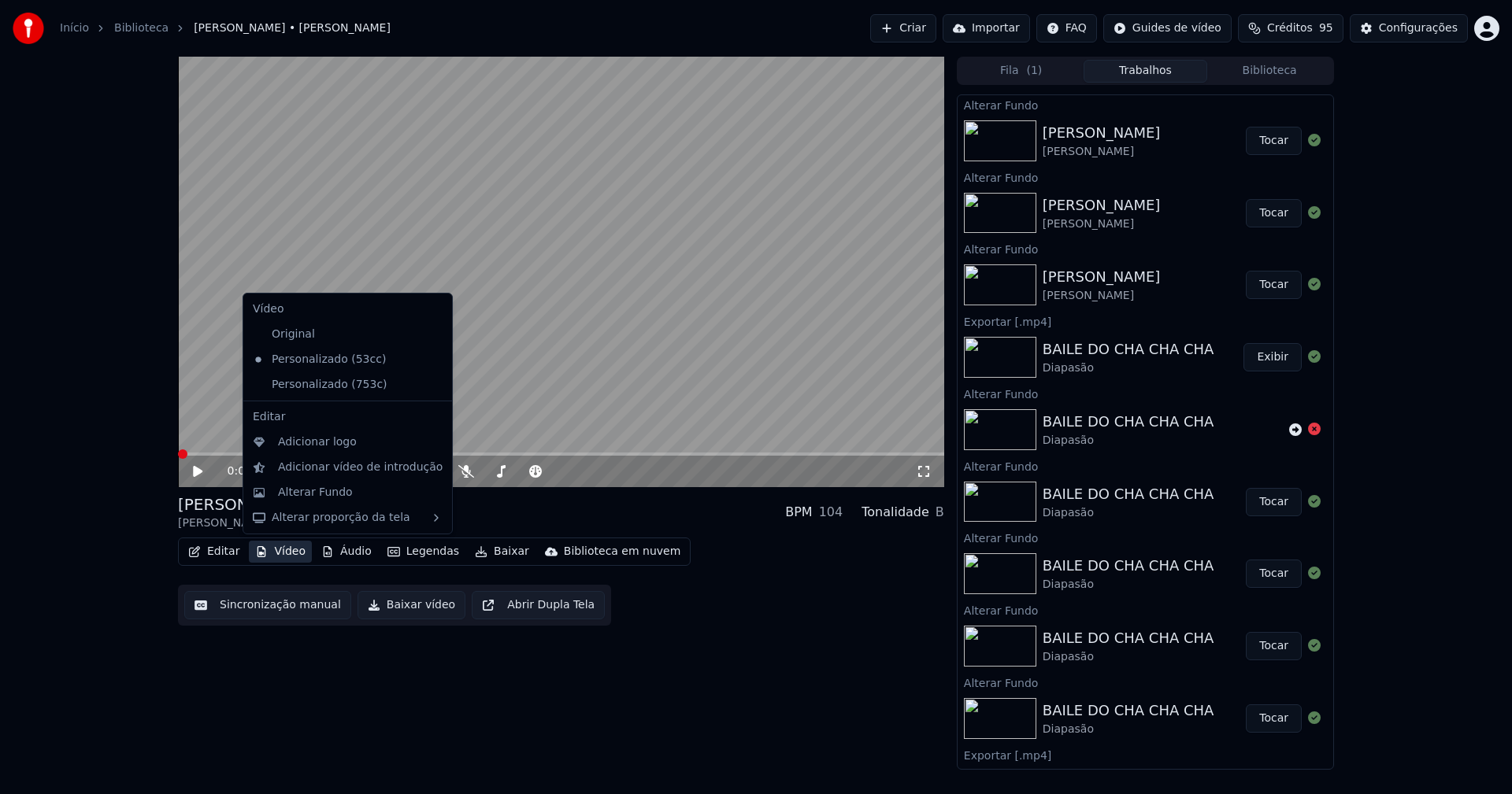
click at [413, 386] on div "Personalizado (753c)" at bounding box center [347, 385] width 202 height 25
click at [432, 386] on icon at bounding box center [440, 385] width 17 height 13
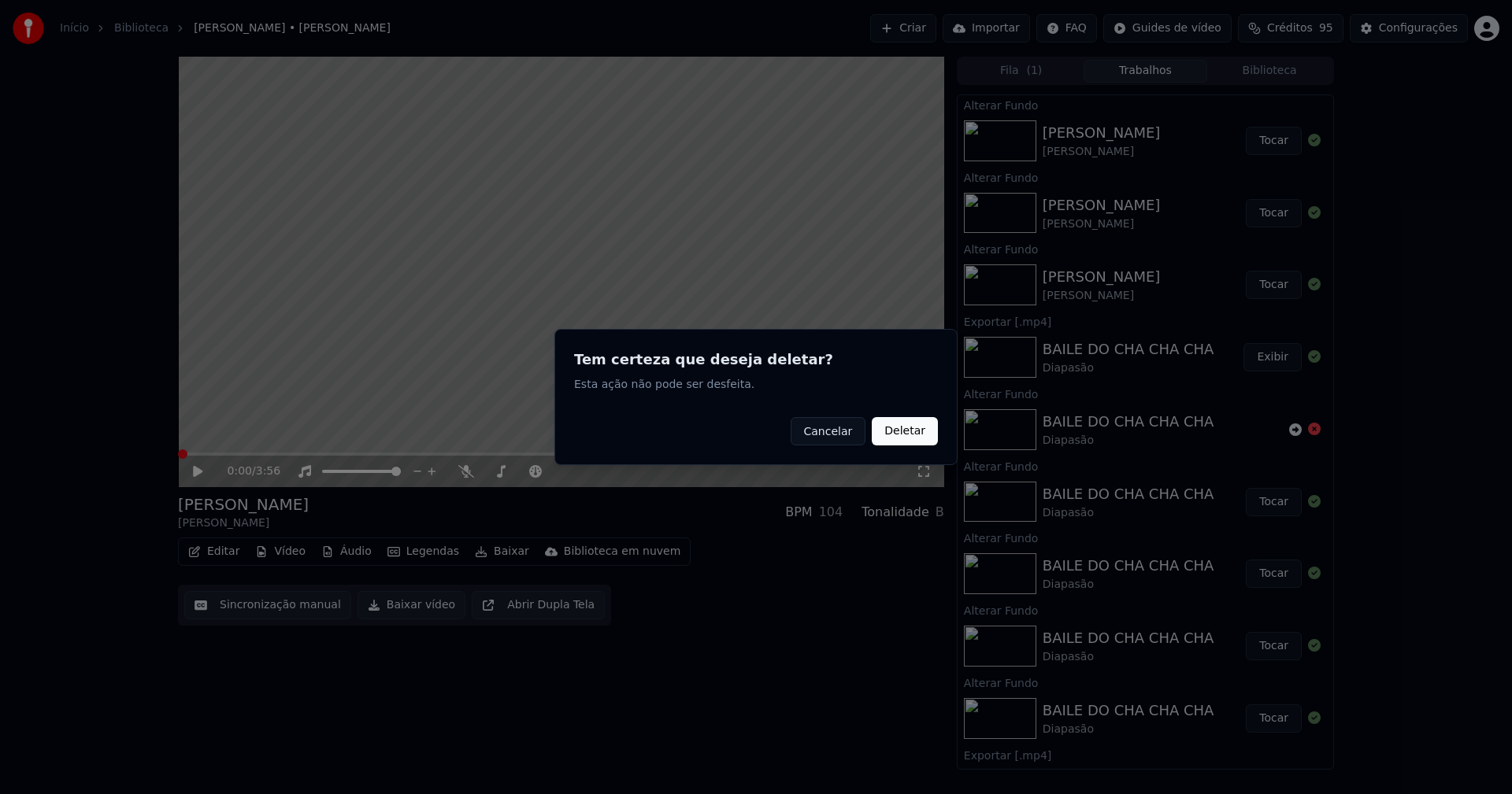
click at [906, 428] on button "Deletar" at bounding box center [905, 431] width 66 height 28
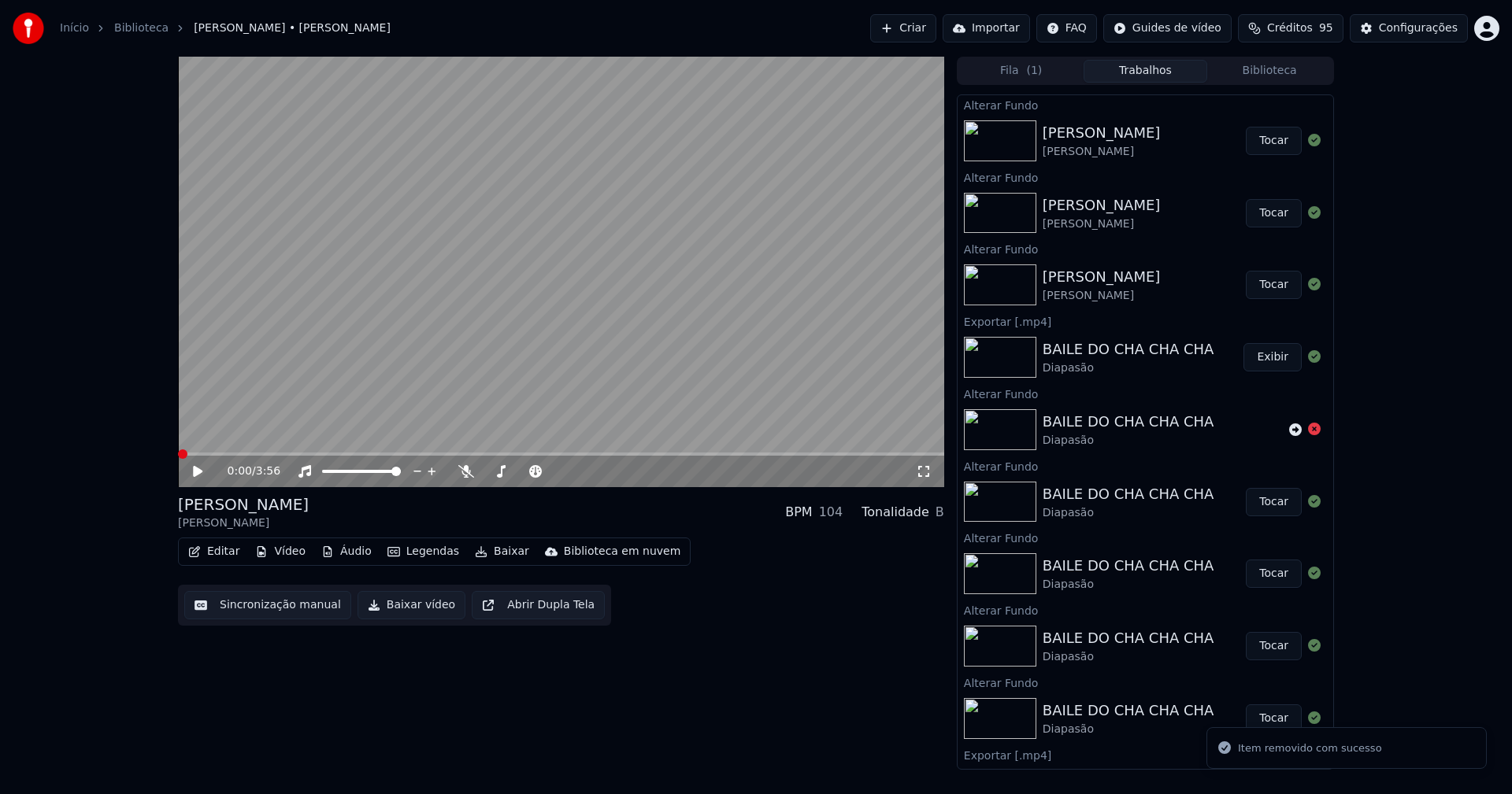
click at [289, 552] on button "Vídeo" at bounding box center [280, 552] width 63 height 22
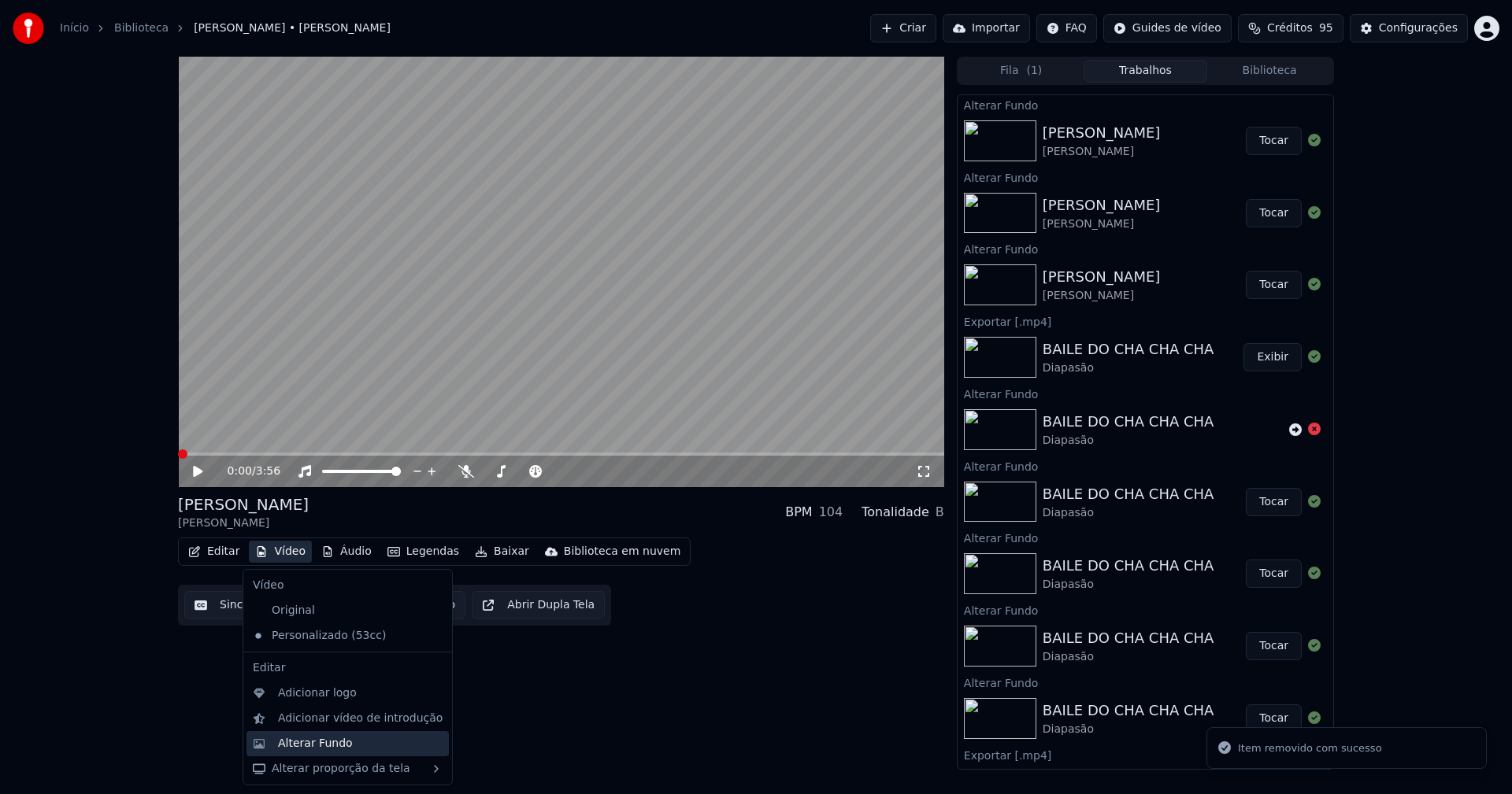
click at [324, 742] on div "Alterar Fundo" at bounding box center [315, 744] width 75 height 16
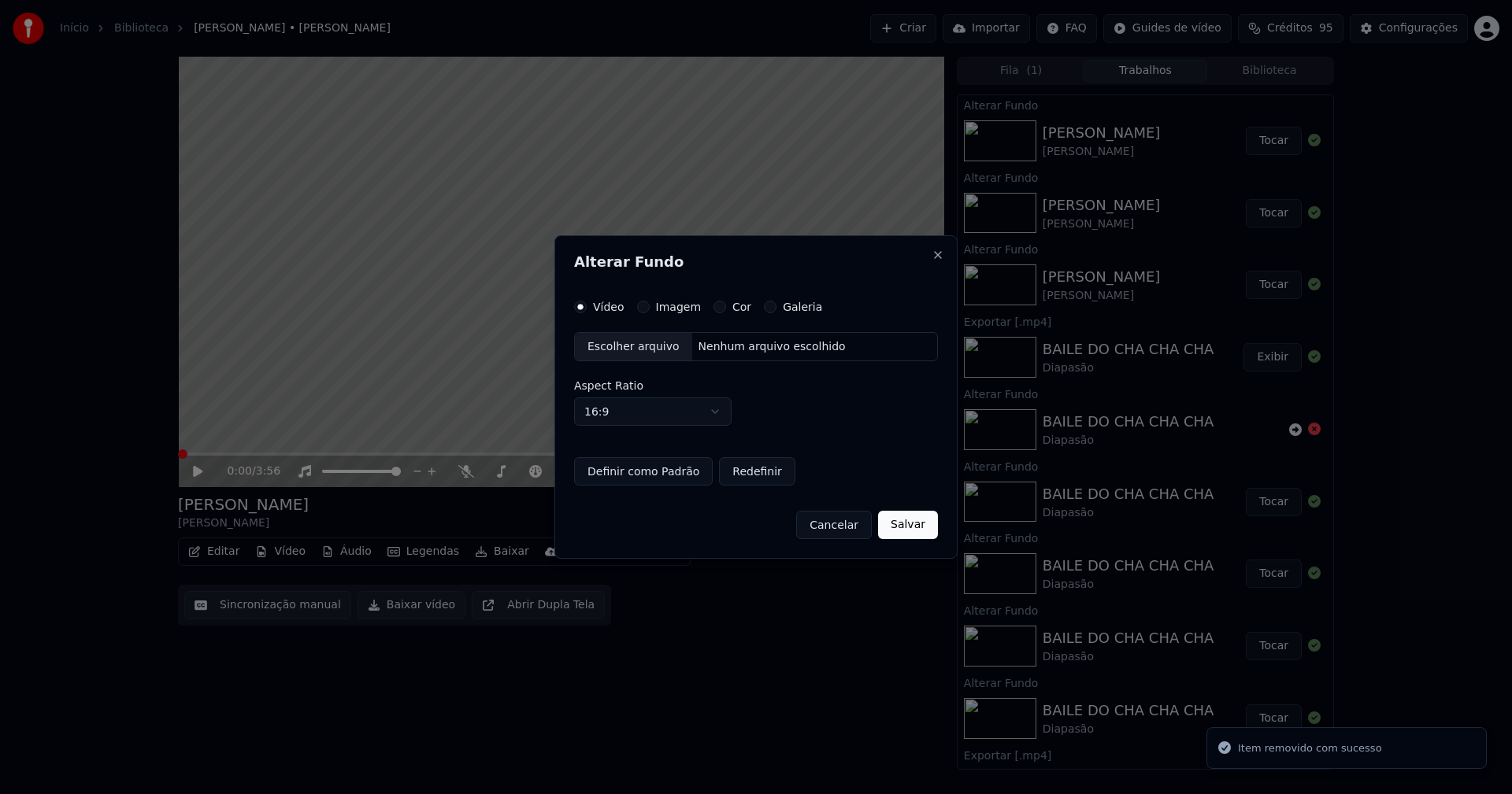
click at [643, 308] on button "Imagem" at bounding box center [643, 307] width 13 height 13
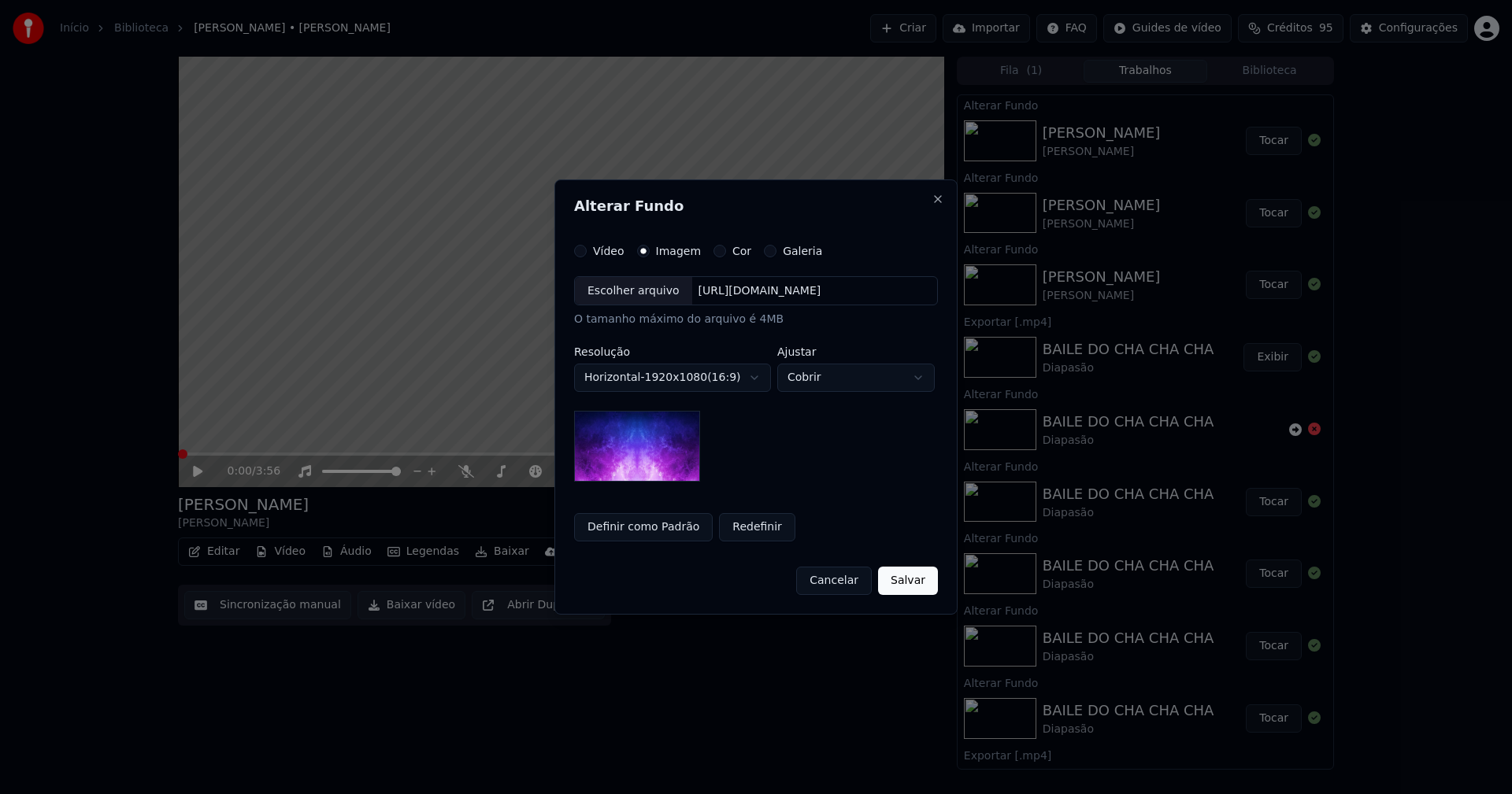
click at [637, 292] on div "Escolher arquivo" at bounding box center [634, 290] width 117 height 28
click at [661, 536] on button "Definir como Padrão" at bounding box center [643, 527] width 138 height 28
click at [911, 587] on button "Salvar" at bounding box center [908, 580] width 59 height 28
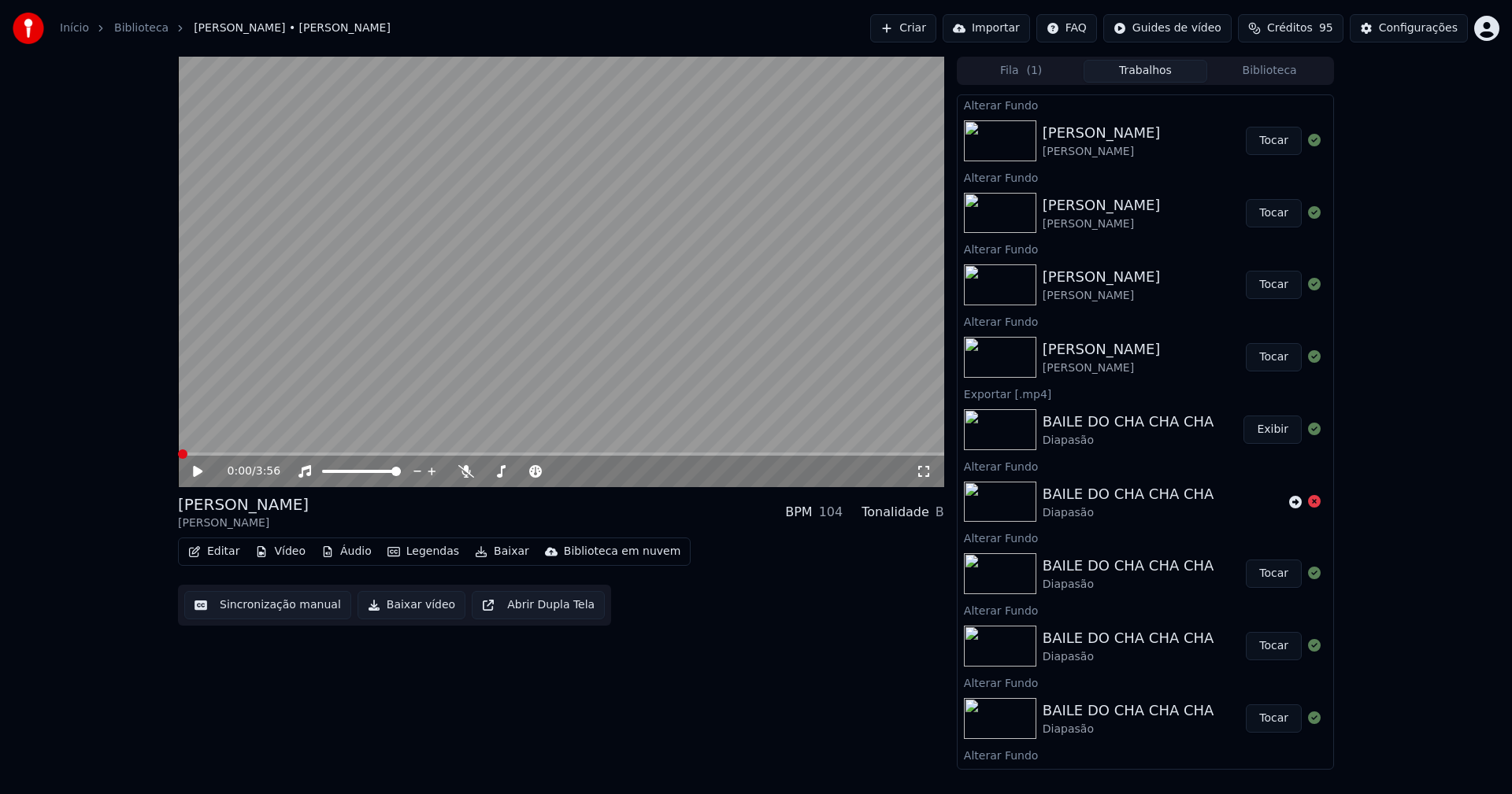
click at [1268, 140] on button "Tocar" at bounding box center [1273, 140] width 56 height 28
click at [923, 475] on icon at bounding box center [923, 471] width 16 height 13
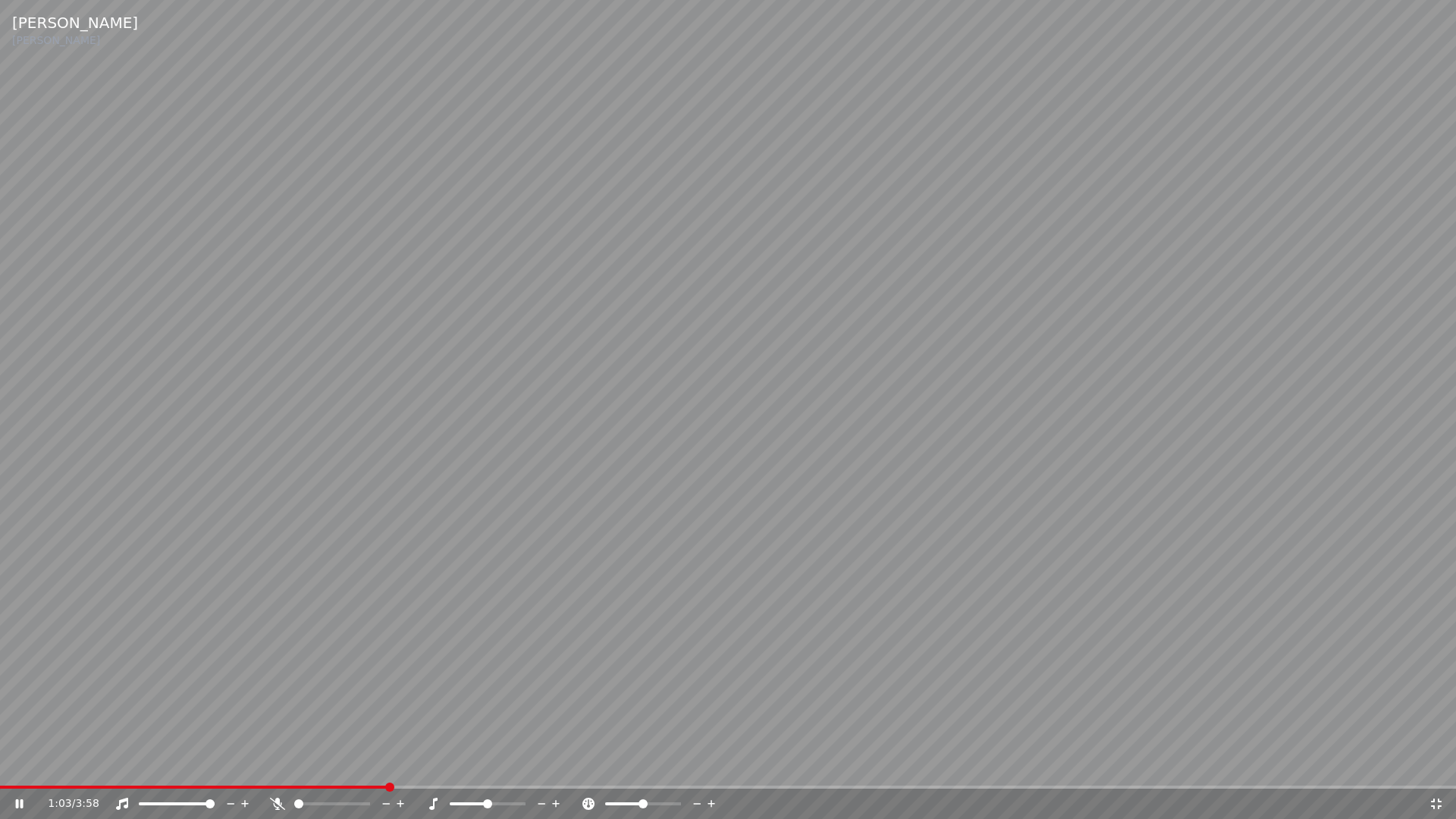
click at [1431, 764] on icon at bounding box center [1436, 803] width 16 height 12
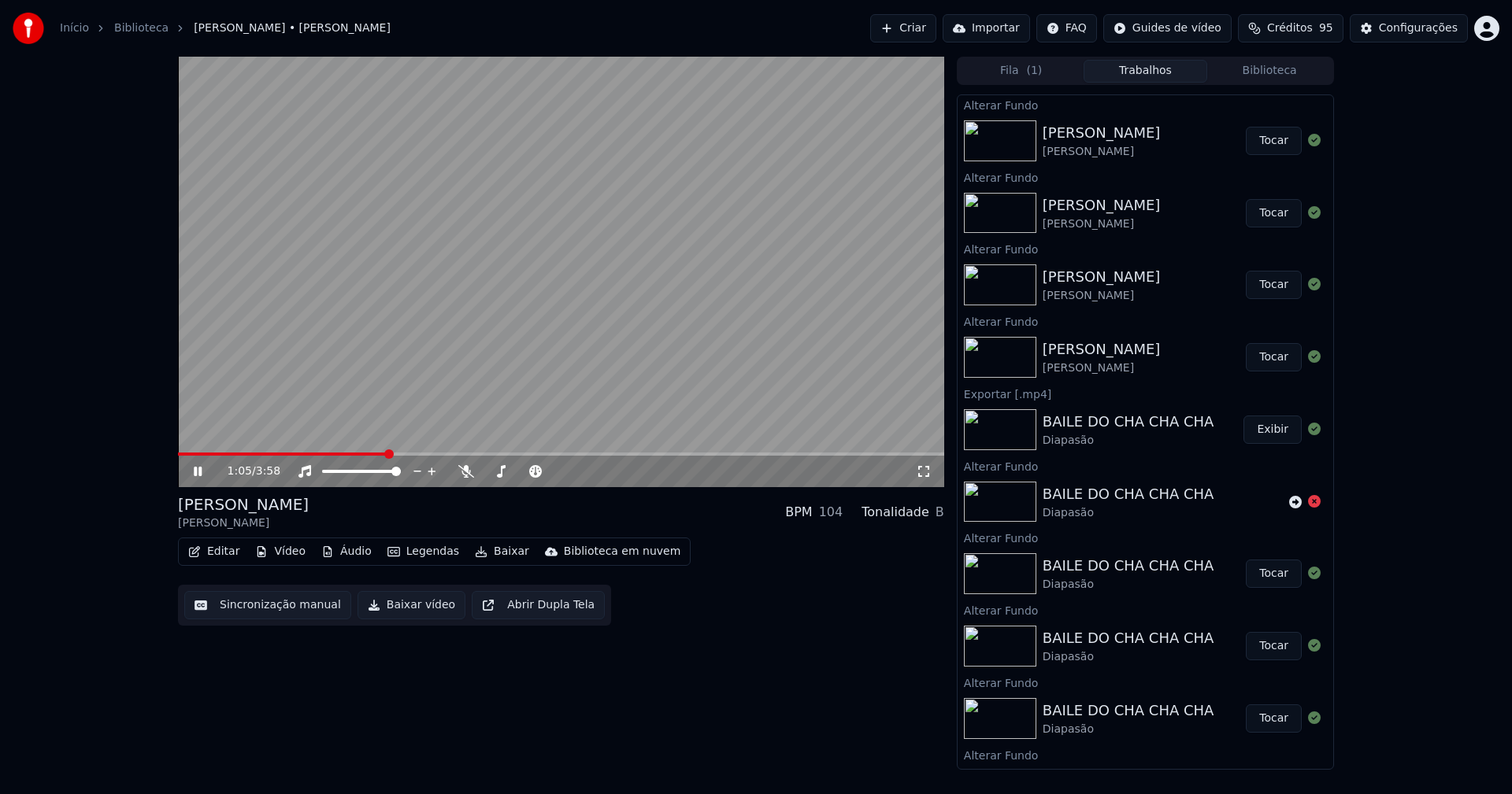
click at [193, 473] on icon at bounding box center [209, 471] width 37 height 13
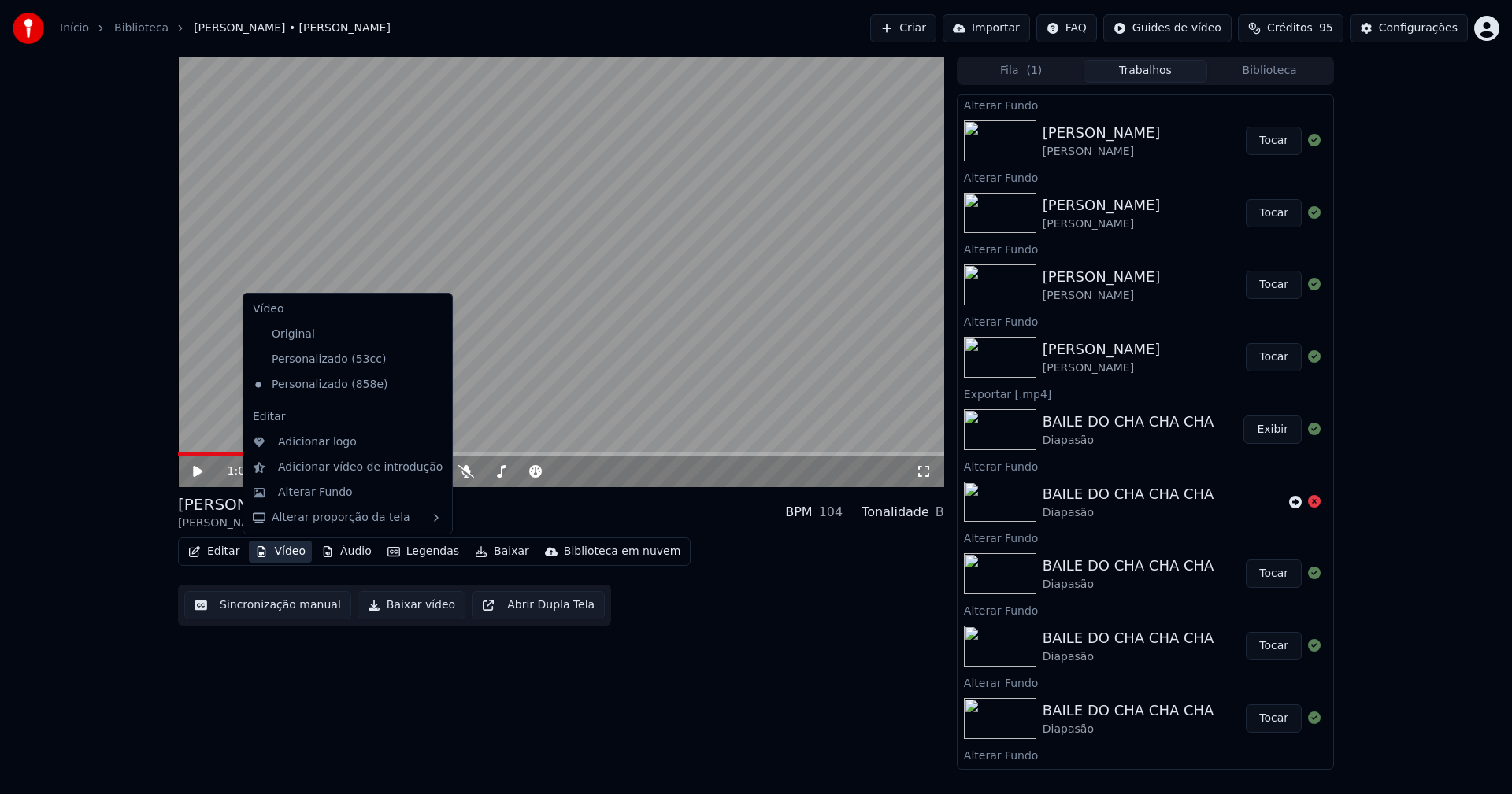
click at [285, 555] on button "Vídeo" at bounding box center [280, 552] width 63 height 22
click at [322, 365] on div "Personalizado (53cc)" at bounding box center [336, 360] width 178 height 25
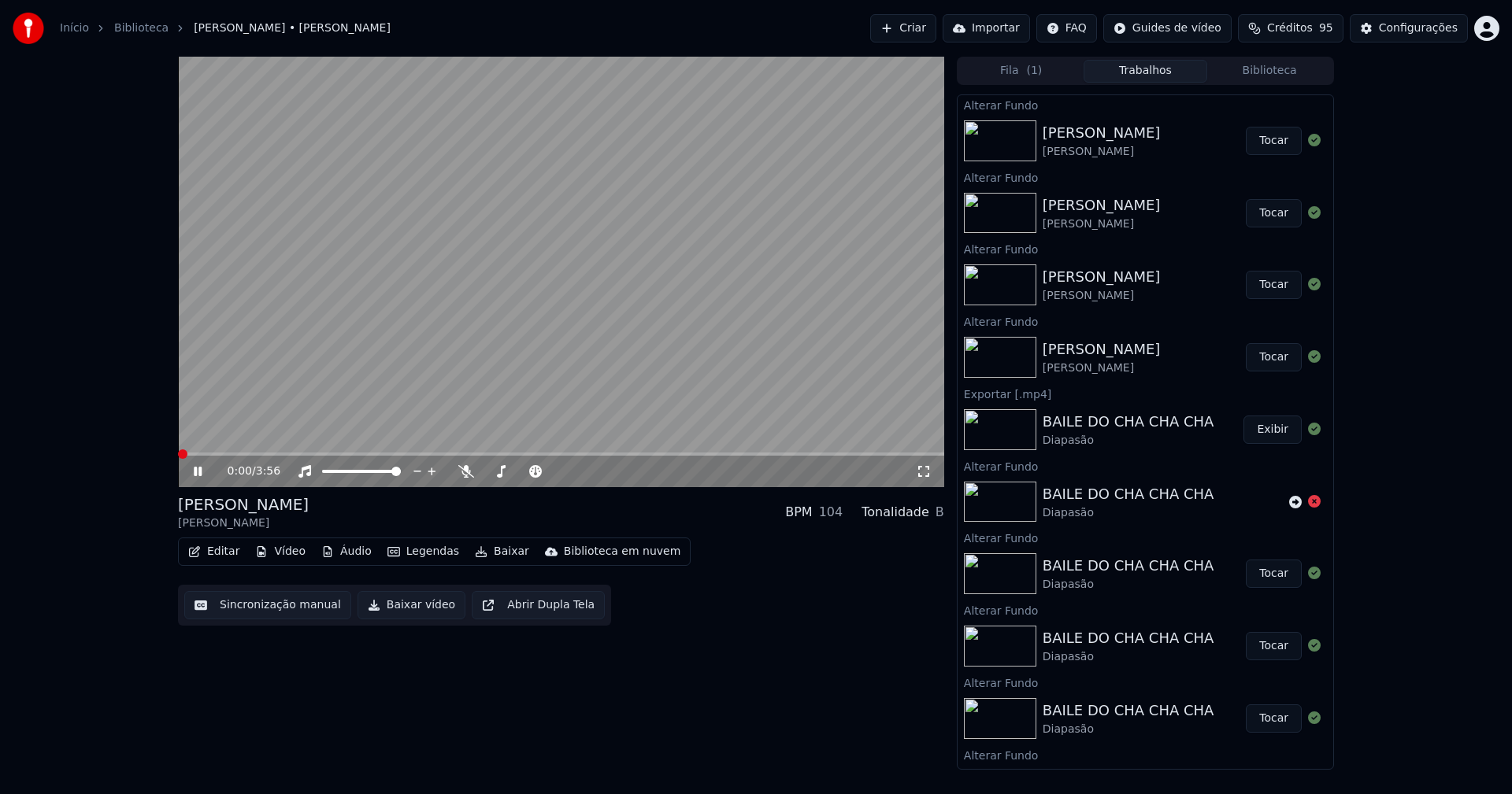
click at [204, 470] on icon at bounding box center [209, 471] width 37 height 13
click at [285, 551] on button "Vídeo" at bounding box center [280, 552] width 63 height 22
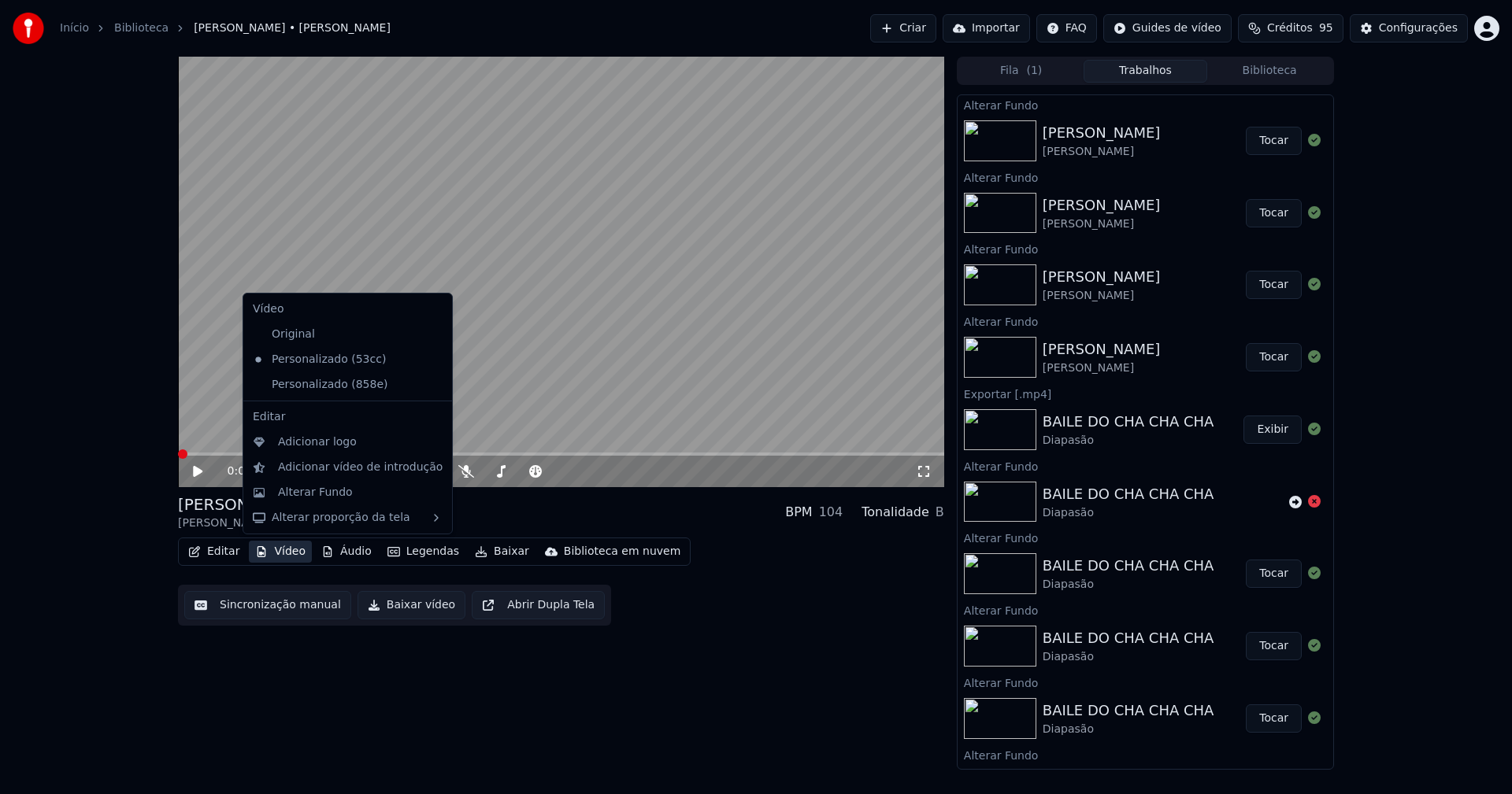
click at [432, 385] on icon at bounding box center [440, 385] width 17 height 13
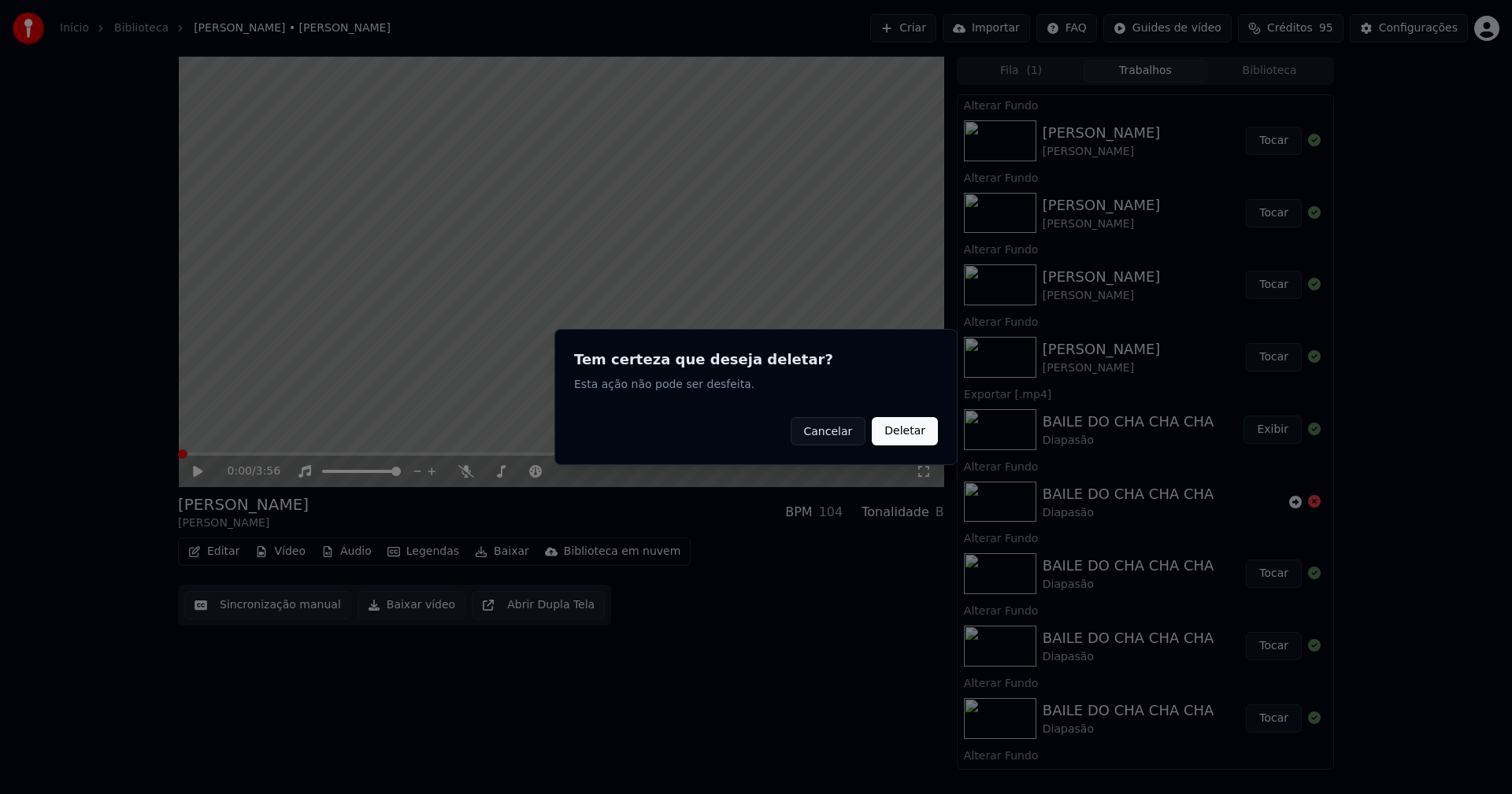
click at [907, 439] on button "Deletar" at bounding box center [905, 431] width 66 height 28
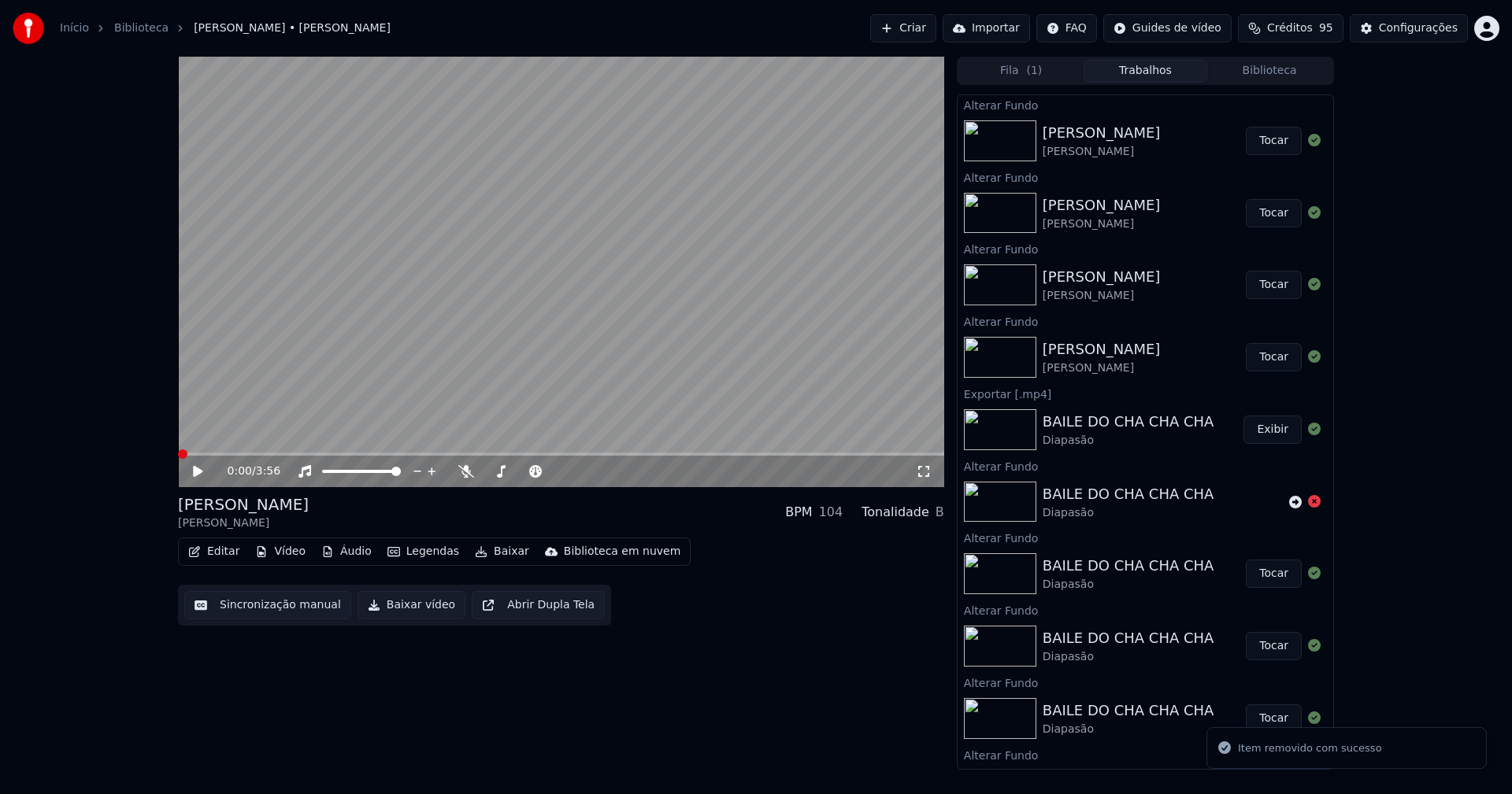
click at [285, 549] on button "Vídeo" at bounding box center [280, 552] width 63 height 22
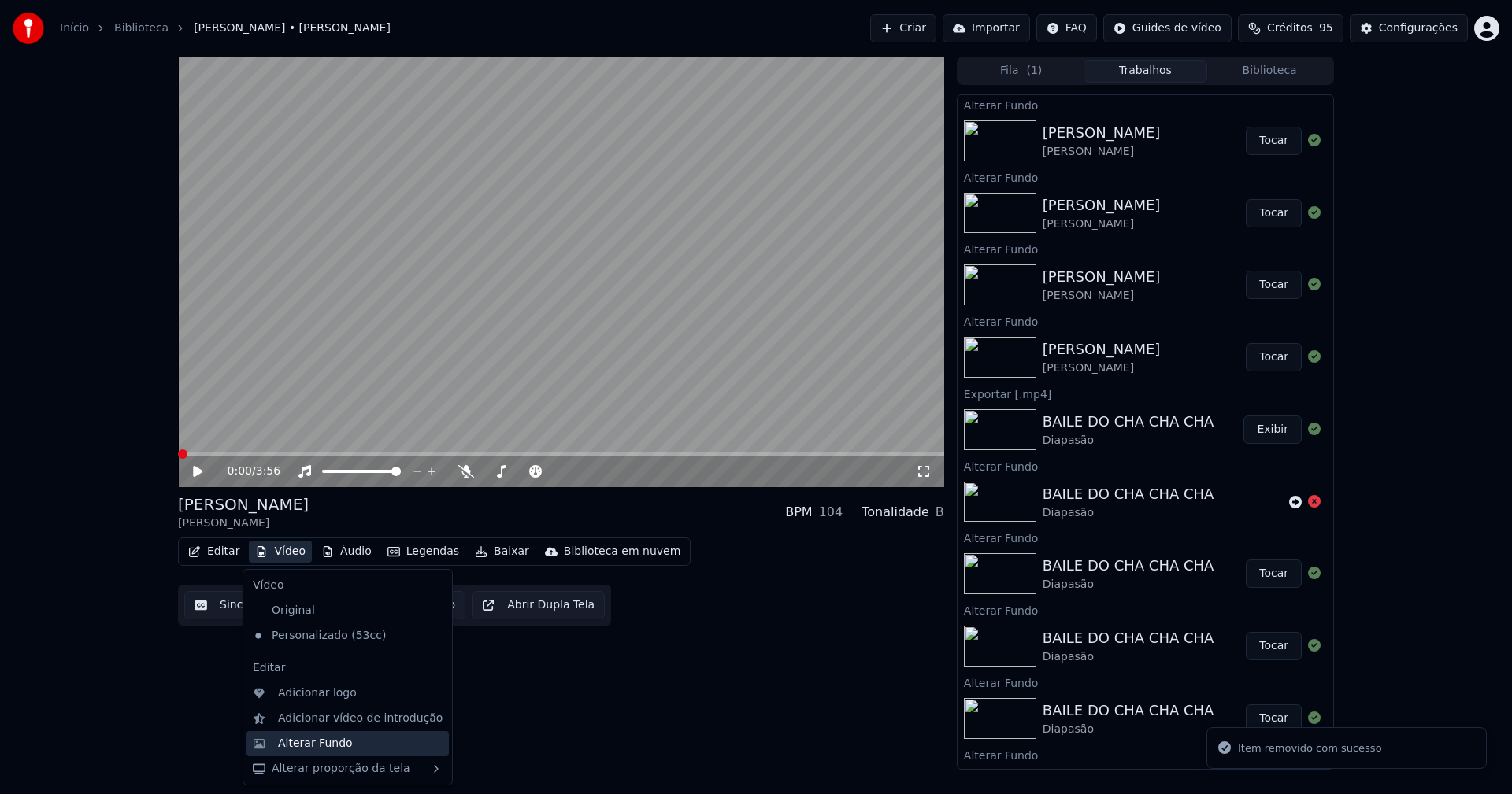
click at [323, 744] on div "Alterar Fundo" at bounding box center [315, 744] width 75 height 16
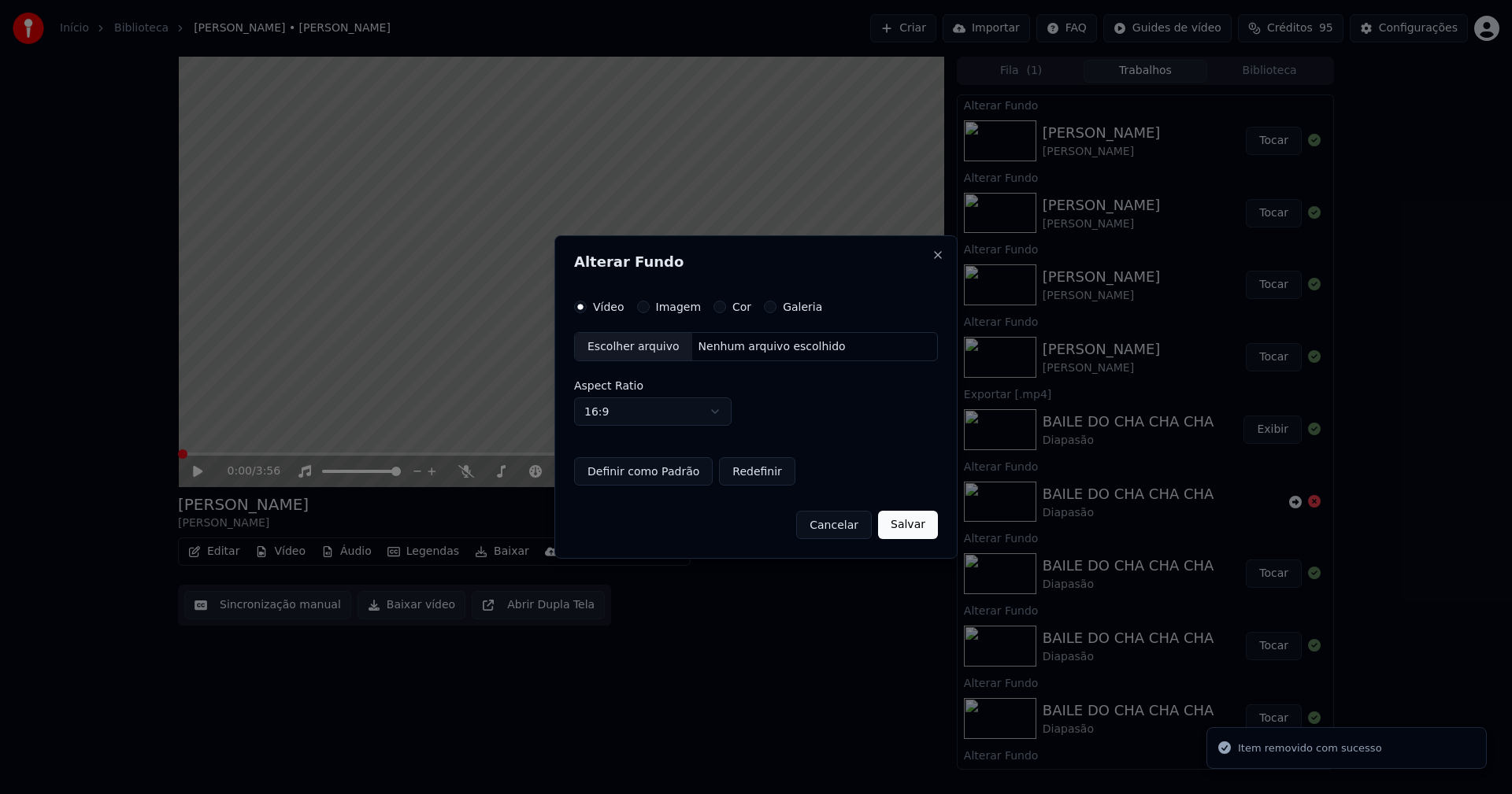
click at [648, 307] on div "Imagem" at bounding box center [669, 307] width 64 height 13
click at [646, 309] on button "Imagem" at bounding box center [643, 307] width 13 height 13
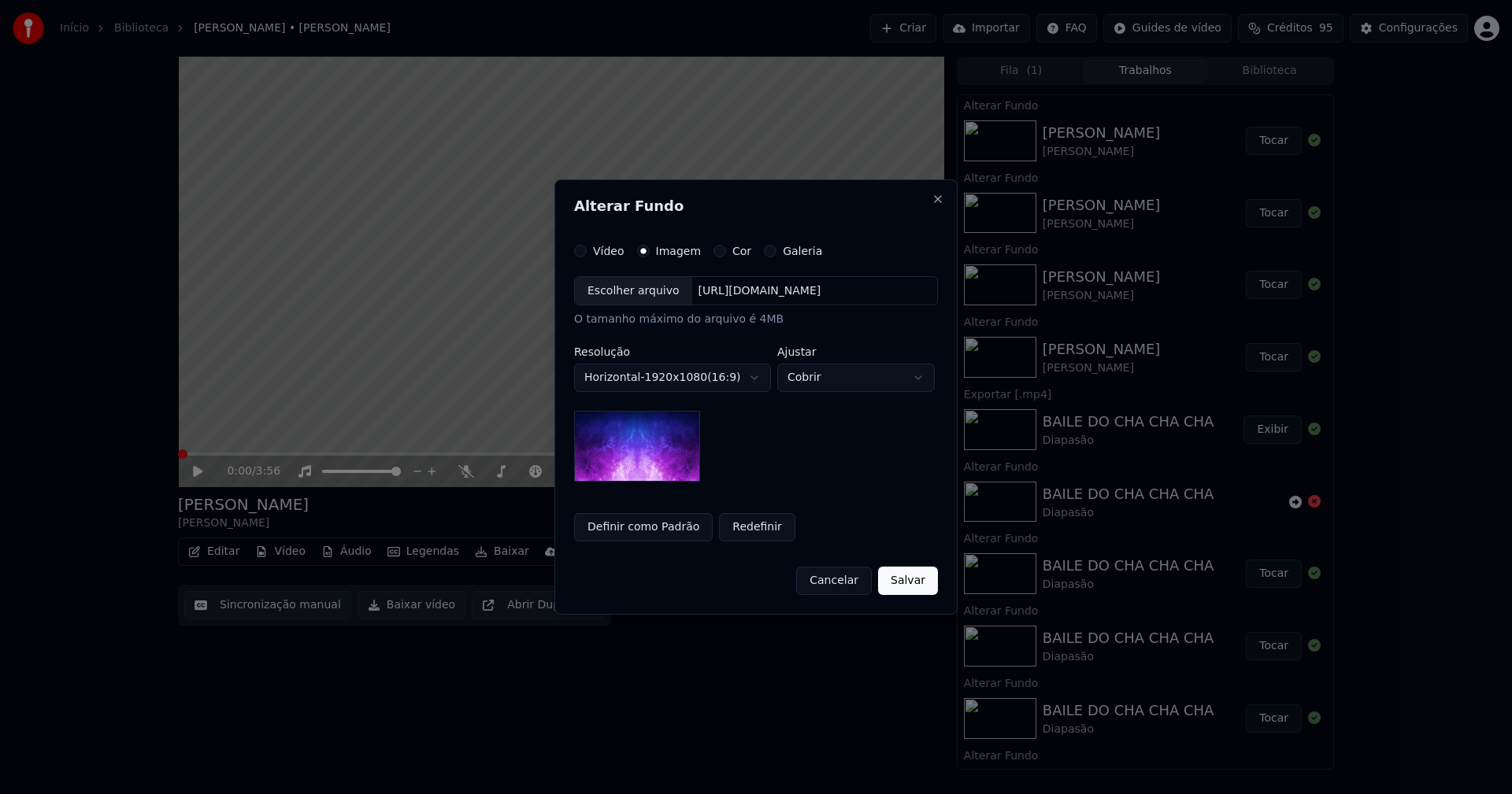
click at [629, 296] on div "Escolher arquivo" at bounding box center [634, 290] width 117 height 28
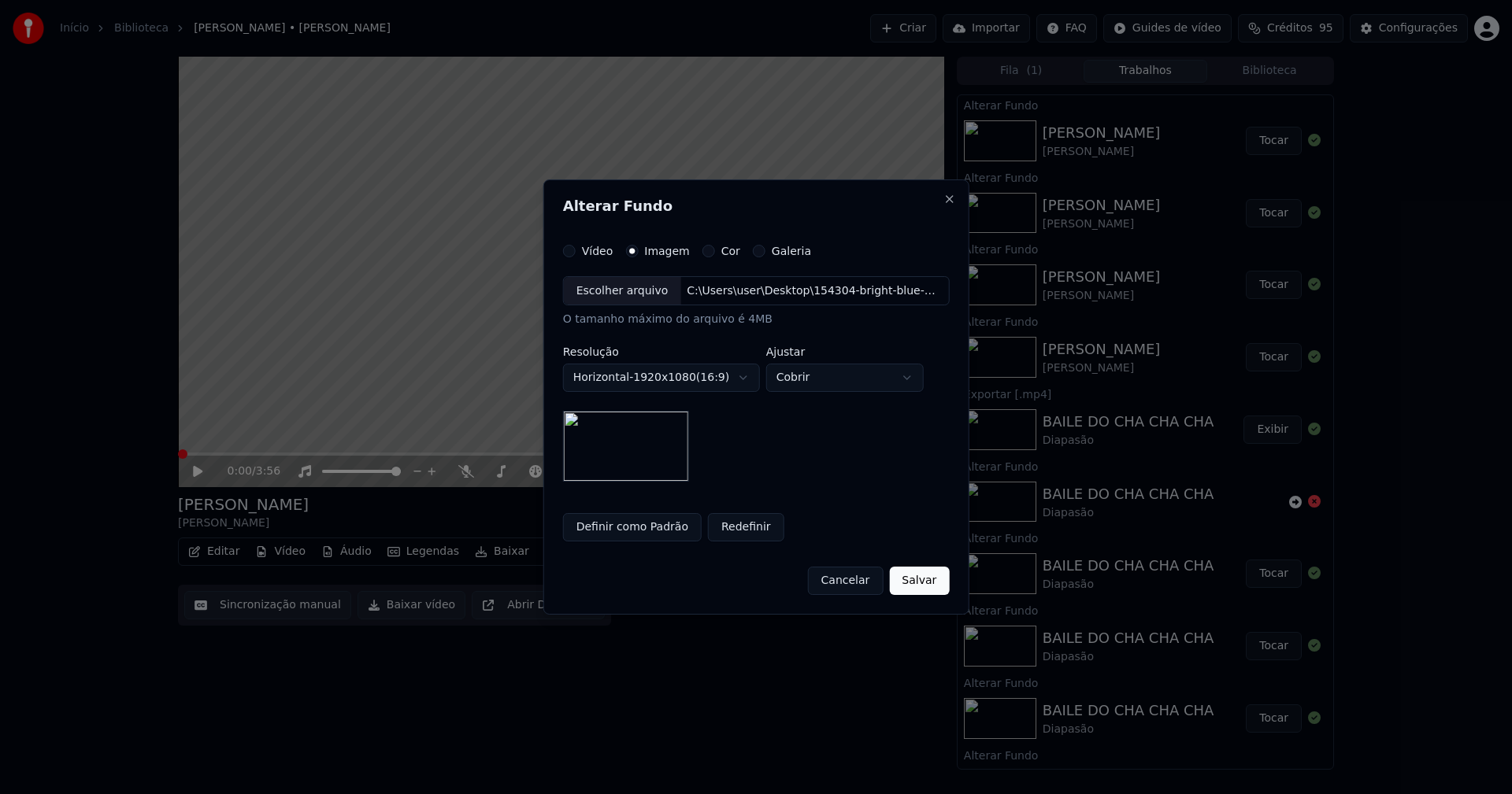
drag, startPoint x: 609, startPoint y: 529, endPoint x: 619, endPoint y: 530, distance: 10.0
click at [612, 529] on button "Definir como Padrão" at bounding box center [632, 527] width 138 height 28
click at [917, 588] on button "Salvar" at bounding box center [918, 580] width 59 height 28
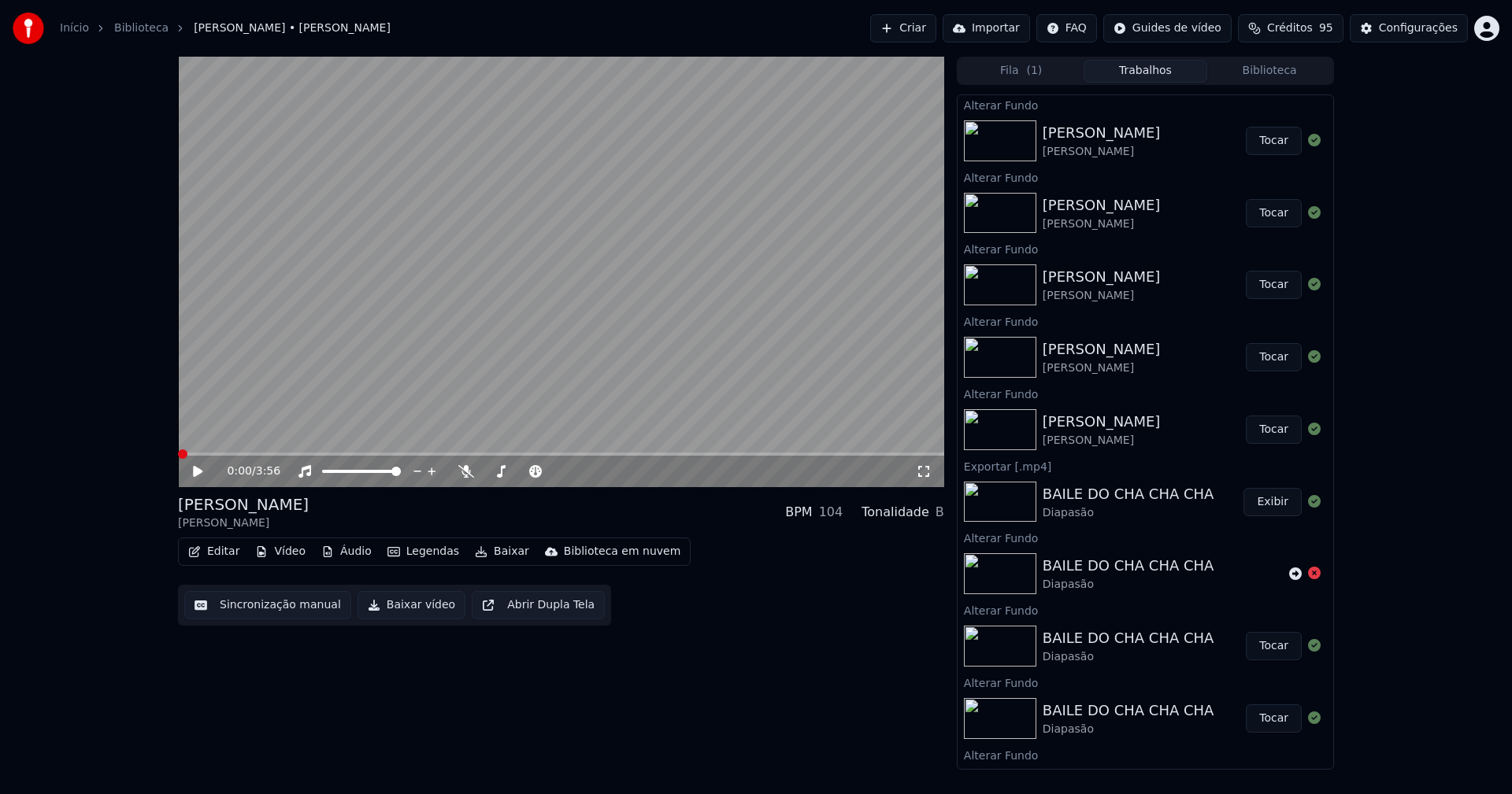
click at [1258, 143] on button "Tocar" at bounding box center [1273, 140] width 56 height 28
click at [922, 470] on icon at bounding box center [923, 471] width 16 height 13
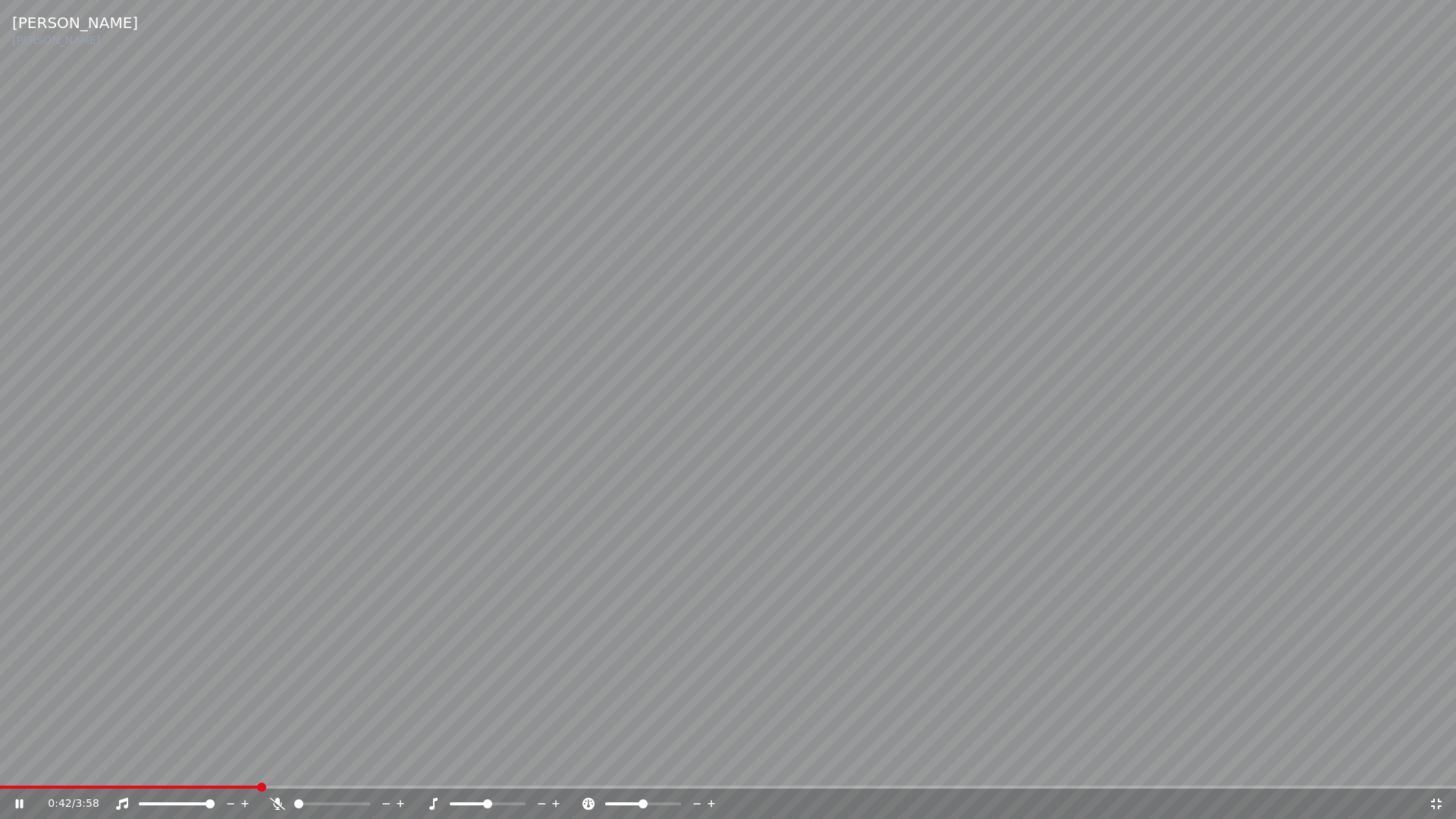
click at [1434, 764] on icon at bounding box center [1436, 803] width 11 height 11
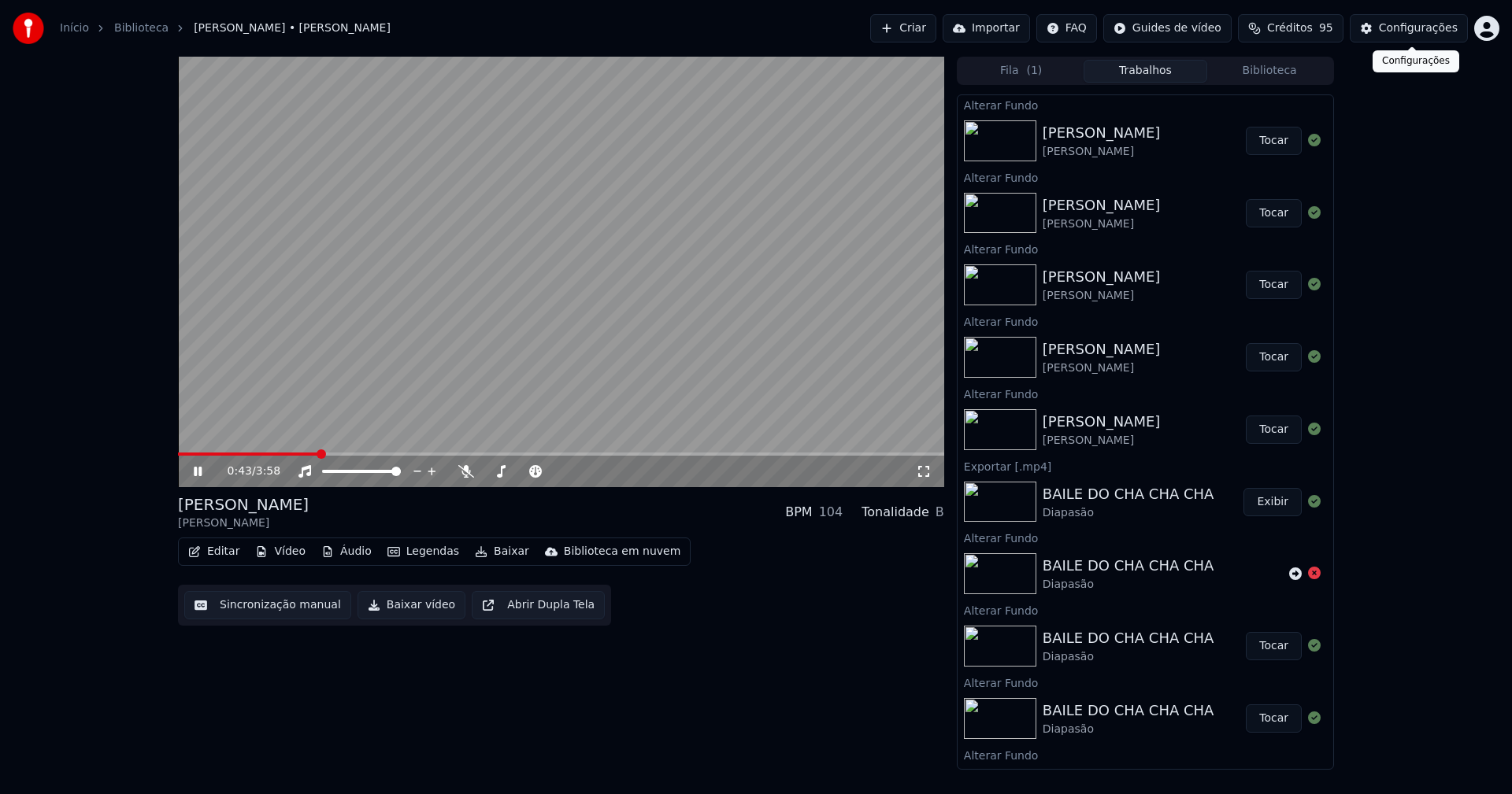
click at [1432, 24] on div "Configurações" at bounding box center [1418, 28] width 79 height 16
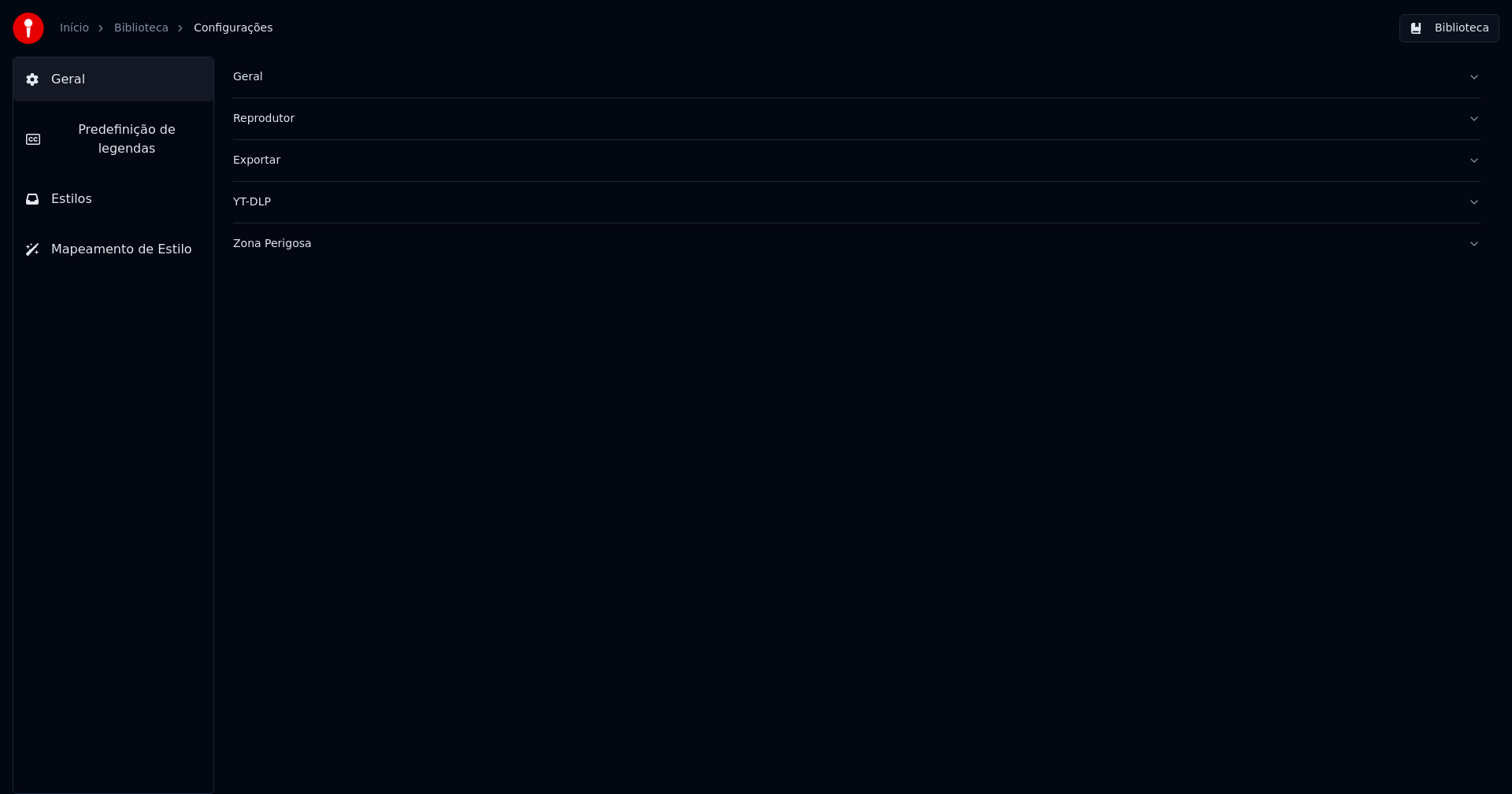
click at [99, 177] on button "Estilos" at bounding box center [113, 200] width 200 height 44
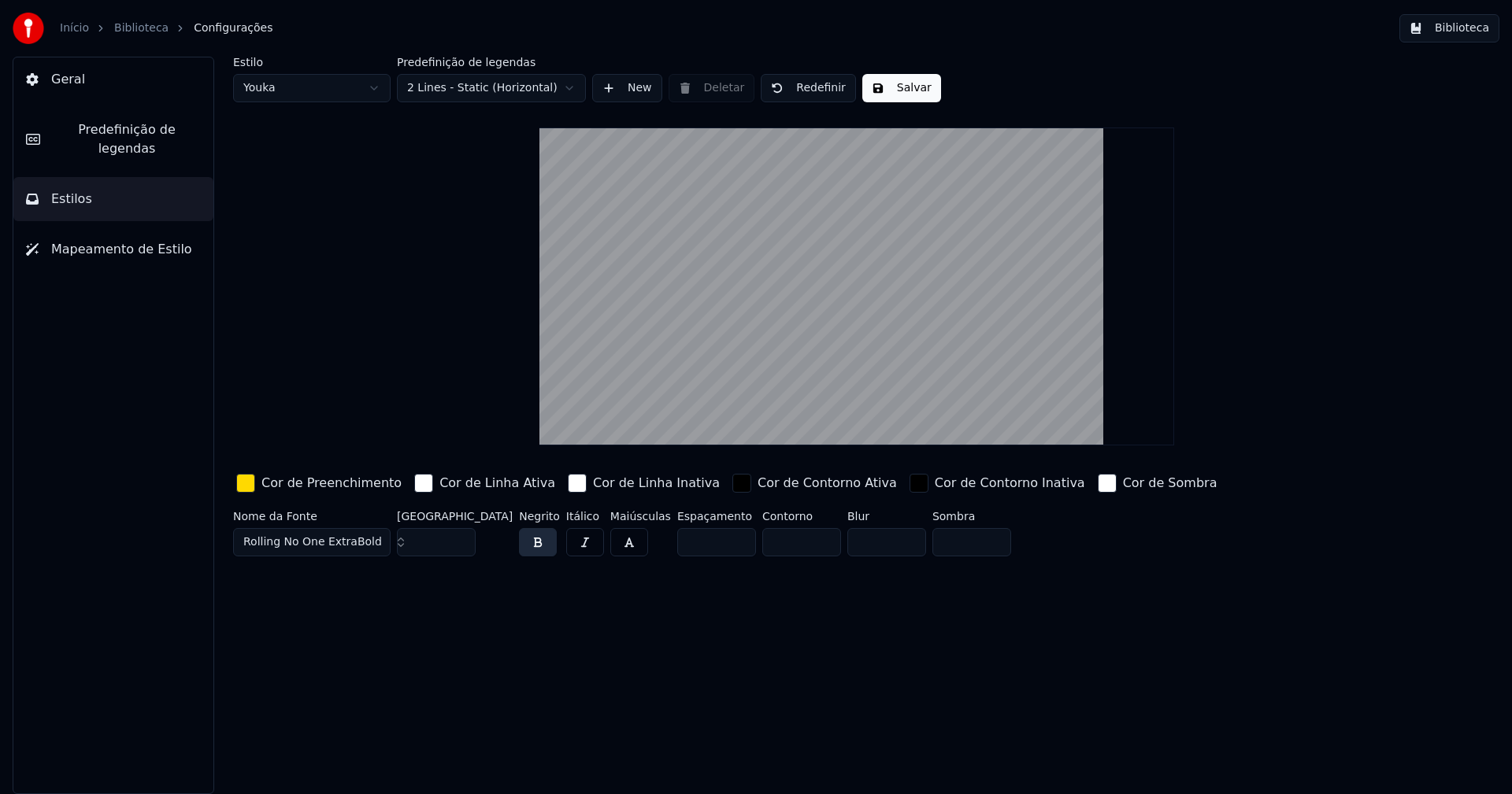
type input "*"
click at [796, 544] on input "*" at bounding box center [801, 542] width 79 height 28
click at [890, 83] on button "Salvar" at bounding box center [901, 87] width 79 height 28
click at [1451, 31] on button "Biblioteca" at bounding box center [1449, 28] width 100 height 28
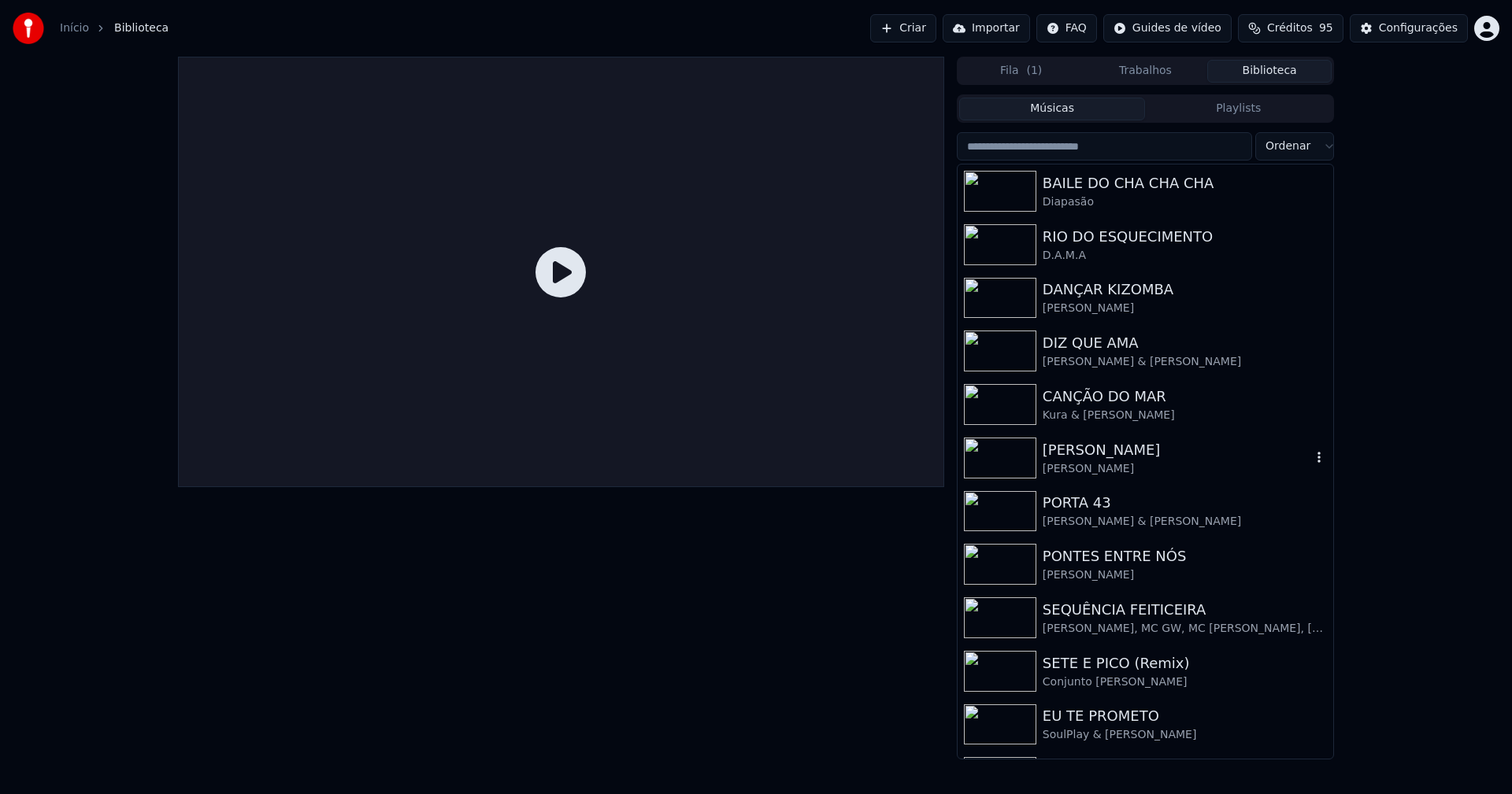
click at [1080, 458] on div "[PERSON_NAME]" at bounding box center [1176, 450] width 268 height 22
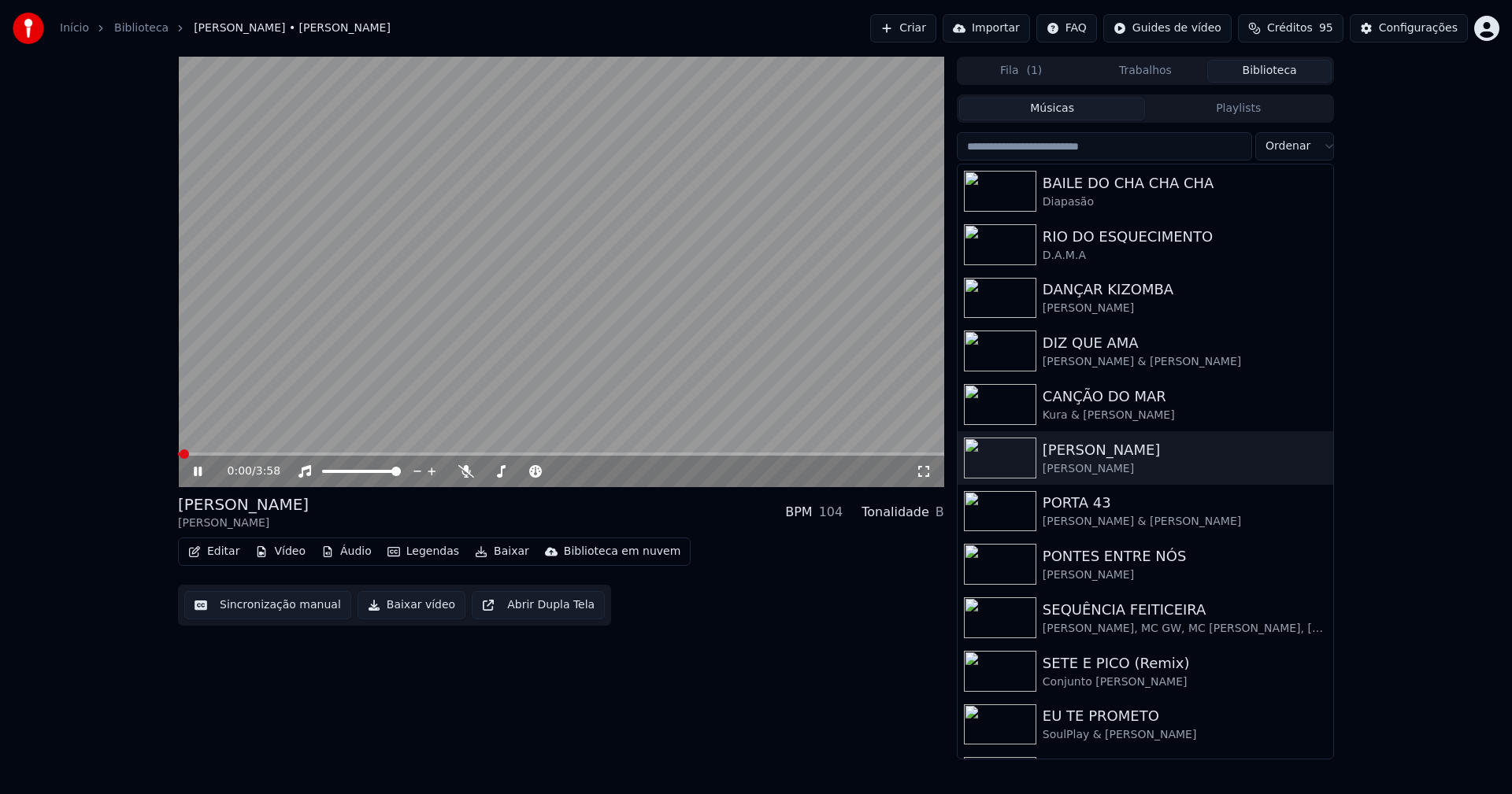
click at [927, 468] on icon at bounding box center [923, 471] width 11 height 11
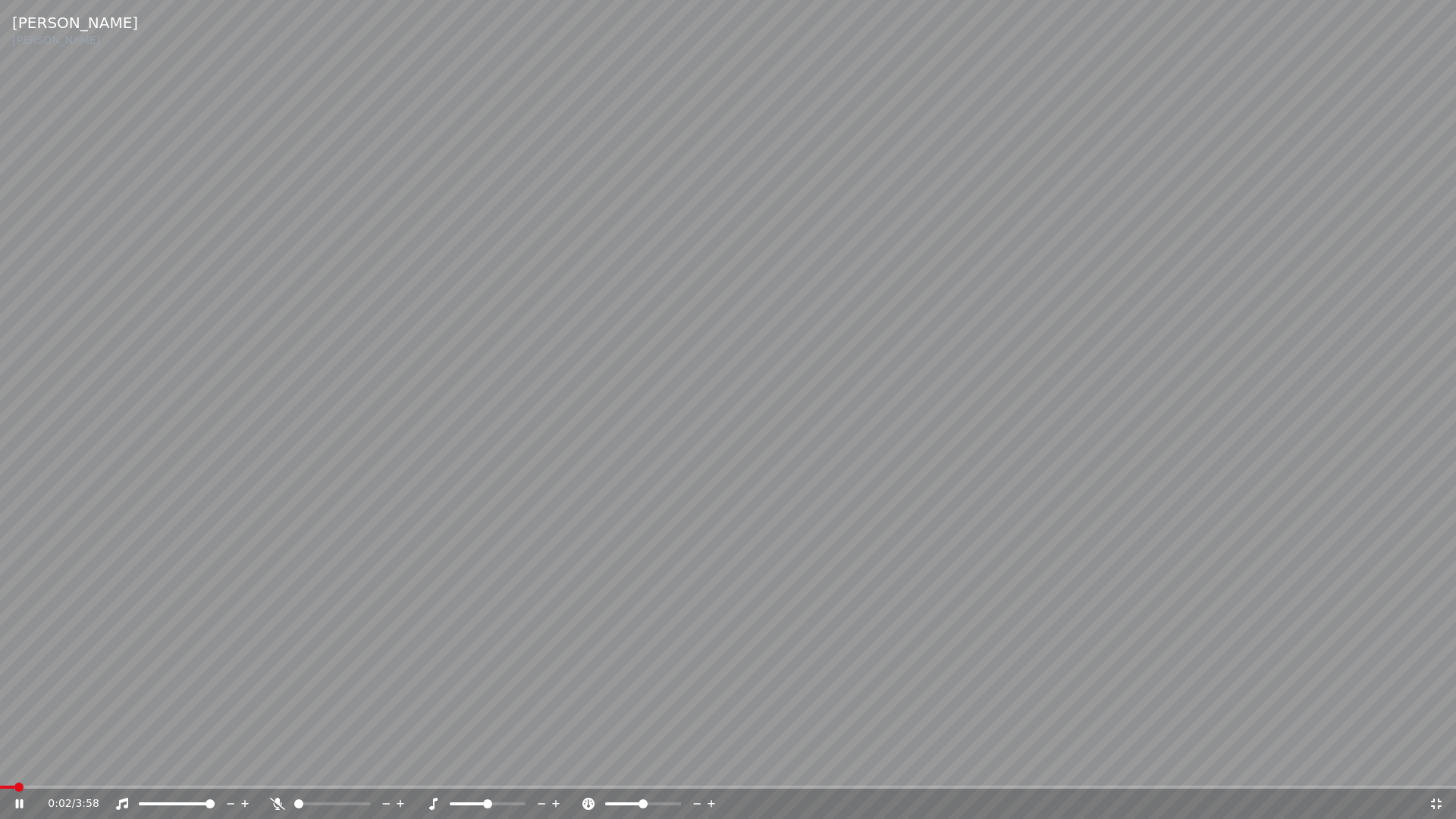
click at [158, 764] on span at bounding box center [728, 787] width 1456 height 3
click at [1440, 764] on icon at bounding box center [1436, 803] width 11 height 11
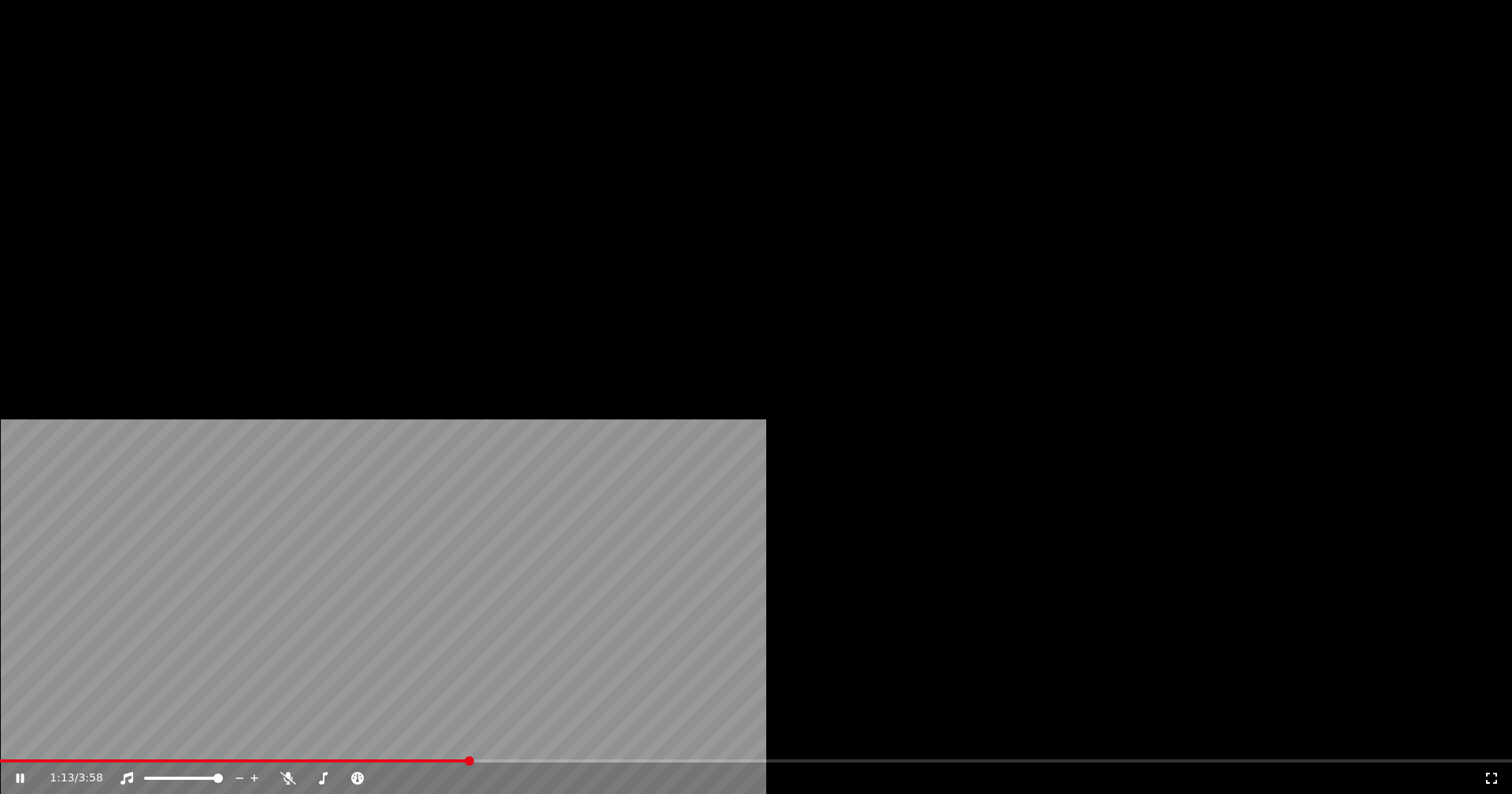
click at [291, 132] on button "Vídeo" at bounding box center [280, 121] width 63 height 22
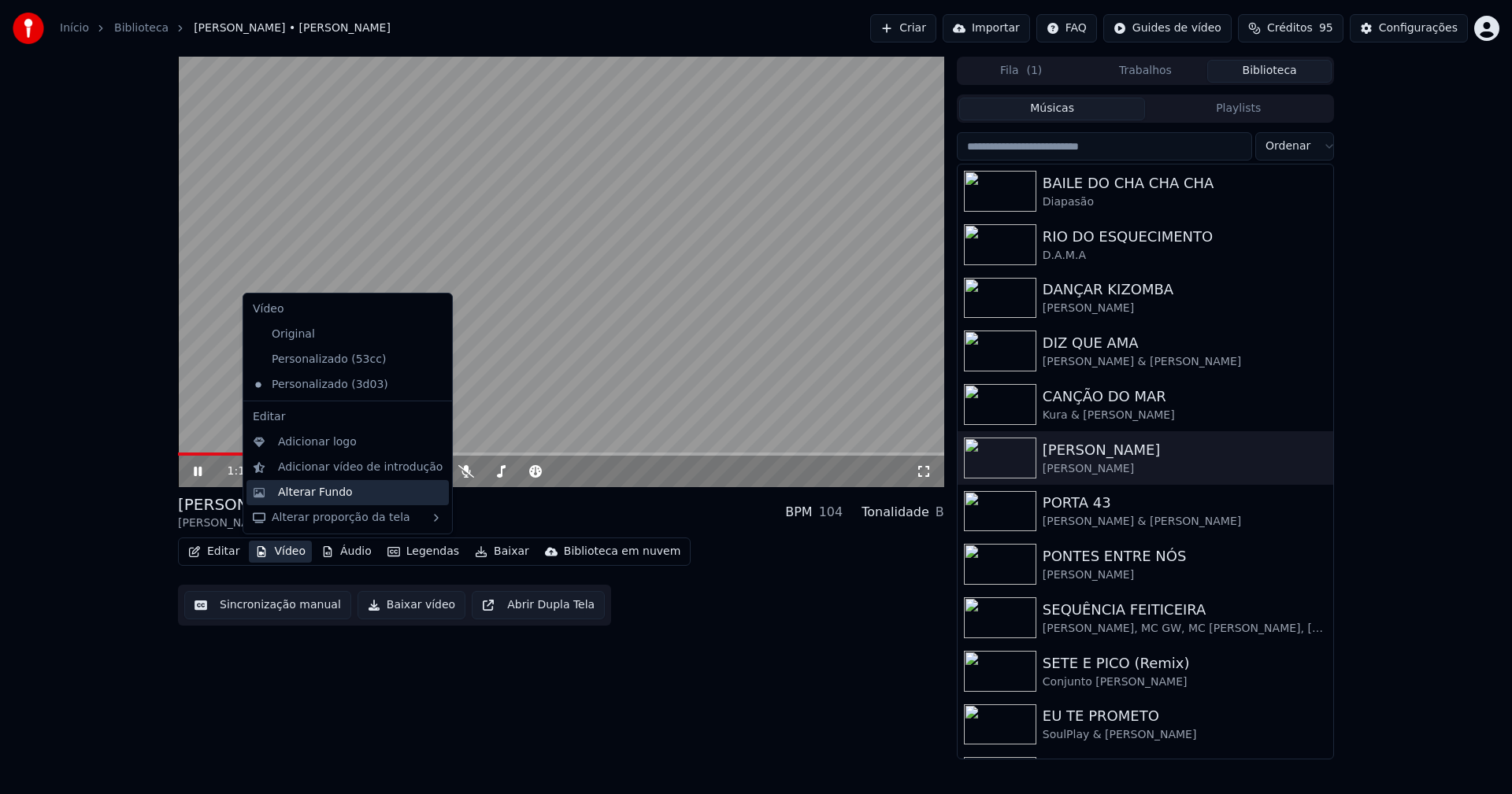
click at [307, 492] on div "Alterar Fundo" at bounding box center [315, 493] width 75 height 16
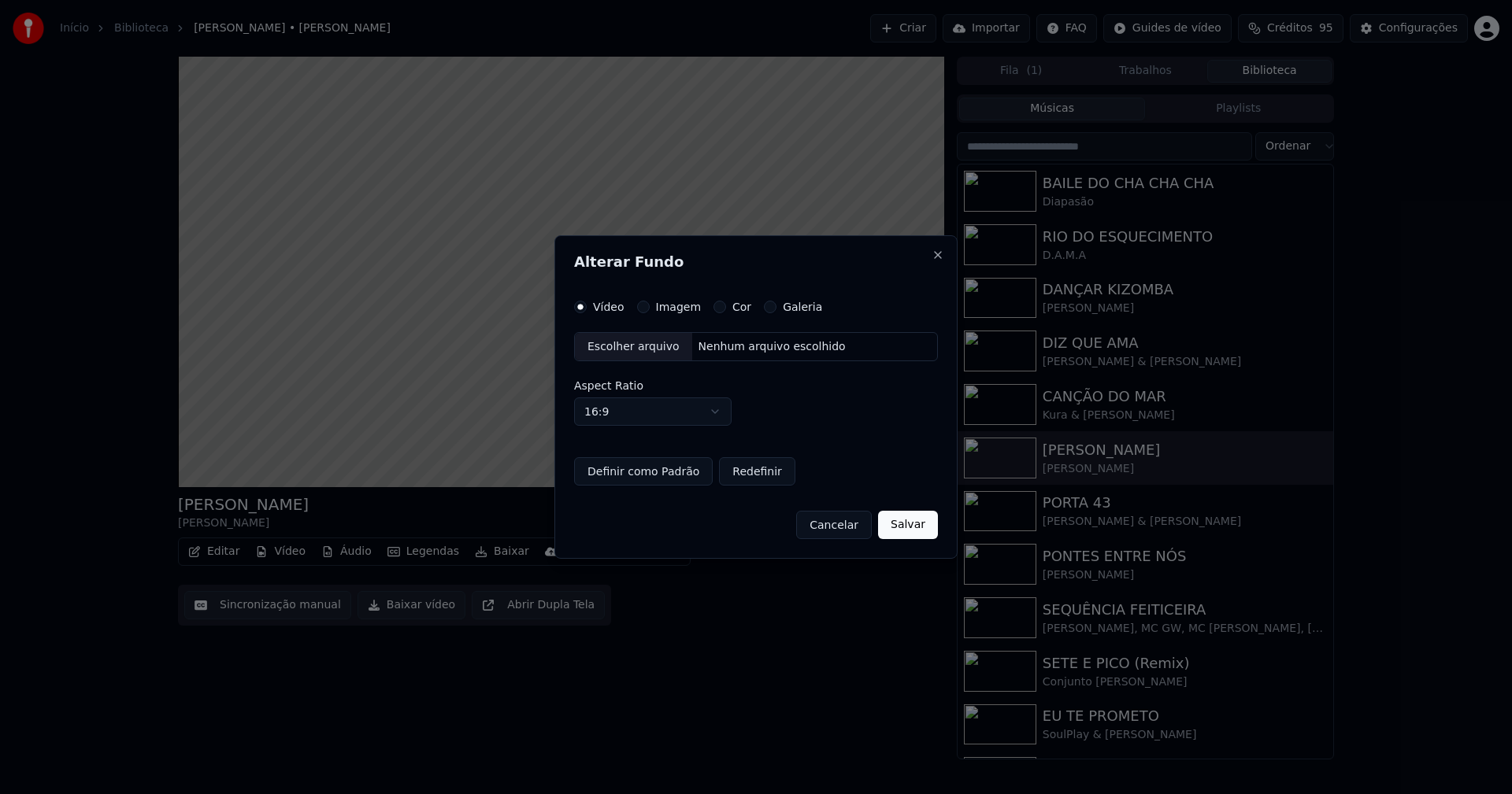
click at [641, 306] on button "Imagem" at bounding box center [643, 307] width 13 height 13
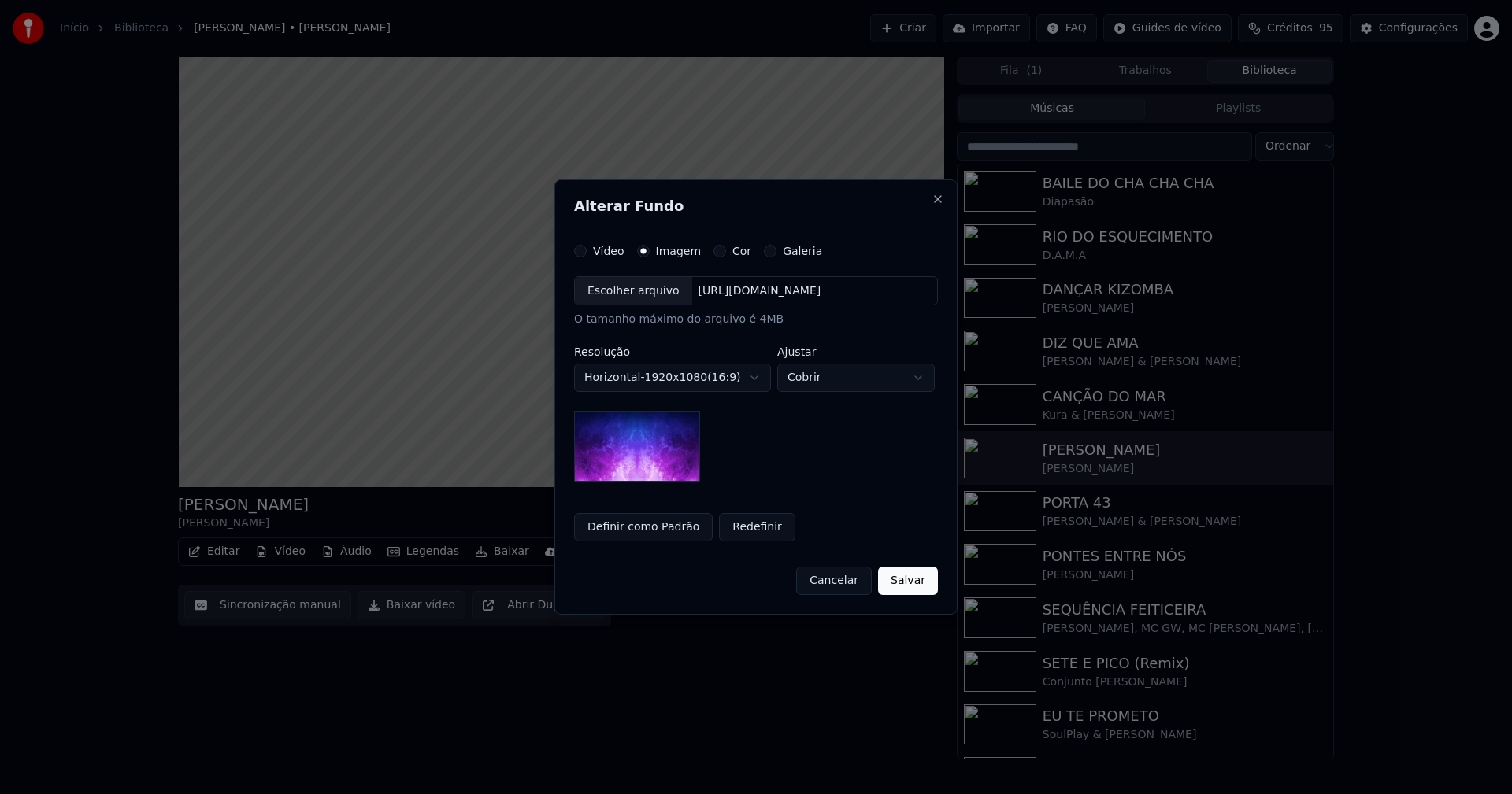
click at [637, 288] on div "Escolher arquivo" at bounding box center [634, 290] width 117 height 28
click at [635, 292] on div "Escolher arquivo" at bounding box center [634, 290] width 117 height 28
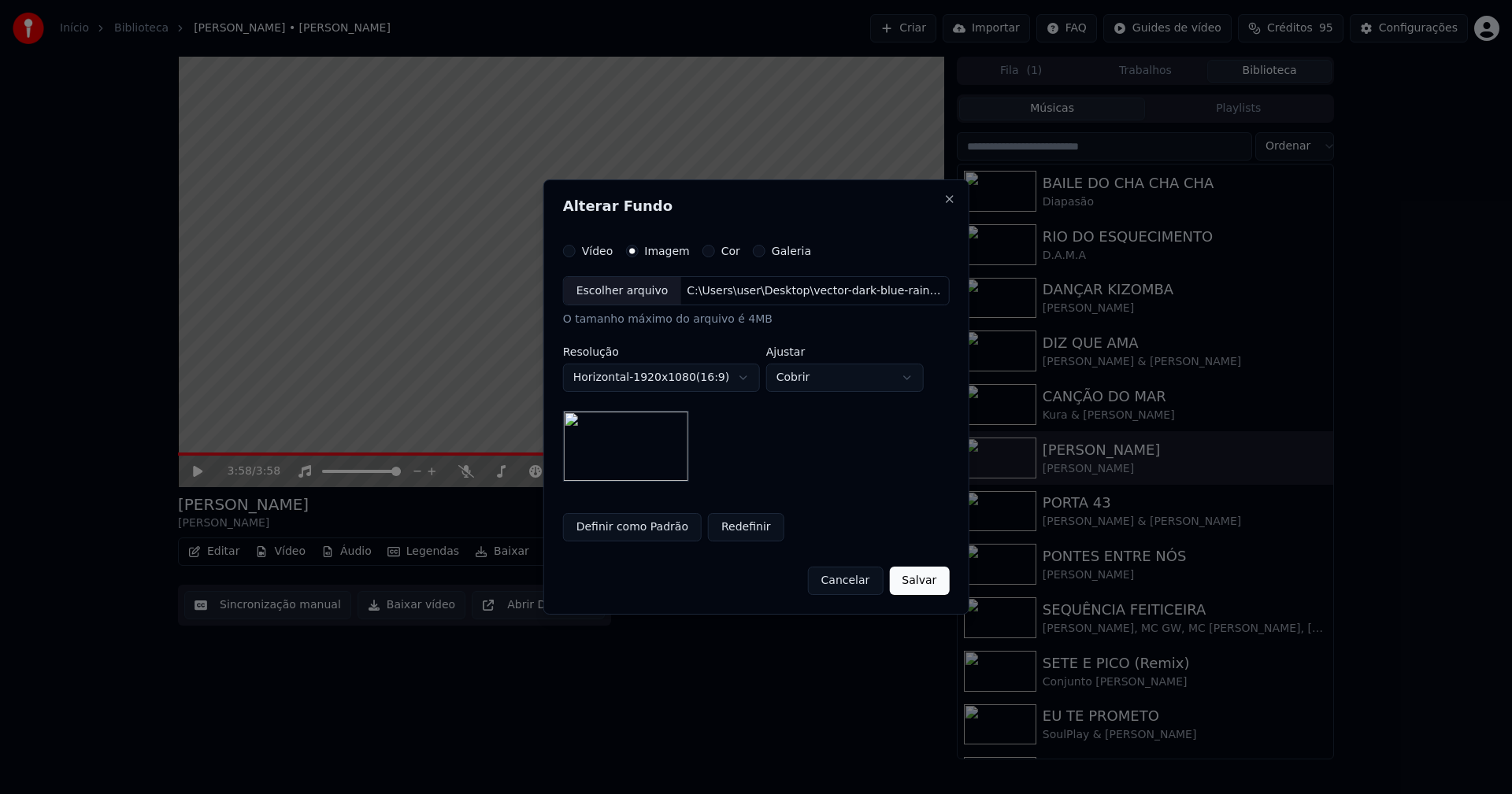
click at [663, 532] on button "Definir como Padrão" at bounding box center [632, 527] width 138 height 28
click at [913, 585] on button "Salvar" at bounding box center [918, 580] width 59 height 28
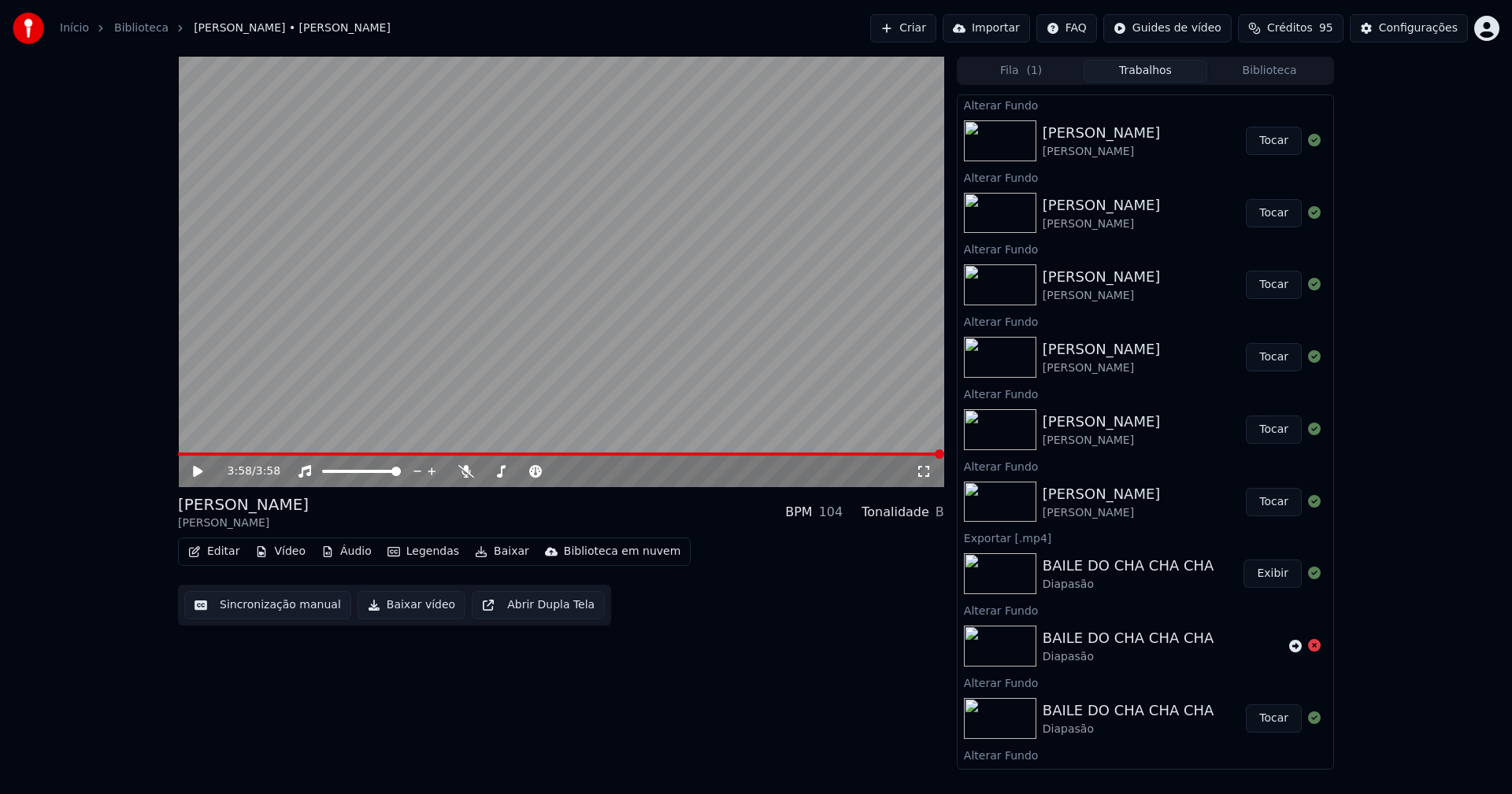
click at [1255, 139] on button "Tocar" at bounding box center [1273, 140] width 56 height 28
click at [921, 476] on icon at bounding box center [923, 471] width 16 height 13
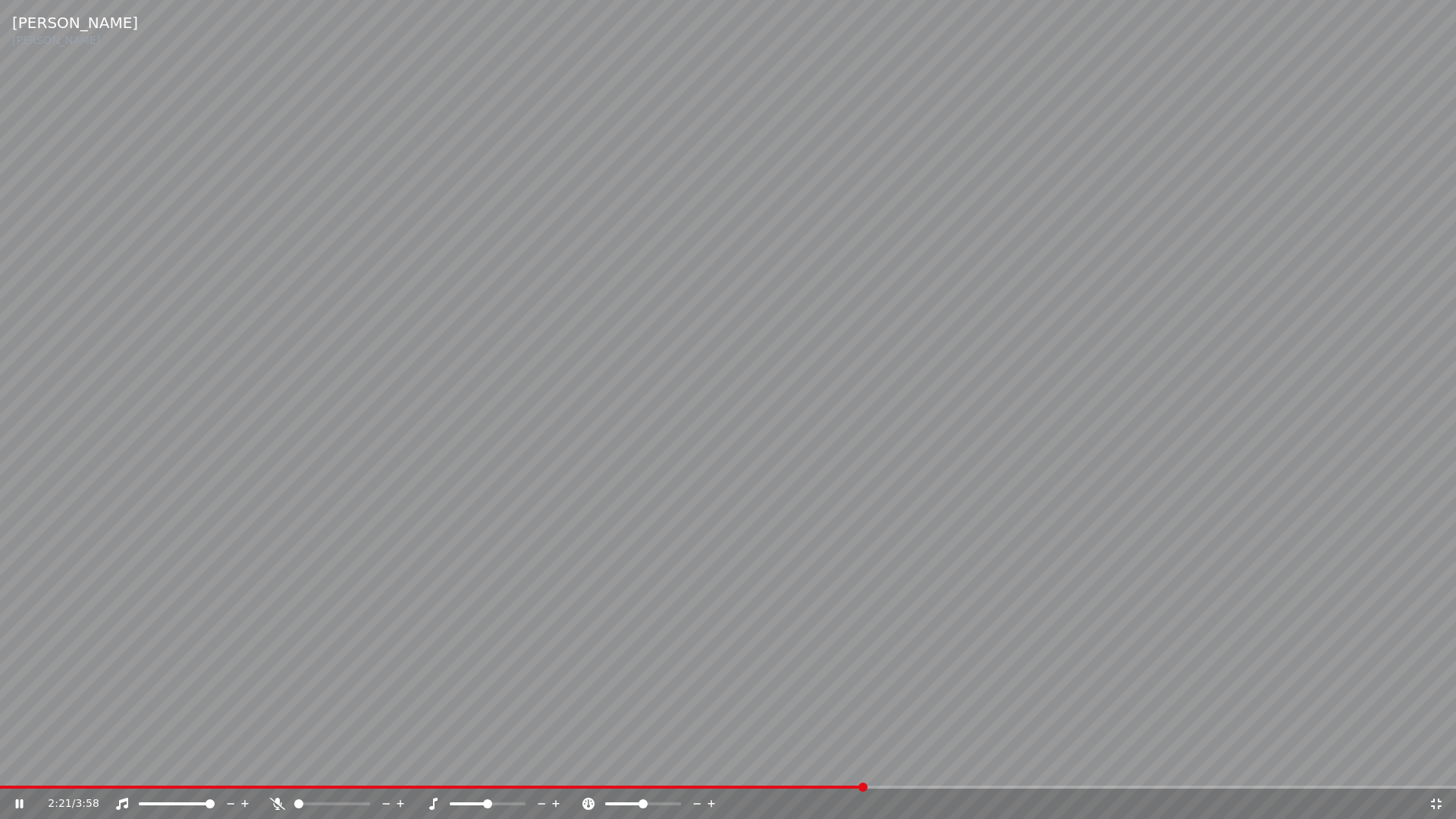
click at [1434, 764] on icon at bounding box center [1436, 803] width 16 height 12
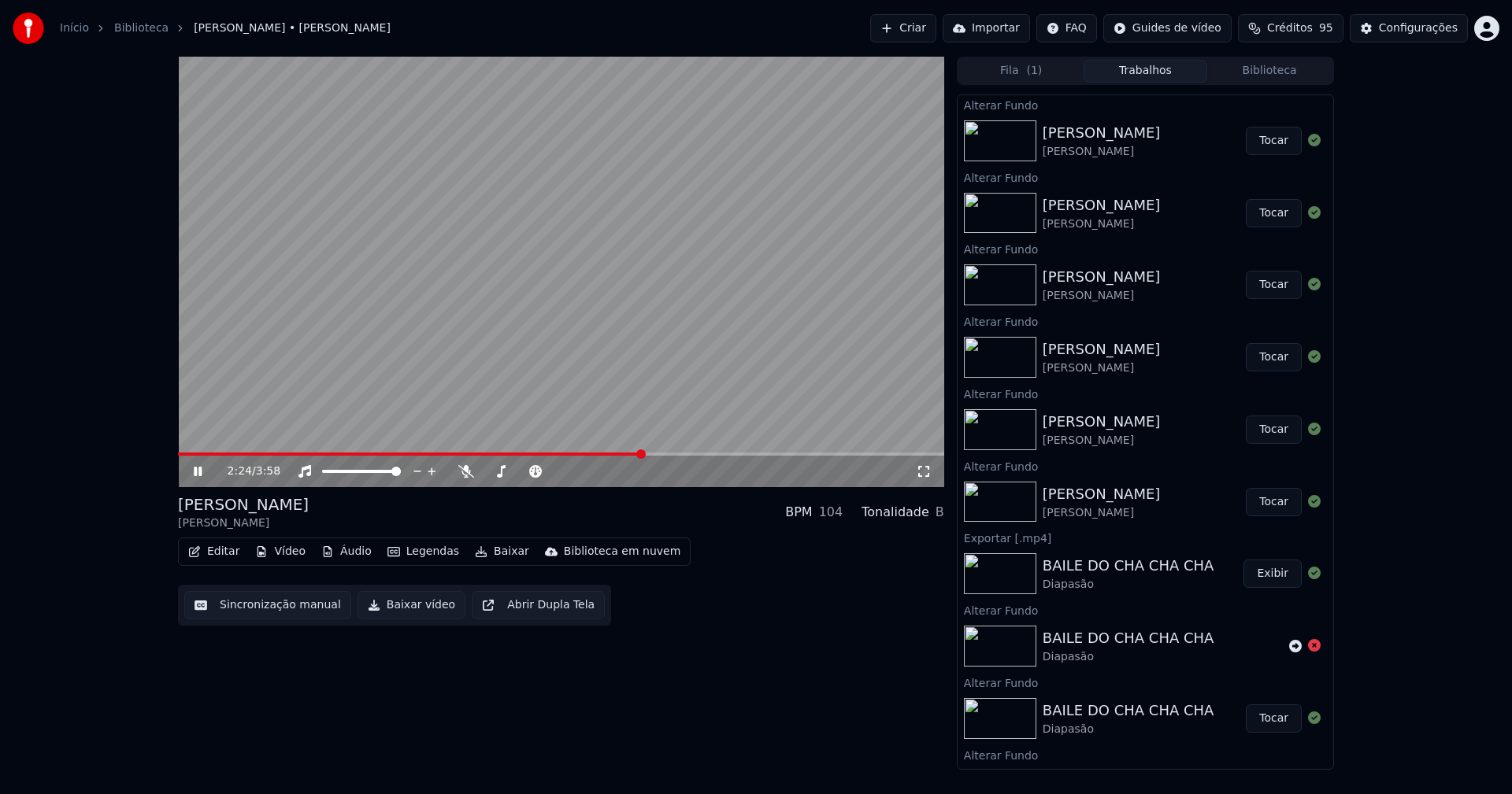
click at [196, 474] on icon at bounding box center [197, 471] width 8 height 9
click at [403, 619] on button "Baixar vídeo" at bounding box center [411, 605] width 108 height 28
click at [294, 554] on button "Vídeo" at bounding box center [280, 552] width 63 height 22
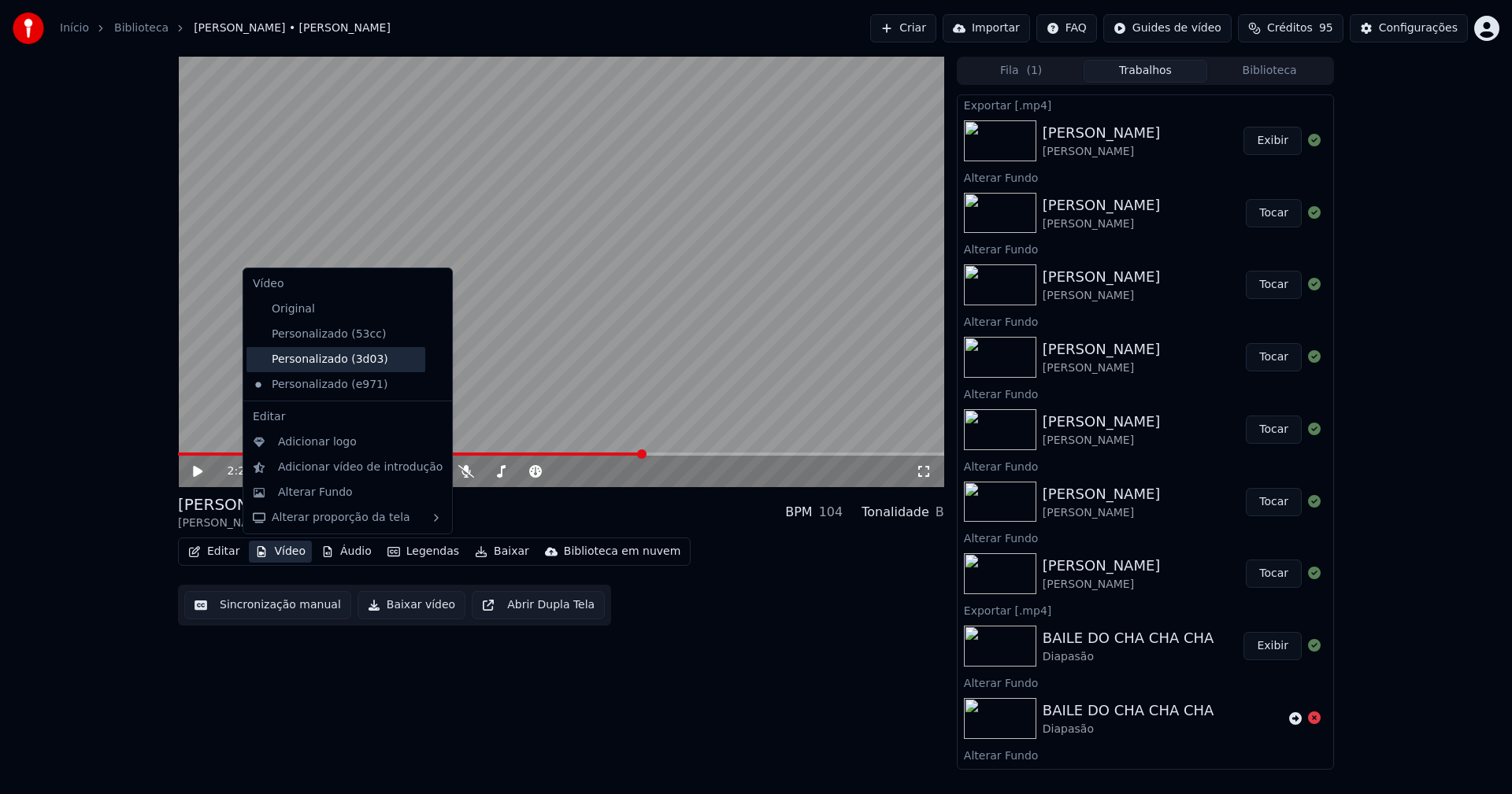
click at [372, 362] on div "Personalizado (3d03)" at bounding box center [336, 360] width 178 height 25
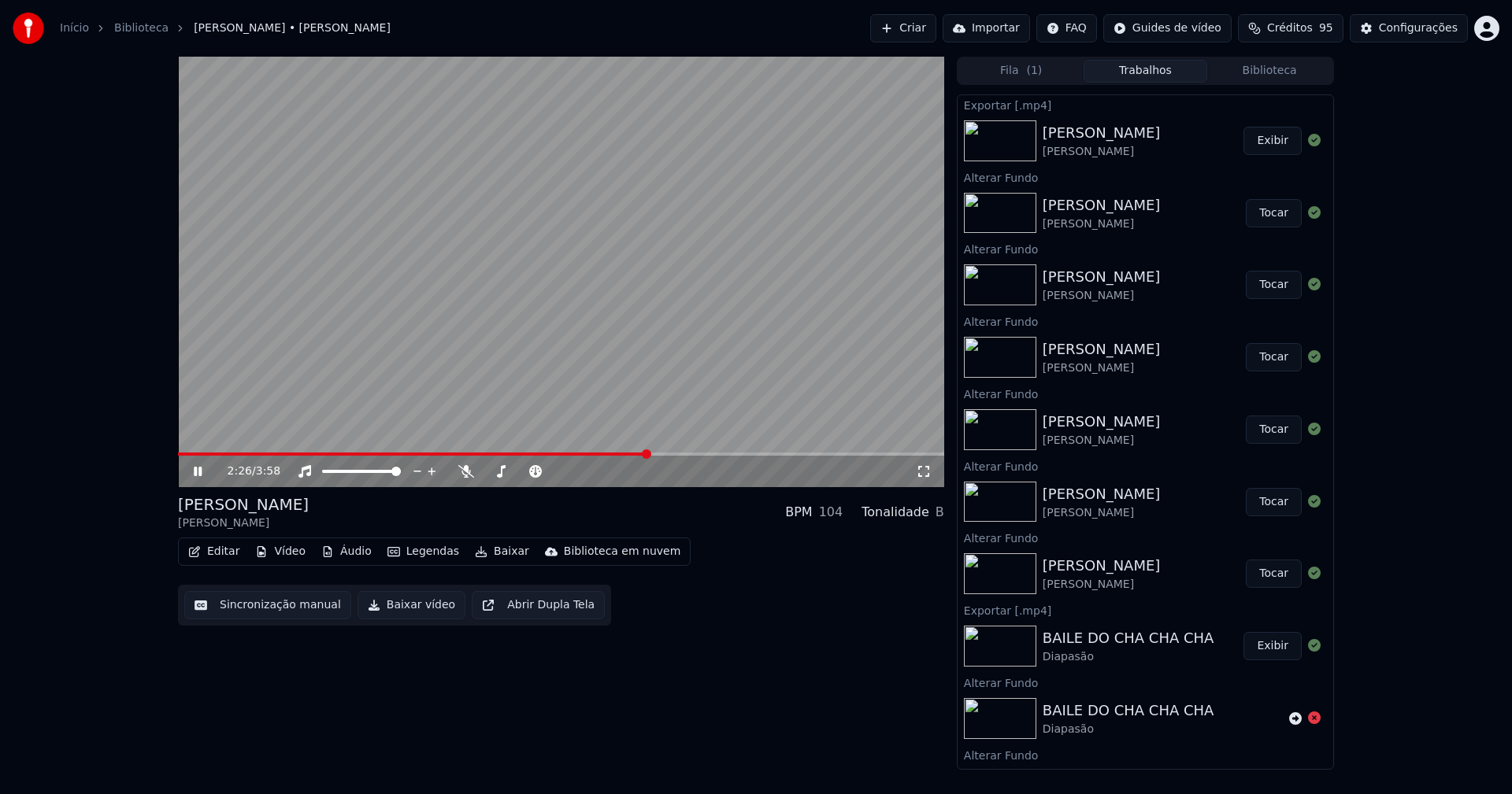
click at [195, 471] on icon at bounding box center [197, 471] width 8 height 9
click at [282, 553] on button "Vídeo" at bounding box center [280, 552] width 63 height 22
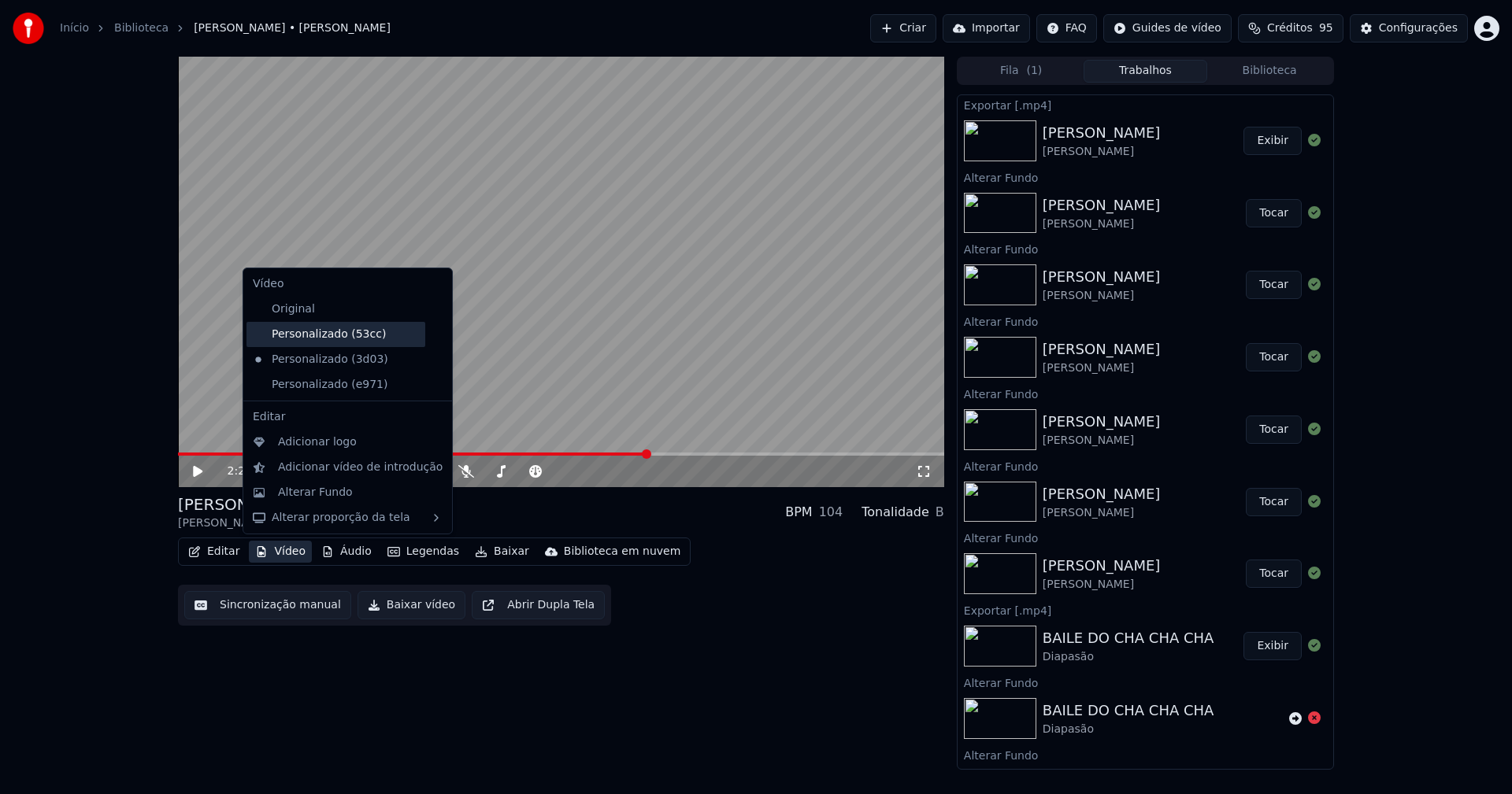
click at [347, 340] on div "Personalizado (53cc)" at bounding box center [336, 335] width 178 height 25
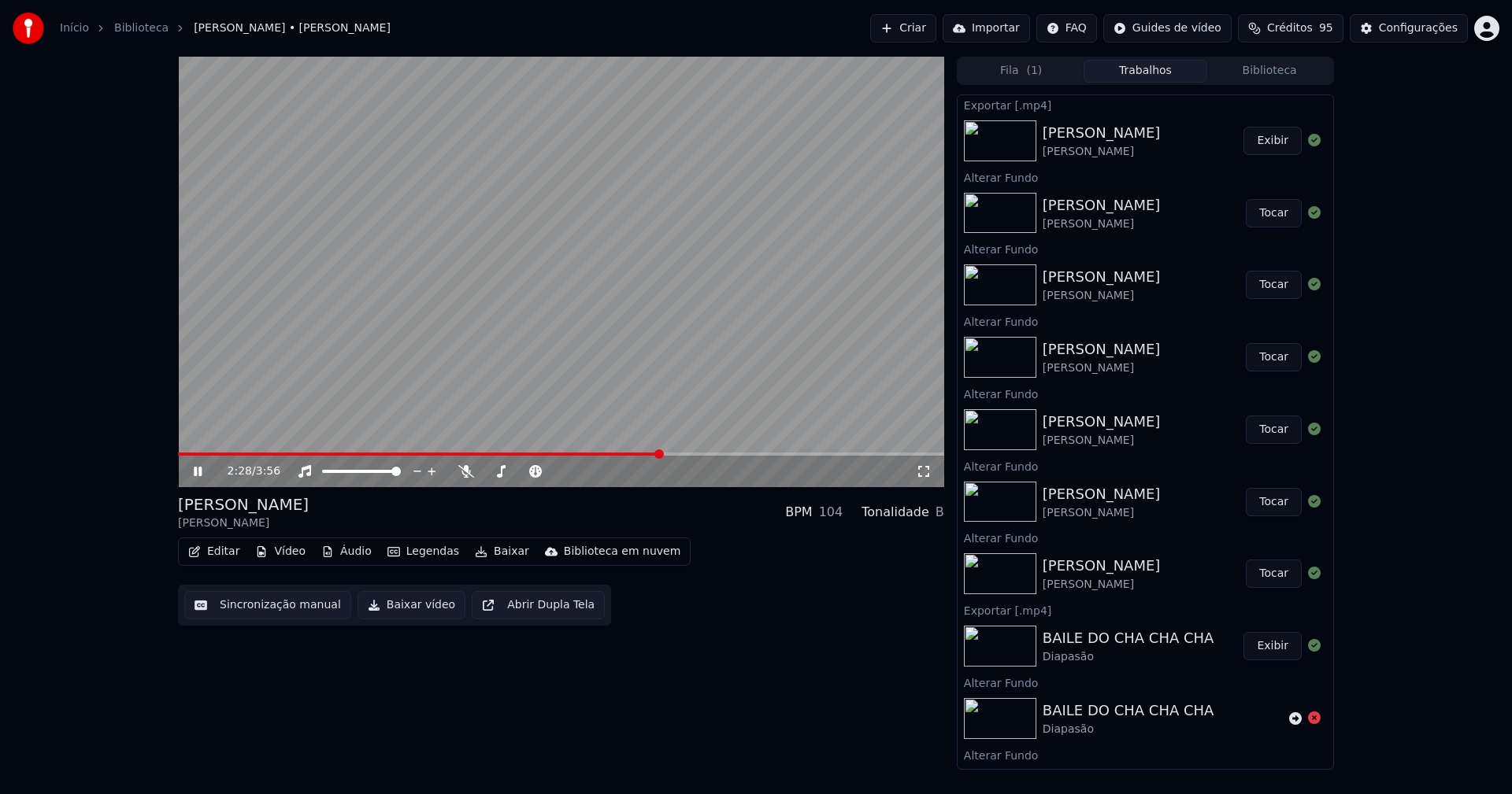
click at [203, 470] on icon at bounding box center [209, 471] width 37 height 13
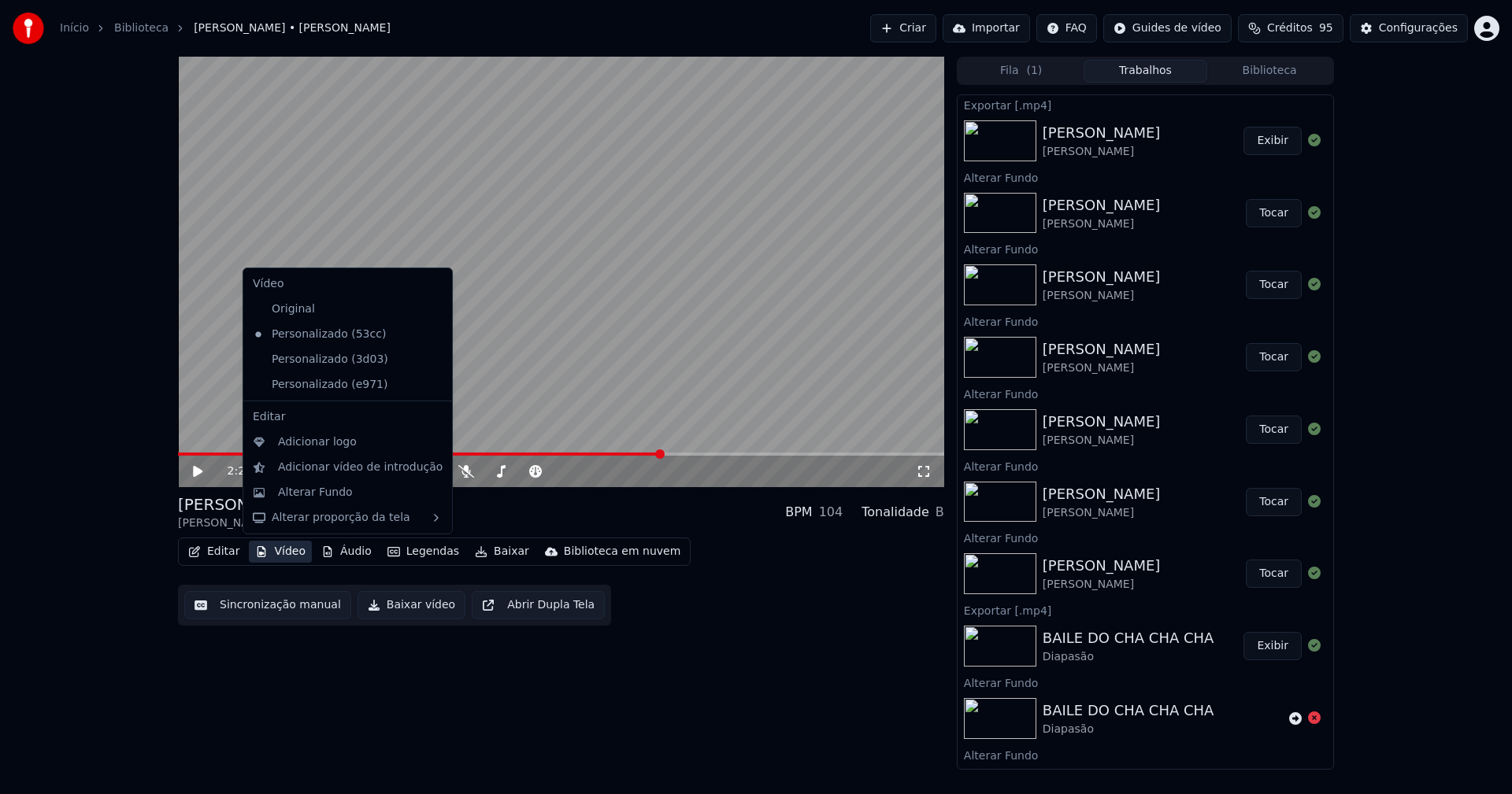
click at [299, 554] on button "Vídeo" at bounding box center [280, 552] width 63 height 22
click at [432, 360] on icon at bounding box center [437, 359] width 11 height 13
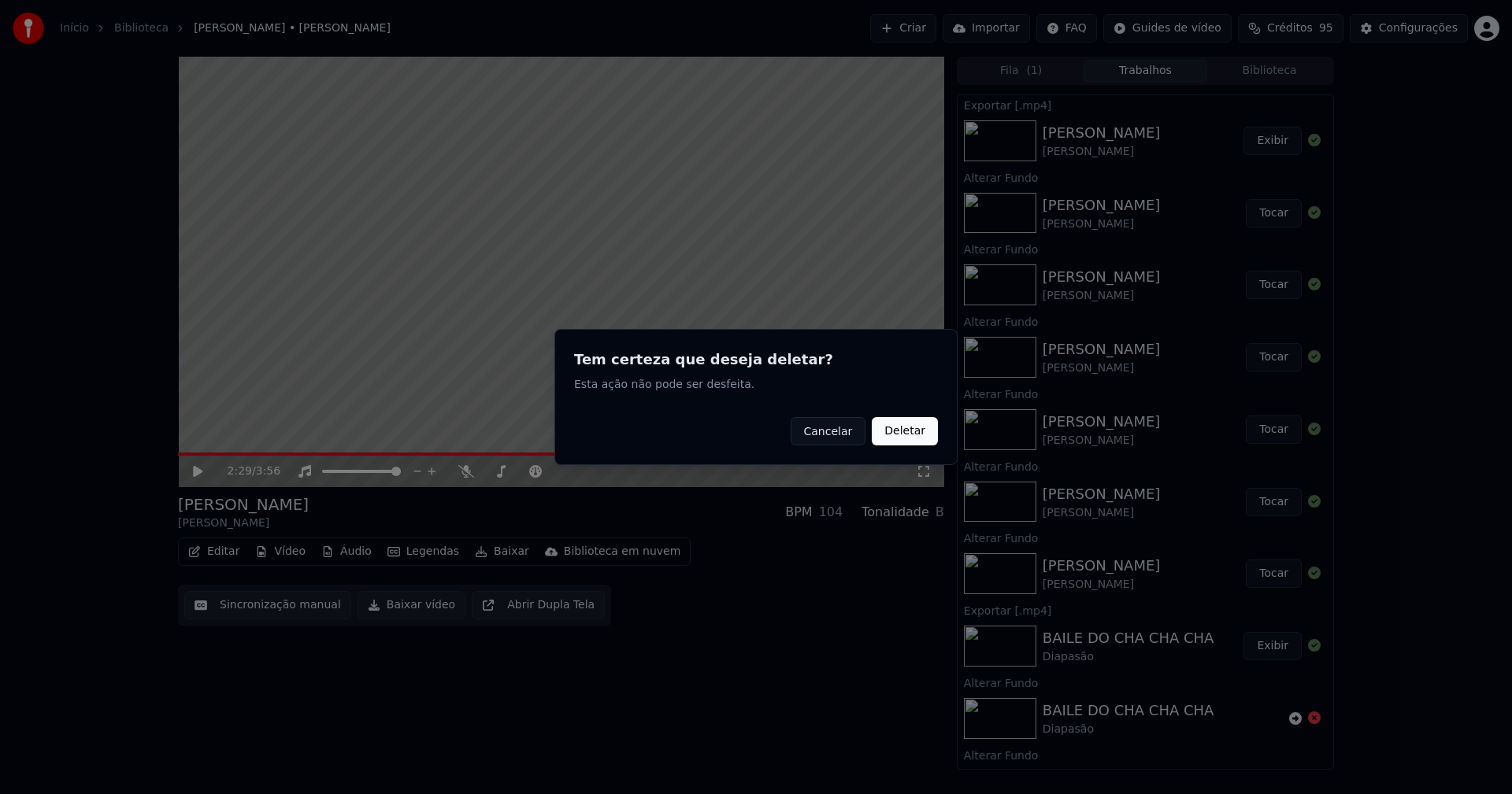
click at [918, 436] on button "Deletar" at bounding box center [905, 431] width 66 height 28
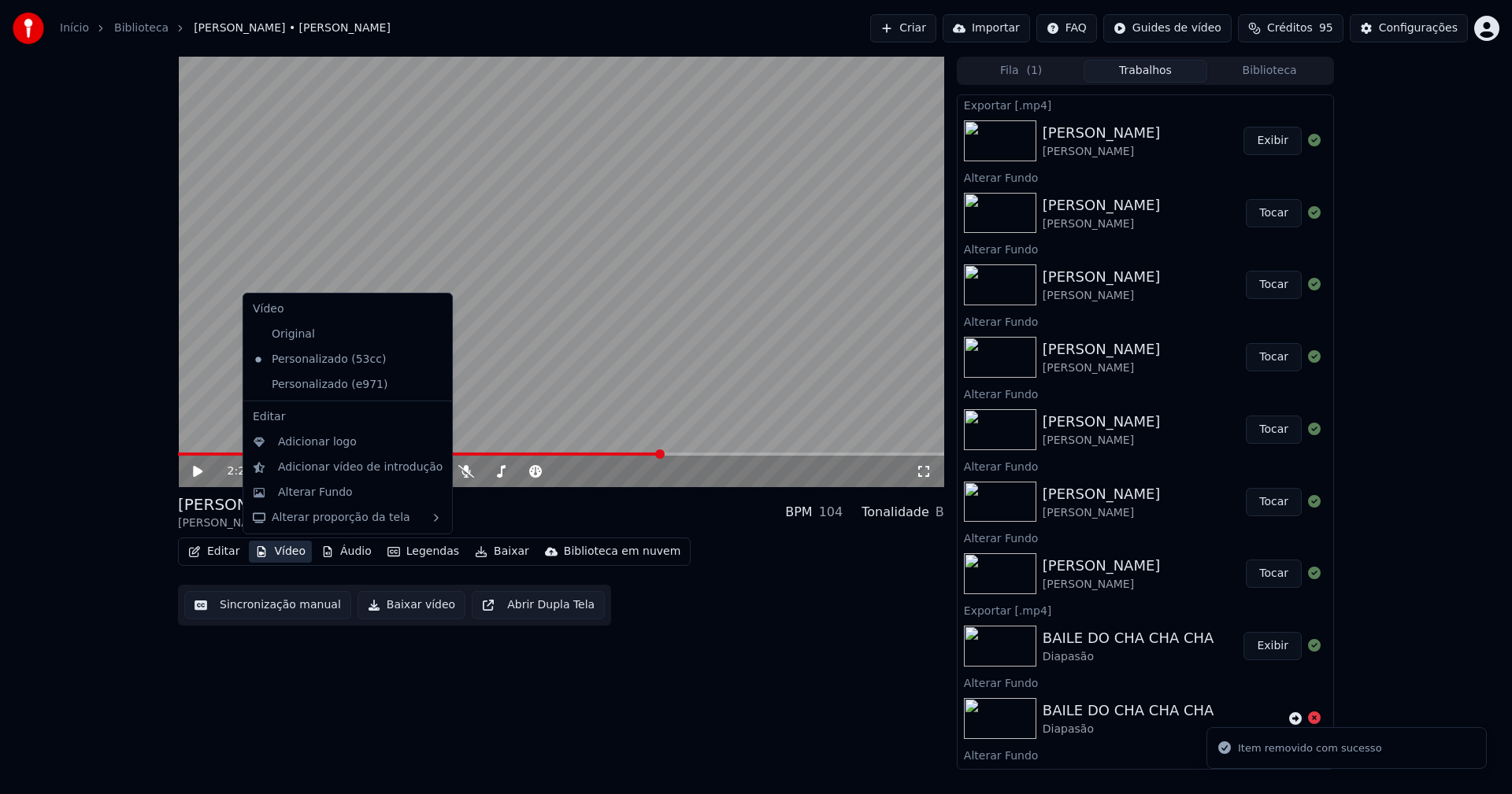
click at [287, 556] on button "Vídeo" at bounding box center [280, 552] width 63 height 22
click at [432, 384] on icon at bounding box center [440, 385] width 17 height 13
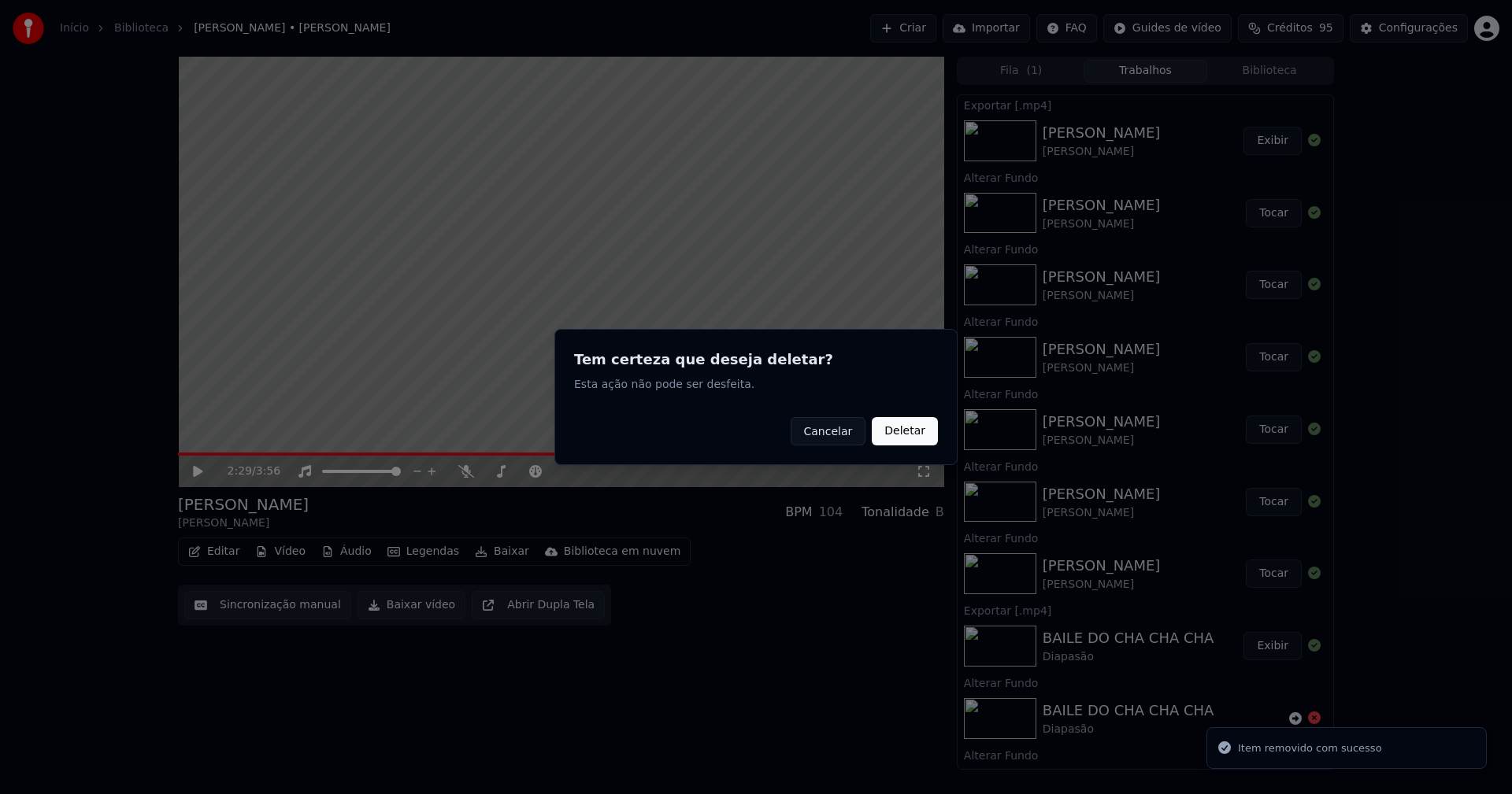
drag, startPoint x: 915, startPoint y: 433, endPoint x: 730, endPoint y: 423, distance: 185.3
click at [905, 433] on button "Deletar" at bounding box center [905, 431] width 66 height 28
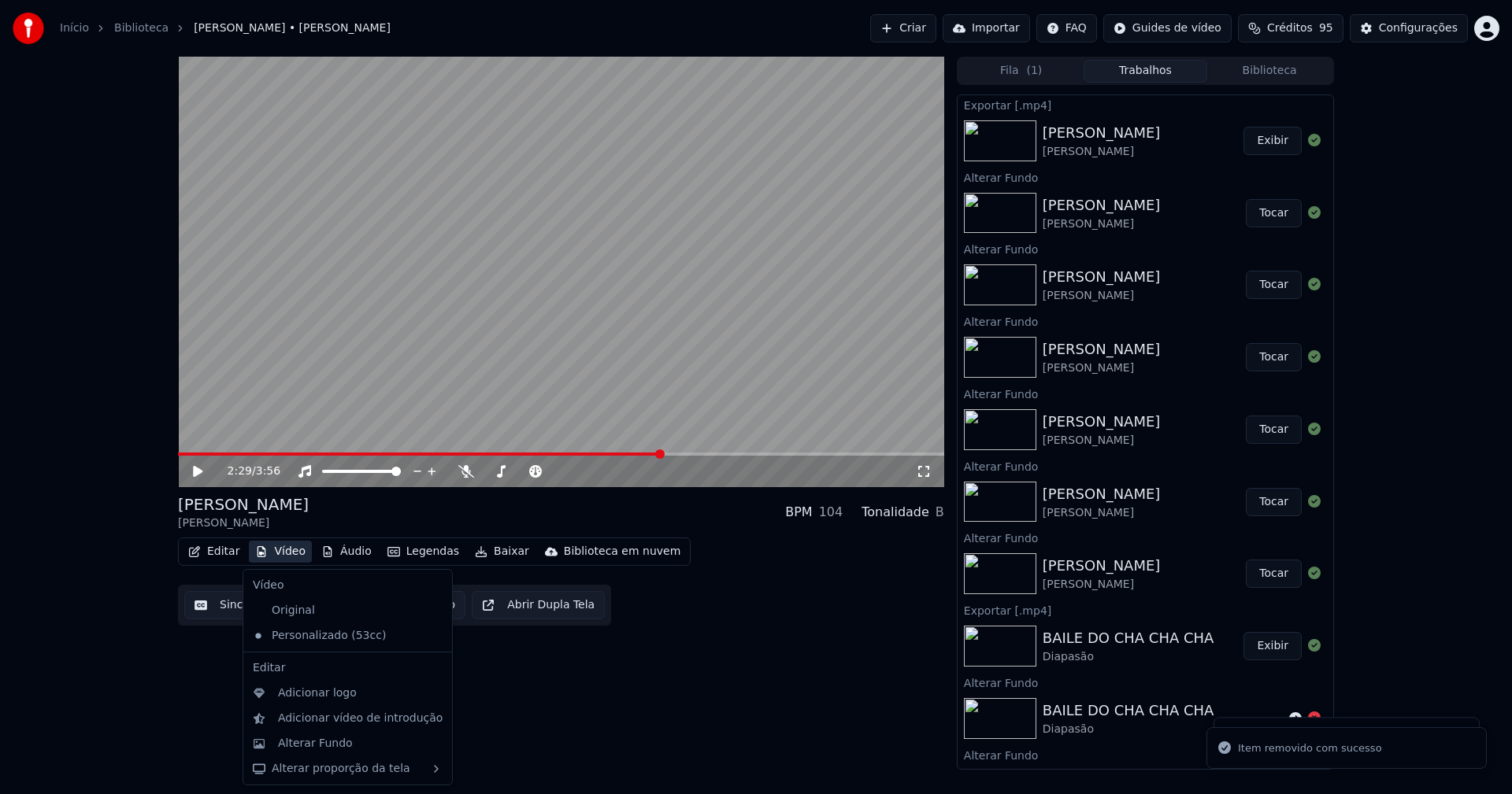
click at [285, 553] on button "Vídeo" at bounding box center [280, 552] width 63 height 22
click at [319, 747] on div "Alterar Fundo" at bounding box center [315, 744] width 75 height 16
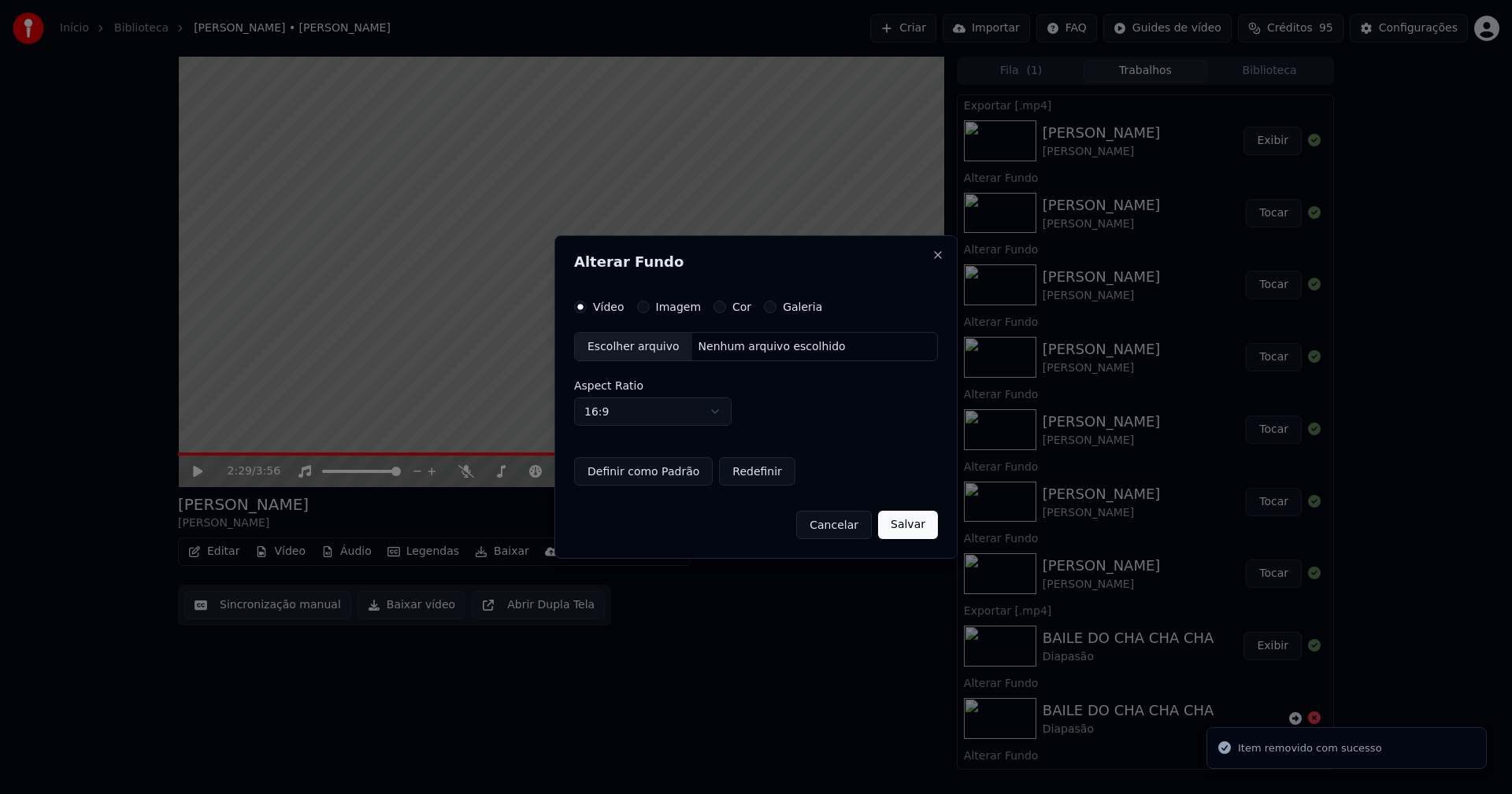
click at [629, 350] on div "Escolher arquivo" at bounding box center [634, 346] width 117 height 28
click at [646, 307] on button "Imagem" at bounding box center [643, 307] width 13 height 13
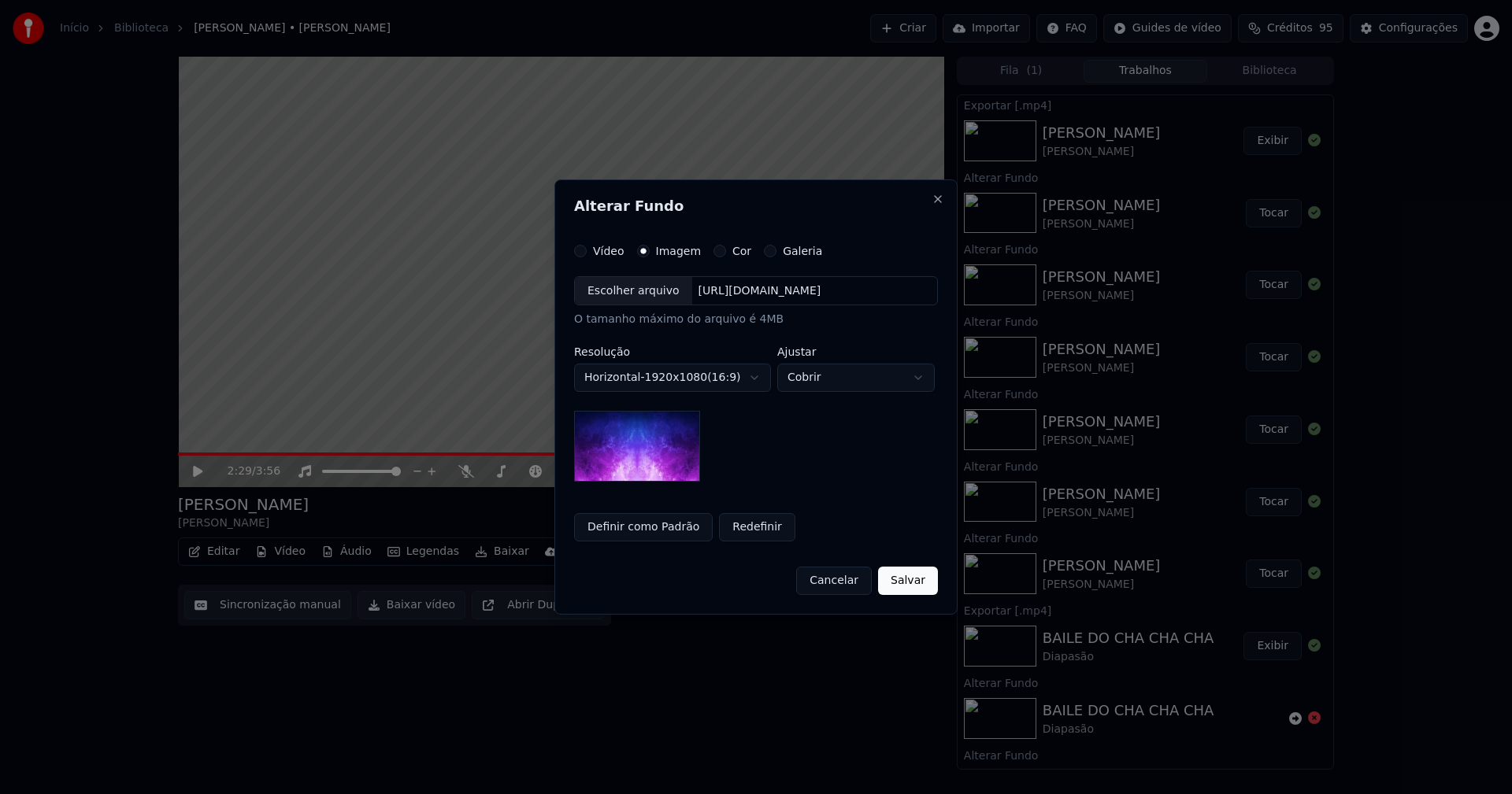
click at [620, 296] on div "Escolher arquivo" at bounding box center [634, 290] width 117 height 28
click at [657, 532] on button "Definir como Padrão" at bounding box center [643, 527] width 138 height 28
click at [921, 587] on button "Salvar" at bounding box center [908, 580] width 59 height 28
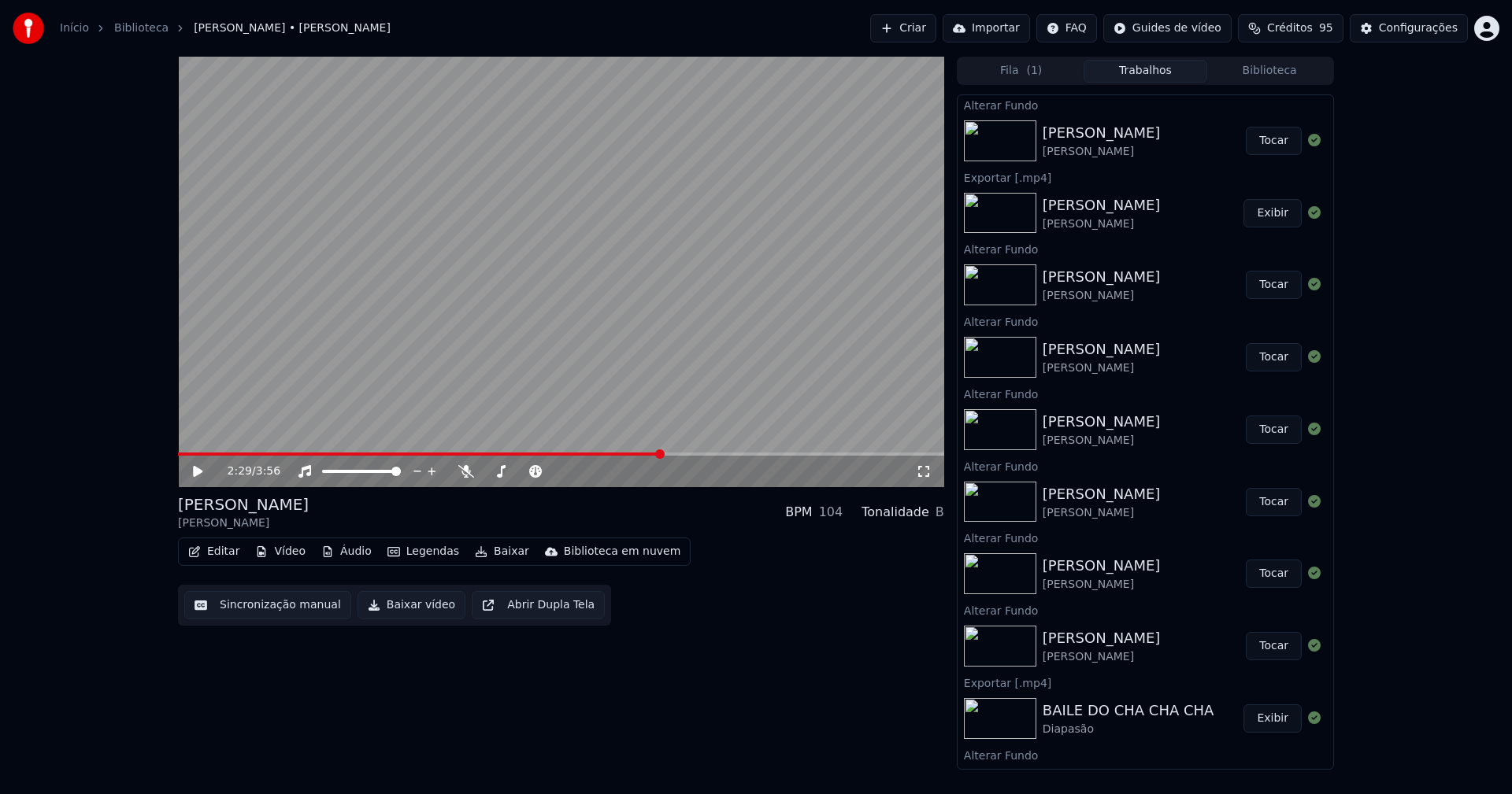
click at [1260, 140] on button "Tocar" at bounding box center [1273, 140] width 56 height 28
click at [920, 469] on icon at bounding box center [923, 471] width 16 height 13
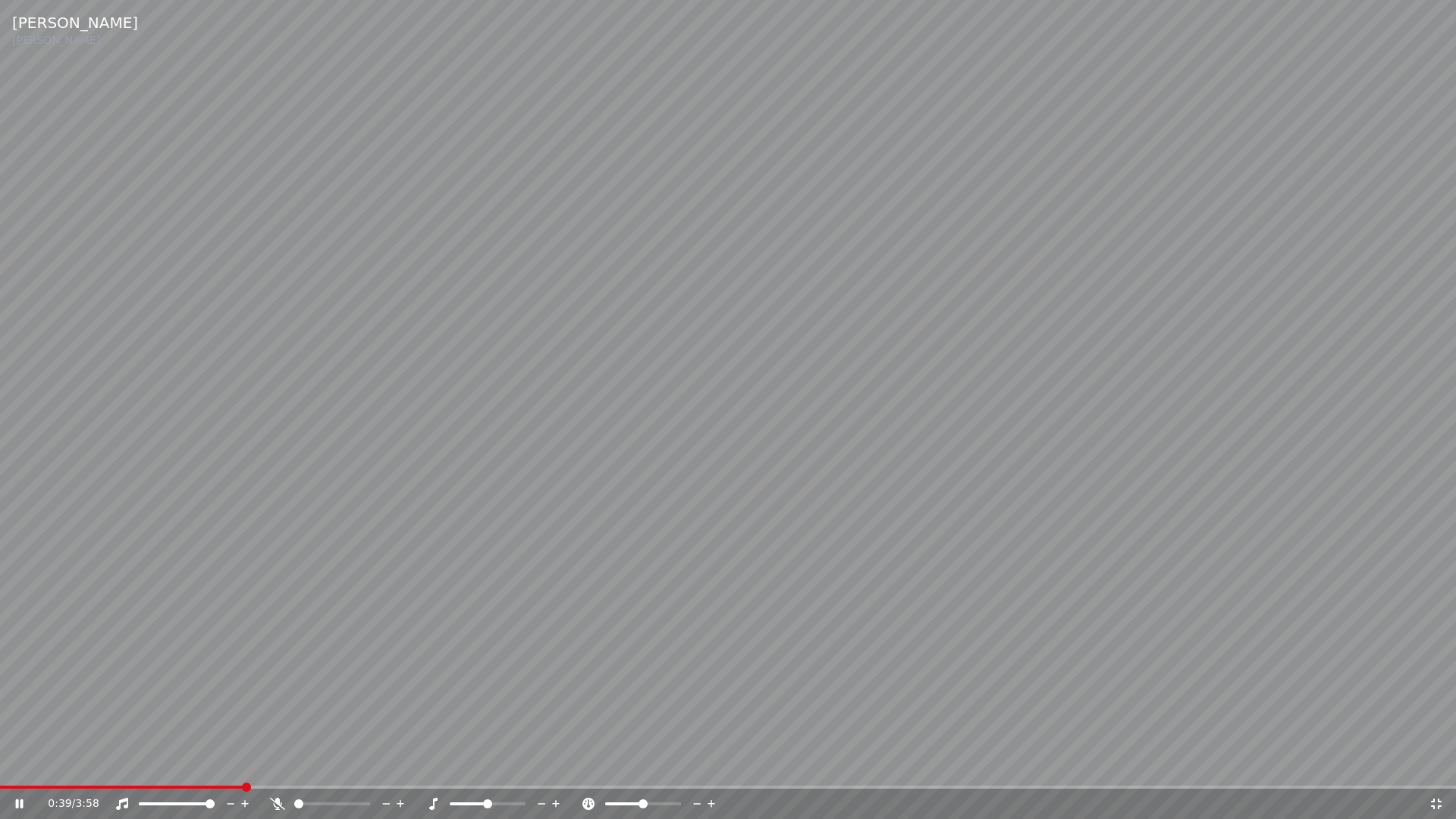
click at [1435, 764] on icon at bounding box center [1436, 803] width 11 height 11
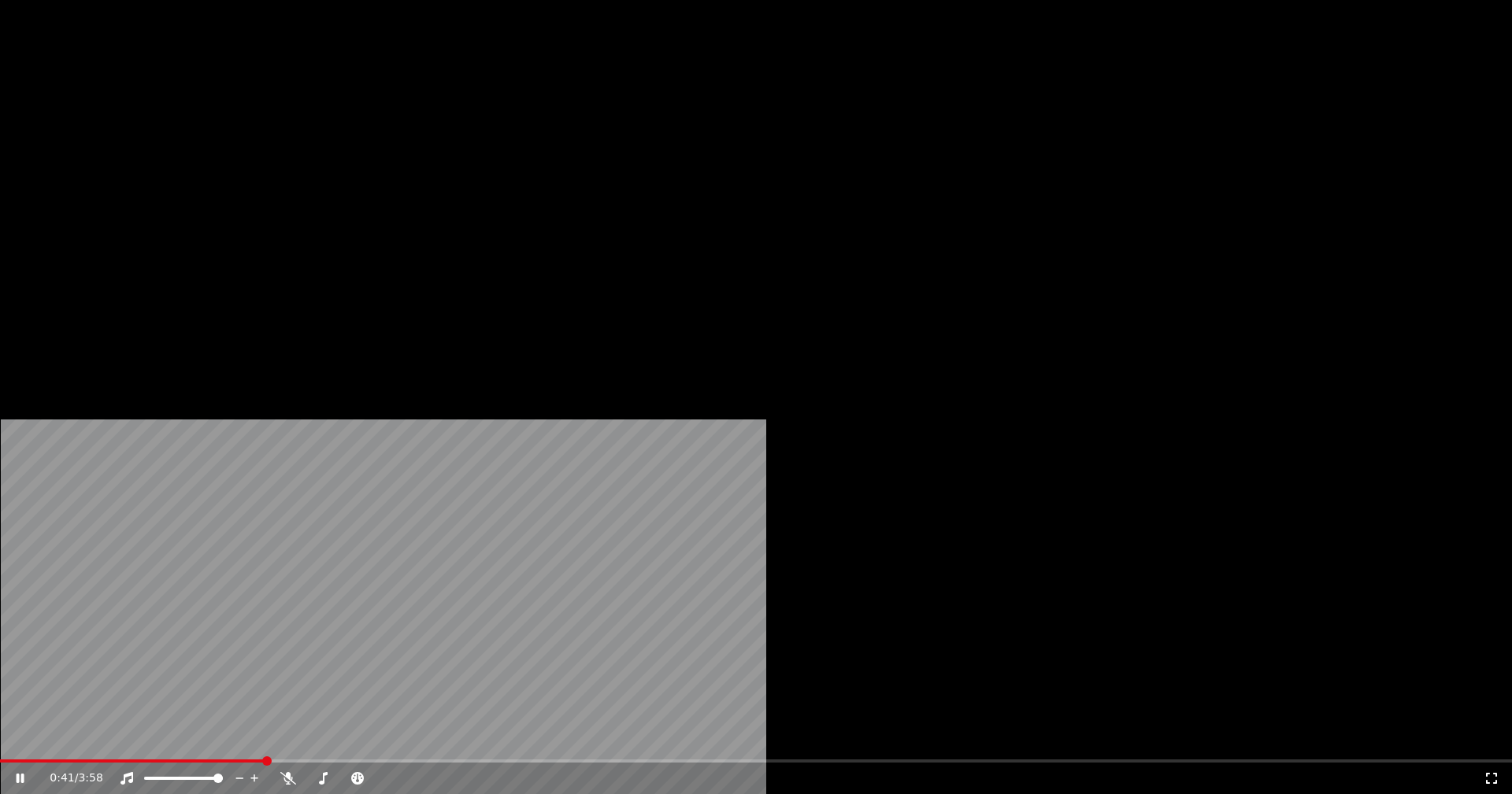
click at [279, 132] on button "Vídeo" at bounding box center [280, 121] width 63 height 22
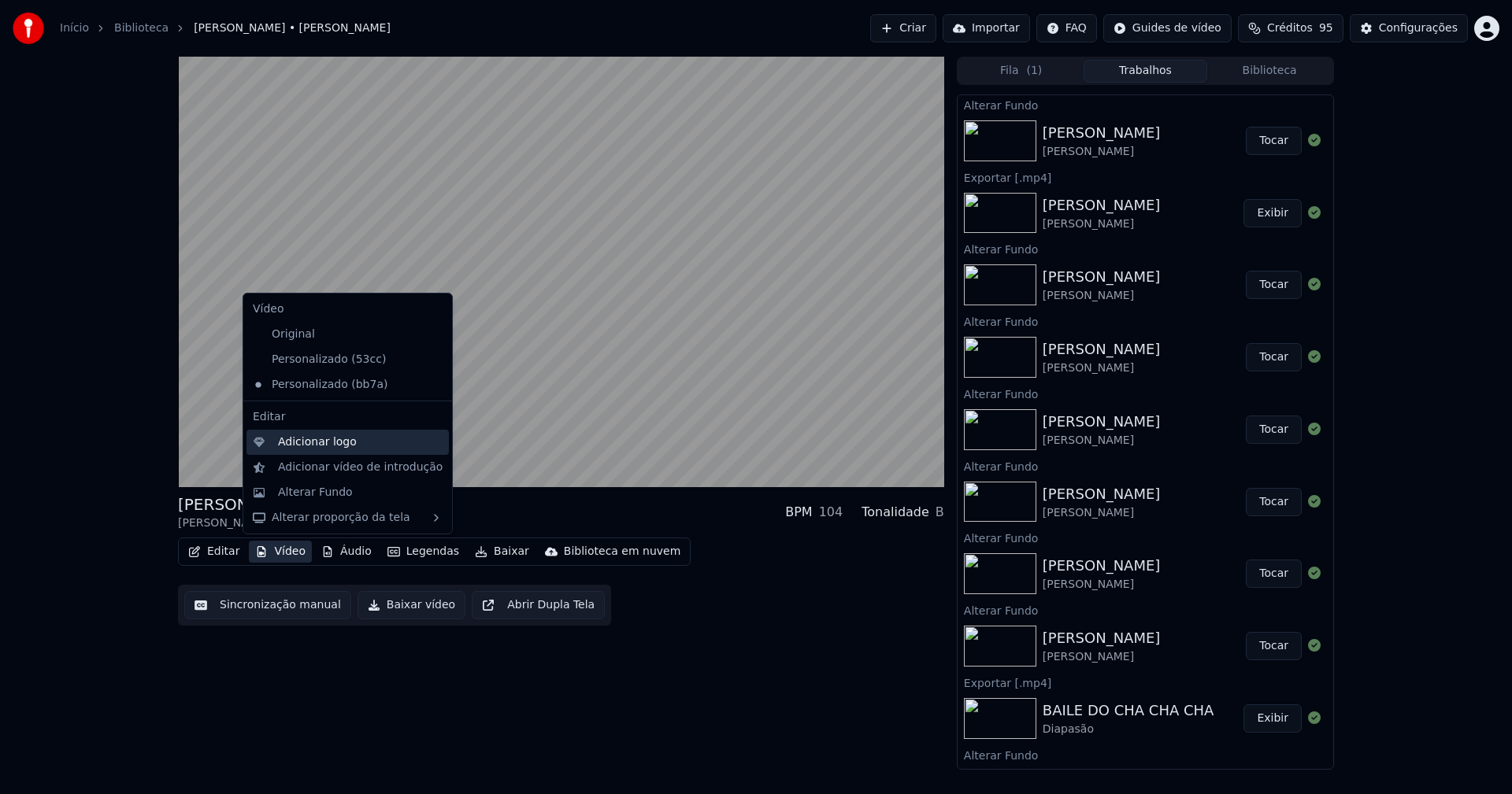
click at [287, 446] on div "Adicionar logo" at bounding box center [317, 442] width 79 height 16
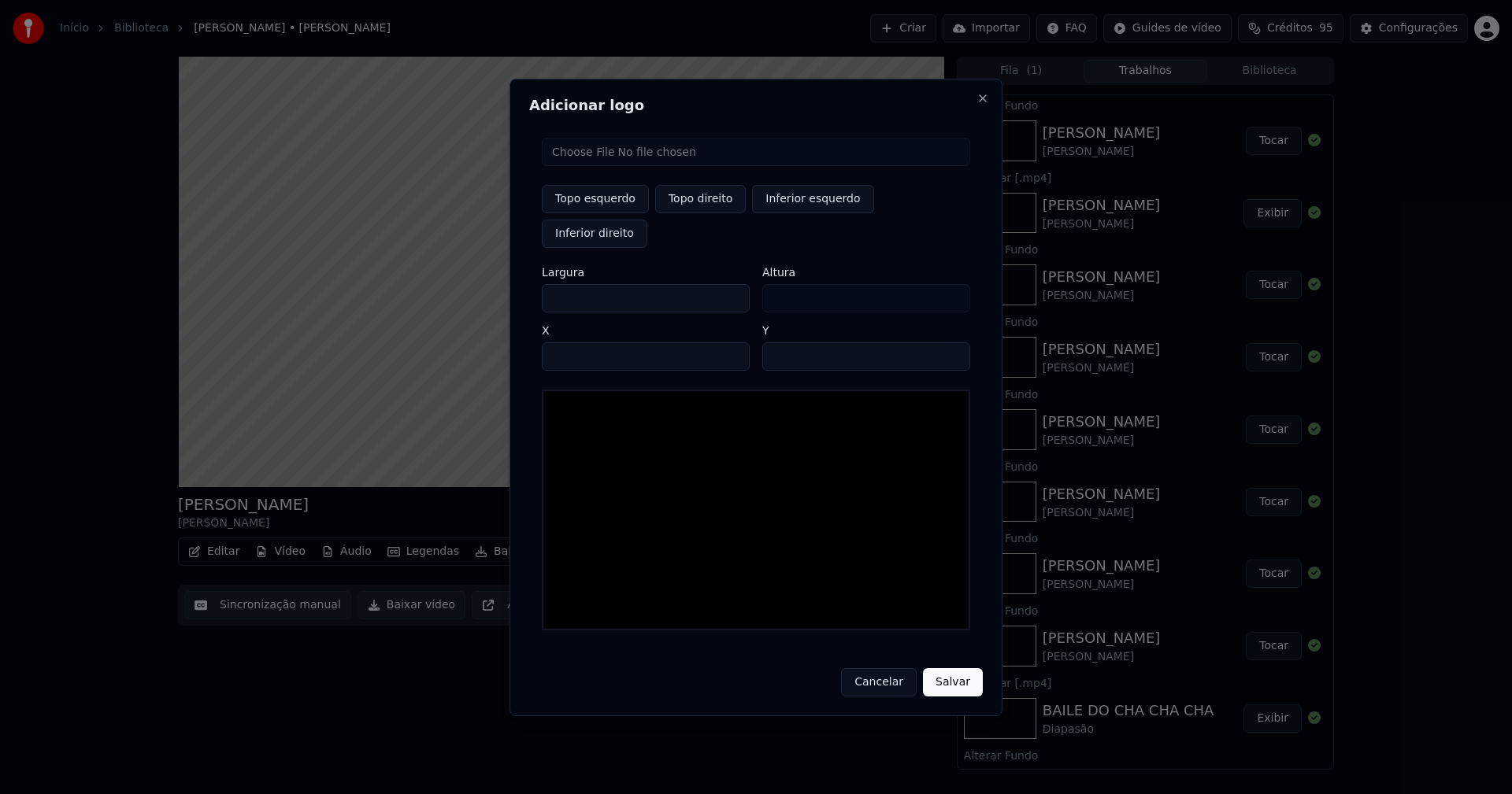
click at [613, 166] on input "file" at bounding box center [756, 151] width 428 height 28
type input "**********"
drag, startPoint x: 708, startPoint y: 221, endPoint x: 601, endPoint y: 255, distance: 112.3
click at [706, 213] on button "Topo direito" at bounding box center [700, 199] width 91 height 28
type input "****"
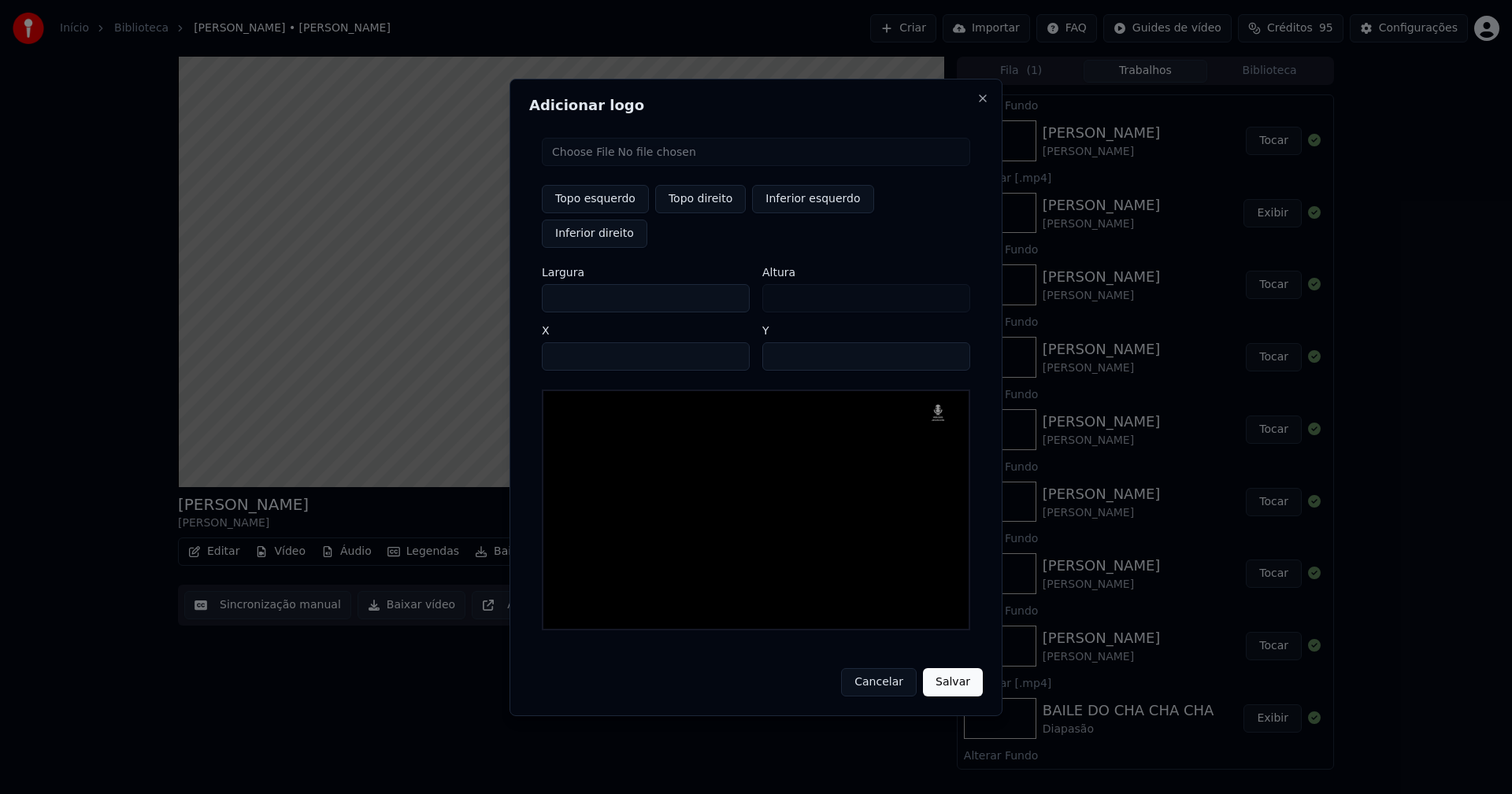
drag, startPoint x: 567, startPoint y: 282, endPoint x: 488, endPoint y: 285, distance: 79.1
click at [488, 285] on body "Início Biblioteca [PERSON_NAME] • [PERSON_NAME] Importar FAQ Guides de vídeo Cr…" at bounding box center [756, 397] width 1512 height 794
type input "**"
type input "***"
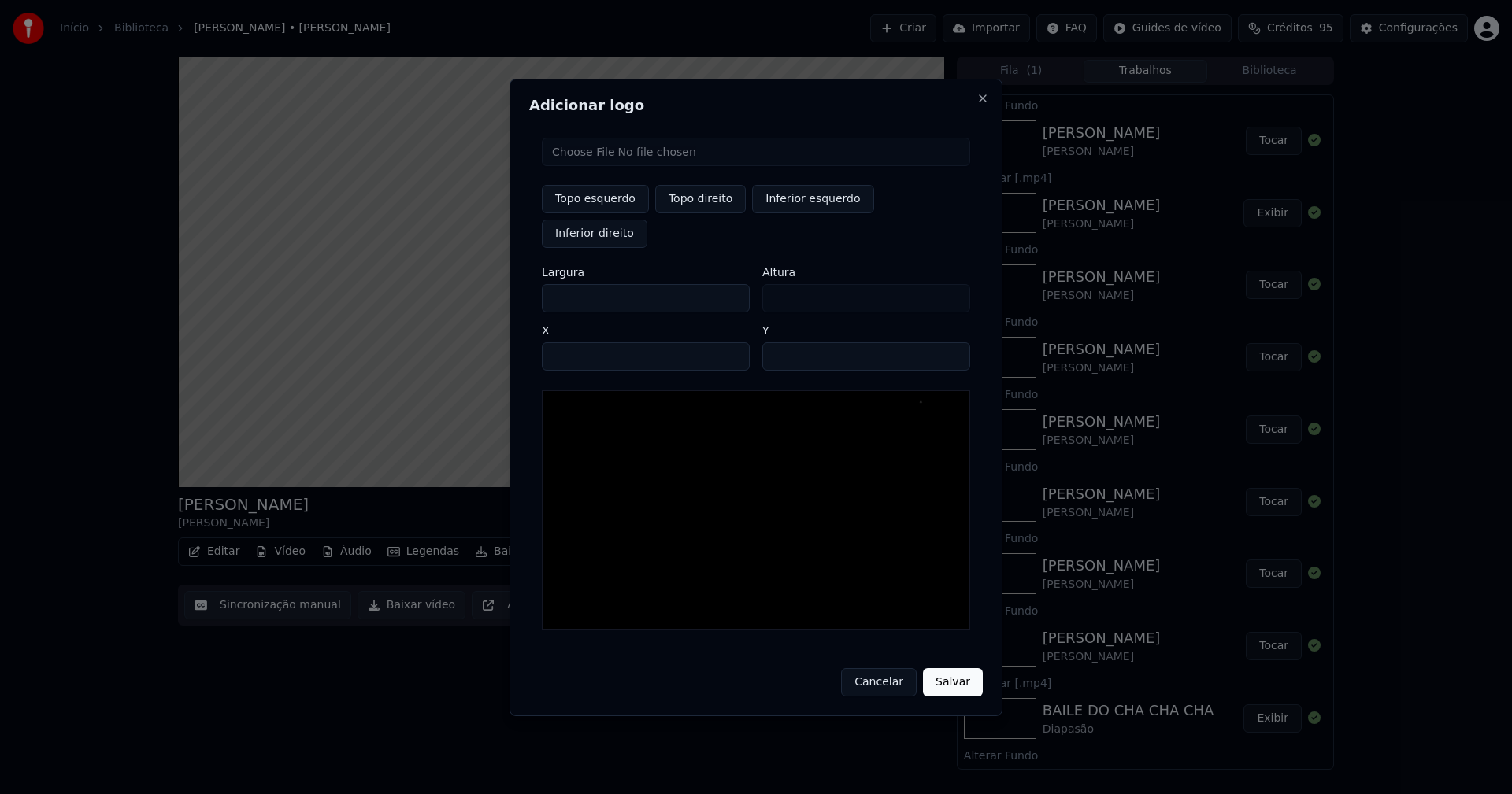
type input "***"
click at [573, 342] on input "****" at bounding box center [646, 356] width 208 height 28
type input "****"
click at [780, 342] on input "**" at bounding box center [866, 356] width 208 height 28
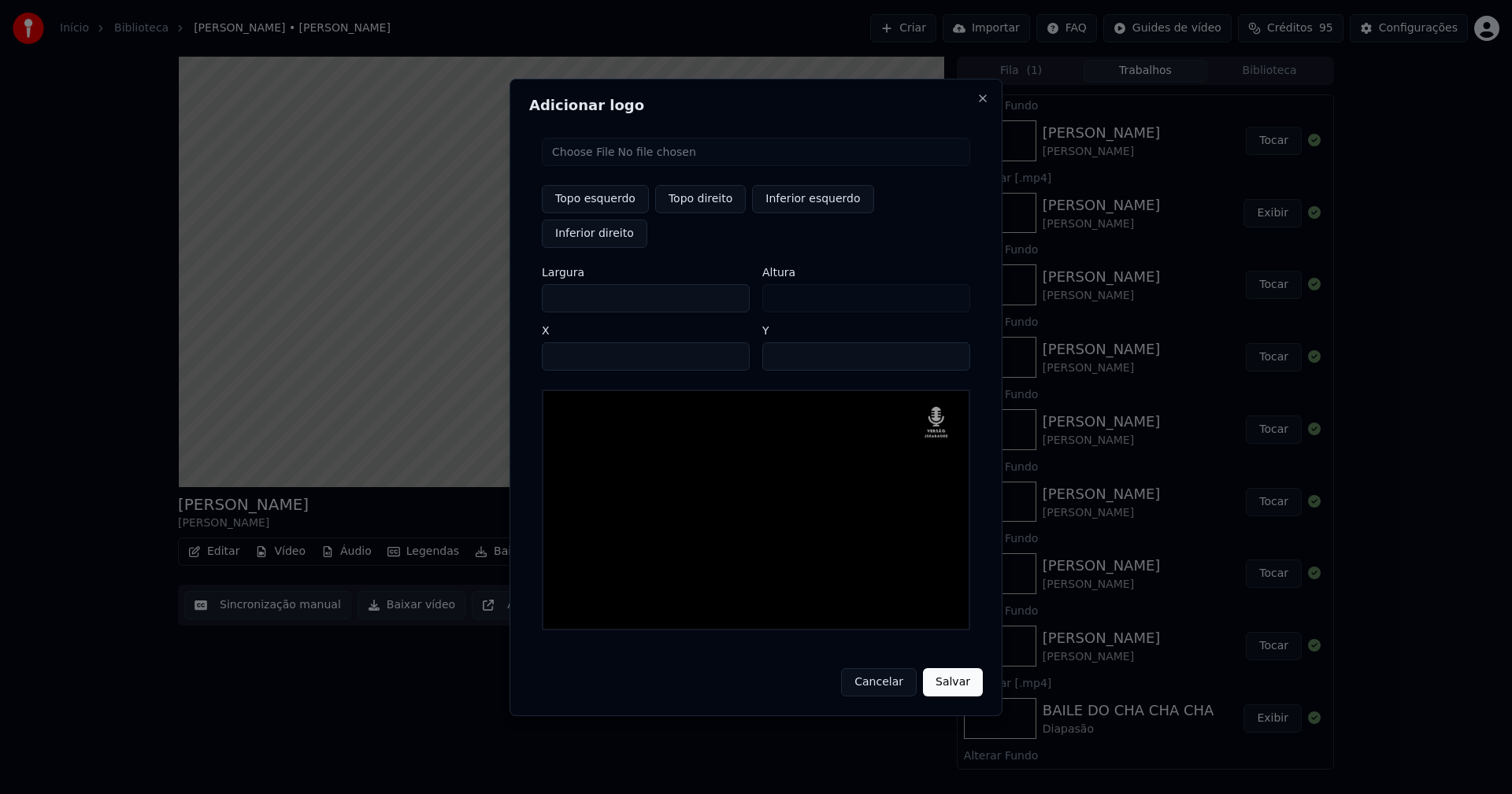
type input "**"
click at [922, 668] on button "Salvar" at bounding box center [952, 682] width 59 height 28
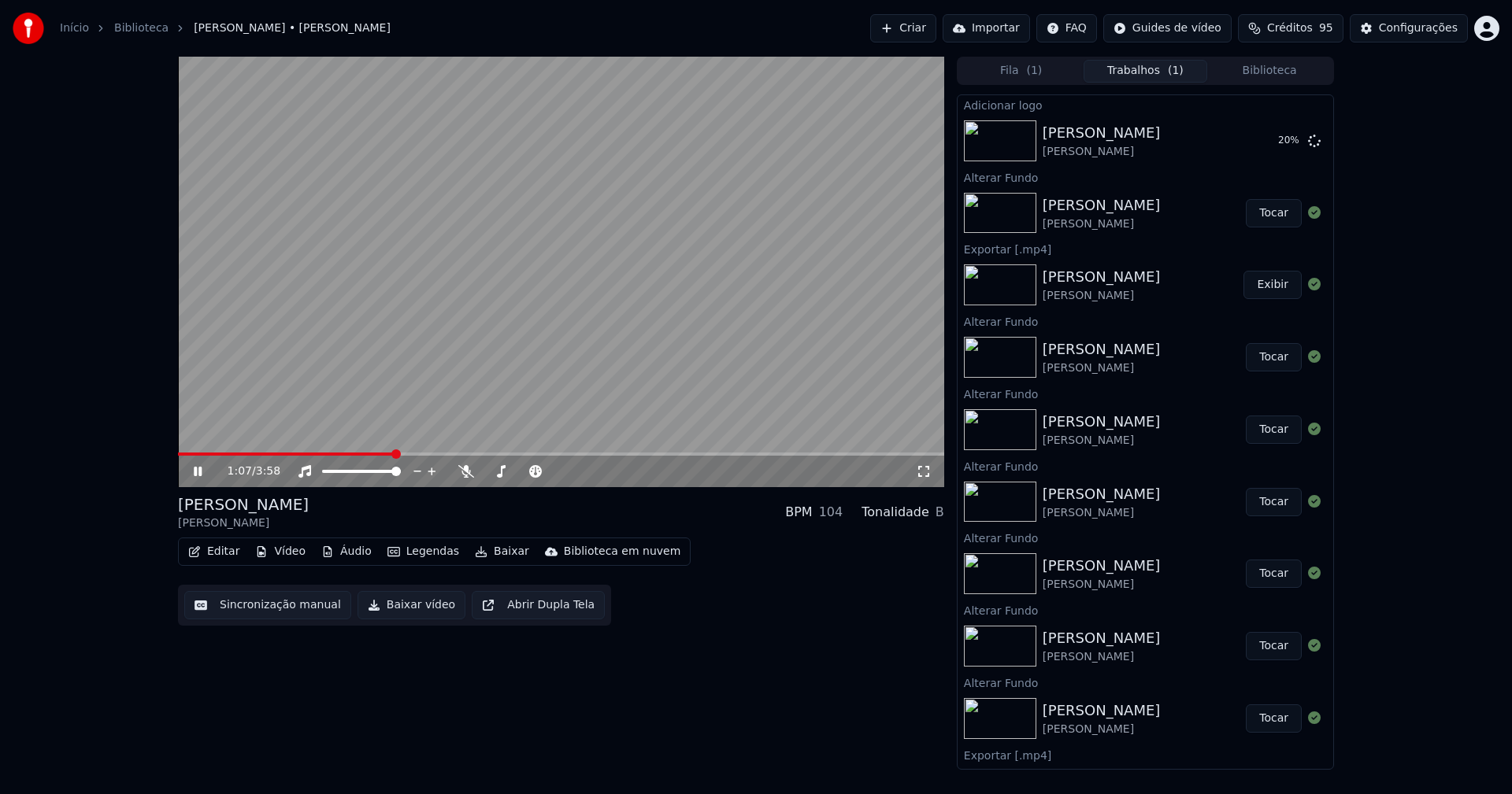
click at [200, 469] on icon at bounding box center [197, 471] width 8 height 9
click at [1256, 147] on button "Tocar" at bounding box center [1273, 140] width 56 height 28
click at [921, 469] on icon at bounding box center [923, 471] width 16 height 13
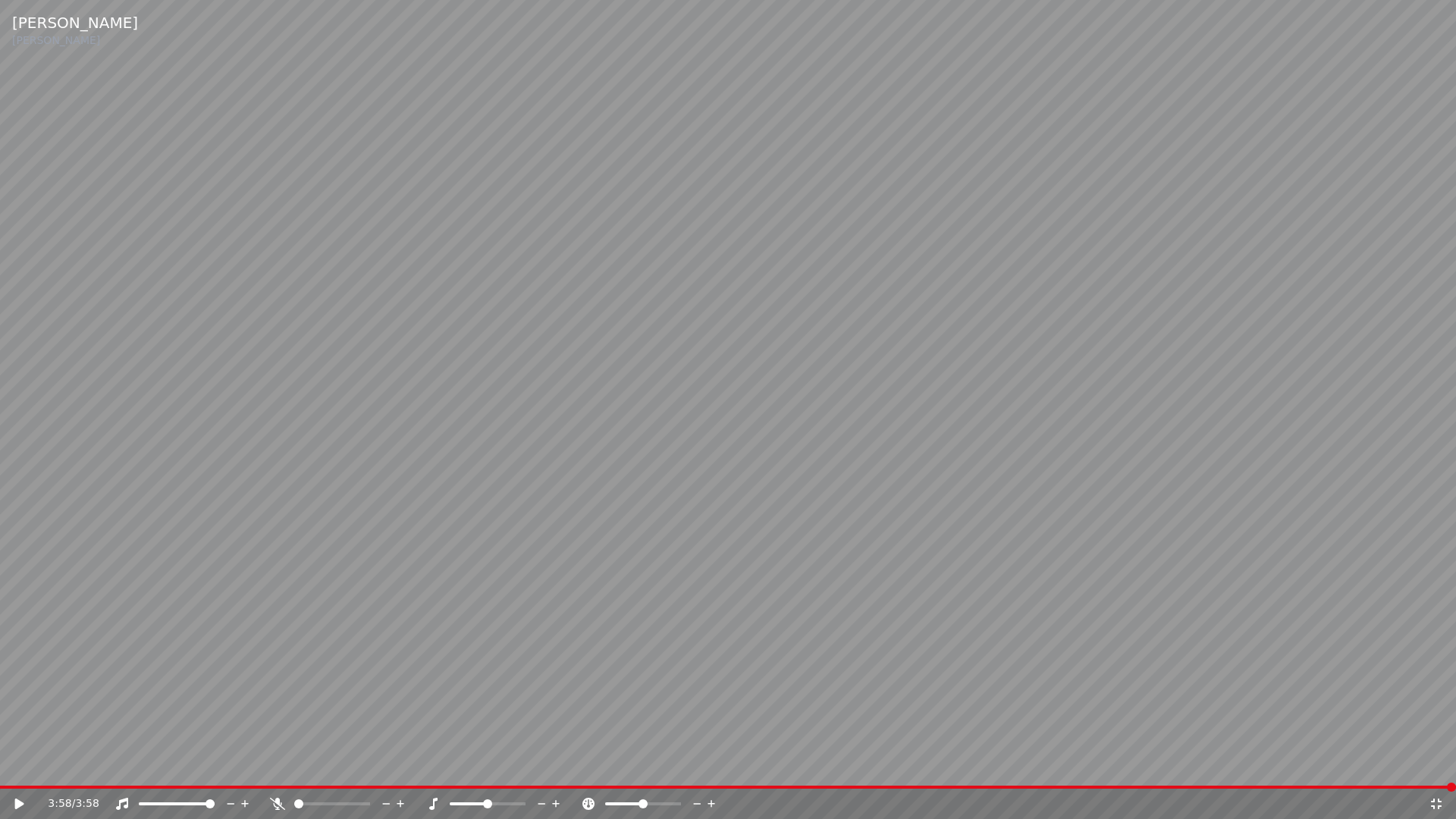
click at [1436, 764] on icon at bounding box center [1436, 803] width 16 height 12
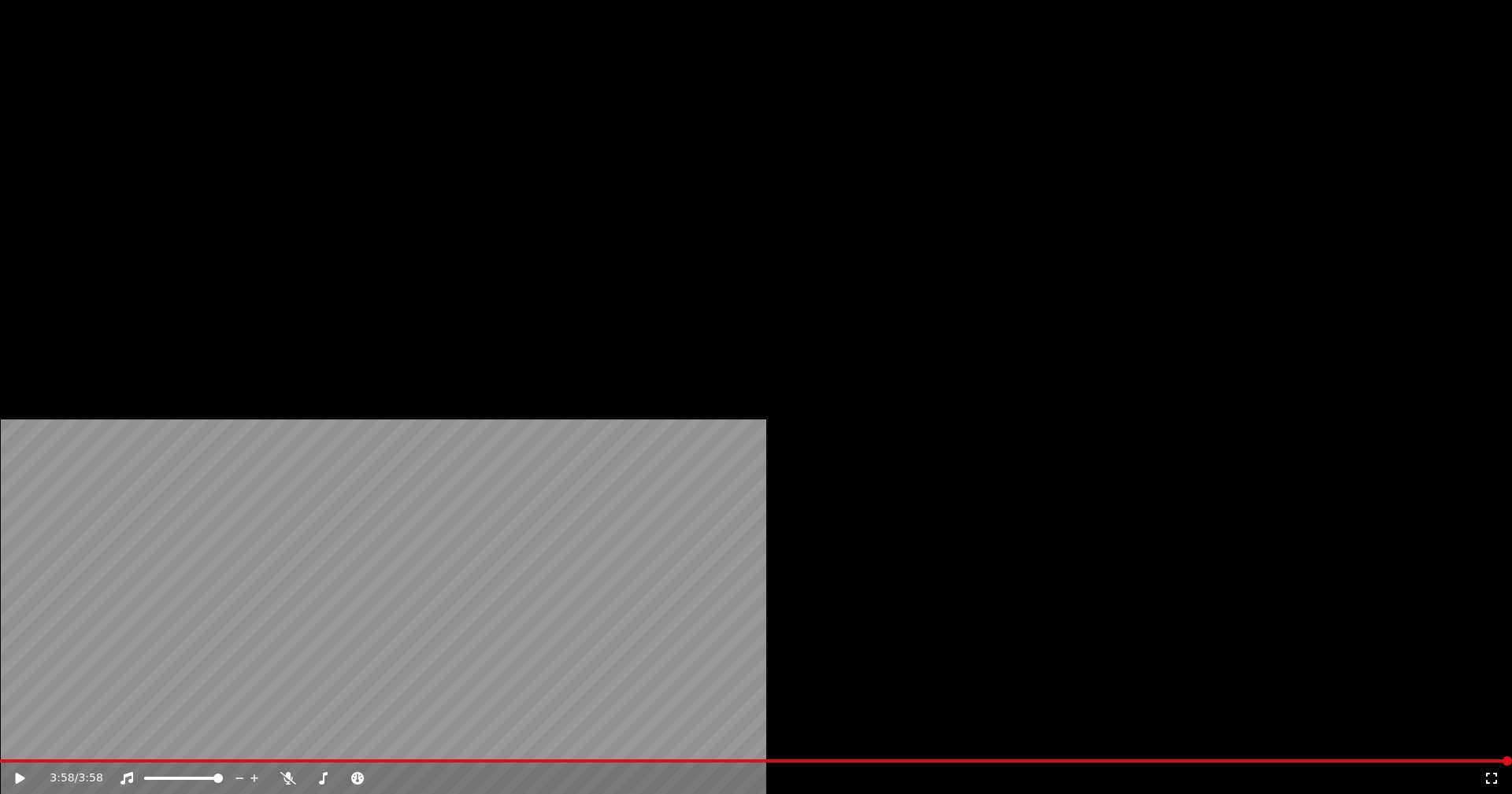
click at [280, 132] on button "Vídeo" at bounding box center [280, 121] width 63 height 22
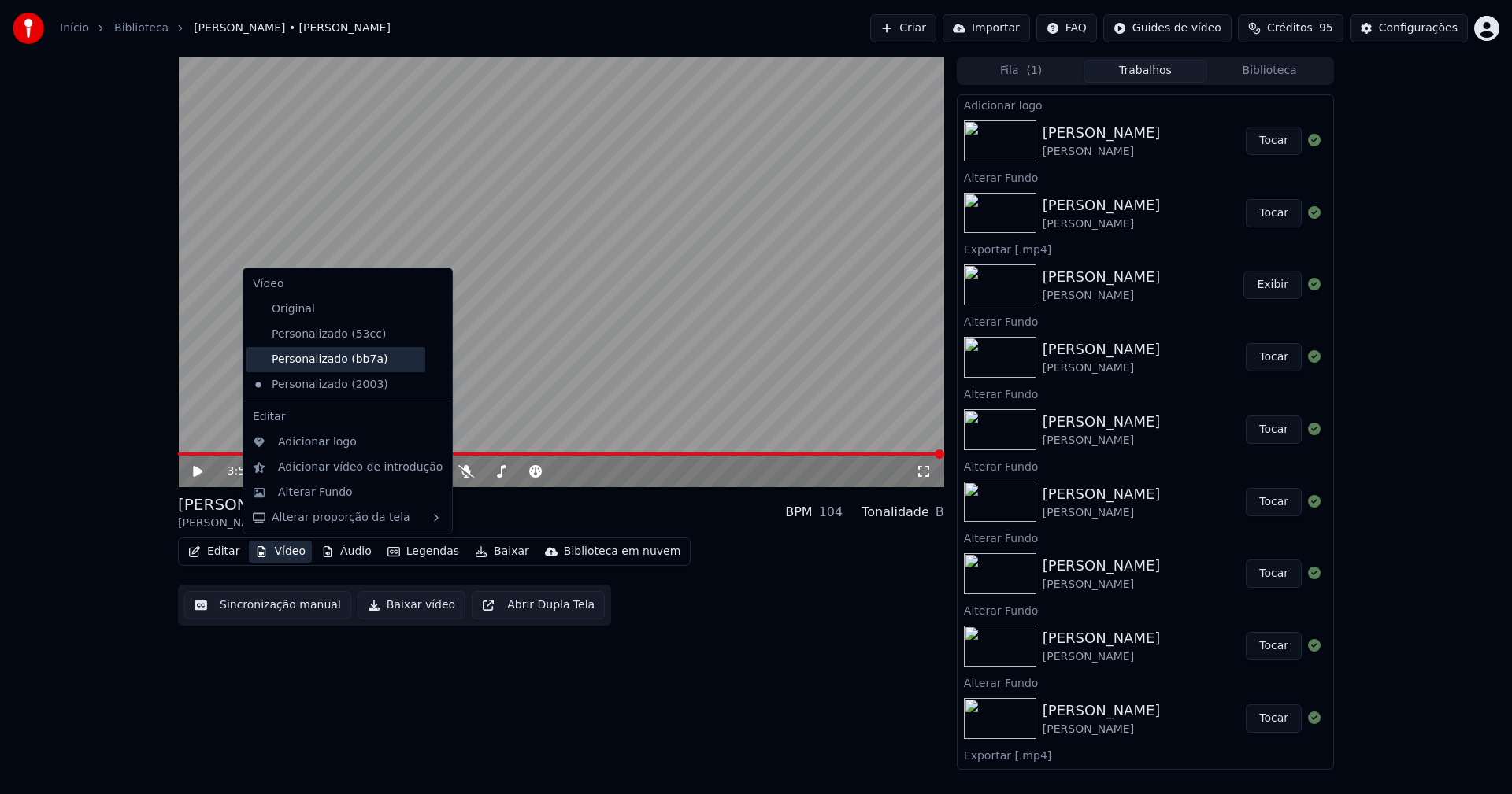
click at [324, 359] on div "Personalizado (bb7a)" at bounding box center [336, 360] width 178 height 25
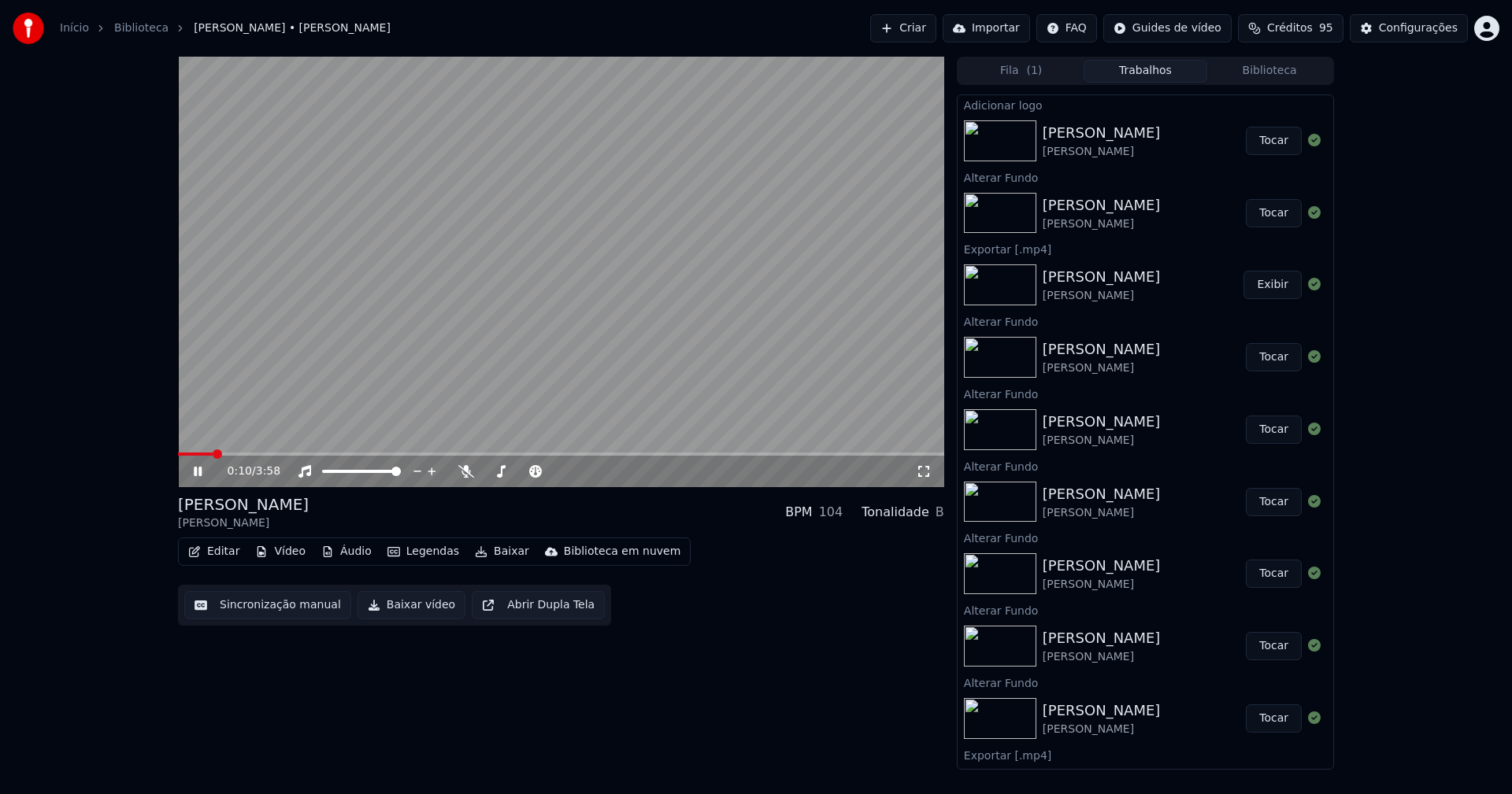
click at [200, 476] on icon at bounding box center [197, 471] width 8 height 9
click at [301, 550] on button "Vídeo" at bounding box center [280, 552] width 63 height 22
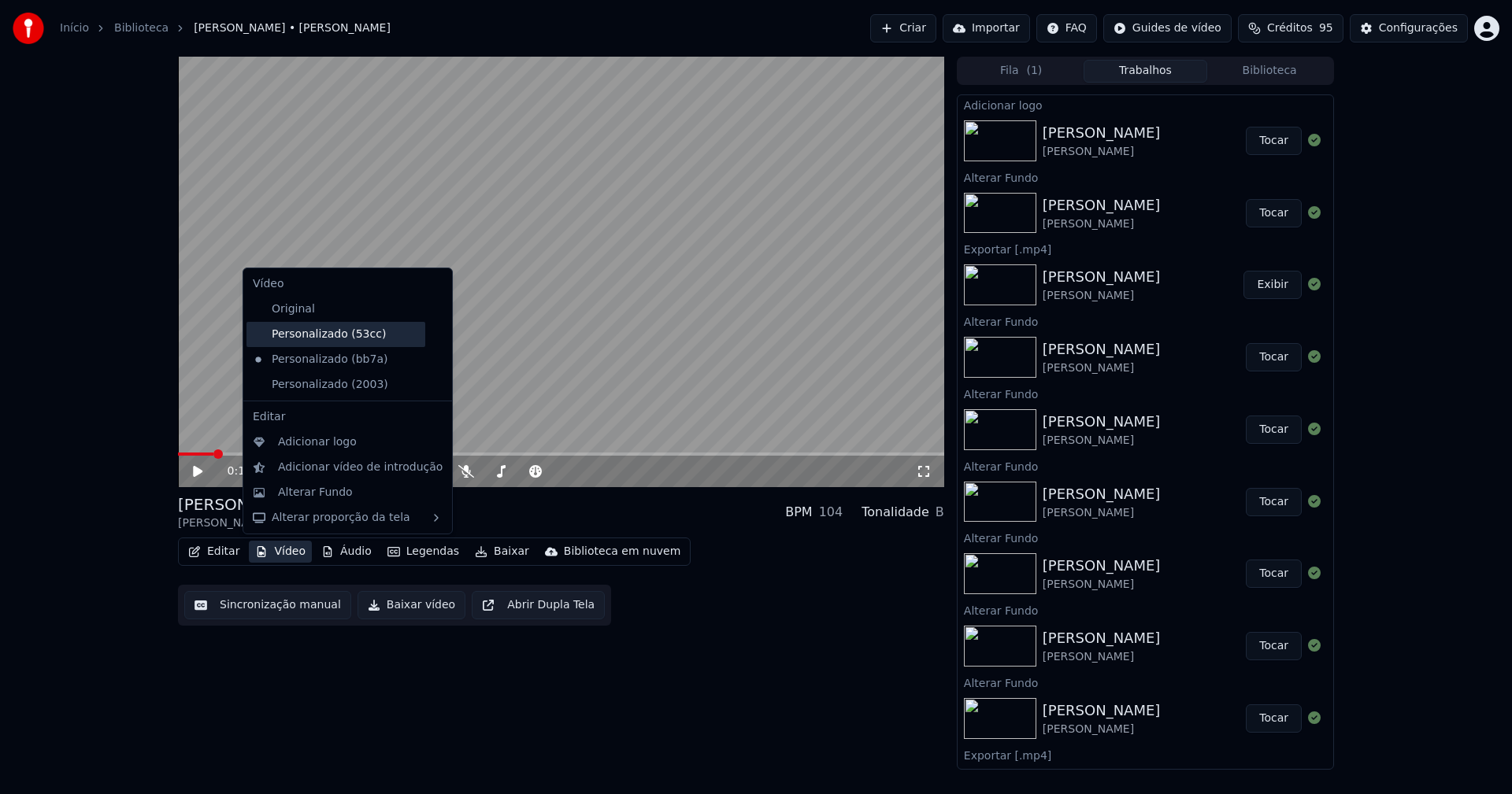
click at [313, 336] on div "Personalizado (53cc)" at bounding box center [336, 335] width 178 height 25
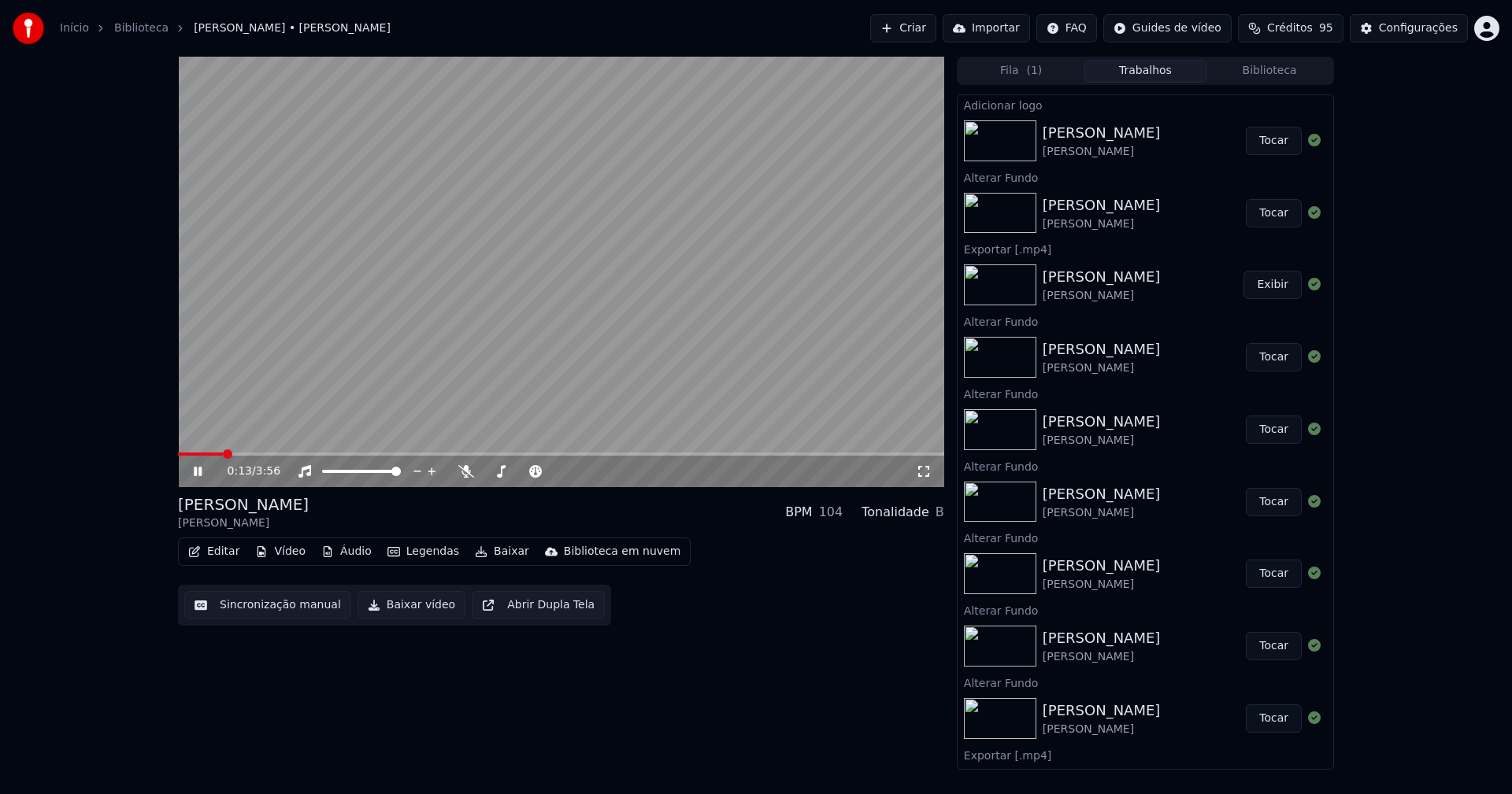
drag, startPoint x: 918, startPoint y: 471, endPoint x: 912, endPoint y: 487, distance: 17.1
click at [918, 470] on icon at bounding box center [923, 471] width 16 height 13
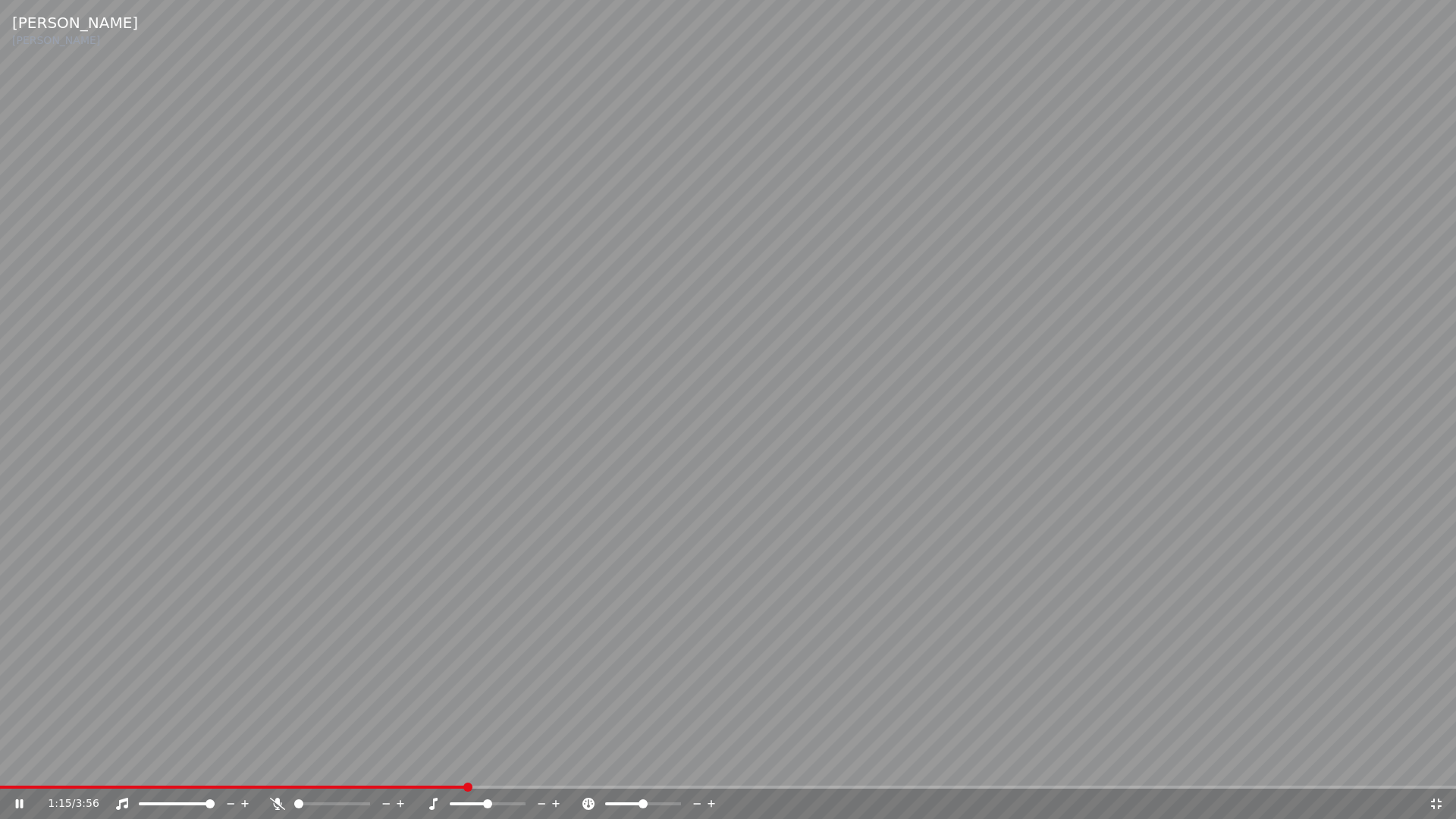
drag, startPoint x: 1432, startPoint y: 812, endPoint x: 1391, endPoint y: 804, distance: 41.8
click at [1431, 764] on div "1:15 / 3:56" at bounding box center [728, 803] width 1456 height 30
click at [1435, 764] on icon at bounding box center [1436, 803] width 11 height 11
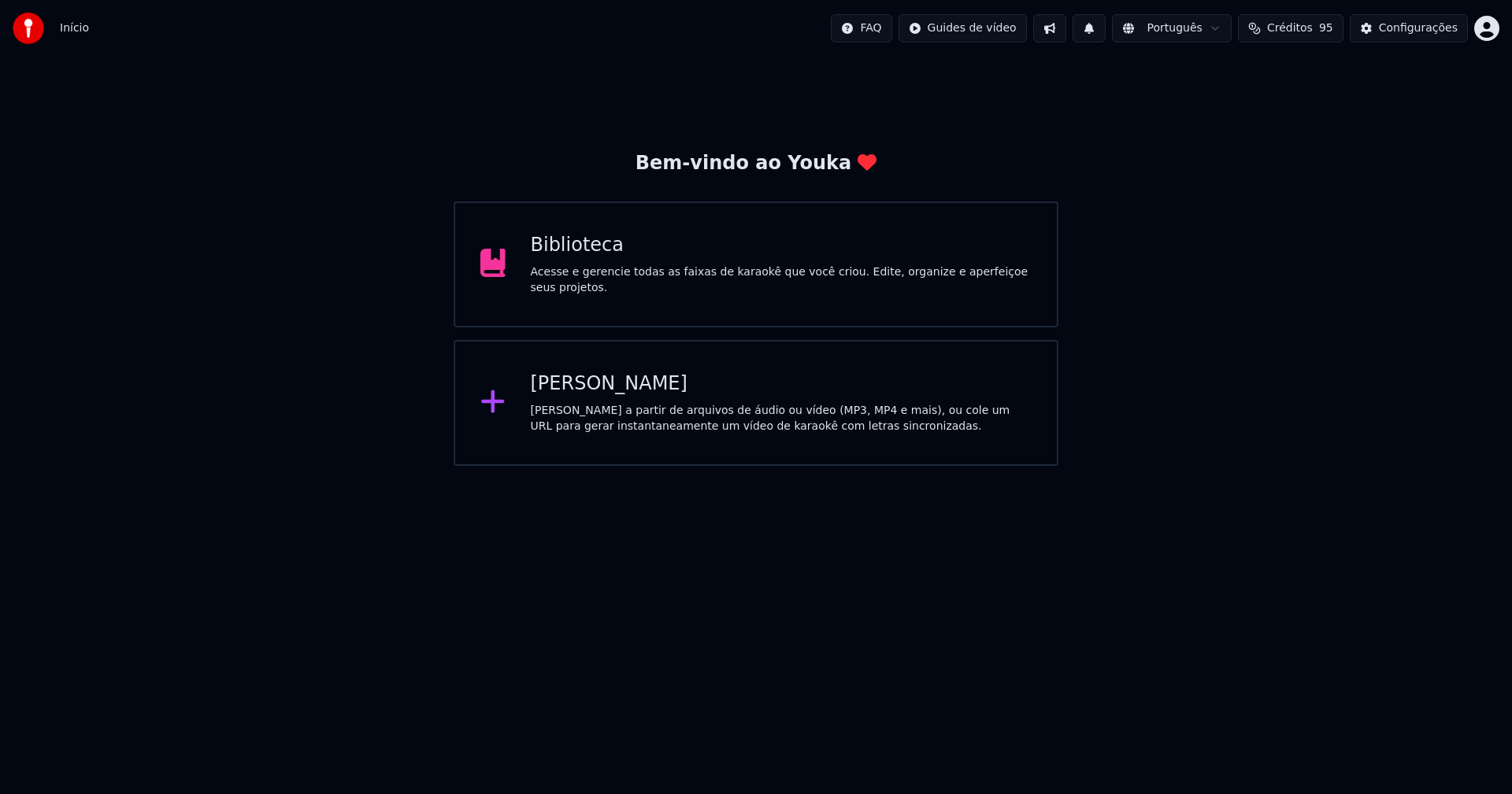
click at [570, 258] on div "Biblioteca" at bounding box center [781, 245] width 501 height 25
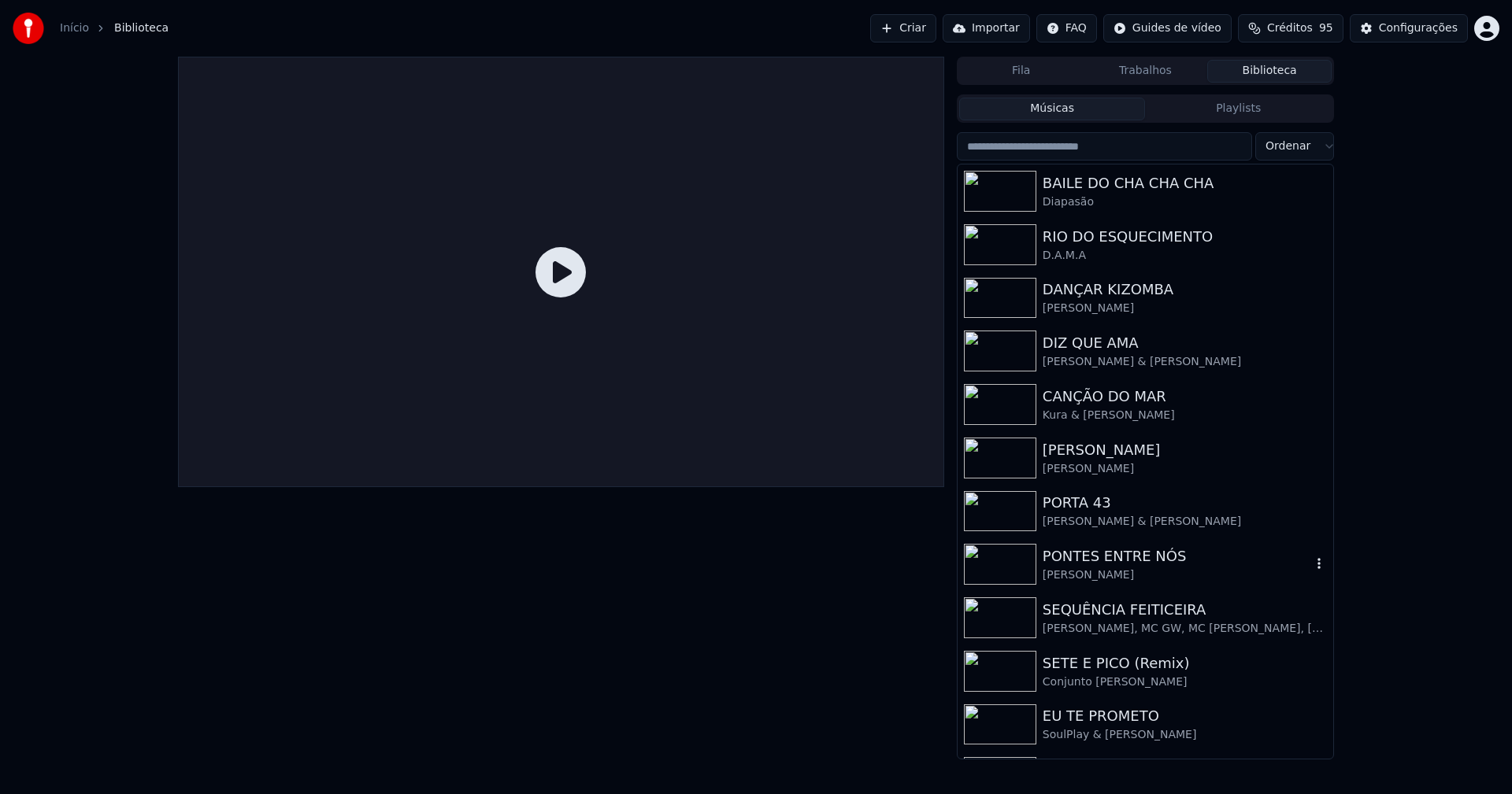
click at [1143, 566] on div "PONTES ENTRE NÓS" at bounding box center [1176, 556] width 268 height 22
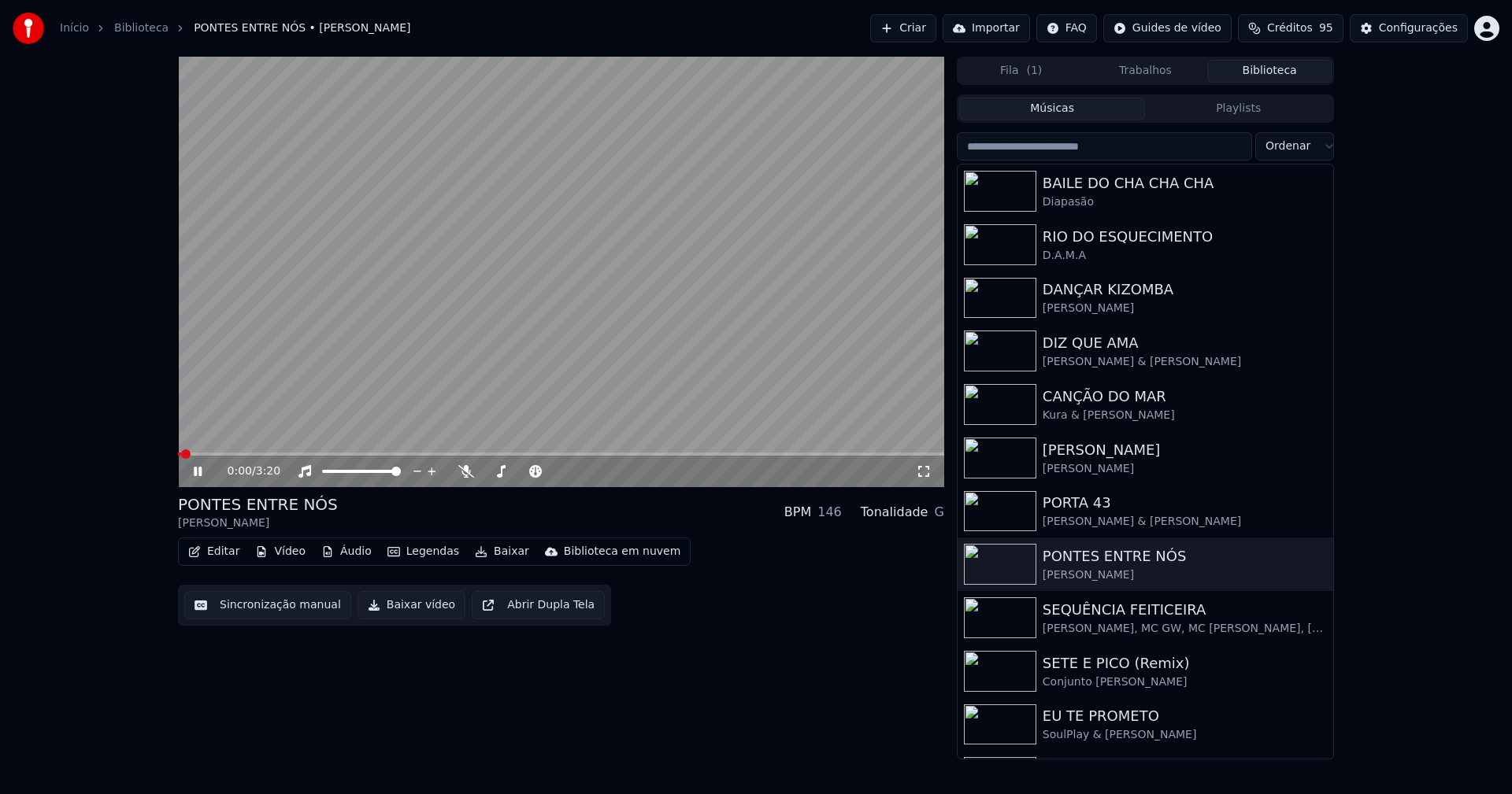
drag, startPoint x: 197, startPoint y: 475, endPoint x: 221, endPoint y: 481, distance: 24.7
click at [198, 474] on icon at bounding box center [209, 471] width 37 height 13
click at [285, 549] on button "Vídeo" at bounding box center [280, 552] width 63 height 22
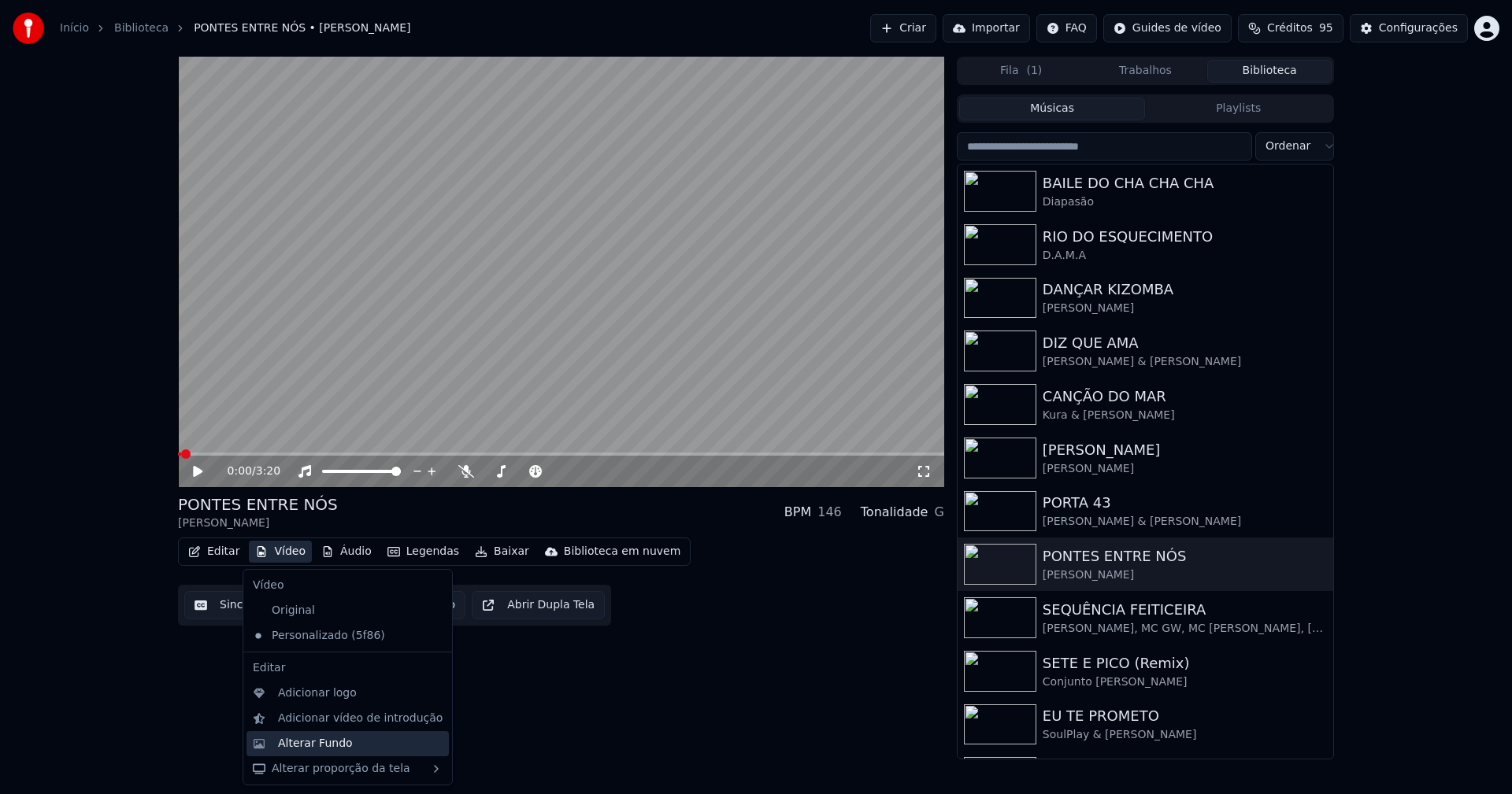
click at [320, 749] on div "Alterar Fundo" at bounding box center [315, 744] width 75 height 16
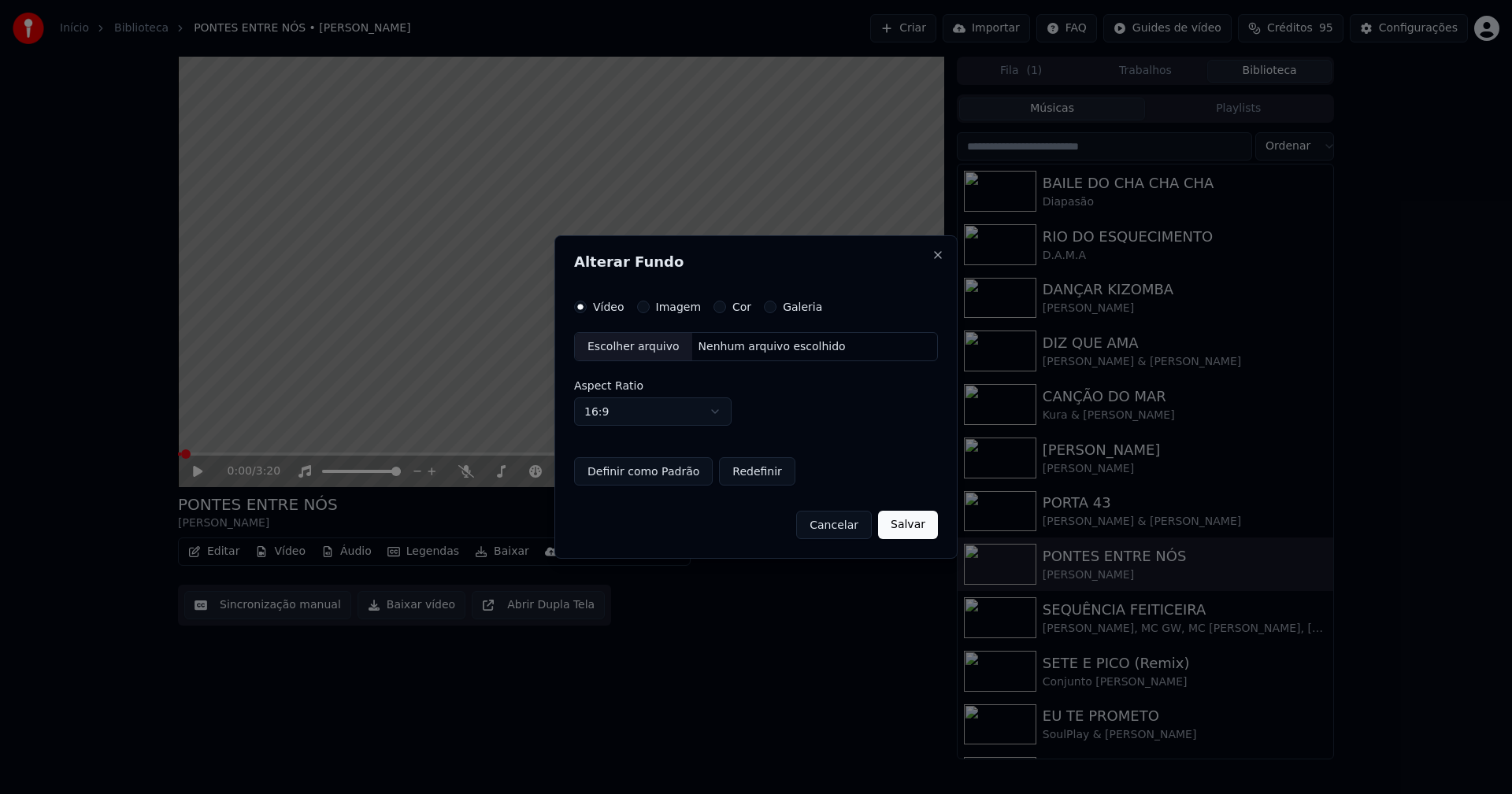
click at [637, 308] on button "Imagem" at bounding box center [643, 307] width 13 height 13
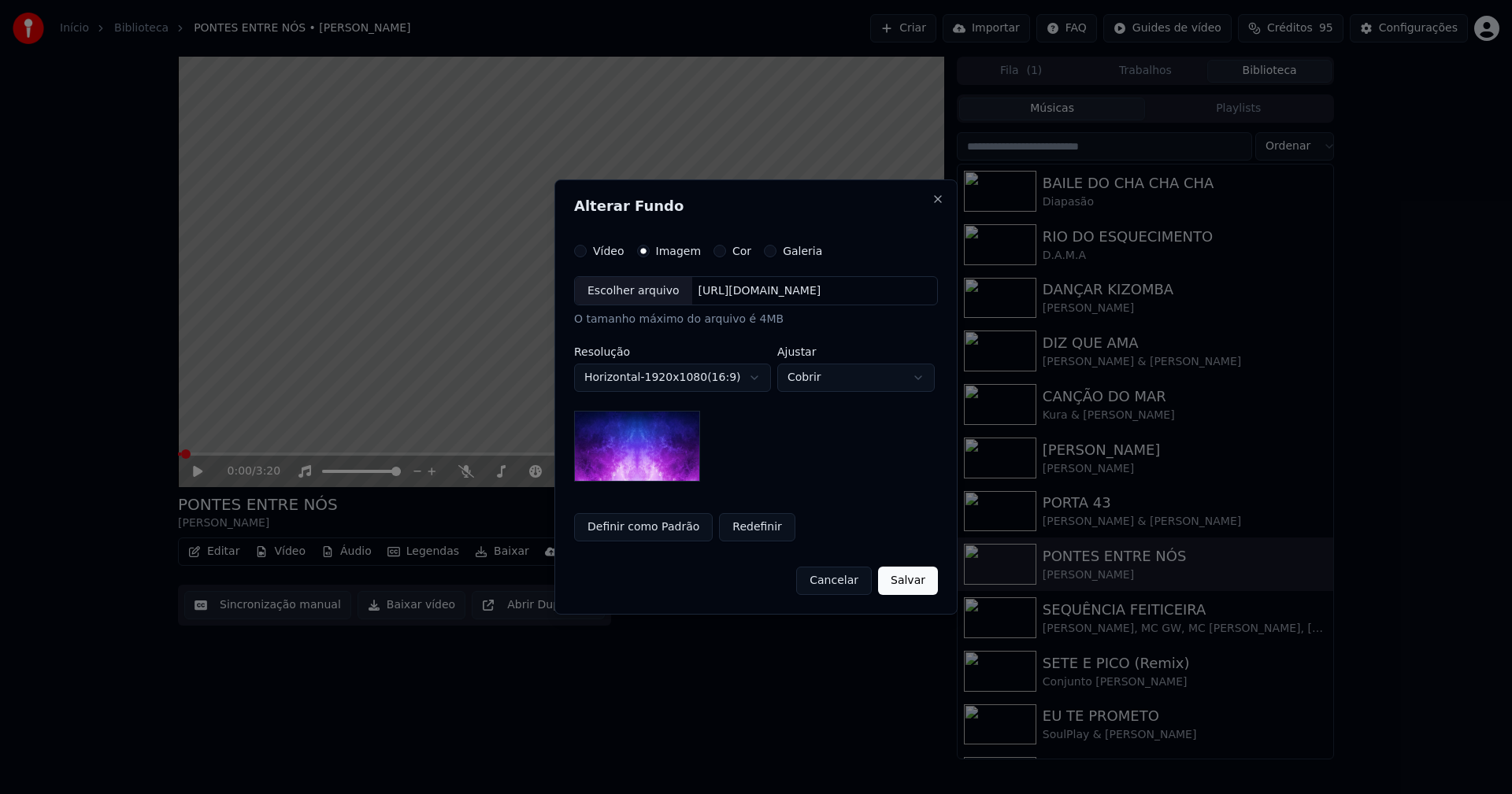
click at [629, 301] on div "Escolher arquivo" at bounding box center [634, 290] width 117 height 28
click at [641, 530] on button "Definir como Padrão" at bounding box center [643, 527] width 138 height 28
click at [906, 587] on button "Salvar" at bounding box center [908, 580] width 59 height 28
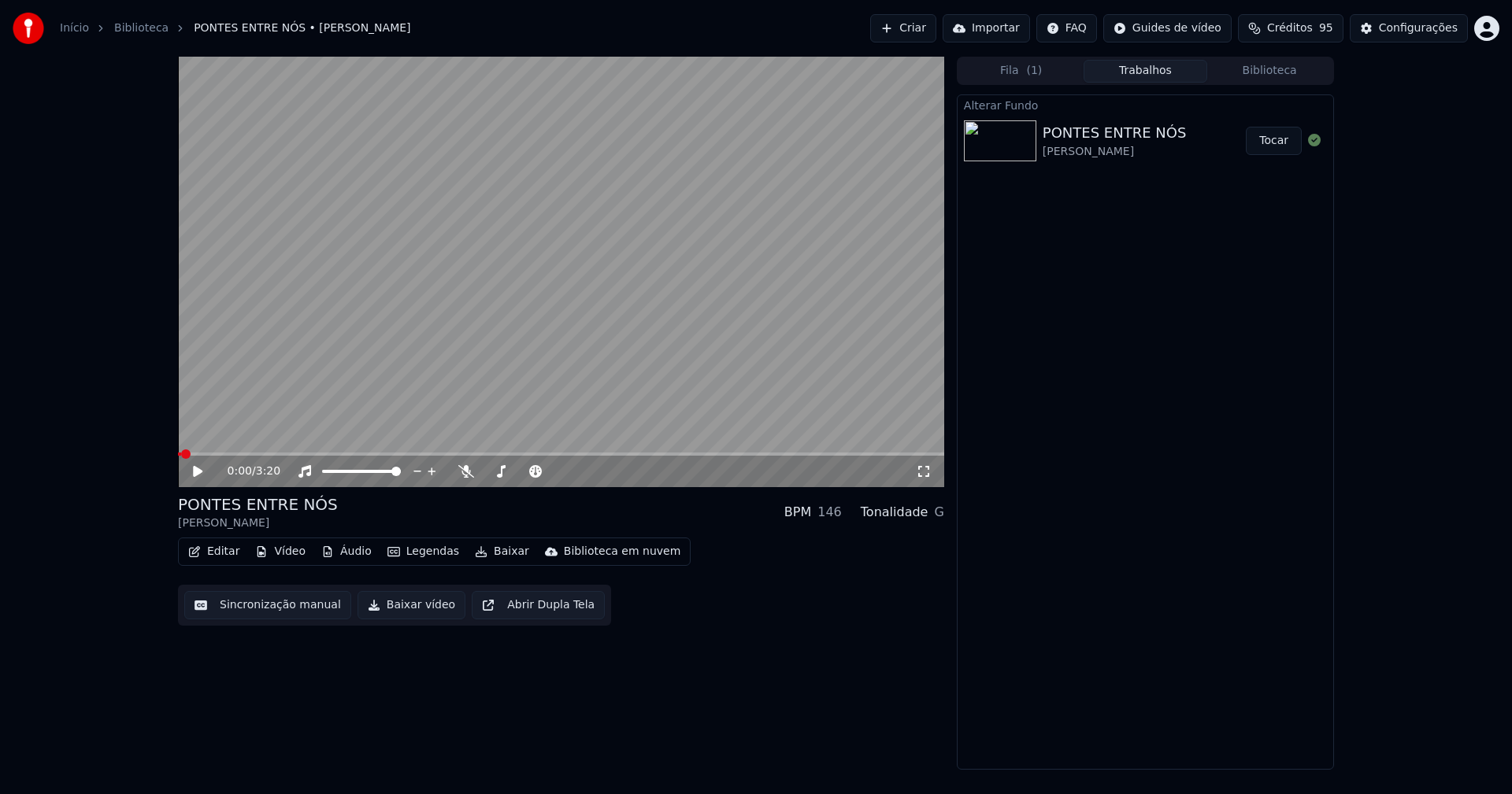
drag, startPoint x: 1279, startPoint y: 145, endPoint x: 1305, endPoint y: 144, distance: 26.0
click at [1279, 145] on button "Tocar" at bounding box center [1273, 140] width 56 height 28
click at [921, 469] on icon at bounding box center [923, 471] width 16 height 13
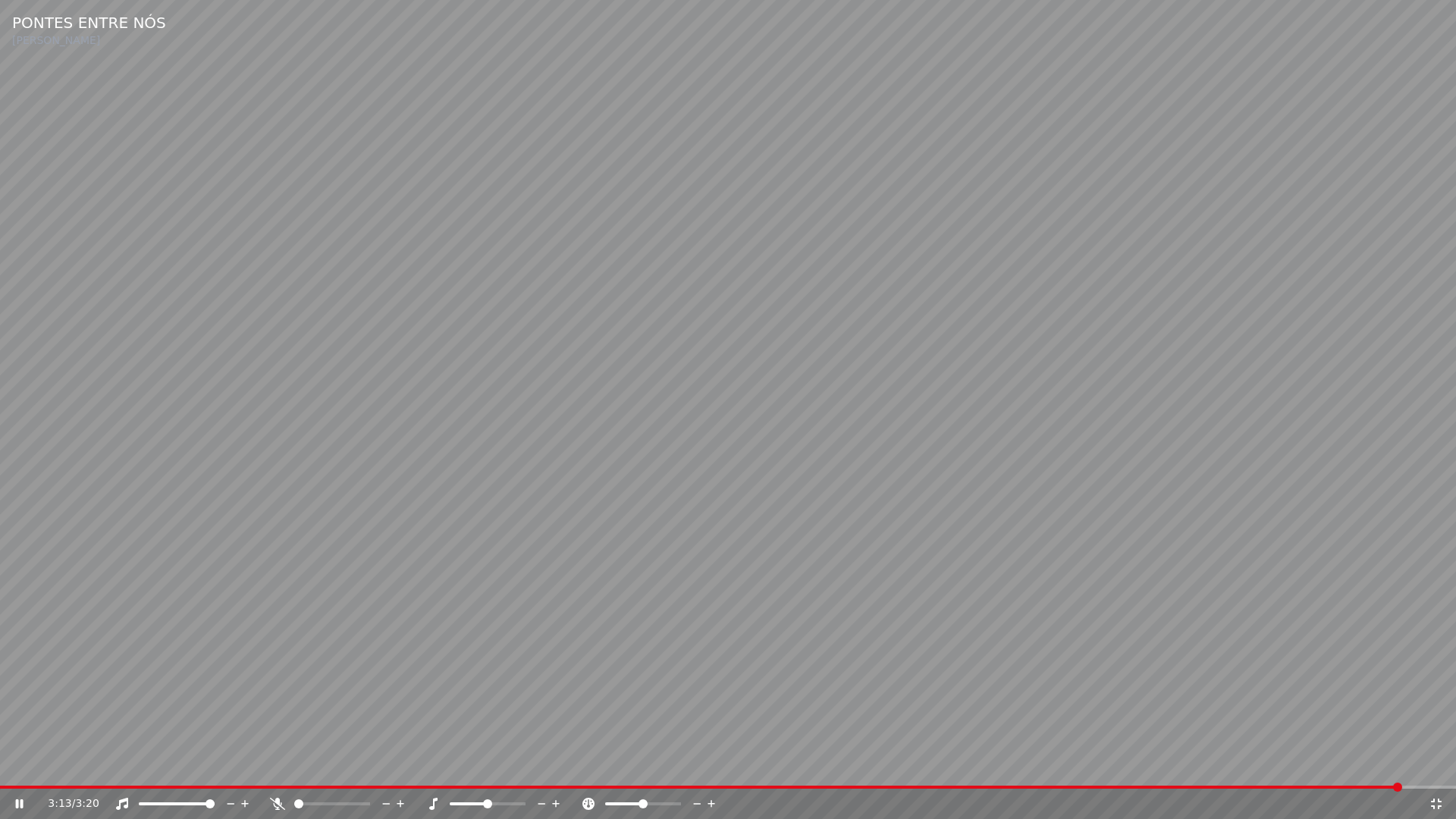
click at [1188, 620] on video at bounding box center [728, 409] width 1456 height 819
drag, startPoint x: 1188, startPoint y: 620, endPoint x: 1188, endPoint y: 583, distance: 37.0
click at [1188, 619] on video at bounding box center [728, 409] width 1456 height 819
